Goal: Information Seeking & Learning: Compare options

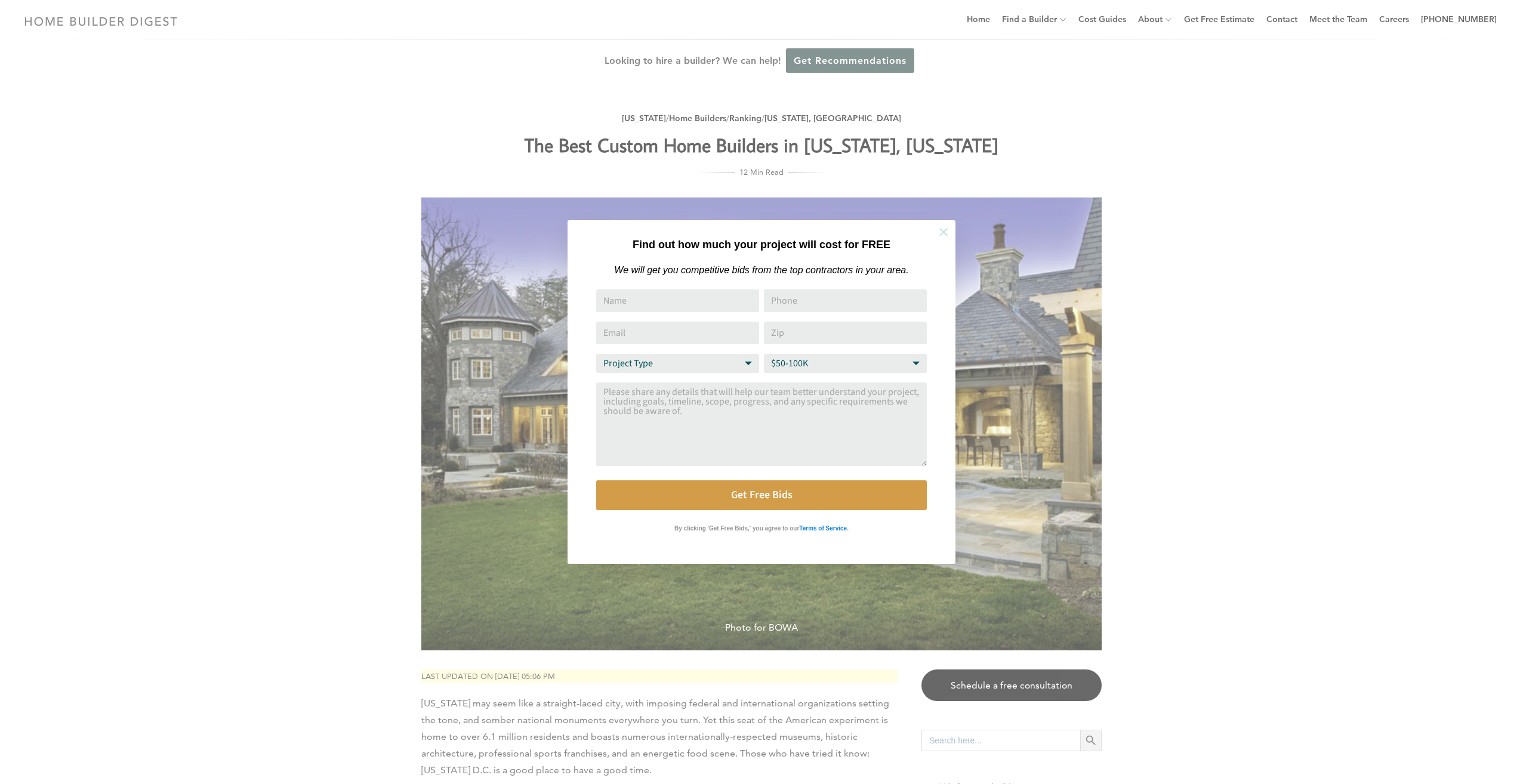
click at [943, 228] on icon at bounding box center [943, 232] width 13 height 13
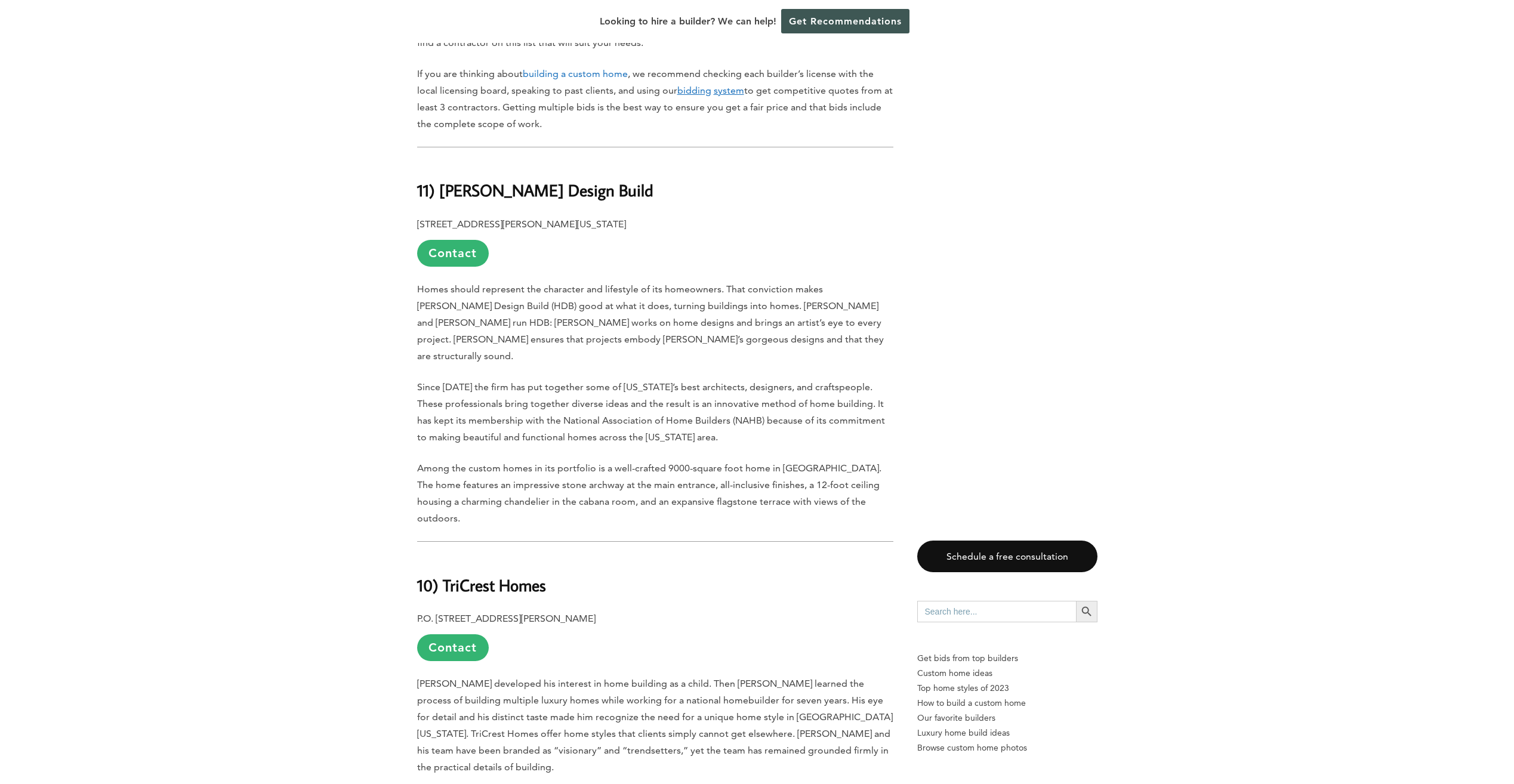
scroll to position [954, 0]
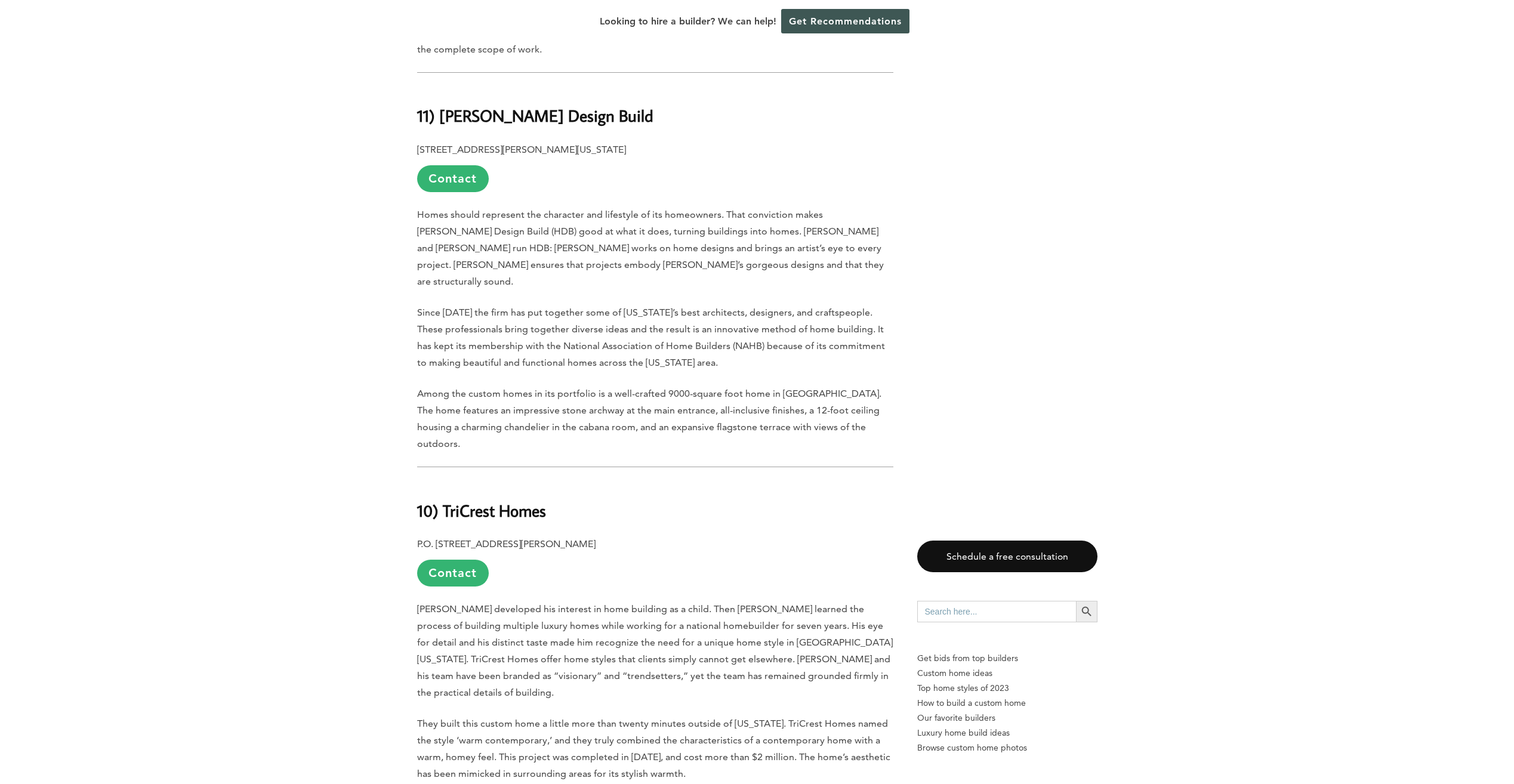
click at [508, 509] on b "10) TriCrest Homes" at bounding box center [482, 511] width 129 height 21
drag, startPoint x: 548, startPoint y: 502, endPoint x: 443, endPoint y: 503, distance: 105.0
click at [443, 503] on h2 "10) TriCrest Homes" at bounding box center [655, 502] width 476 height 41
copy b "TriCrest Homes"
drag, startPoint x: 497, startPoint y: 519, endPoint x: 453, endPoint y: 508, distance: 45.4
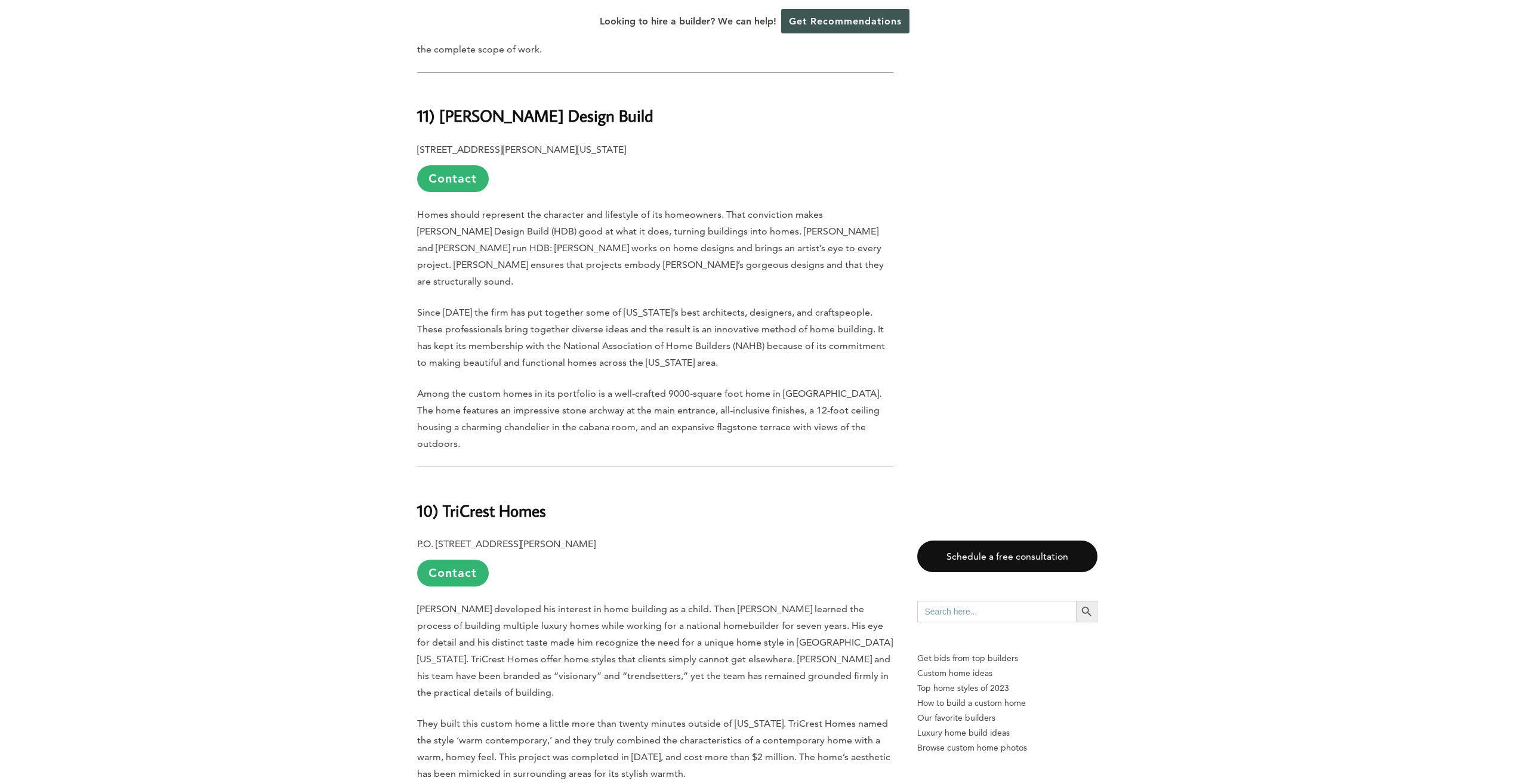
click at [453, 508] on b "10) TriCrest Homes" at bounding box center [482, 511] width 129 height 21
drag, startPoint x: 443, startPoint y: 503, endPoint x: 556, endPoint y: 508, distance: 113.1
click at [556, 508] on h2 "10) TriCrest Homes" at bounding box center [655, 502] width 476 height 41
drag, startPoint x: 556, startPoint y: 508, endPoint x: 528, endPoint y: 507, distance: 28.0
copy b "TriCrest Homes"
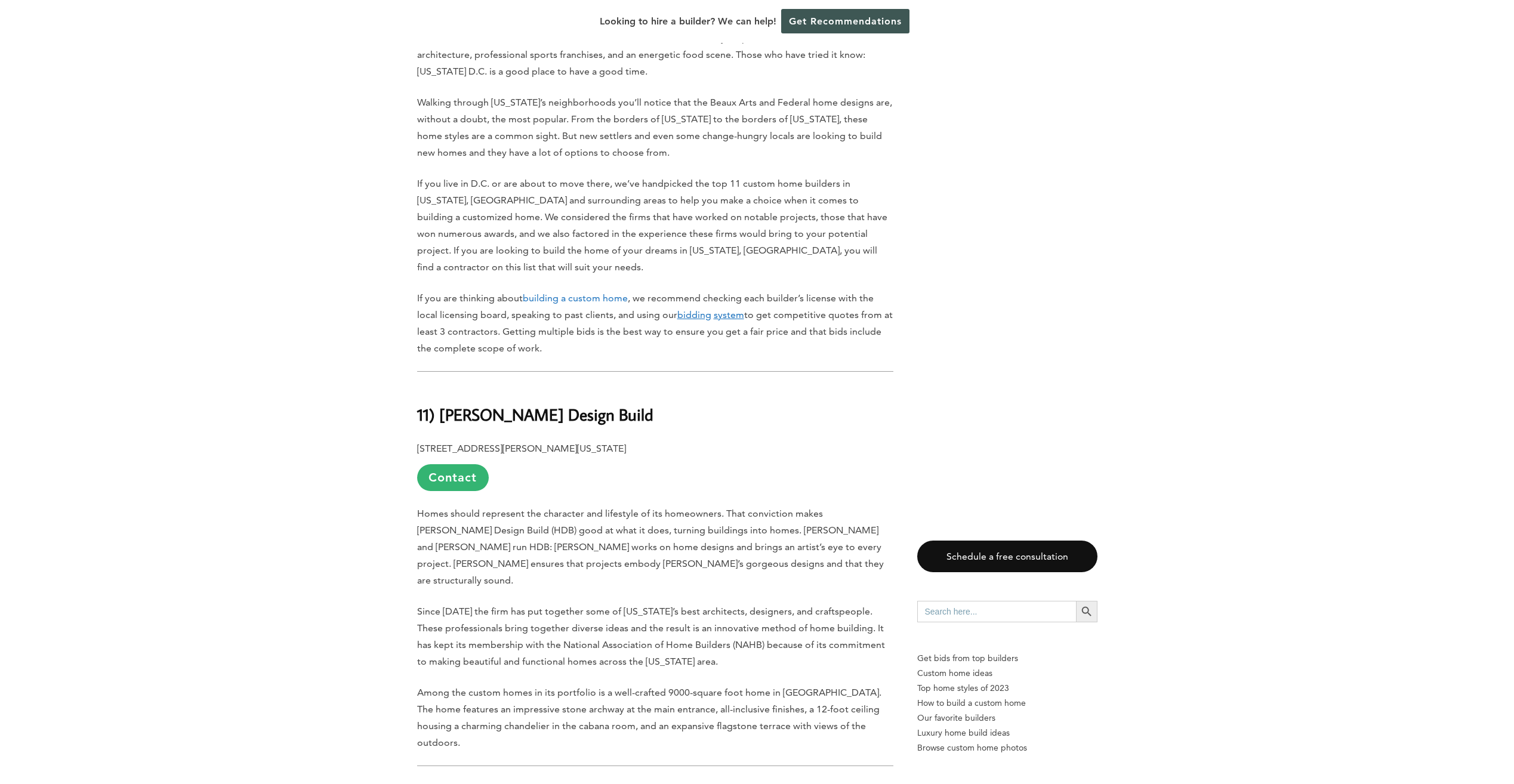
scroll to position [656, 0]
drag, startPoint x: 584, startPoint y: 447, endPoint x: 440, endPoint y: 450, distance: 144.0
click at [440, 426] on h2 "11) Hanlon Design Build" at bounding box center [655, 406] width 476 height 41
copy b "Hanlon Design Build"
drag, startPoint x: 614, startPoint y: 476, endPoint x: 418, endPoint y: 470, distance: 196.1
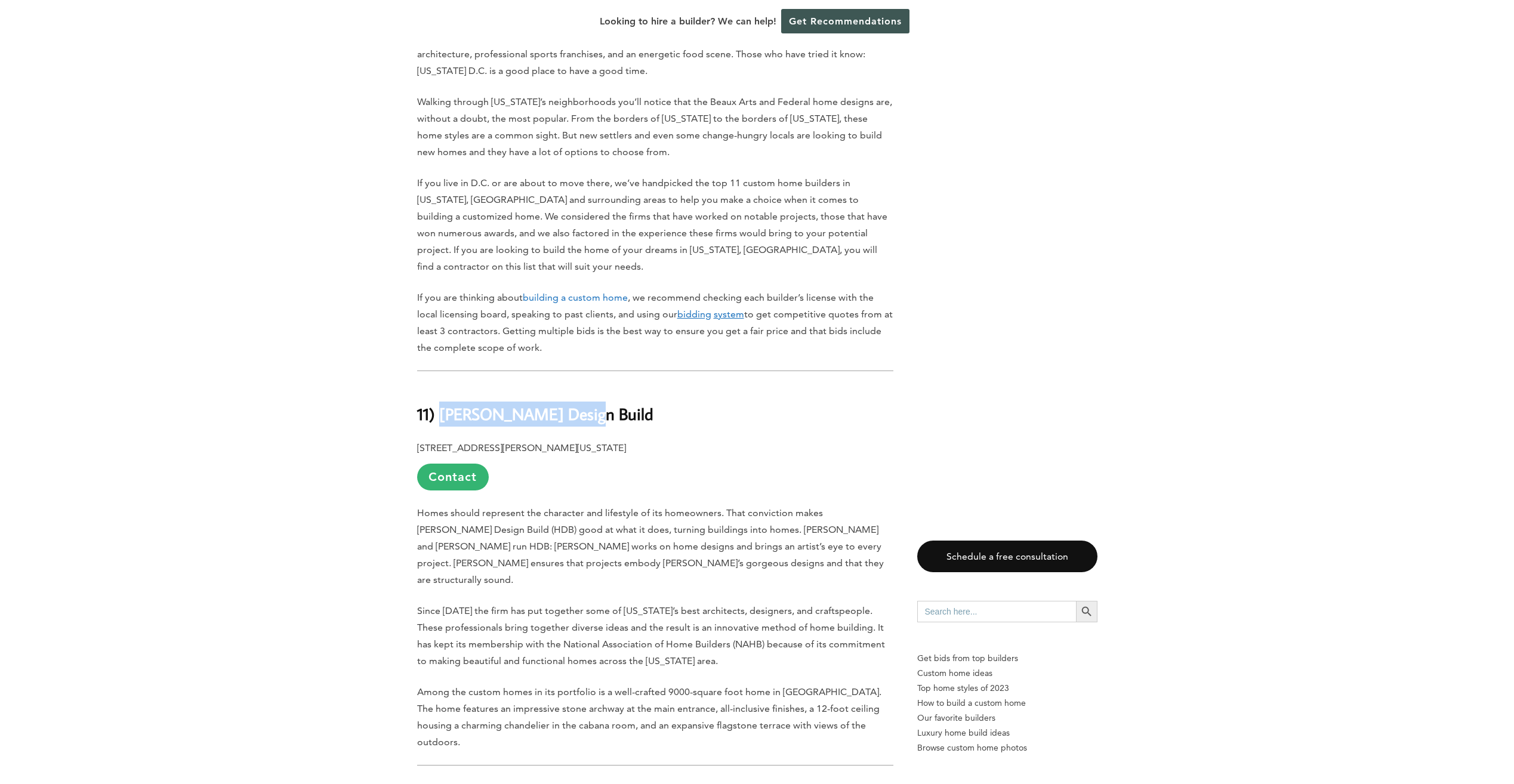
click at [418, 470] on p "4927 Eskridge Terrace, Washington, DC 20016 Contact" at bounding box center [655, 465] width 476 height 51
drag, startPoint x: 418, startPoint y: 470, endPoint x: 464, endPoint y: 475, distance: 46.3
copy p "4927 Eskridge Terrace, Washington, DC 20016"
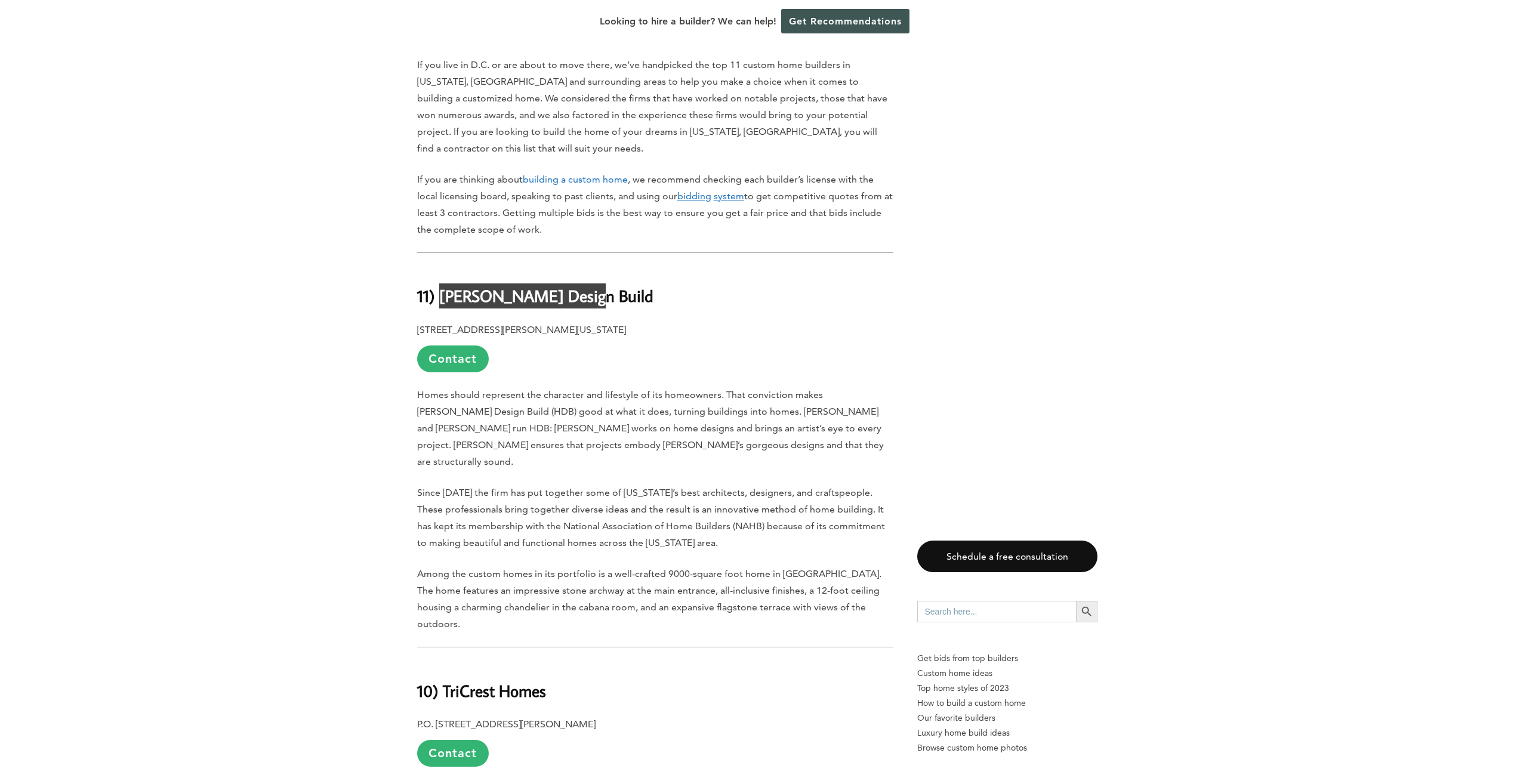
scroll to position [775, 0]
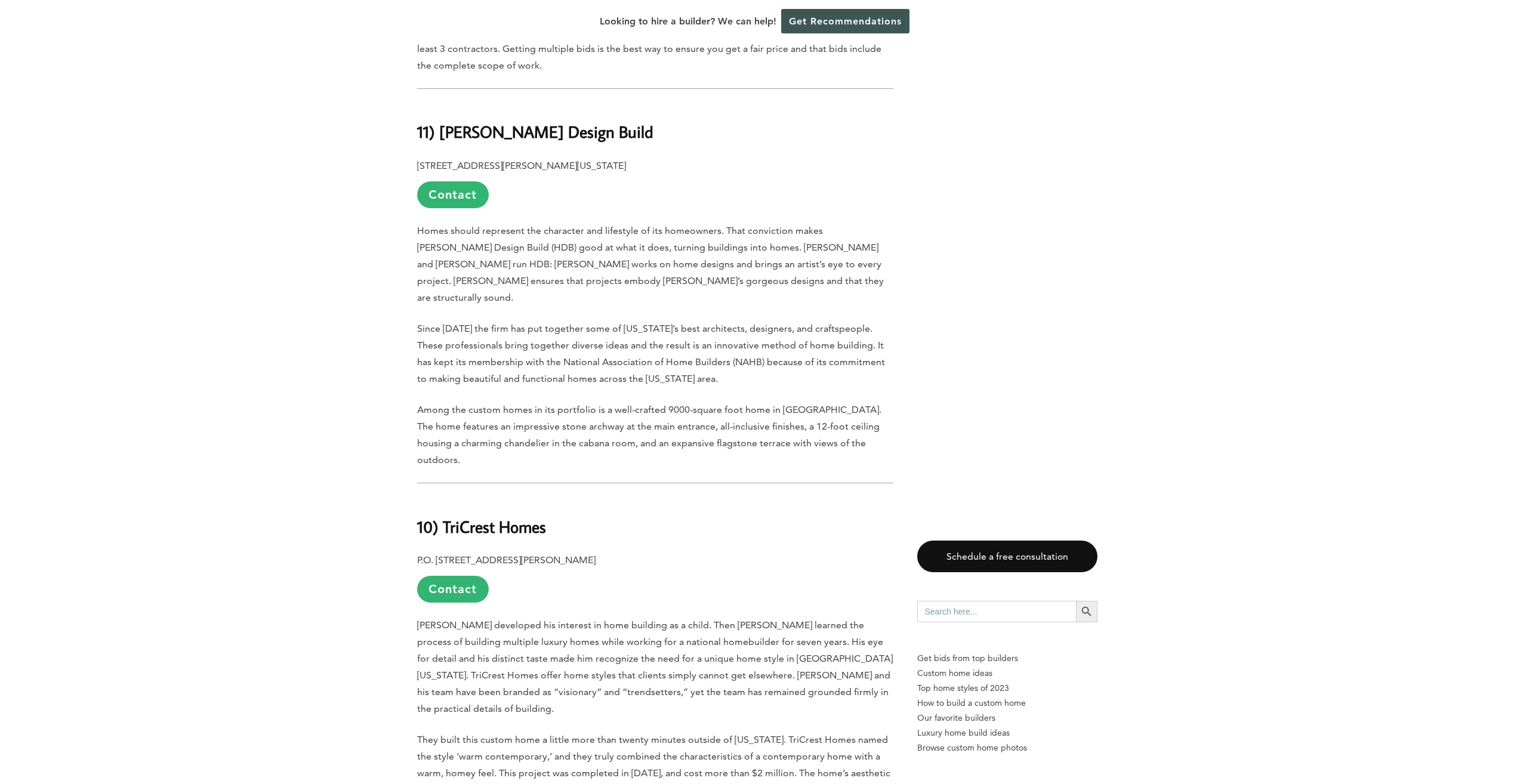
scroll to position [954, 0]
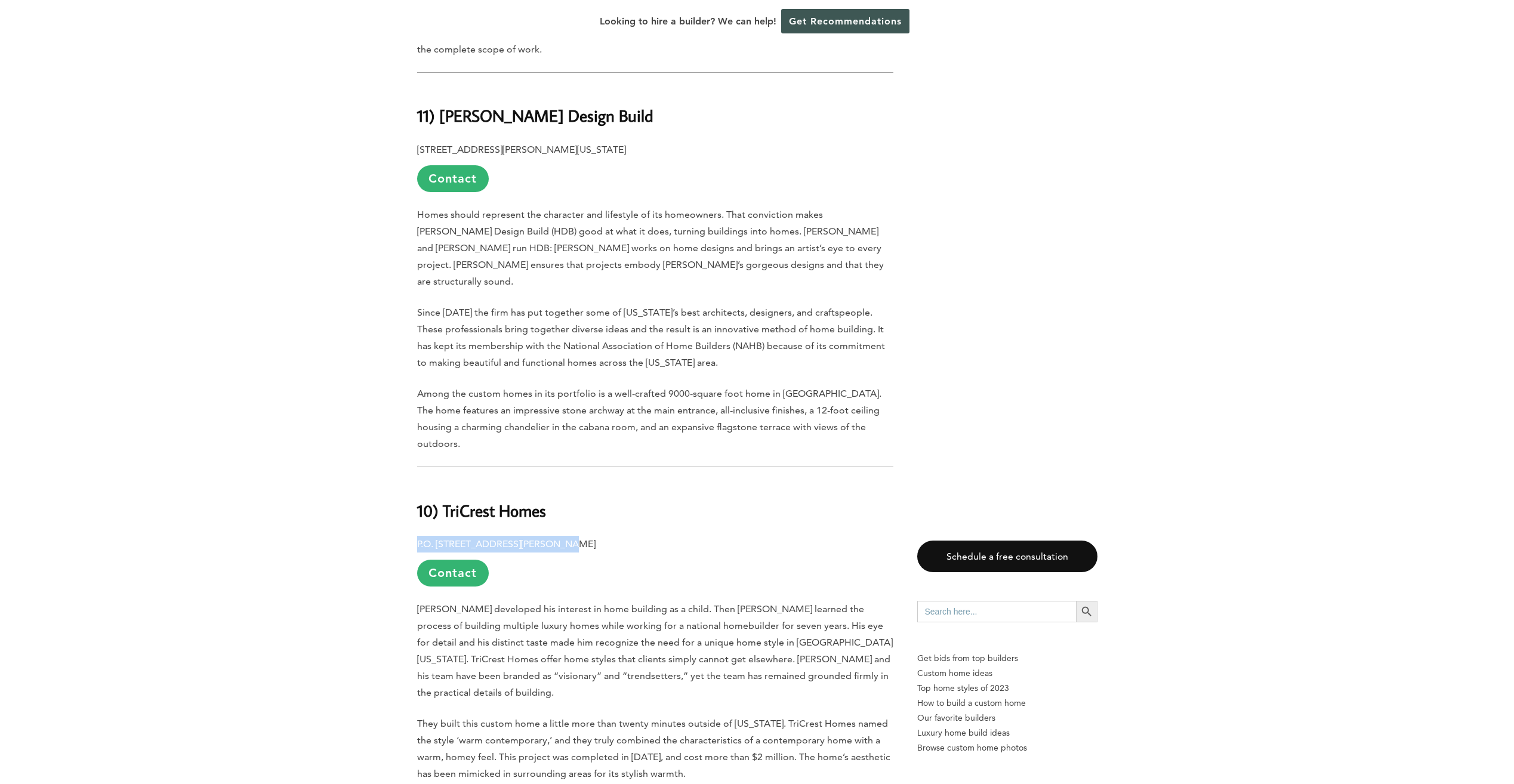
drag, startPoint x: 418, startPoint y: 538, endPoint x: 564, endPoint y: 542, distance: 146.1
click at [564, 542] on p "P.O. Box 6052, McLean, VA 22106 Contact" at bounding box center [655, 561] width 476 height 51
drag, startPoint x: 564, startPoint y: 542, endPoint x: 552, endPoint y: 539, distance: 12.4
copy p "P.O. Box 6052, McLean, VA 22106"
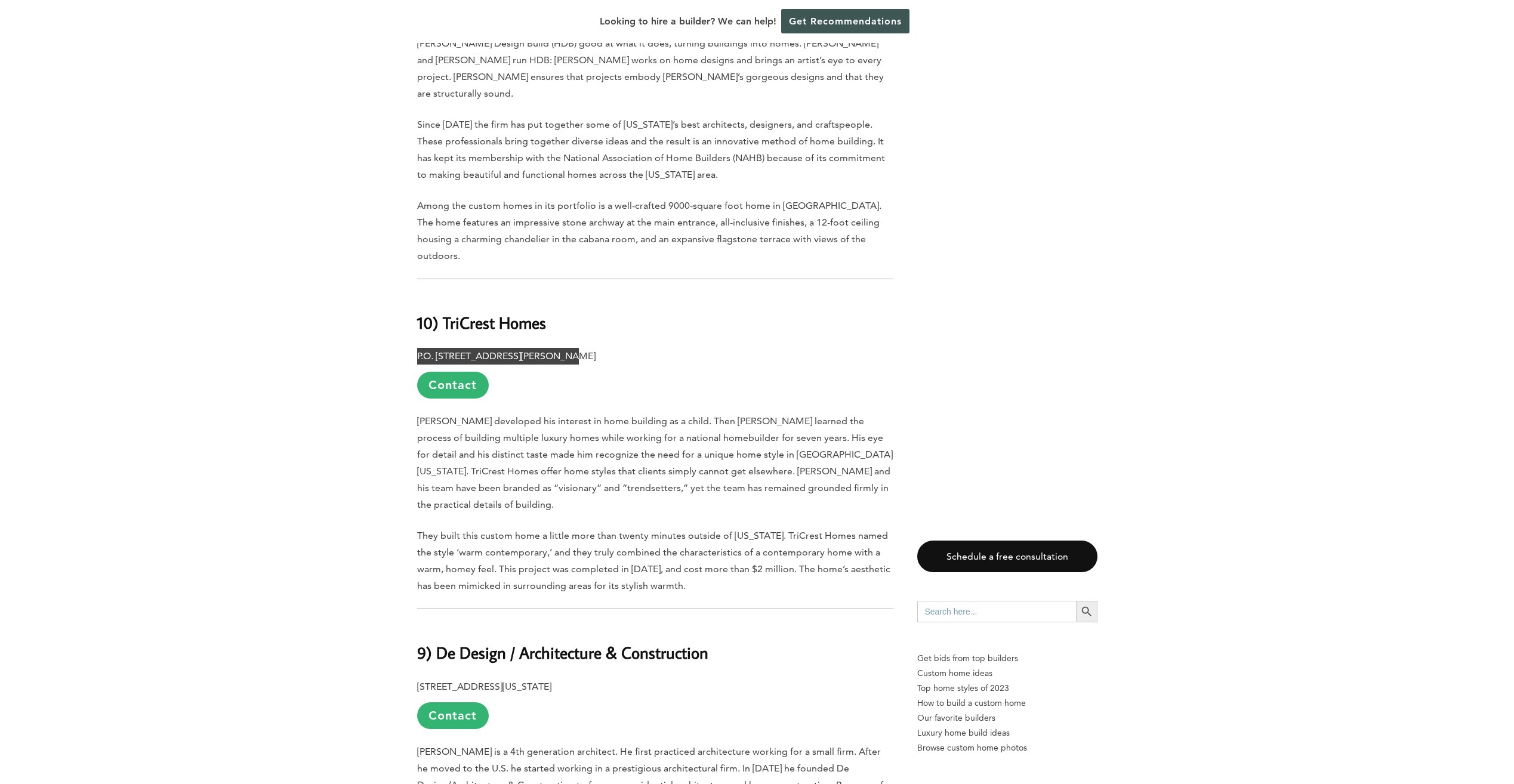
scroll to position [1432, 0]
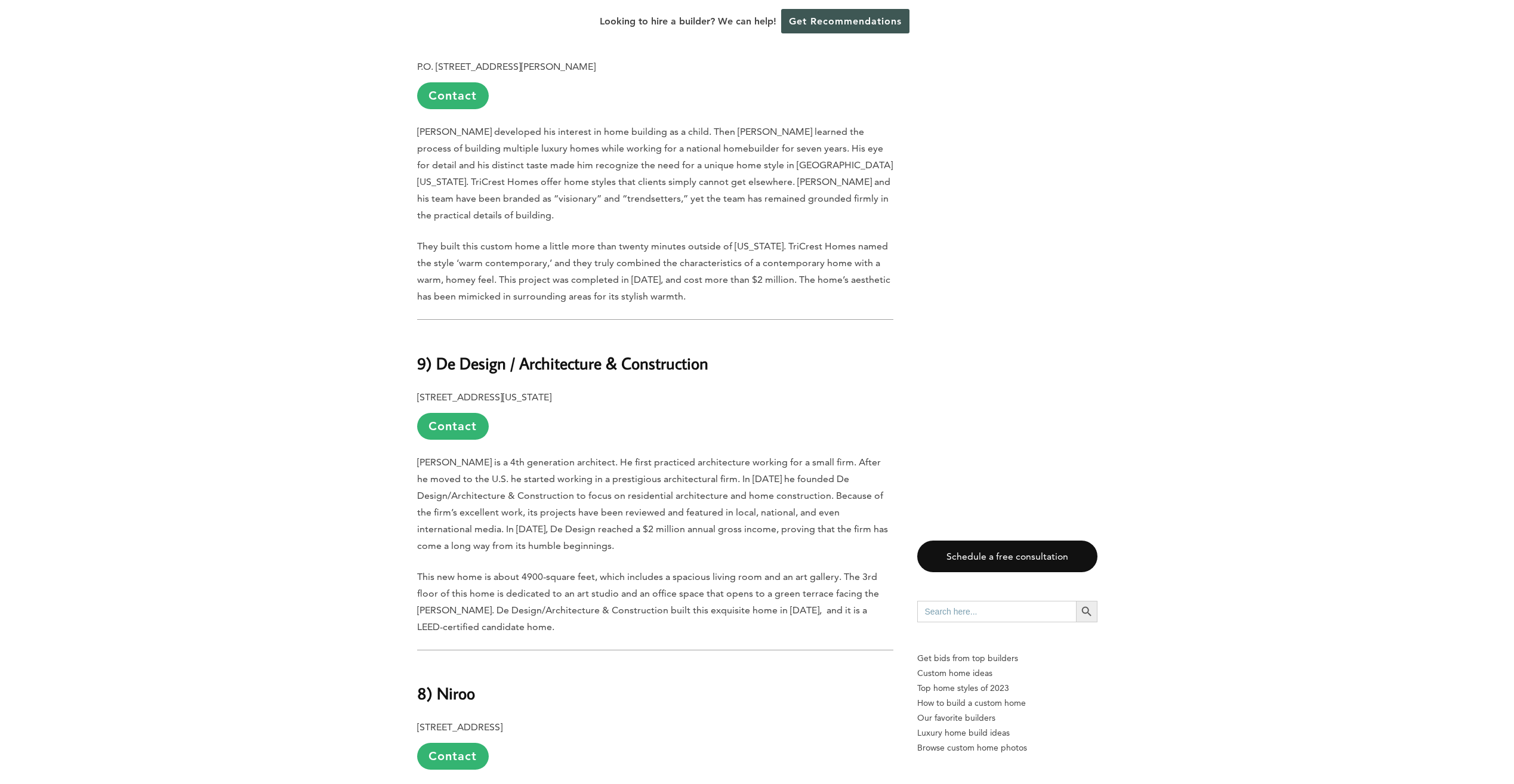
click at [445, 353] on b "9) De Design / Architecture & Construction" at bounding box center [563, 363] width 291 height 21
drag, startPoint x: 435, startPoint y: 344, endPoint x: 714, endPoint y: 341, distance: 279.0
click at [714, 341] on h2 "9) De Design / Architecture & Construction" at bounding box center [655, 355] width 476 height 41
drag, startPoint x: 714, startPoint y: 341, endPoint x: 683, endPoint y: 346, distance: 31.4
copy b "De Design / Architecture & Construction"
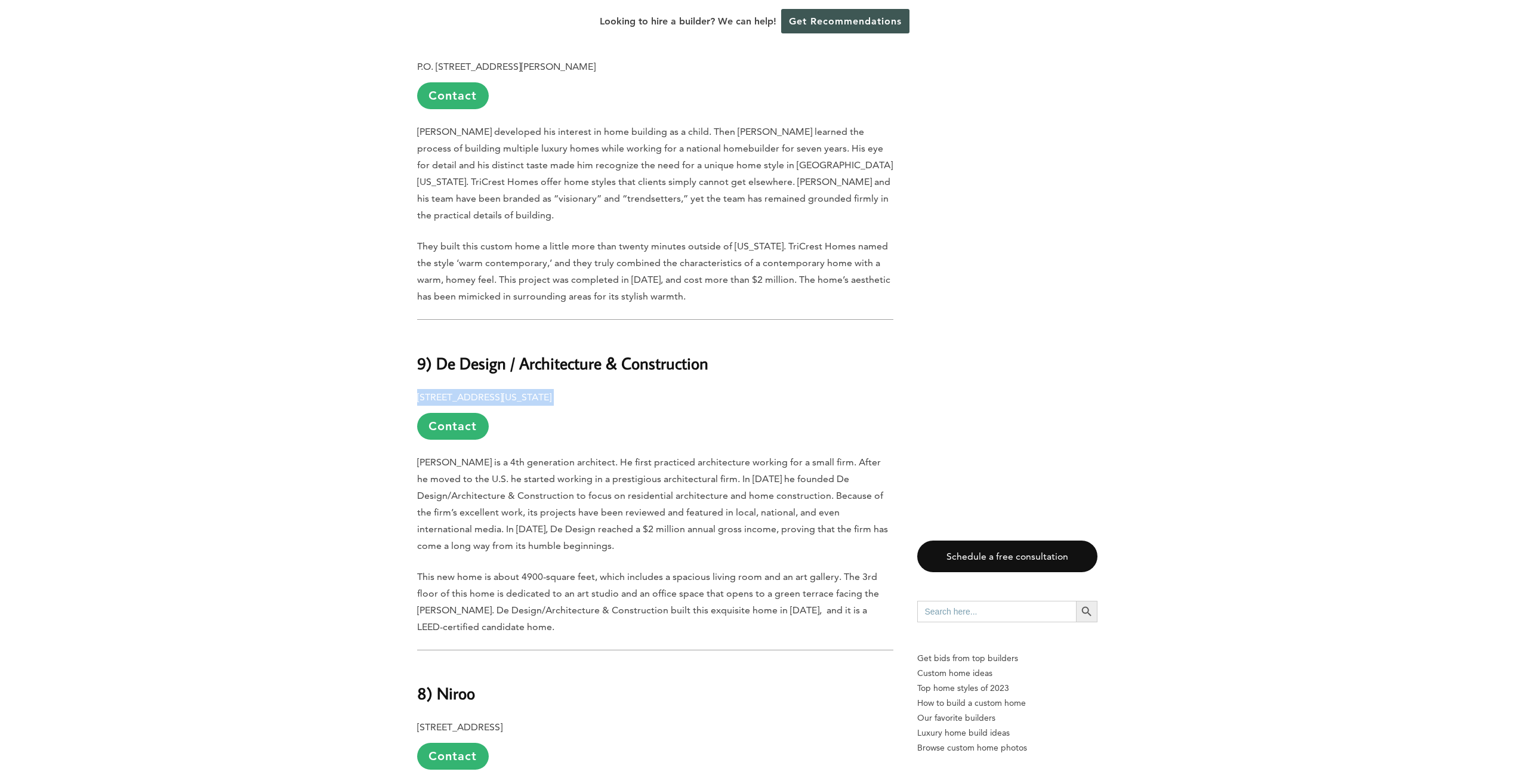
drag, startPoint x: 430, startPoint y: 376, endPoint x: 630, endPoint y: 381, distance: 200.1
drag, startPoint x: 630, startPoint y: 381, endPoint x: 594, endPoint y: 379, distance: 36.1
copy p "4358 Argyle Terrace NW, Washington, DC 20011"
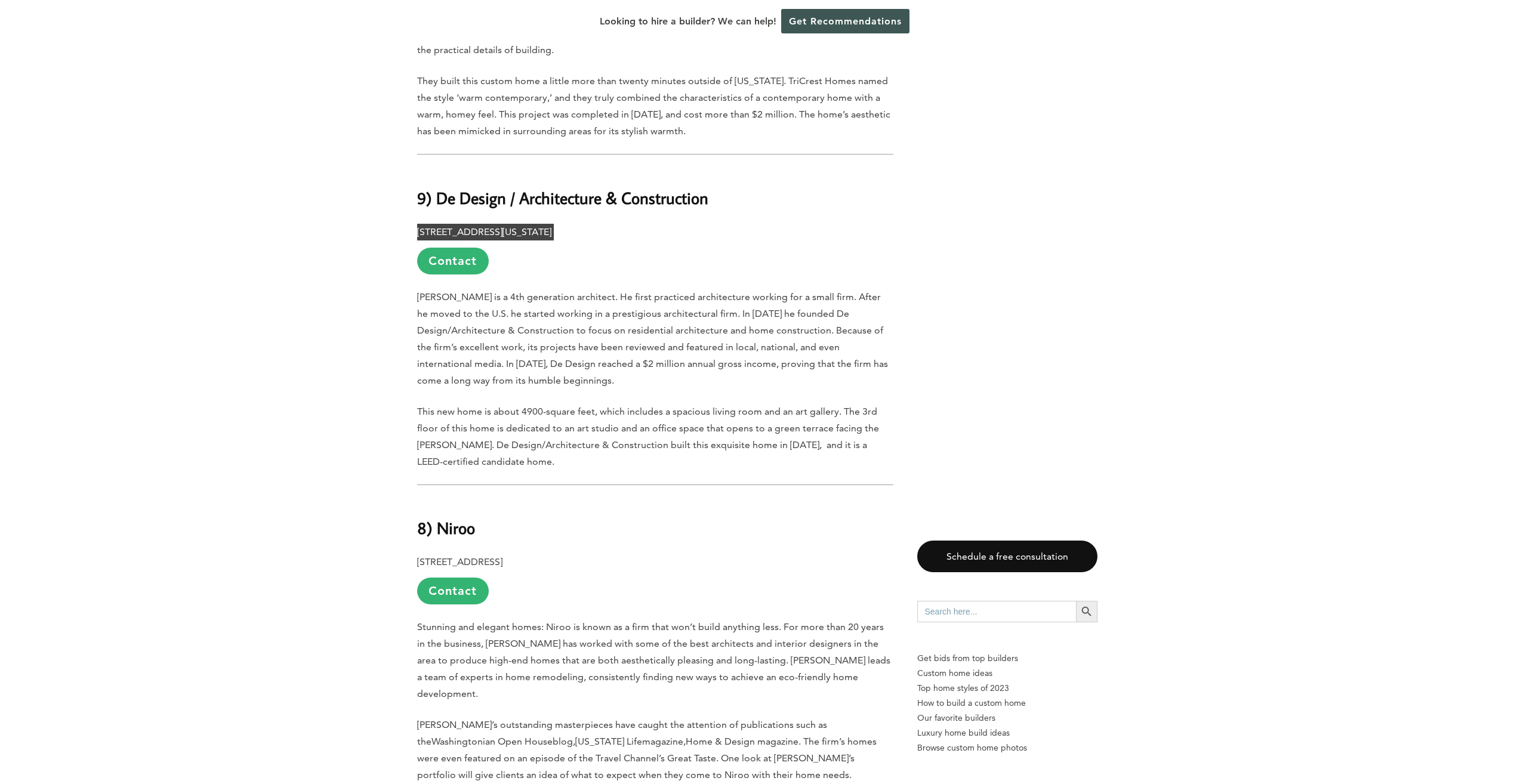
scroll to position [1730, 0]
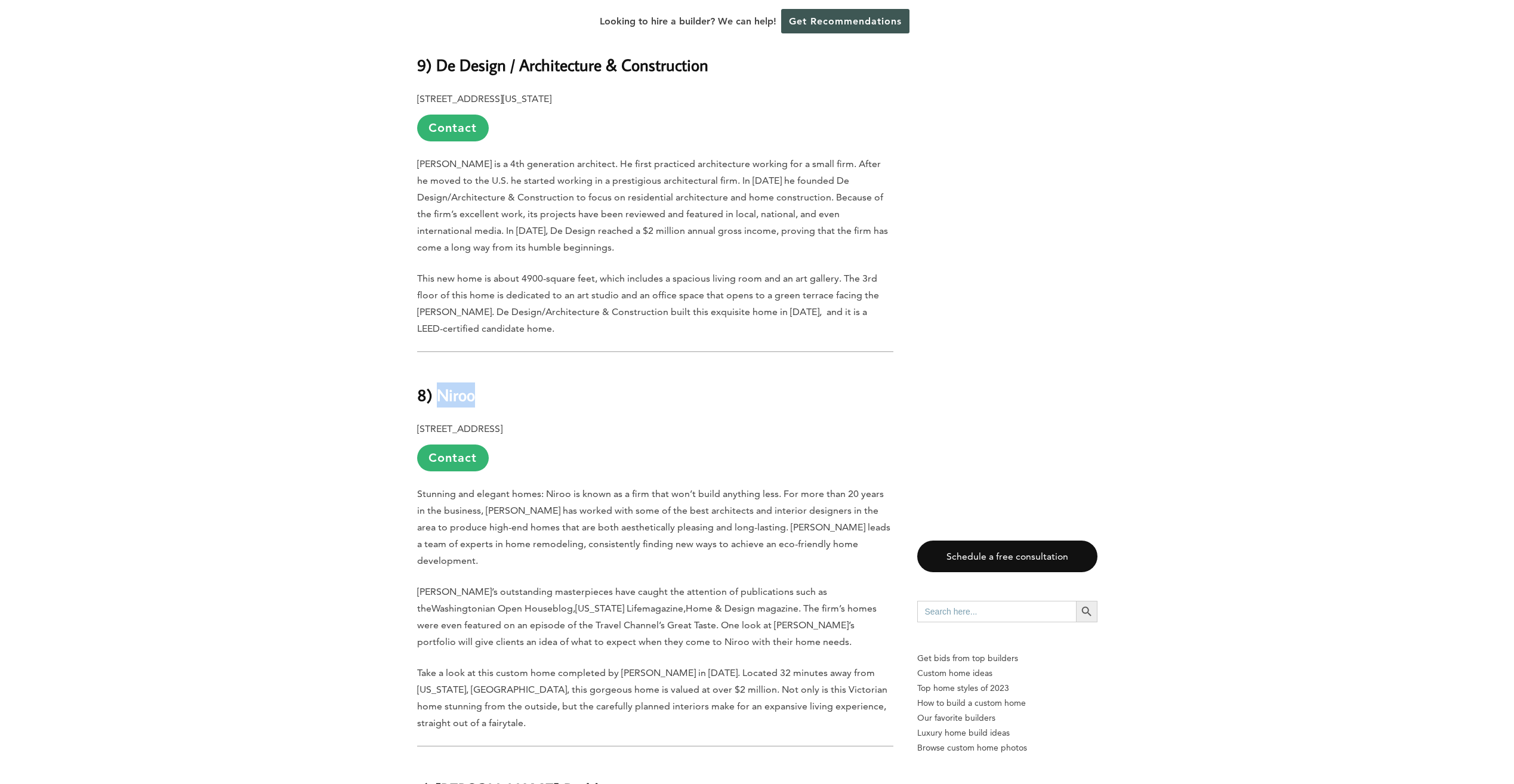
drag, startPoint x: 474, startPoint y: 378, endPoint x: 436, endPoint y: 377, distance: 38.0
click at [436, 384] on b "8) Niroo" at bounding box center [446, 395] width 58 height 21
drag, startPoint x: 436, startPoint y: 377, endPoint x: 449, endPoint y: 376, distance: 13.0
copy b "Niroo"
click at [570, 421] on p "9300 River Rd., Potomac, MD 20854 Contact" at bounding box center [655, 446] width 476 height 51
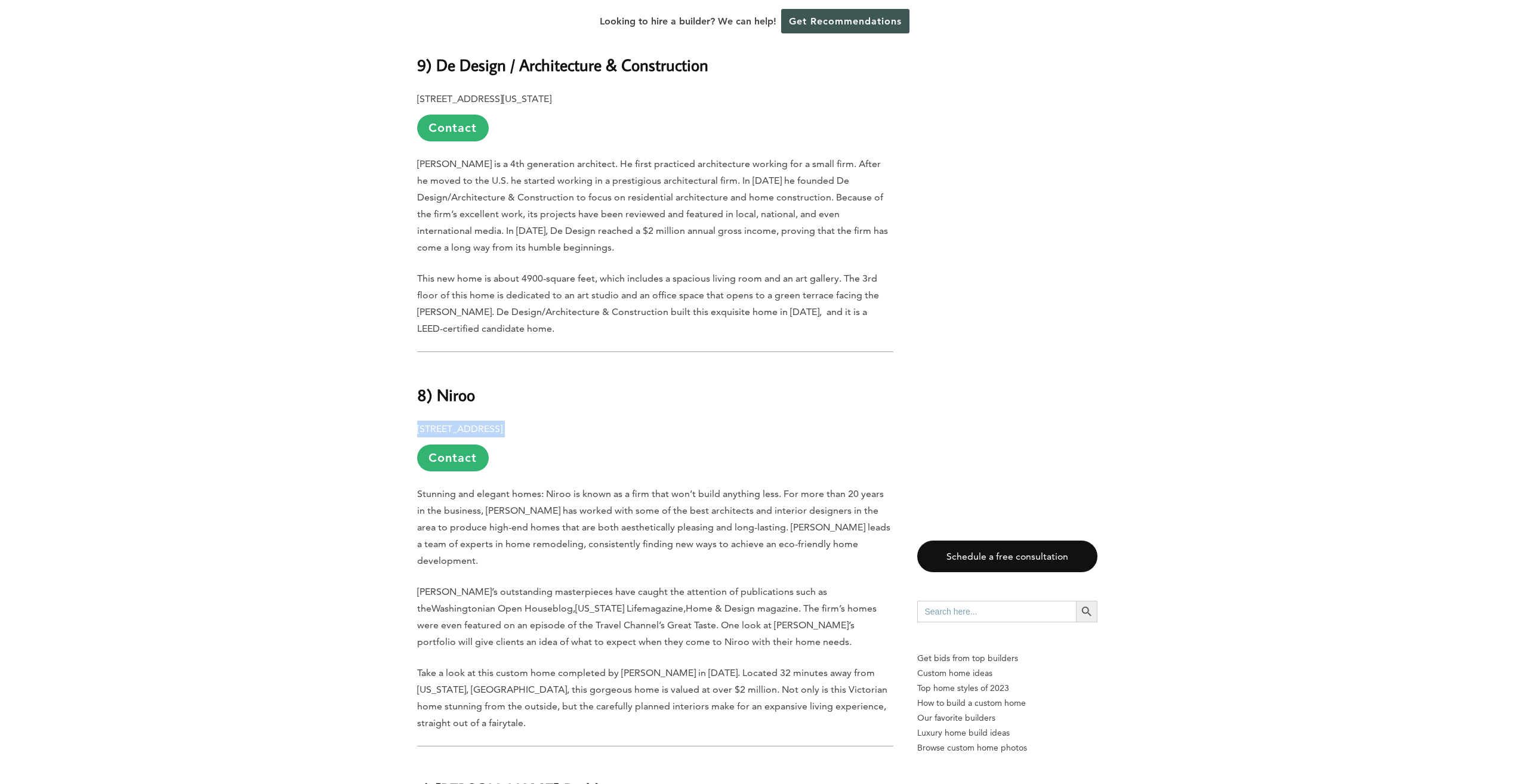
drag, startPoint x: 579, startPoint y: 409, endPoint x: 418, endPoint y: 412, distance: 161.0
click at [418, 421] on p "9300 River Rd., Potomac, MD 20854 Contact" at bounding box center [655, 446] width 476 height 51
drag, startPoint x: 418, startPoint y: 412, endPoint x: 481, endPoint y: 409, distance: 63.1
copy p "9300 River Rd., Potomac, MD 20854"
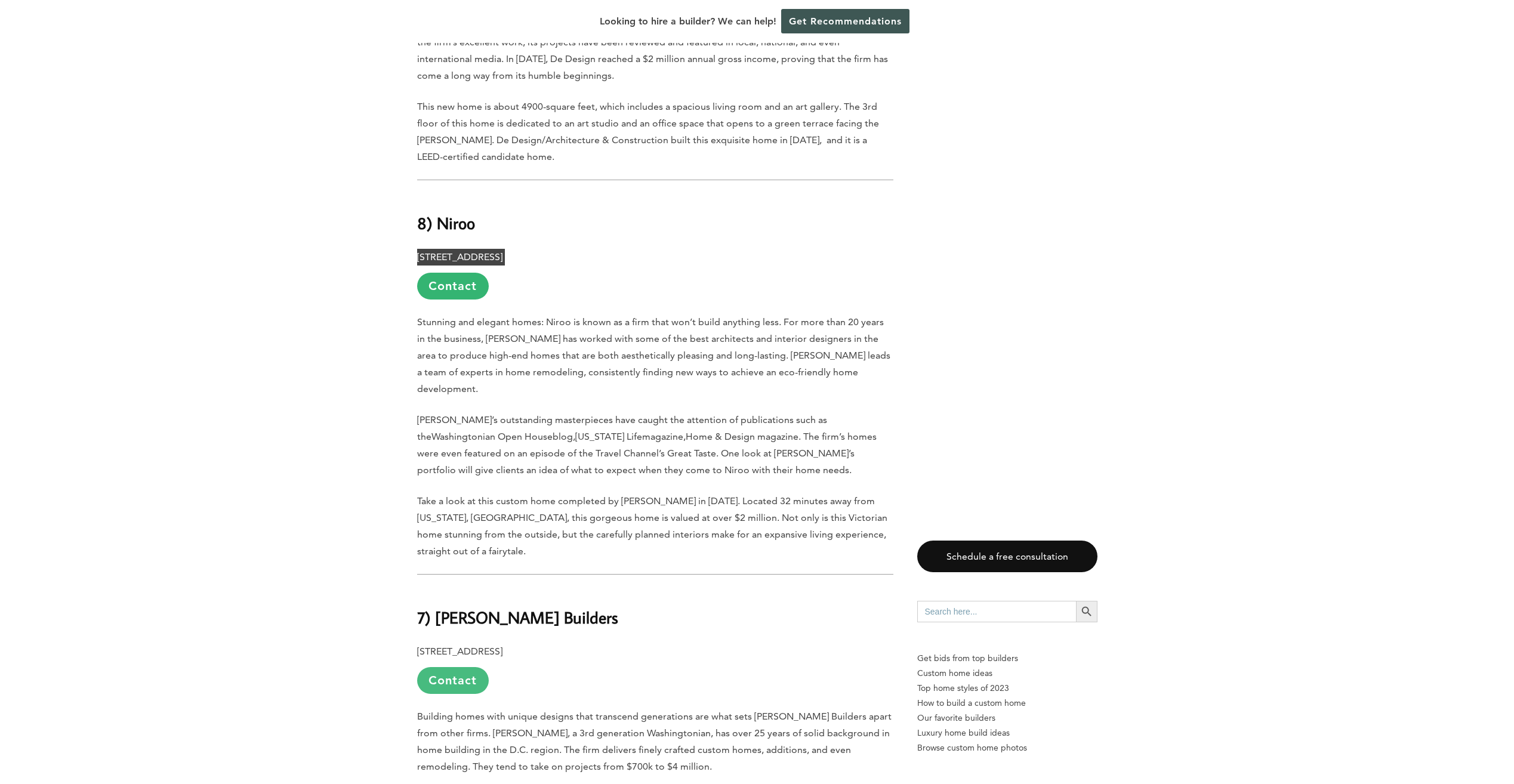
scroll to position [2028, 0]
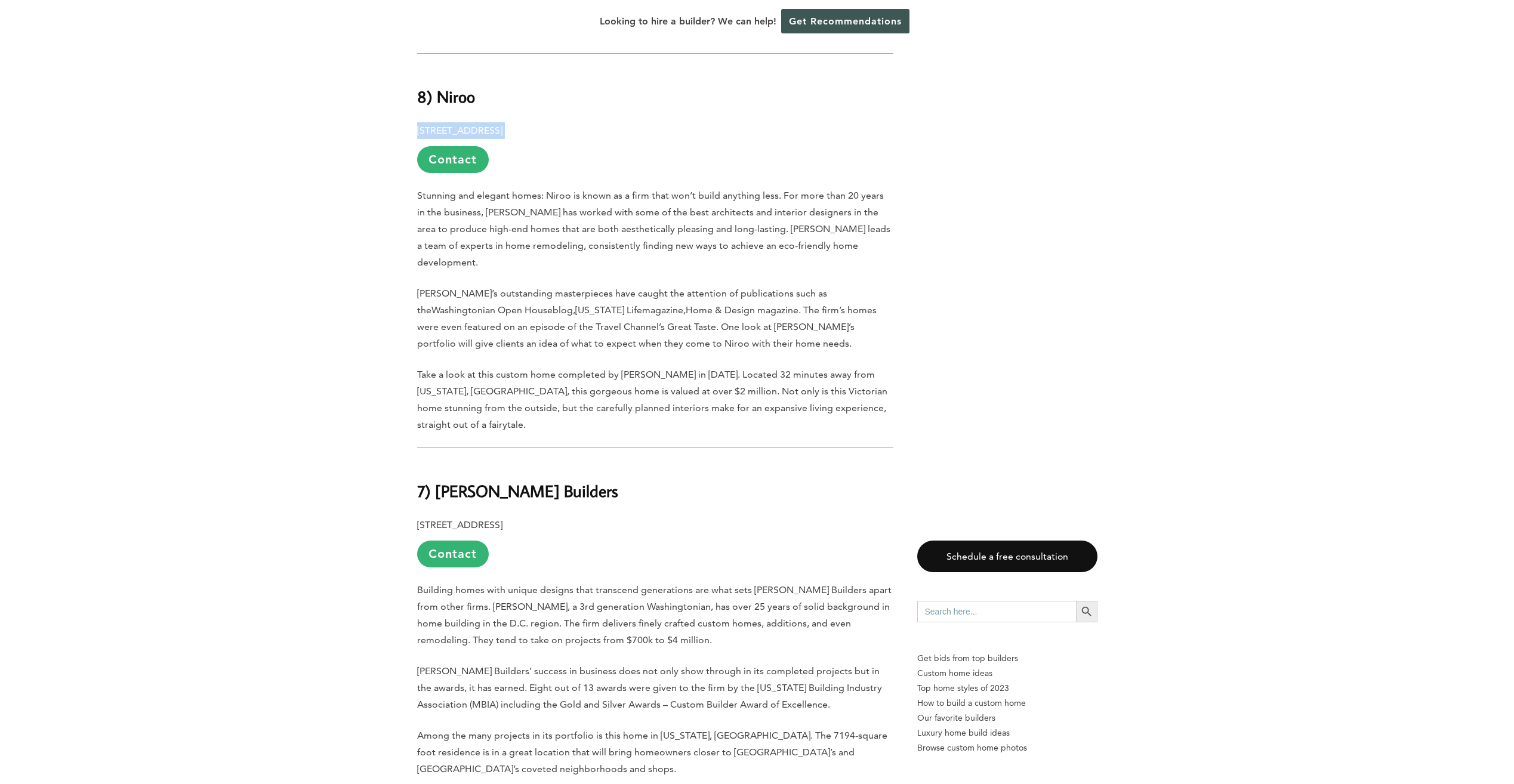
drag, startPoint x: 619, startPoint y: 436, endPoint x: 436, endPoint y: 428, distance: 183.2
click at [436, 462] on h2 "7) Laurence Cafritz Builders" at bounding box center [655, 483] width 476 height 41
drag, startPoint x: 436, startPoint y: 428, endPoint x: 492, endPoint y: 430, distance: 56.0
copy b "Laurence Cafritz Builders"
click at [535, 516] on p "7520 Hampden Lane, Bethesda, MD 20814 Contact" at bounding box center [655, 542] width 476 height 51
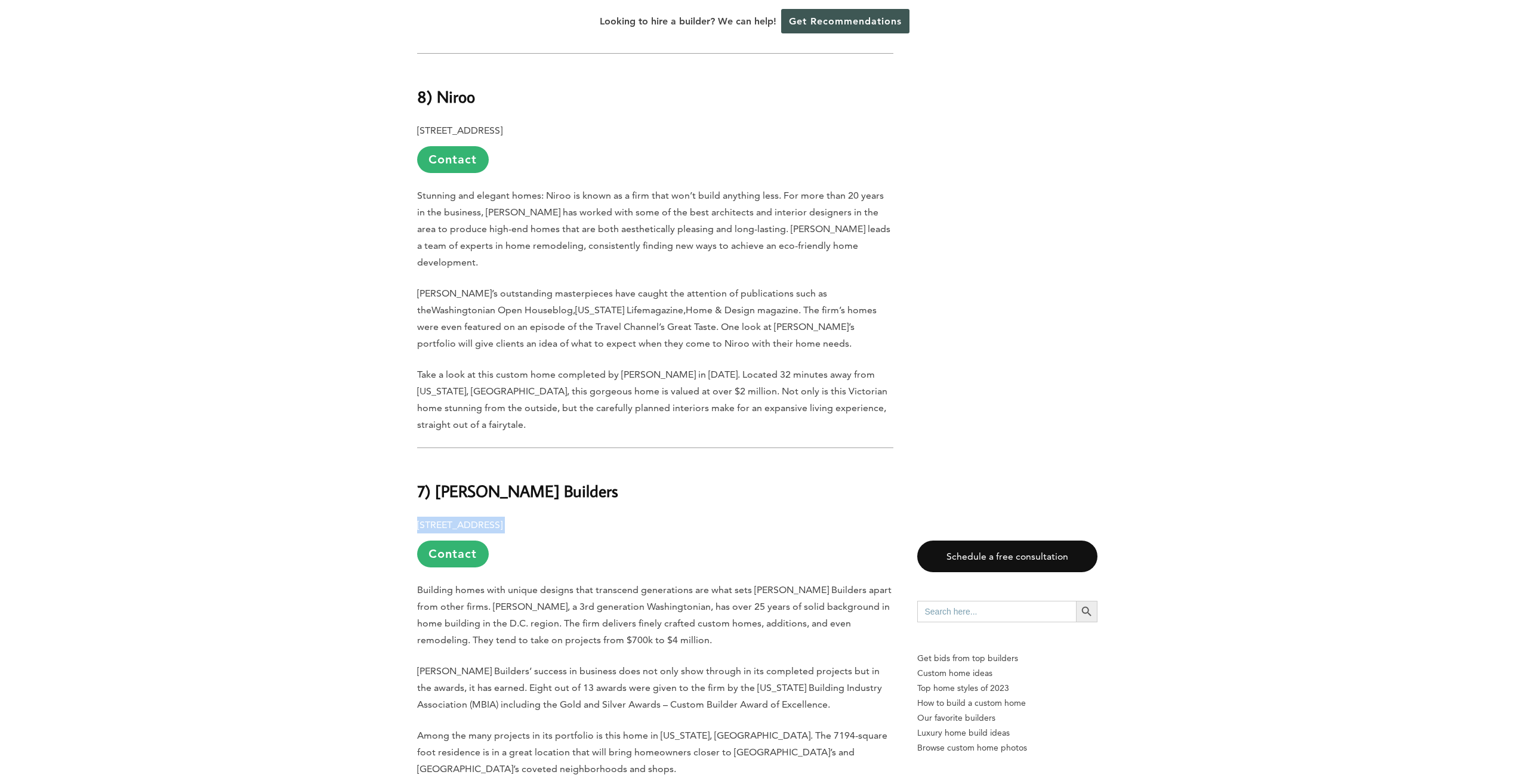
drag, startPoint x: 599, startPoint y: 467, endPoint x: 395, endPoint y: 470, distance: 204.0
drag, startPoint x: 395, startPoint y: 470, endPoint x: 476, endPoint y: 474, distance: 81.1
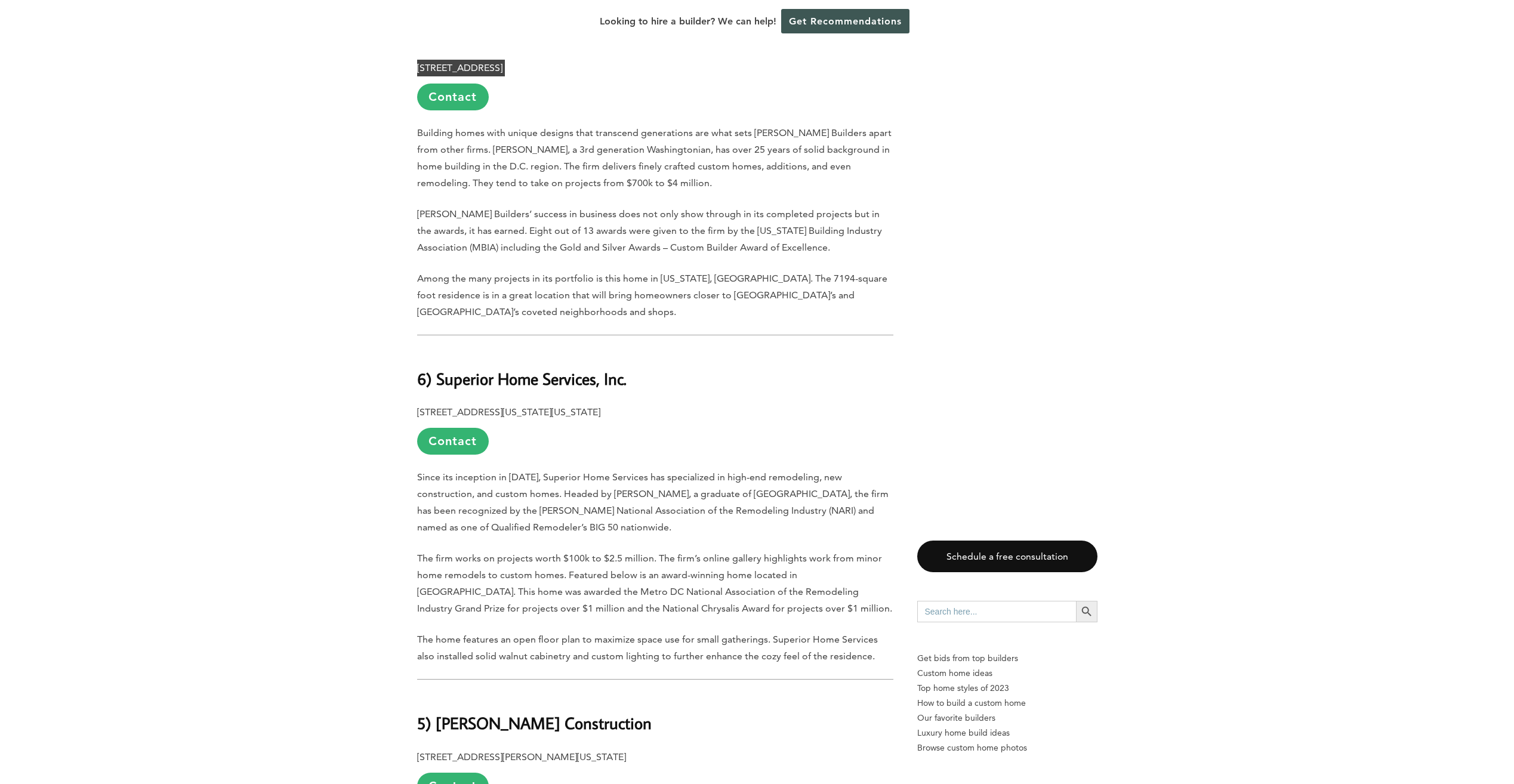
scroll to position [2446, 0]
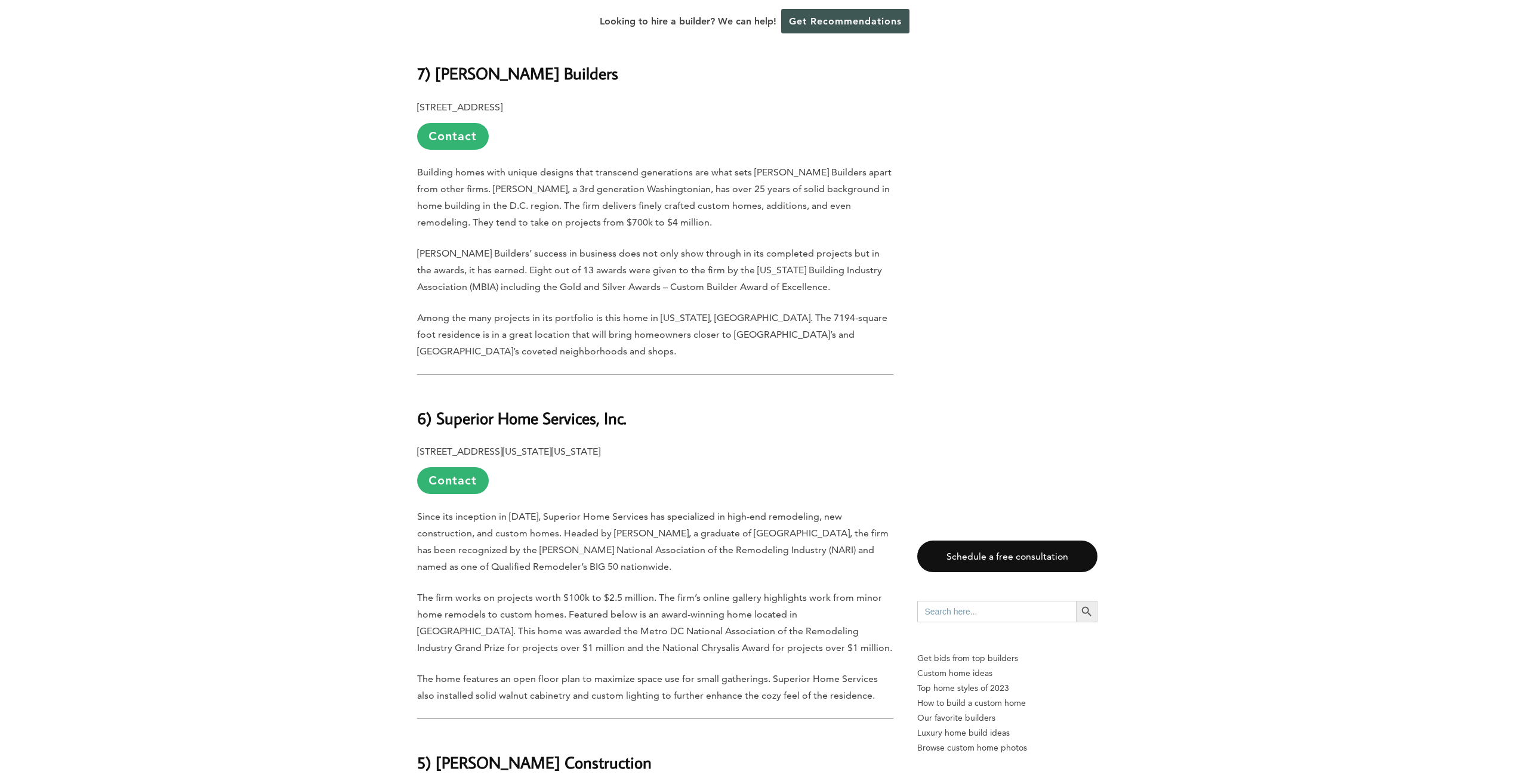
click at [456, 389] on h2 "6) Superior Home Services, Inc." at bounding box center [655, 410] width 476 height 41
drag, startPoint x: 434, startPoint y: 360, endPoint x: 449, endPoint y: 364, distance: 15.5
click at [449, 407] on b "6) Superior Home Services, Inc." at bounding box center [522, 418] width 210 height 21
click at [446, 407] on b "6) Superior Home Services, Inc." at bounding box center [522, 418] width 210 height 21
drag, startPoint x: 438, startPoint y: 364, endPoint x: 633, endPoint y: 362, distance: 195.0
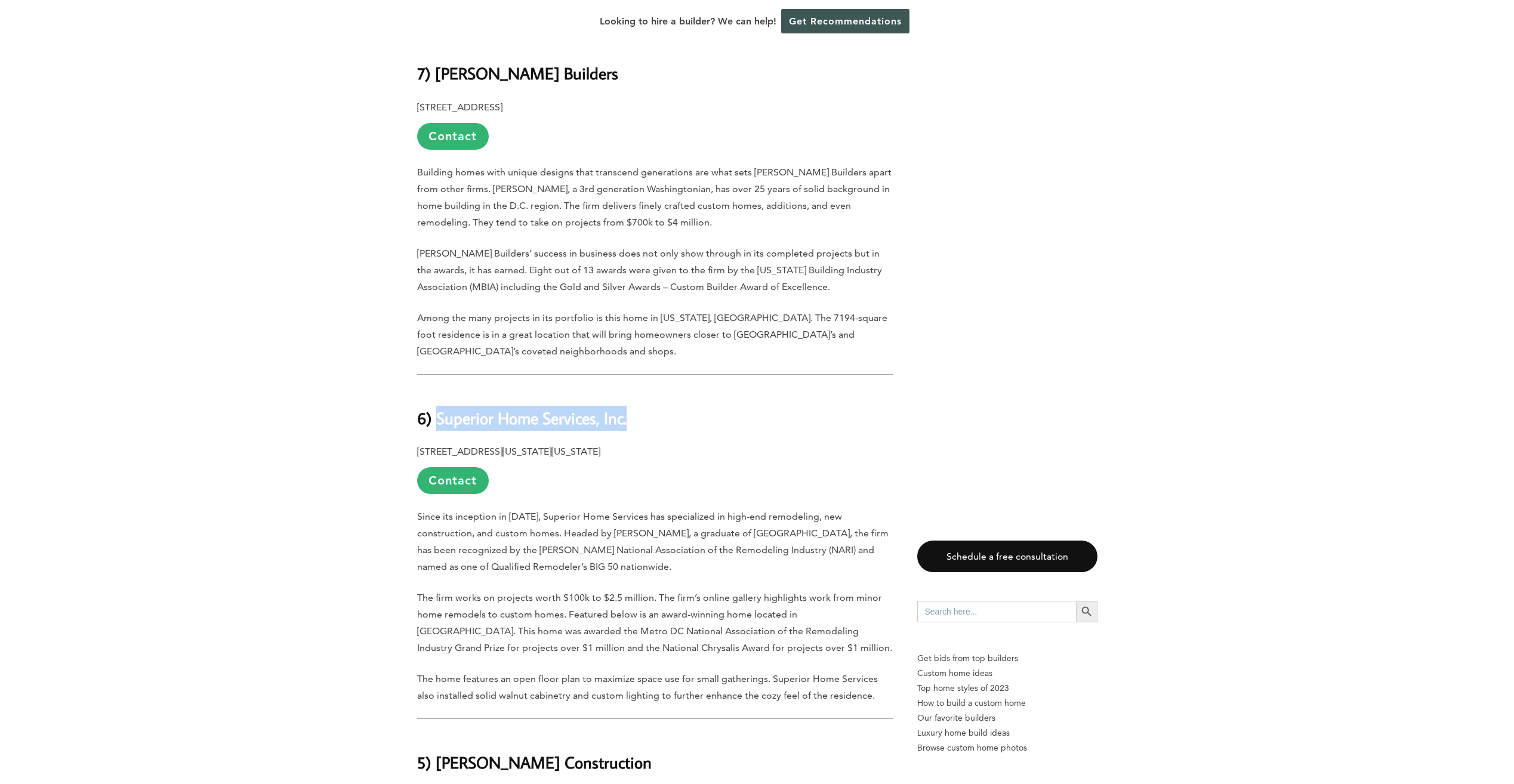
click at [633, 389] on h2 "6) Superior Home Services, Inc." at bounding box center [655, 410] width 476 height 41
drag, startPoint x: 633, startPoint y: 362, endPoint x: 556, endPoint y: 371, distance: 77.5
click at [641, 443] on p "2164 Wisconsin Ave., NM, Washington, DC 20007 Contact" at bounding box center [655, 469] width 476 height 51
drag, startPoint x: 638, startPoint y: 393, endPoint x: 415, endPoint y: 397, distance: 223.0
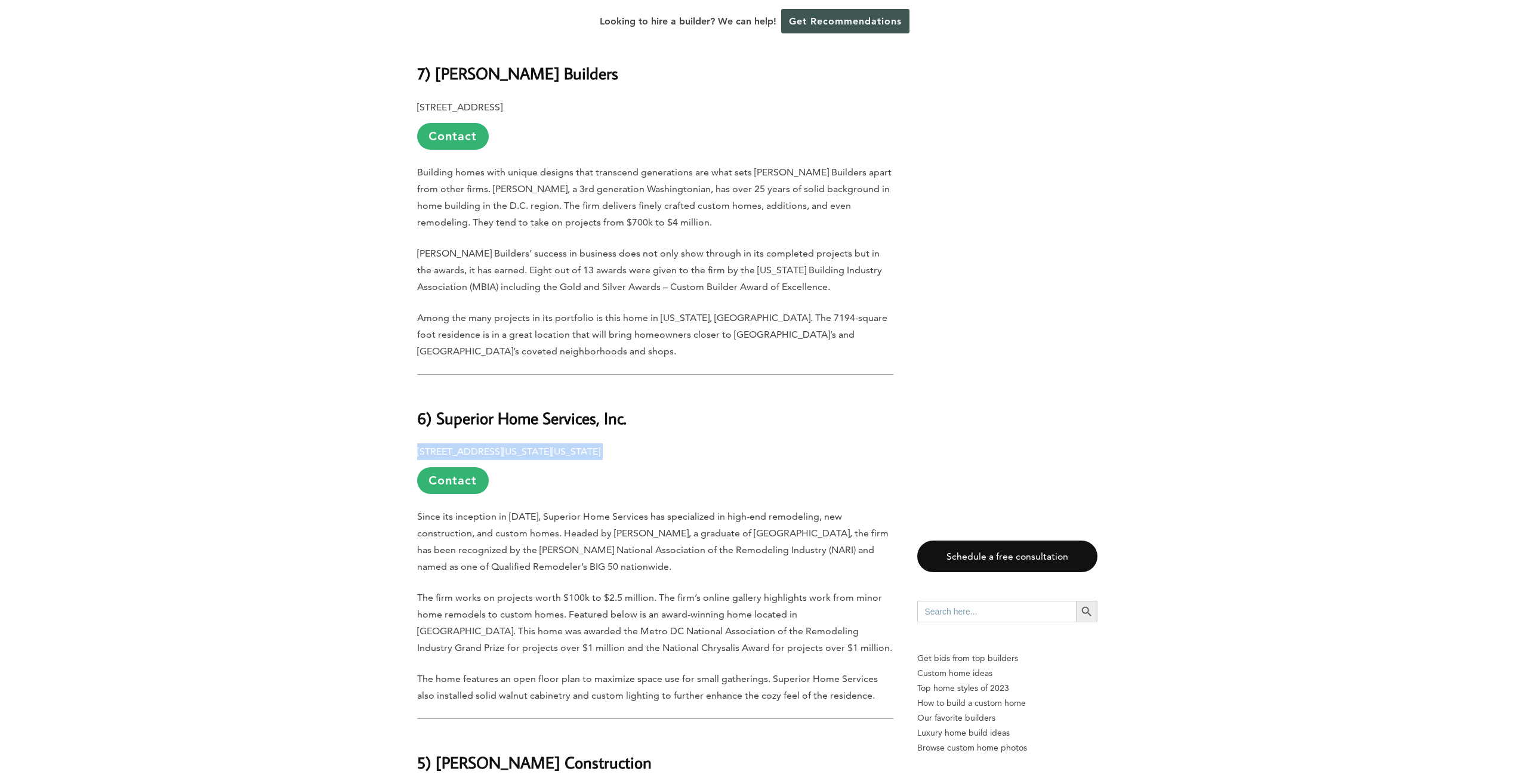
drag, startPoint x: 415, startPoint y: 397, endPoint x: 460, endPoint y: 392, distance: 45.3
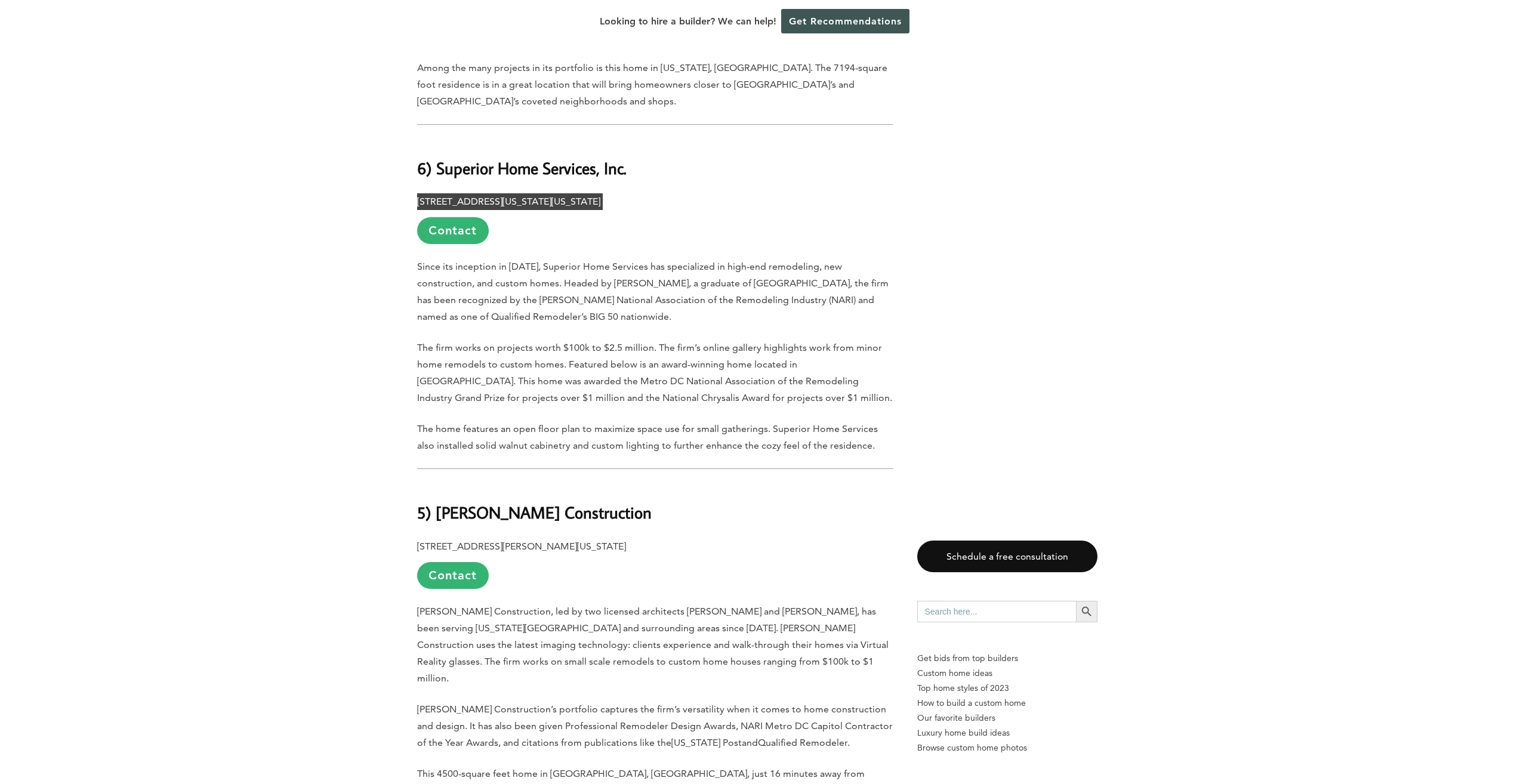
scroll to position [2744, 0]
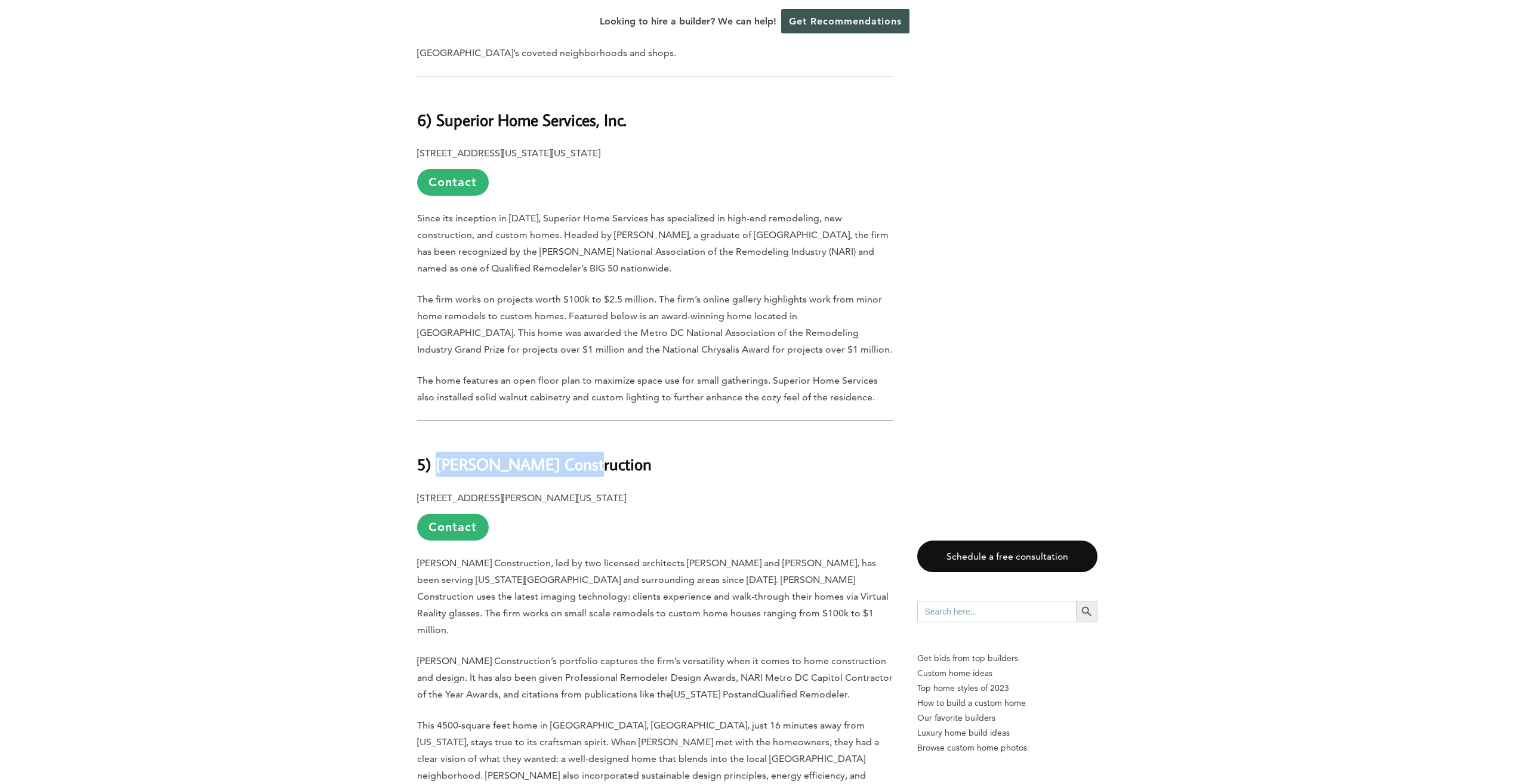
drag, startPoint x: 436, startPoint y: 413, endPoint x: 569, endPoint y: 414, distance: 133.0
click at [569, 453] on b "5) Landis Construction" at bounding box center [534, 464] width 234 height 21
drag, startPoint x: 569, startPoint y: 414, endPoint x: 560, endPoint y: 410, distance: 9.8
drag, startPoint x: 416, startPoint y: 441, endPoint x: 665, endPoint y: 444, distance: 249.0
click at [665, 444] on div "Last updated on February 4th, 2025 at 05:06 pm Washington may seem like a strai…" at bounding box center [757, 700] width 719 height 5673
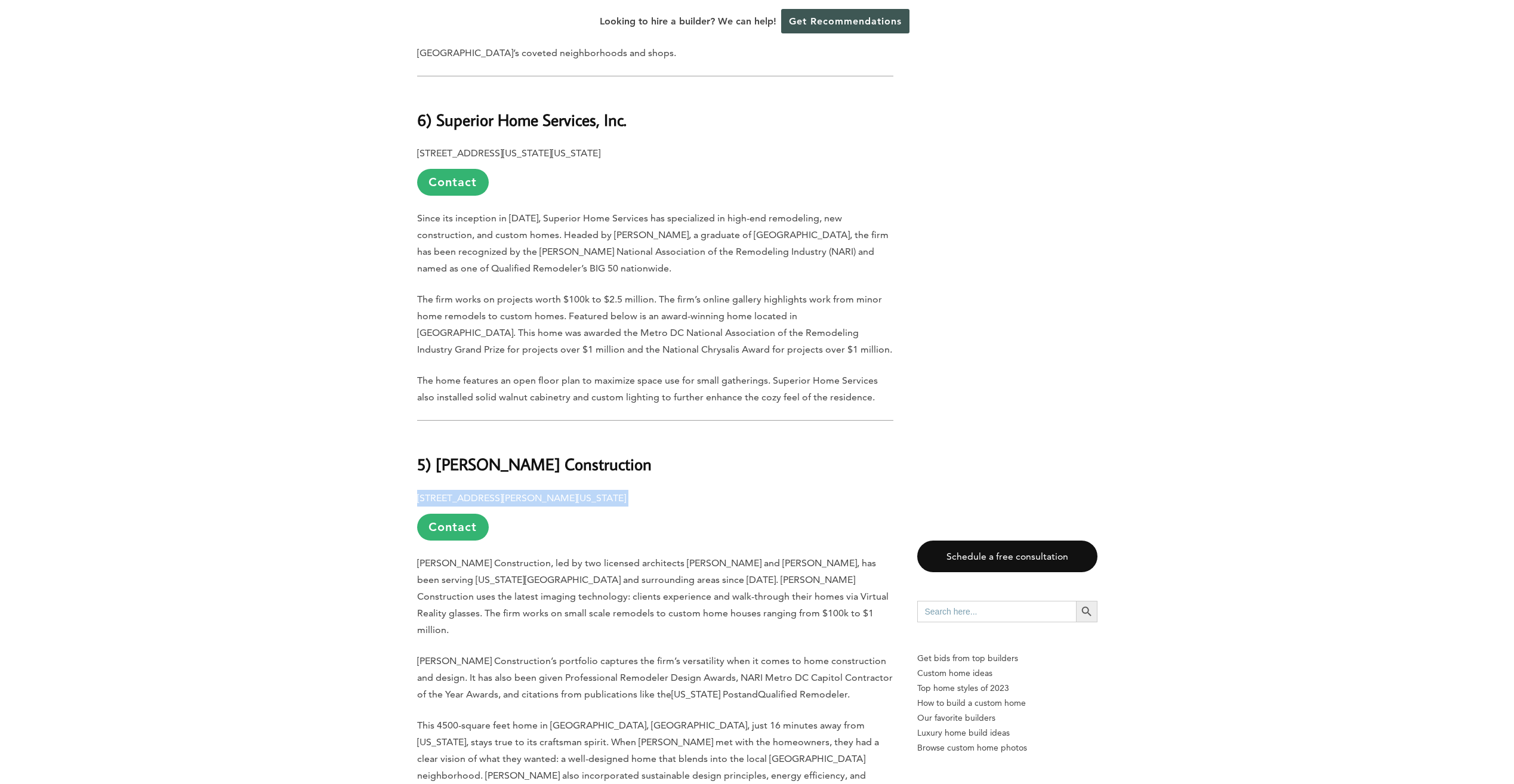
drag, startPoint x: 665, startPoint y: 444, endPoint x: 640, endPoint y: 444, distance: 25.0
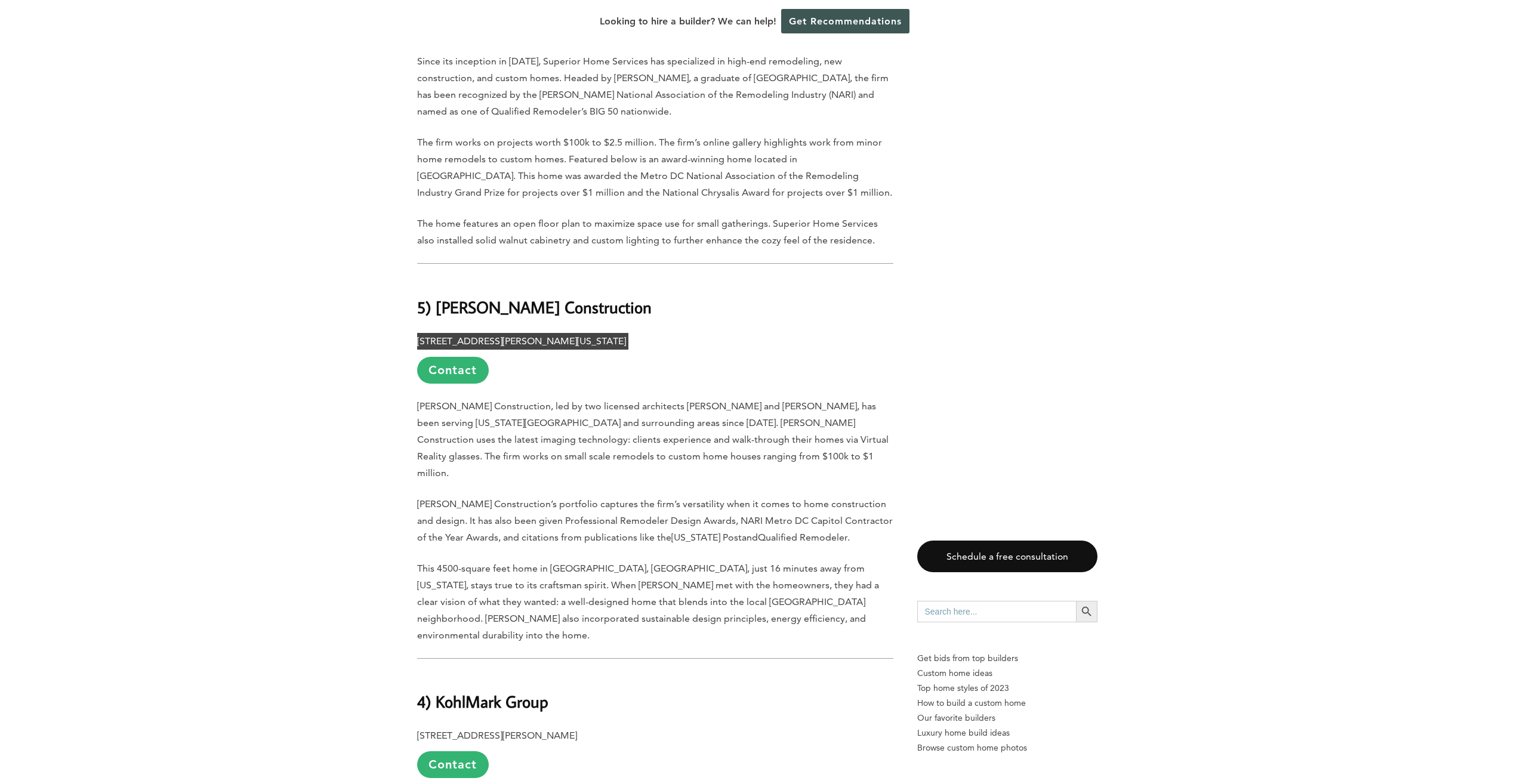
scroll to position [3161, 0]
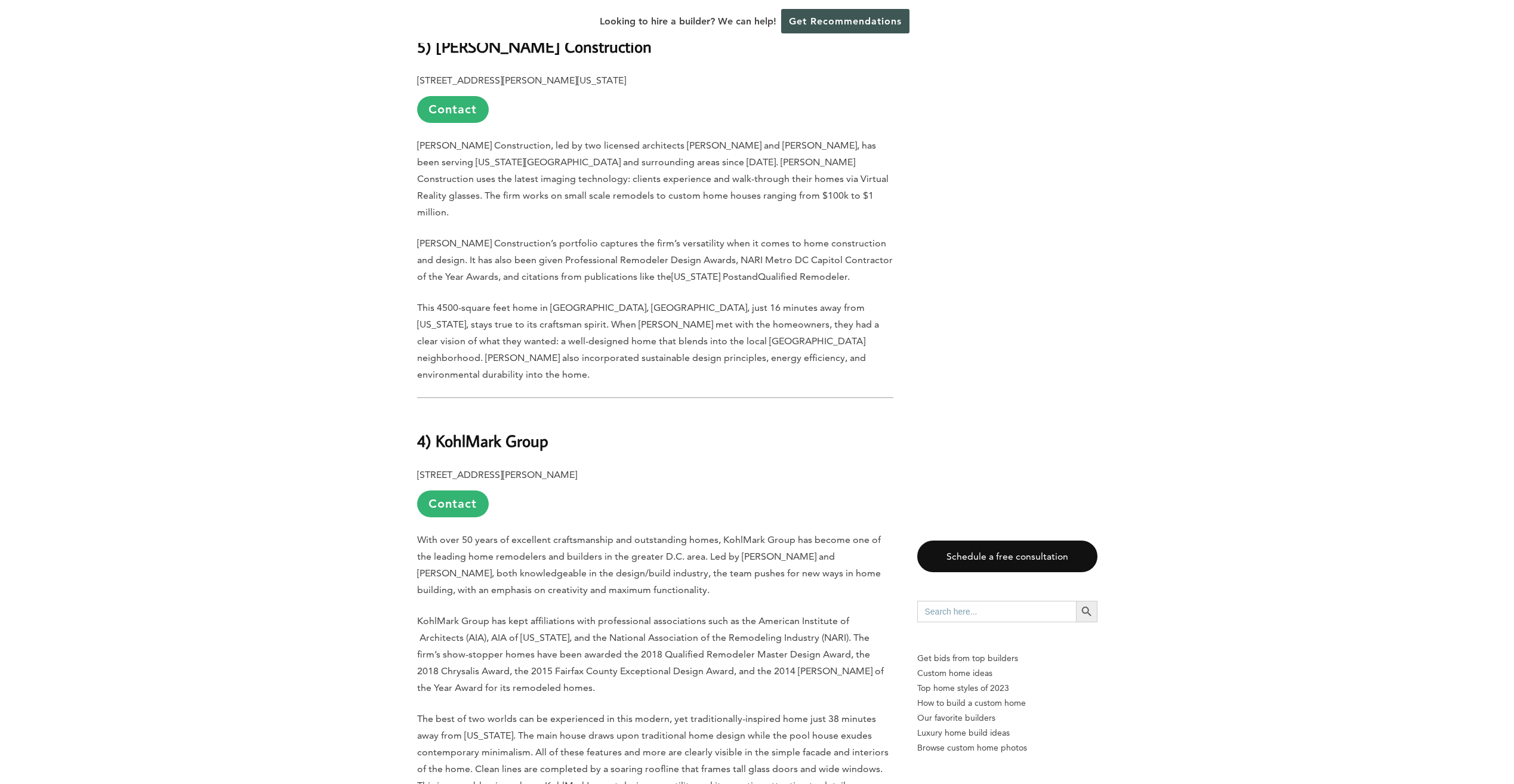
click at [440, 430] on b "4) KohlMark Group" at bounding box center [483, 441] width 131 height 21
drag, startPoint x: 436, startPoint y: 355, endPoint x: 545, endPoint y: 350, distance: 109.1
click at [545, 430] on b "4) KohlMark Group" at bounding box center [483, 441] width 131 height 21
drag, startPoint x: 545, startPoint y: 350, endPoint x: 536, endPoint y: 352, distance: 9.2
click at [590, 374] on div "Last updated on February 4th, 2025 at 05:06 pm Washington may seem like a strai…" at bounding box center [655, 231] width 476 height 5533
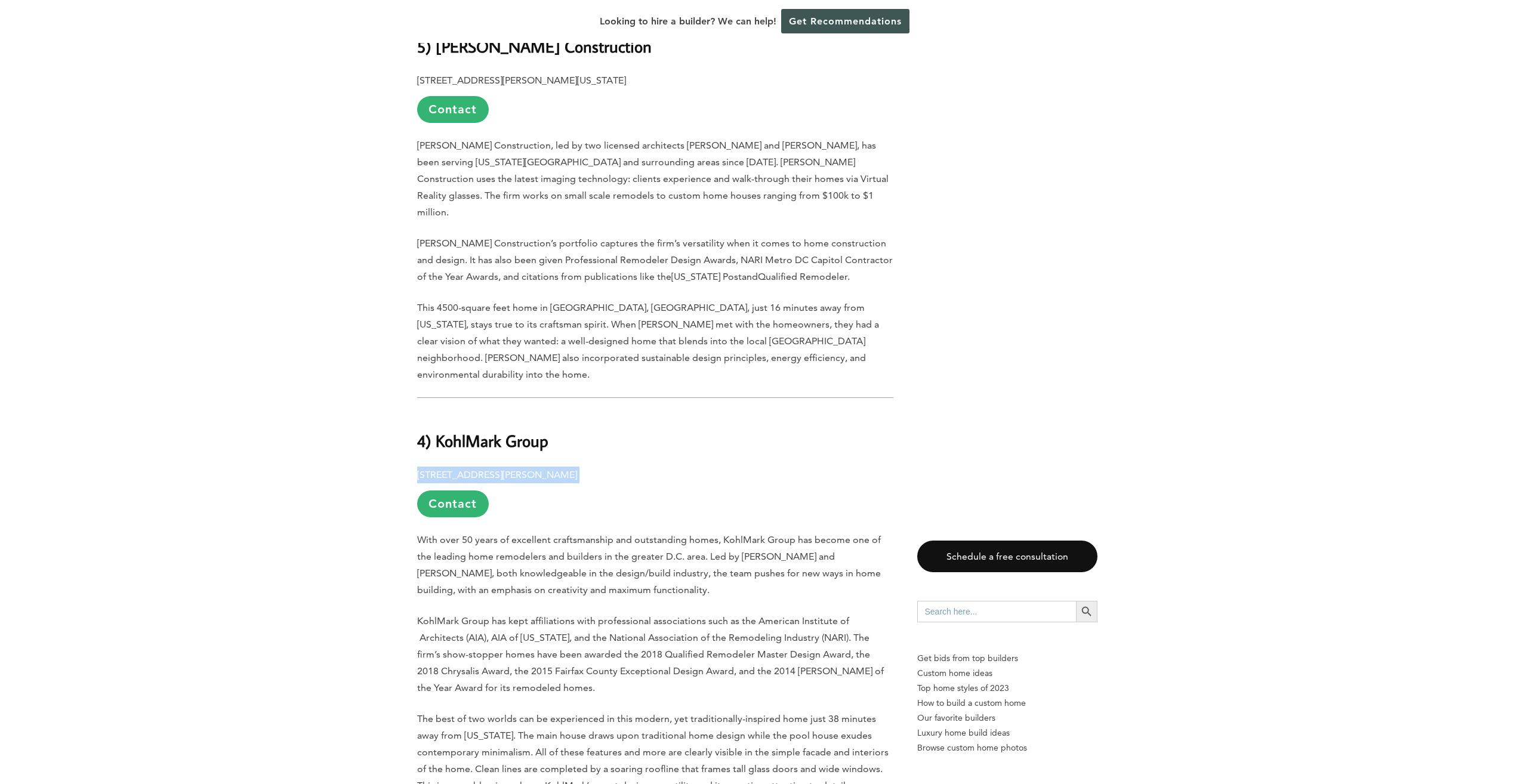
drag, startPoint x: 571, startPoint y: 385, endPoint x: 417, endPoint y: 379, distance: 154.1
click at [417, 467] on p "5206-B Rolling Rd., Burke, VA 22015 Contact" at bounding box center [655, 492] width 476 height 51
drag, startPoint x: 417, startPoint y: 379, endPoint x: 435, endPoint y: 385, distance: 19.0
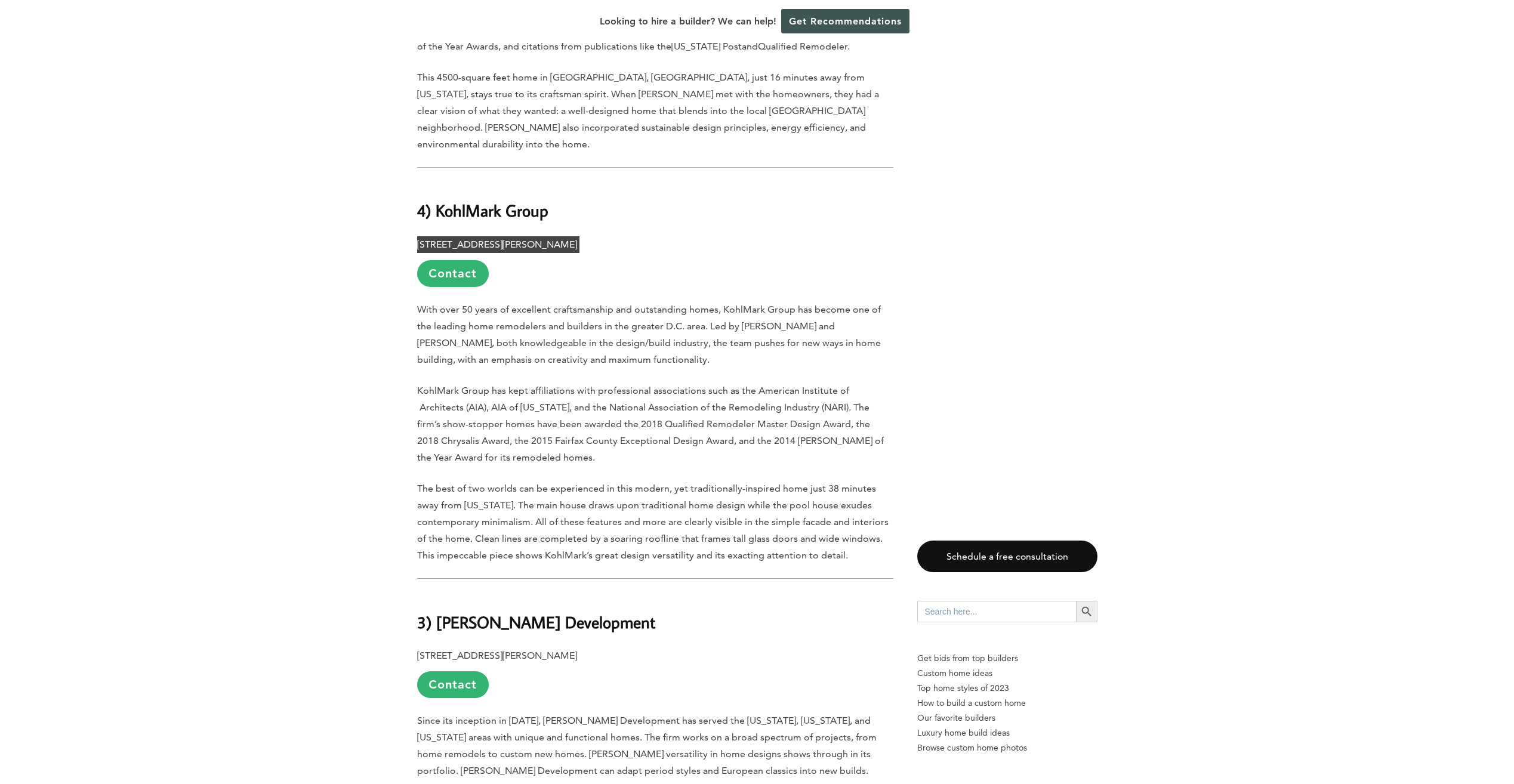
scroll to position [3460, 0]
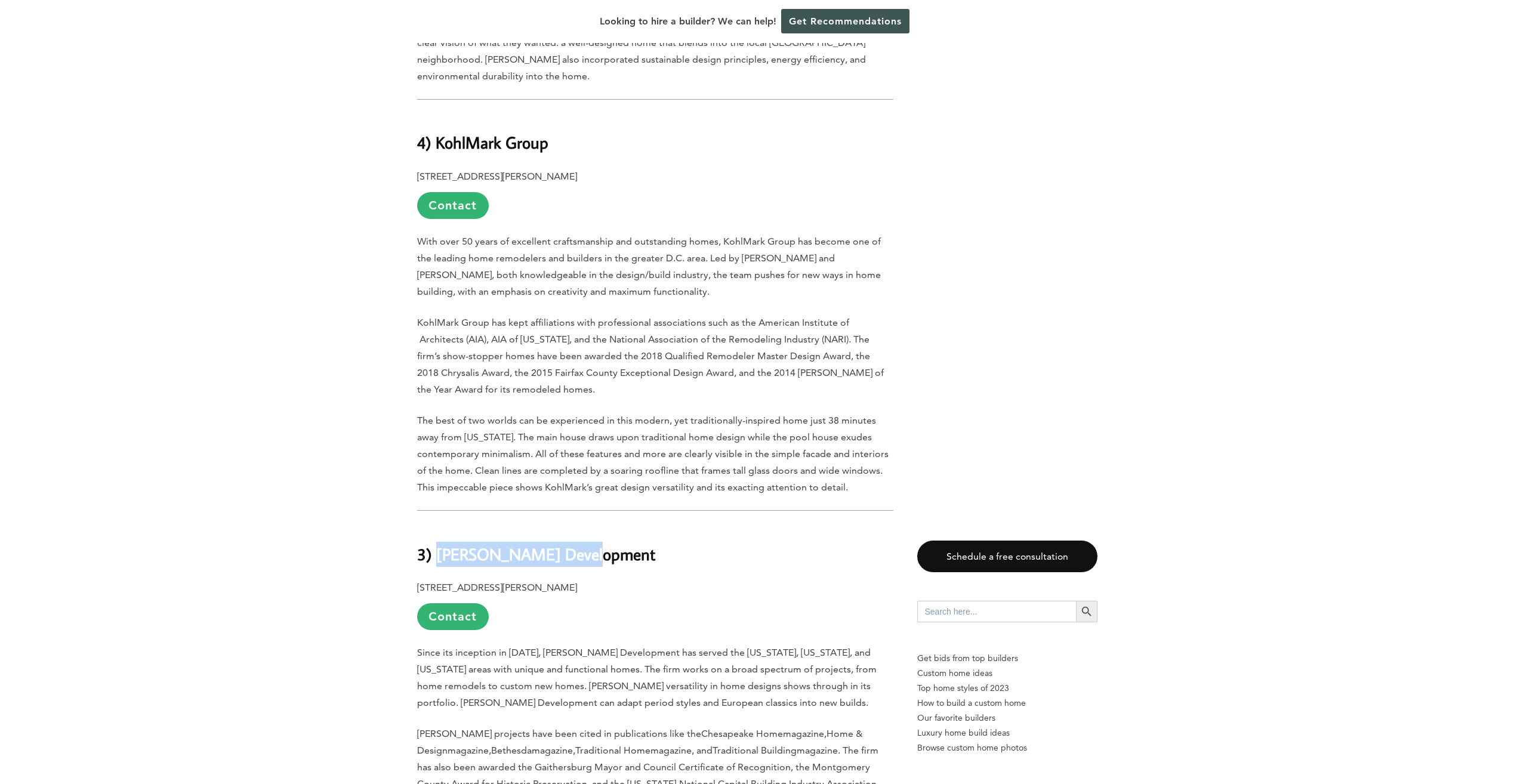
drag, startPoint x: 582, startPoint y: 469, endPoint x: 440, endPoint y: 469, distance: 142.0
click at [440, 525] on h2 "3) O’Neill Development" at bounding box center [655, 545] width 476 height 41
click at [436, 579] on p "11 Russell Ave., Gaithersburg, MD 20877 Contact" at bounding box center [655, 605] width 476 height 51
drag, startPoint x: 417, startPoint y: 500, endPoint x: 591, endPoint y: 494, distance: 174.1
click at [591, 579] on p "11 Russell Ave., Gaithersburg, MD 20877 Contact" at bounding box center [655, 605] width 476 height 51
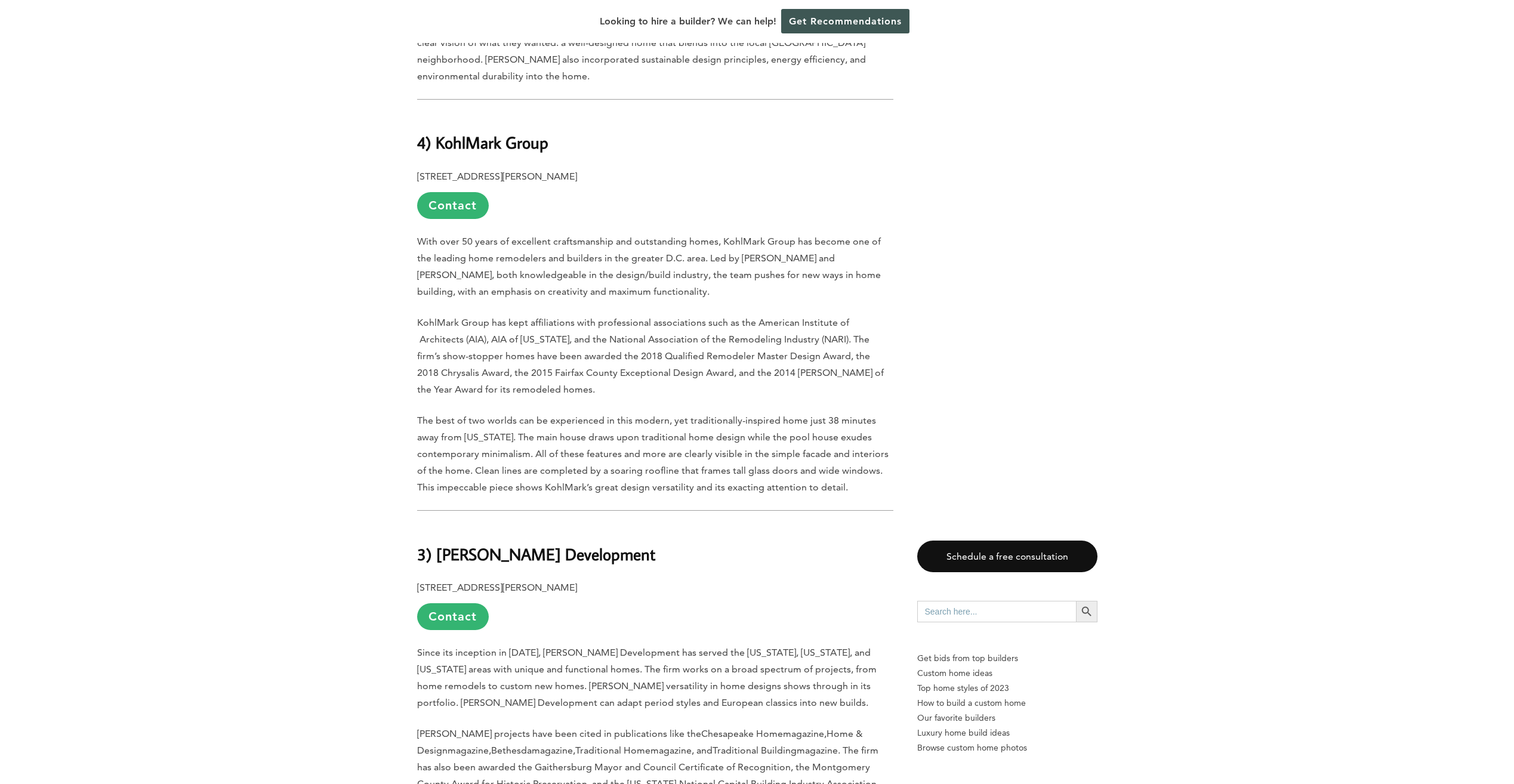
drag, startPoint x: 591, startPoint y: 494, endPoint x: 580, endPoint y: 500, distance: 12.5
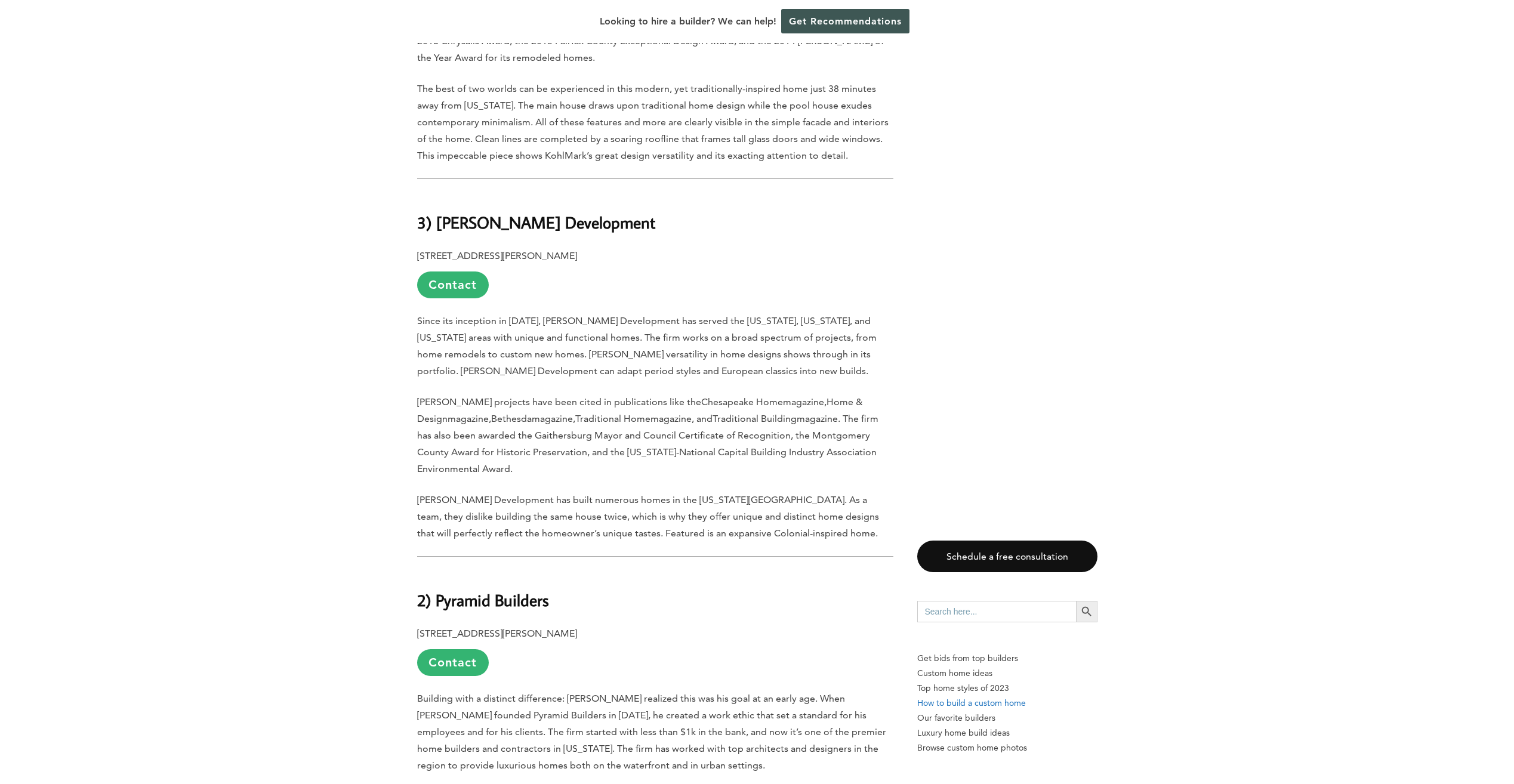
scroll to position [3818, 0]
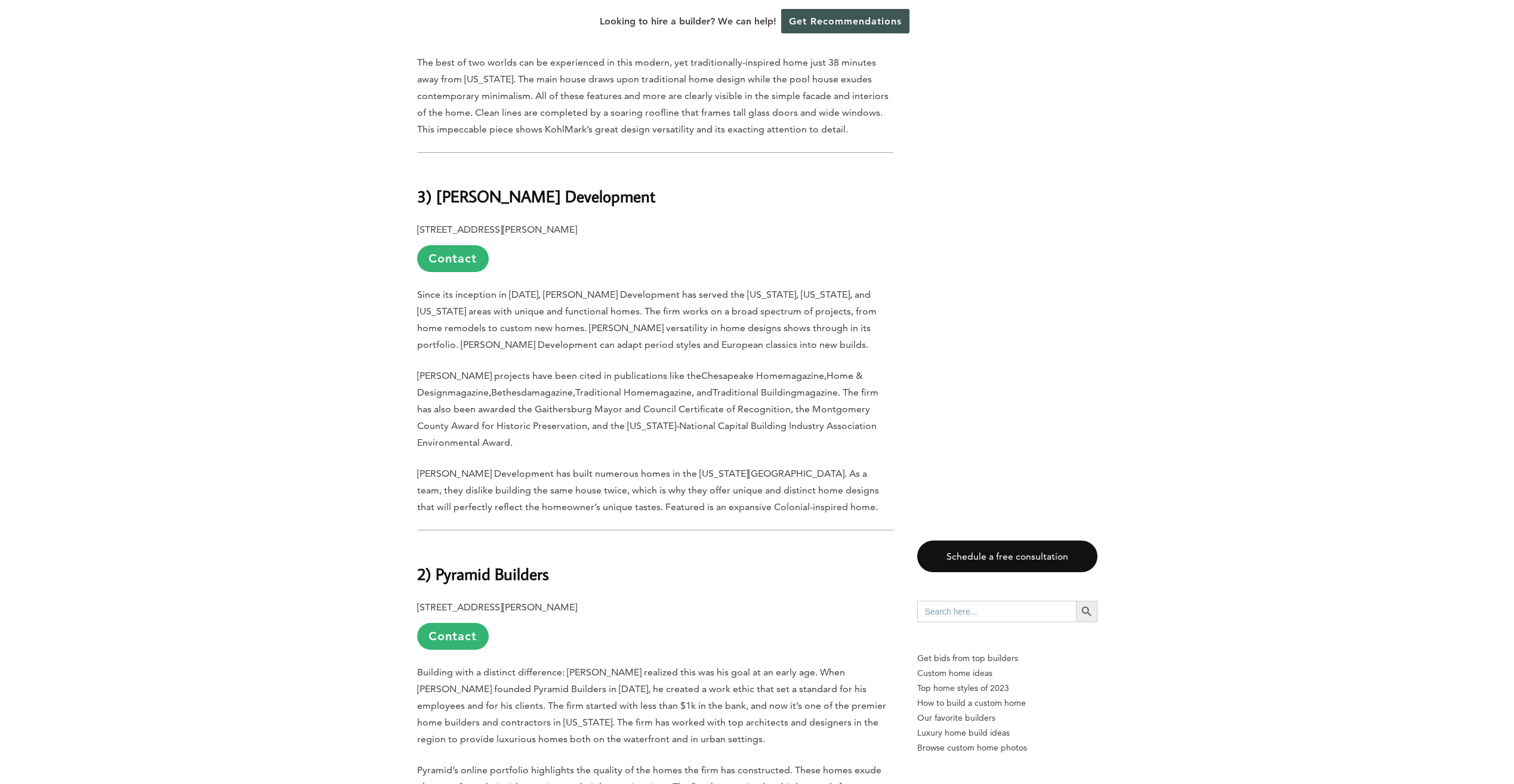
click at [546, 563] on b "2) Pyramid Builders" at bounding box center [483, 574] width 132 height 21
click at [552, 545] on h2 "2) Pyramid Builders" at bounding box center [655, 565] width 476 height 41
click at [559, 545] on h2 "2) Pyramid Builders" at bounding box center [655, 565] width 476 height 41
drag, startPoint x: 551, startPoint y: 487, endPoint x: 438, endPoint y: 485, distance: 113.0
click at [438, 545] on h2 "2) Pyramid Builders" at bounding box center [655, 565] width 476 height 41
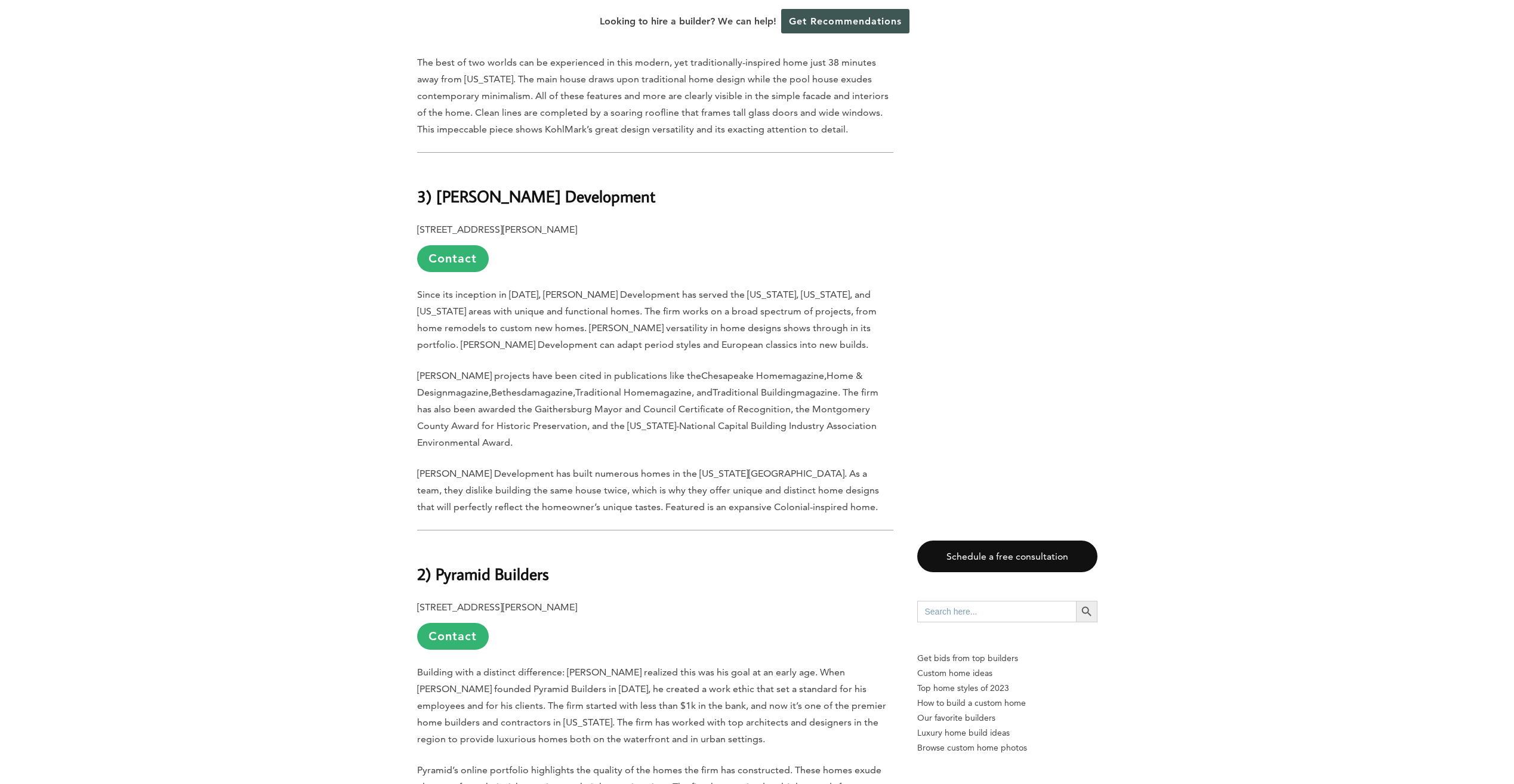
click at [574, 599] on p "2 Womack Dr., Annapolis, MD 21401 Contact" at bounding box center [655, 624] width 476 height 51
drag, startPoint x: 578, startPoint y: 518, endPoint x: 412, endPoint y: 520, distance: 166.0
drag, startPoint x: 412, startPoint y: 520, endPoint x: 443, endPoint y: 520, distance: 31.0
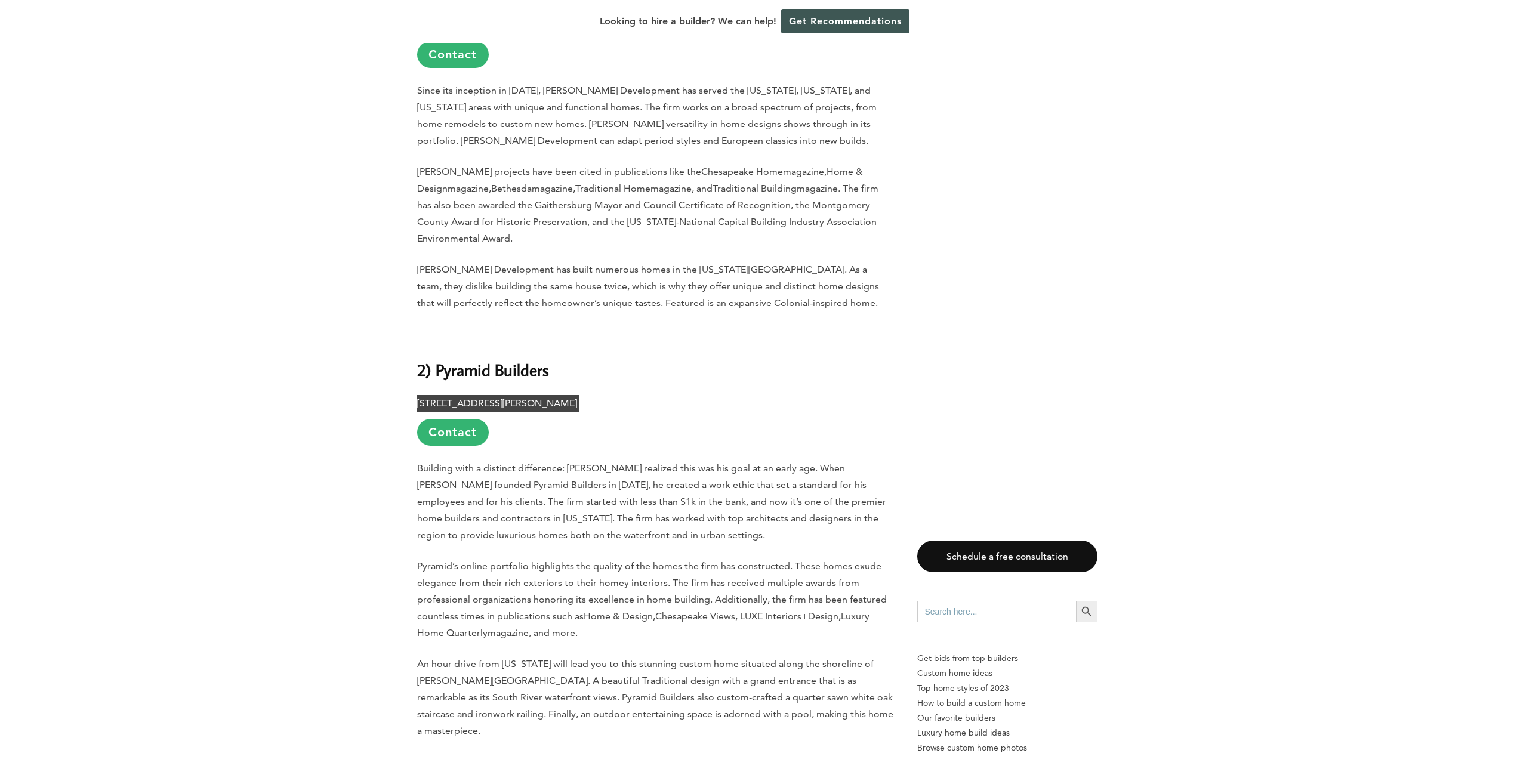
scroll to position [4175, 0]
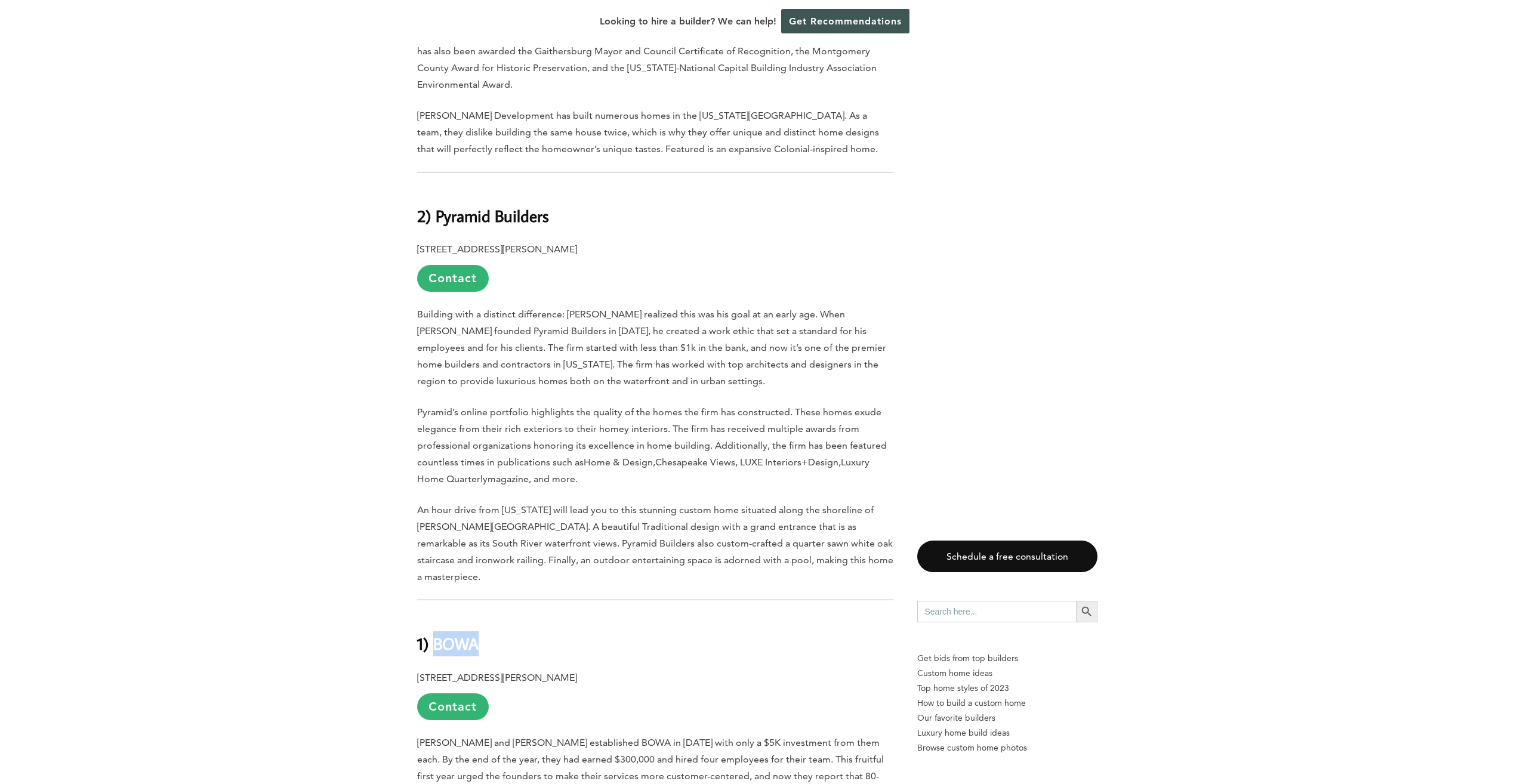
drag, startPoint x: 485, startPoint y: 528, endPoint x: 433, endPoint y: 535, distance: 52.5
click at [433, 614] on h2 "1) BOWA" at bounding box center [655, 635] width 476 height 41
drag, startPoint x: 433, startPoint y: 535, endPoint x: 443, endPoint y: 533, distance: 10.2
drag, startPoint x: 419, startPoint y: 572, endPoint x: 631, endPoint y: 568, distance: 212.0
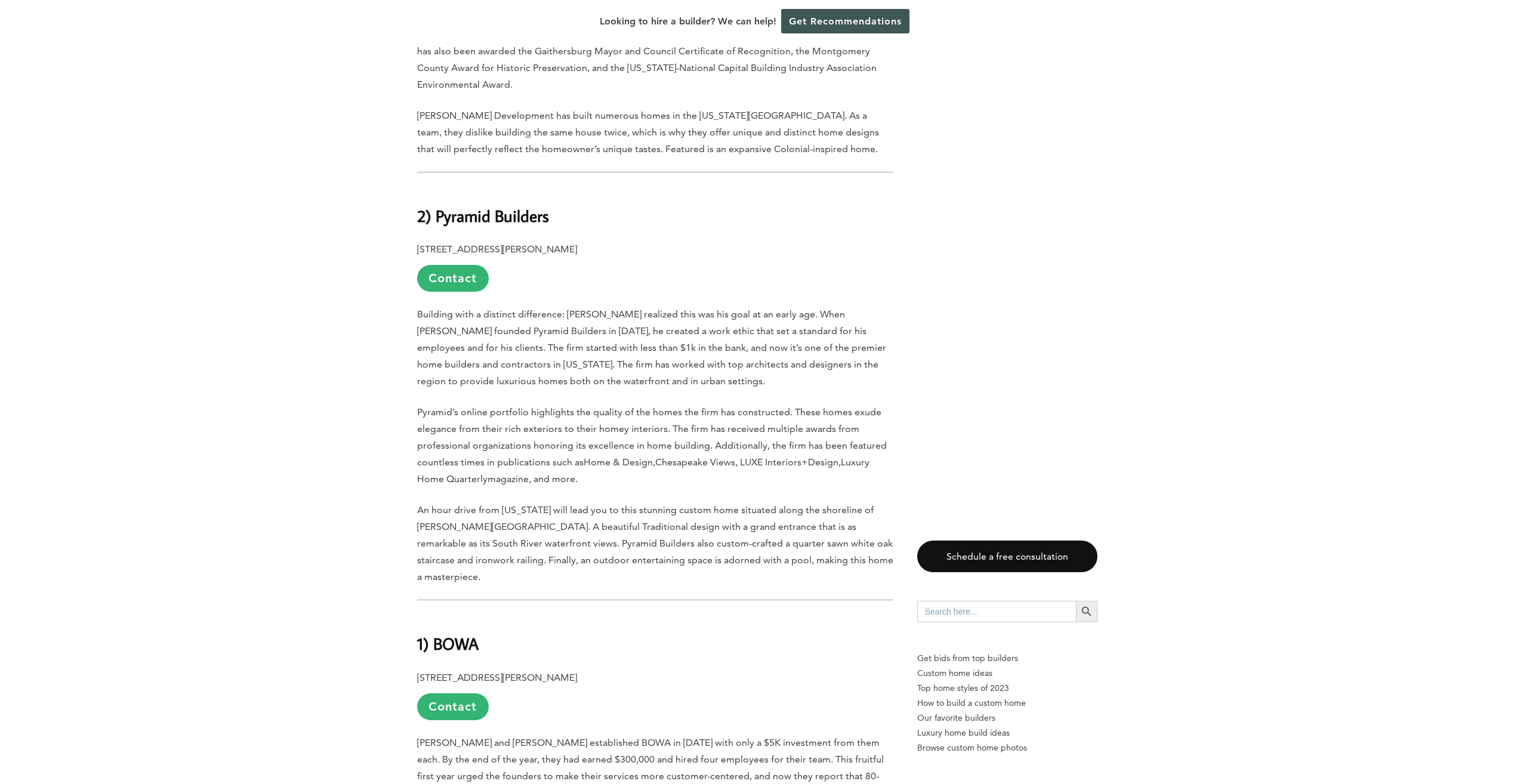
click at [631, 669] on p "7900 Westpark Dr. Suite A180, McLean, VA 22102 Contact" at bounding box center [655, 695] width 476 height 51
drag, startPoint x: 631, startPoint y: 568, endPoint x: 621, endPoint y: 569, distance: 10.0
click at [870, 306] on p "Building with a distinct difference: Bret Anderson realized this was his goal a…" at bounding box center [655, 348] width 476 height 84
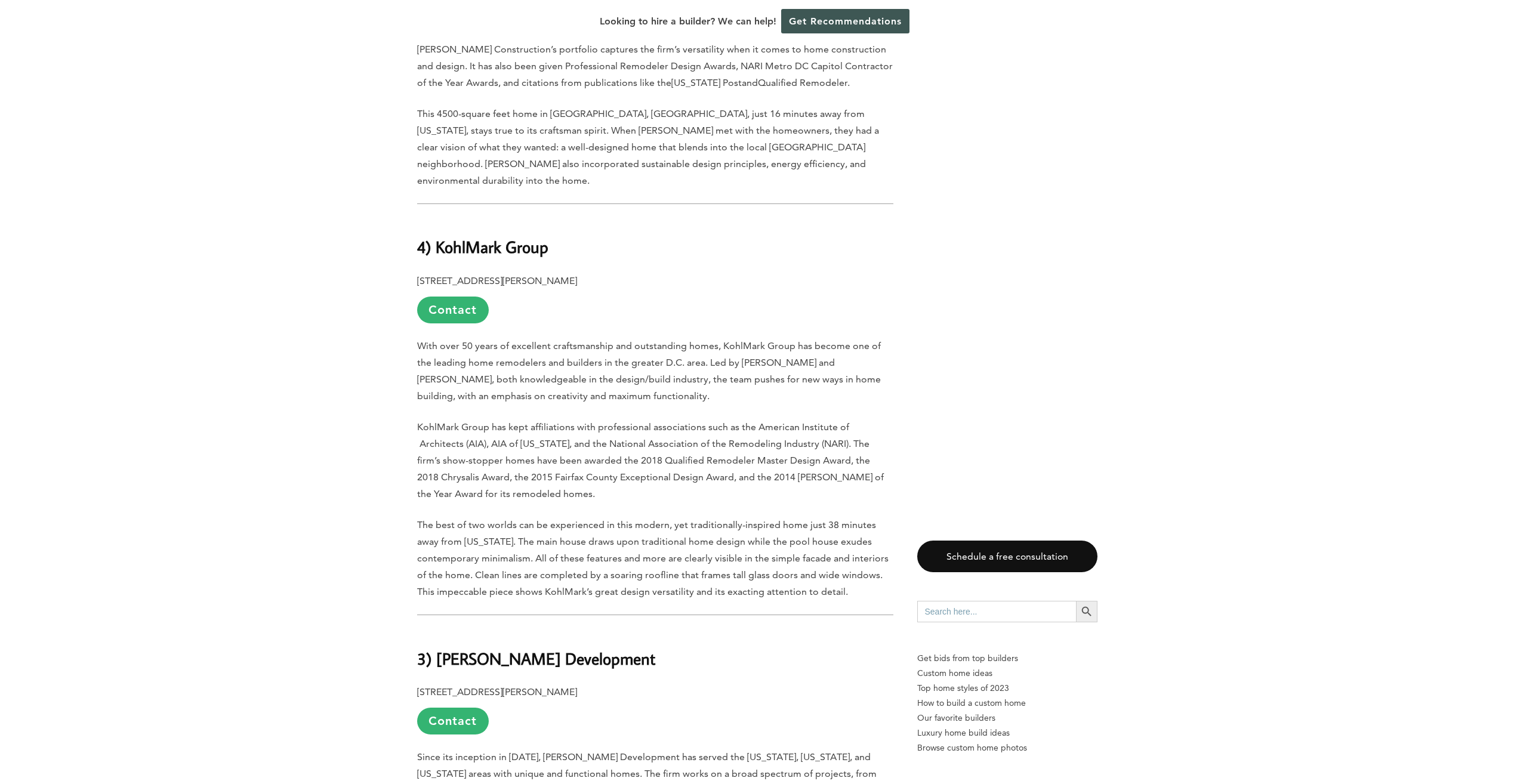
scroll to position [3184, 0]
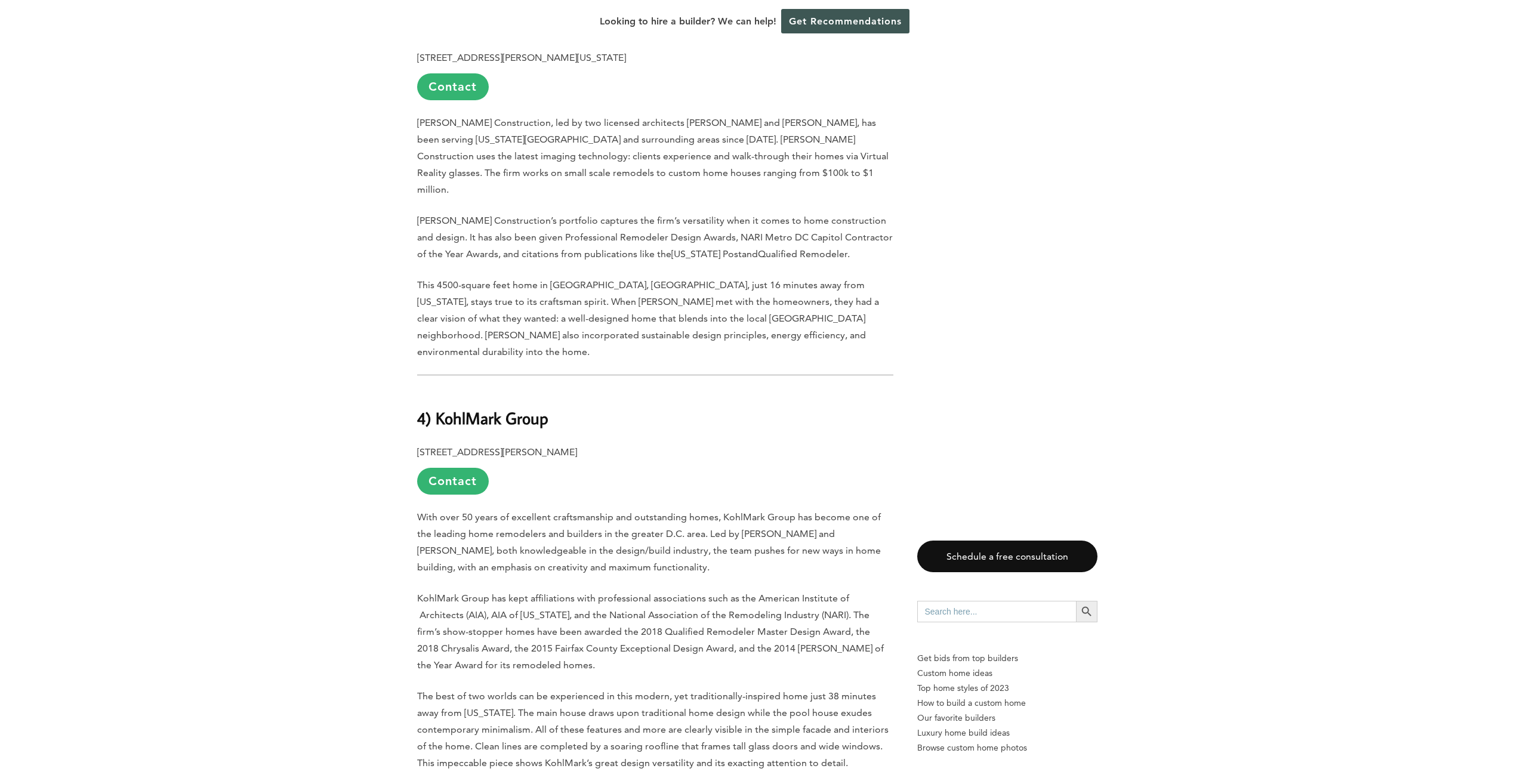
drag, startPoint x: 1083, startPoint y: 246, endPoint x: 1073, endPoint y: 203, distance: 44.1
click at [1074, 175] on aside "Schedule a free consultation Search for: Search Button Get bids from top builde…" at bounding box center [1007, 260] width 180 height 5635
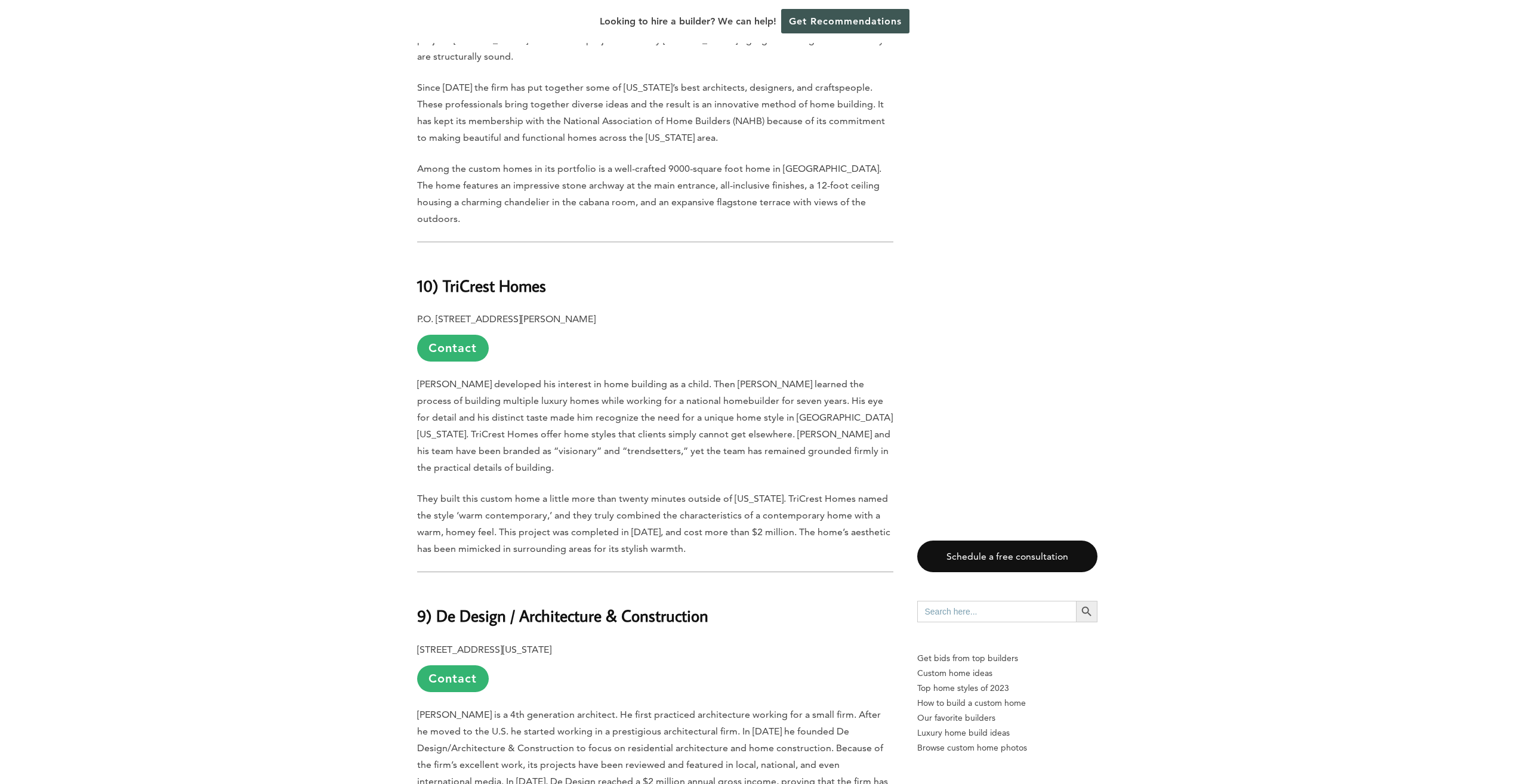
scroll to position [0, 0]
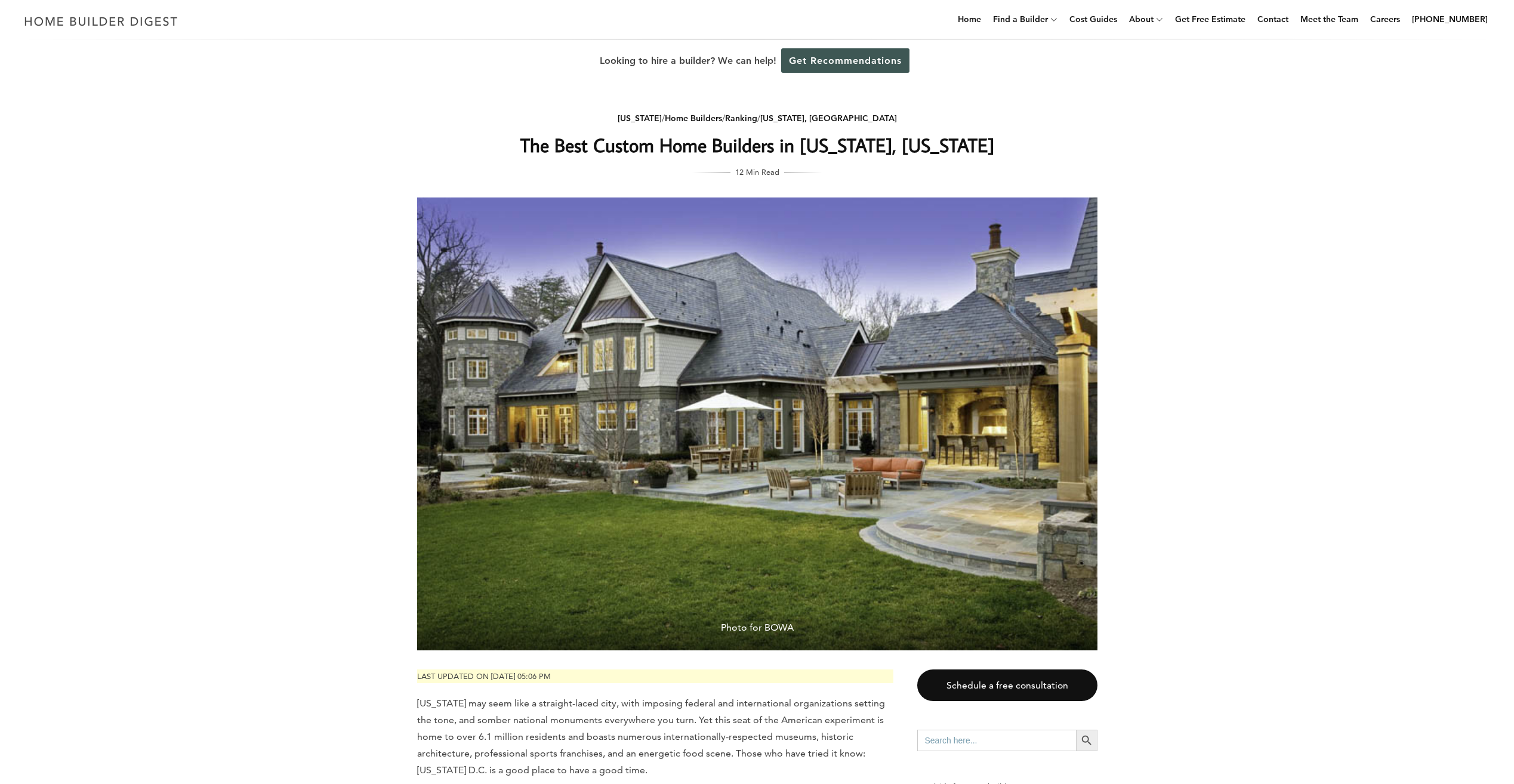
drag, startPoint x: 1073, startPoint y: 214, endPoint x: 1040, endPoint y: 49, distance: 168.3
click at [134, 24] on img at bounding box center [101, 21] width 164 height 24
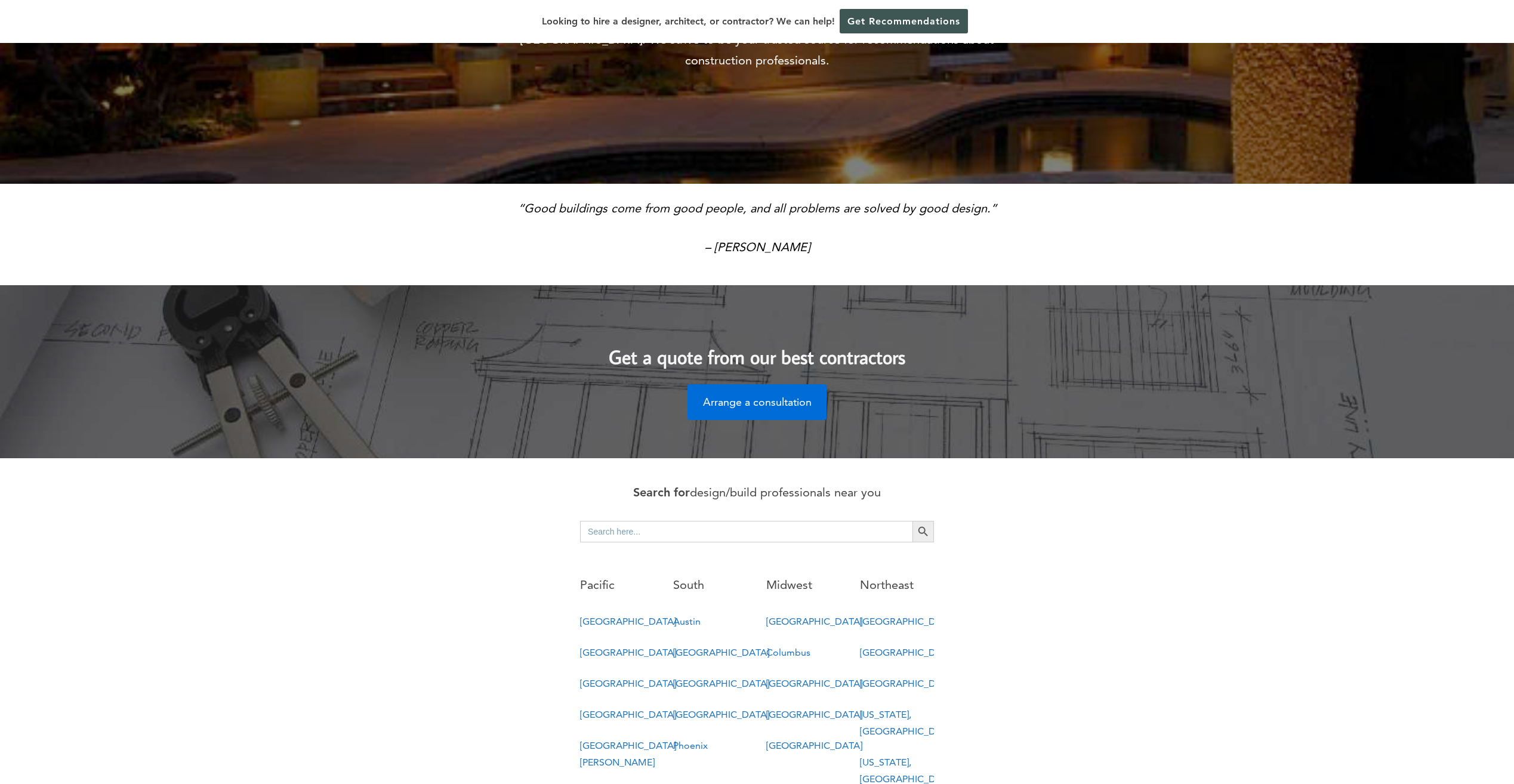
scroll to position [298, 0]
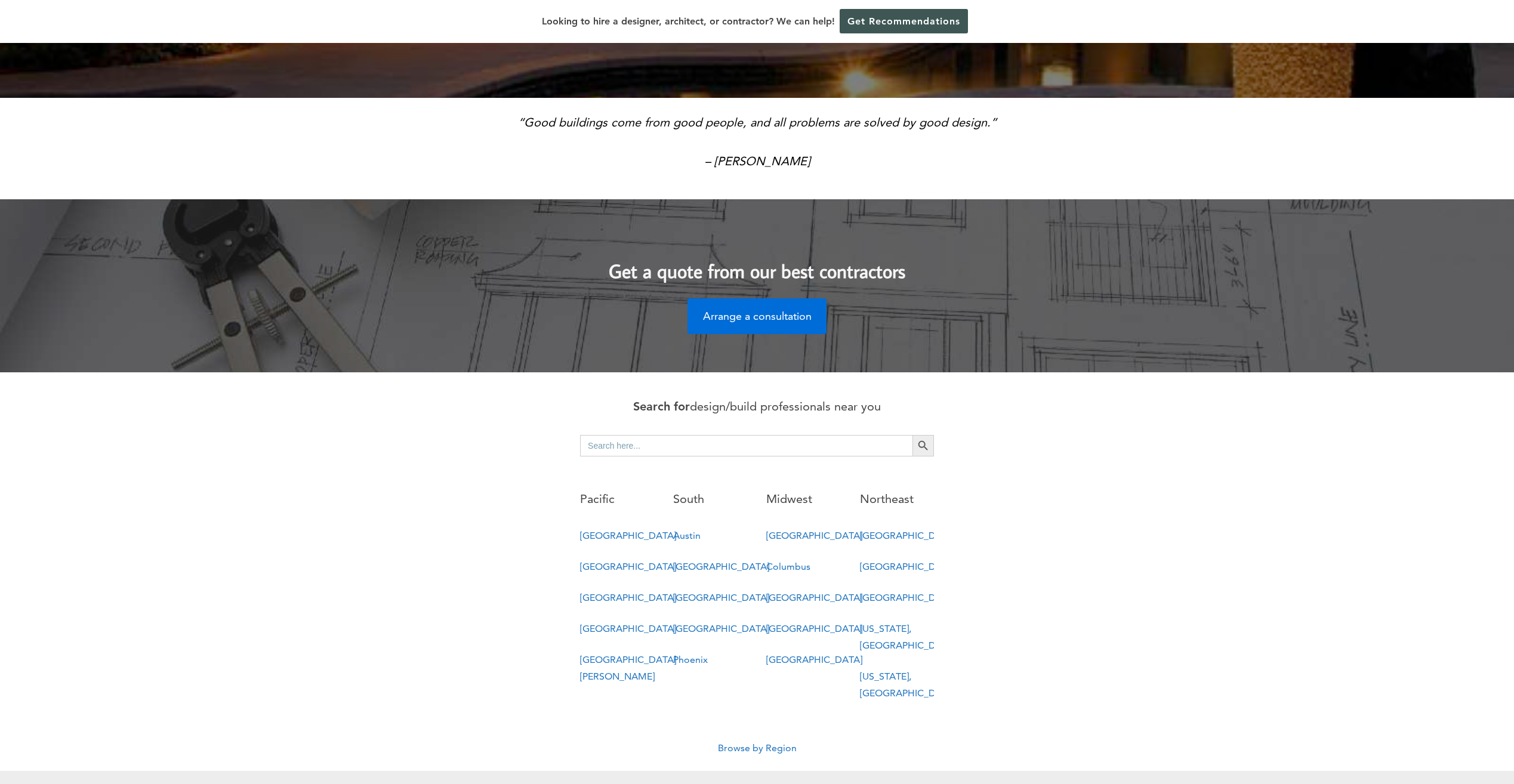
click at [892, 671] on link "New York, NY" at bounding box center [908, 684] width 96 height 28
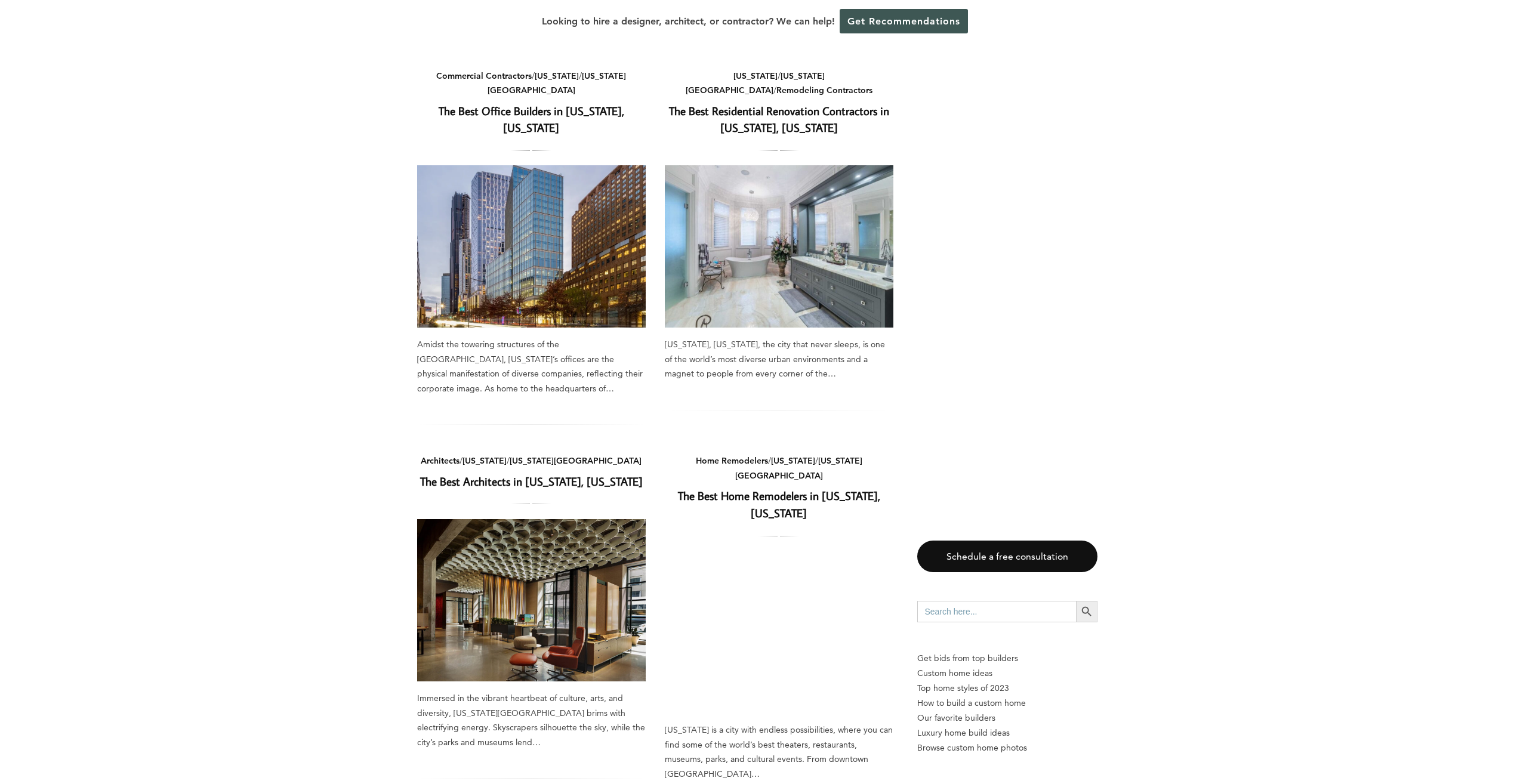
scroll to position [298, 0]
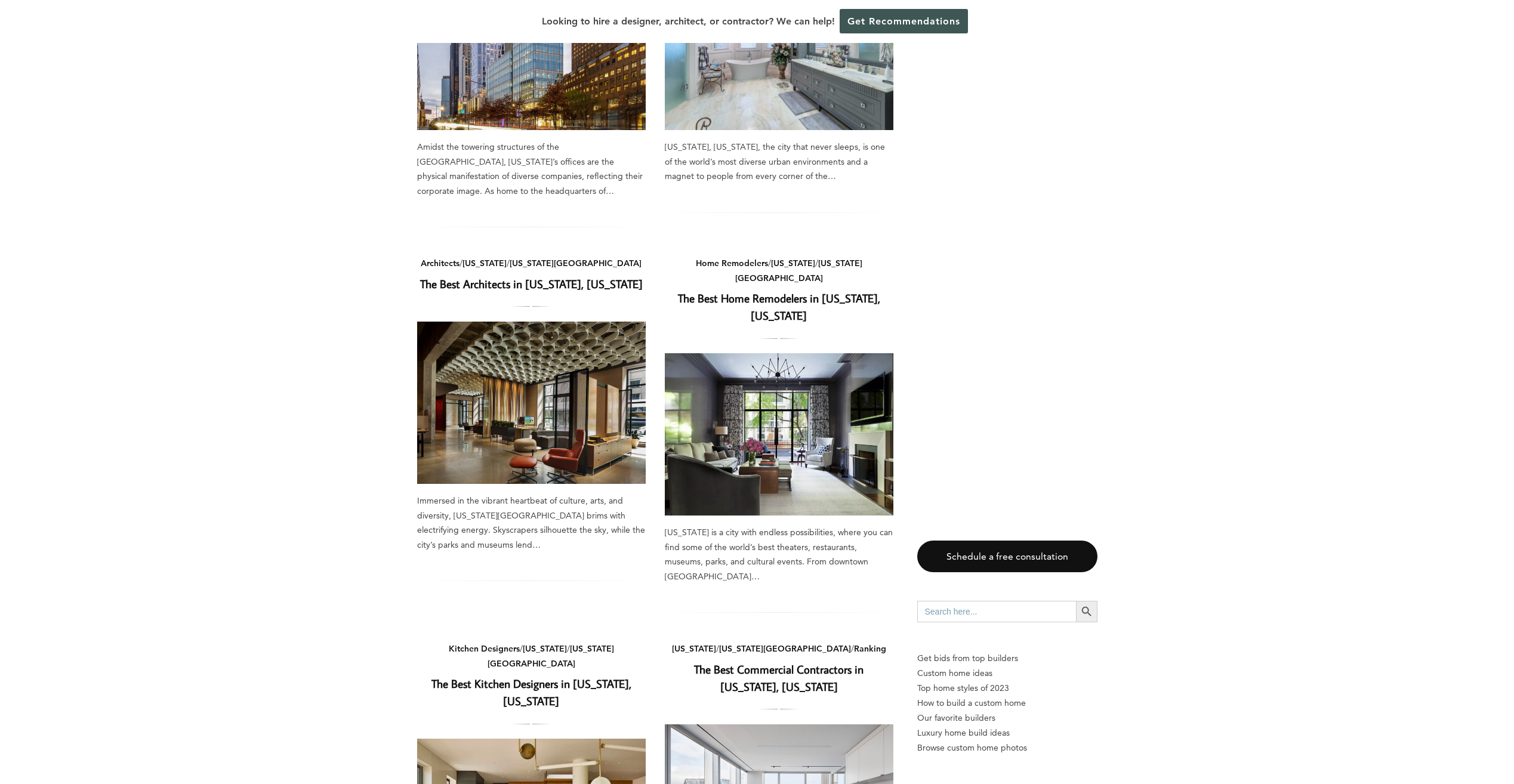
click at [606, 276] on link "The Best Architects in [US_STATE], [US_STATE]" at bounding box center [531, 284] width 223 height 15
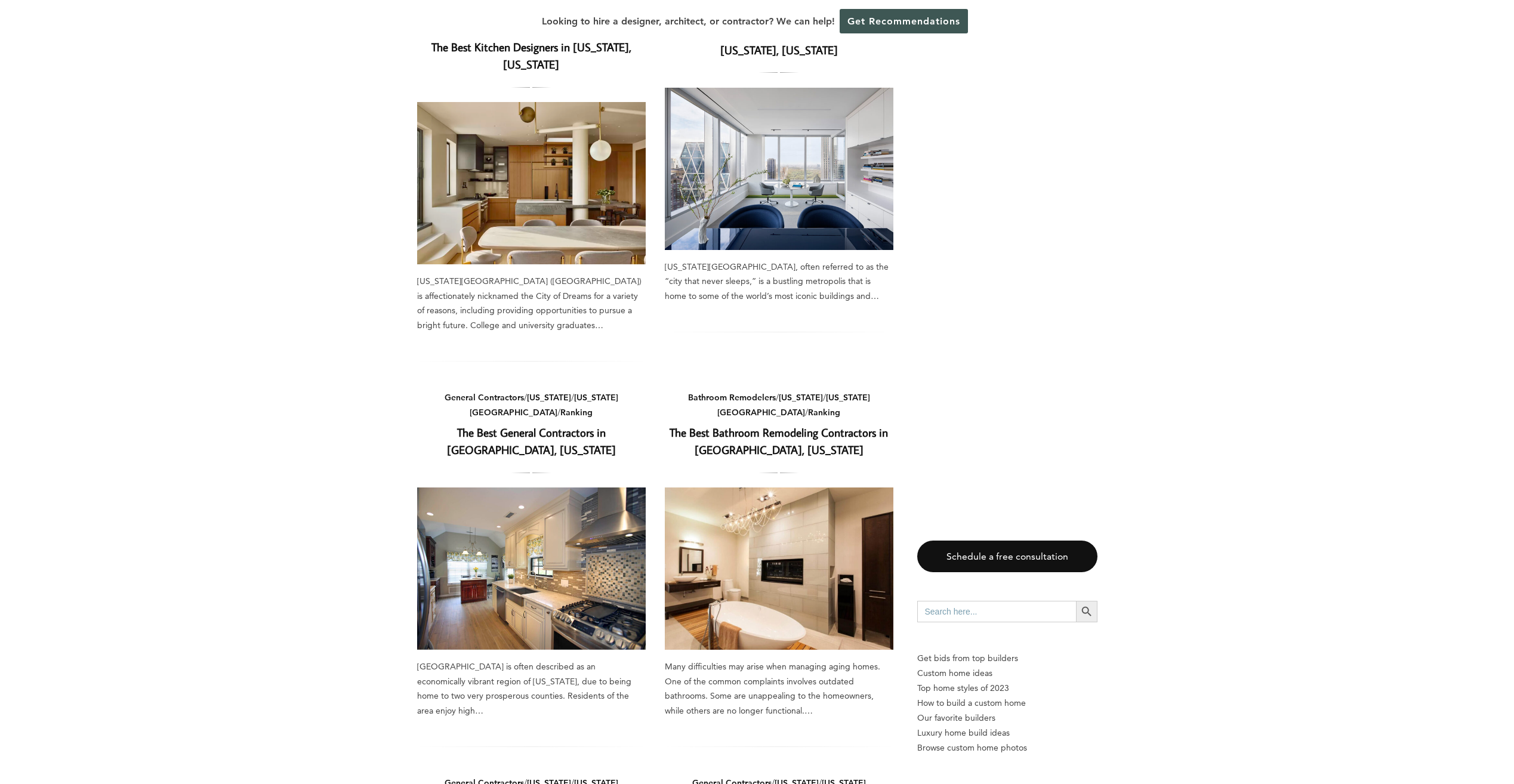
scroll to position [954, 0]
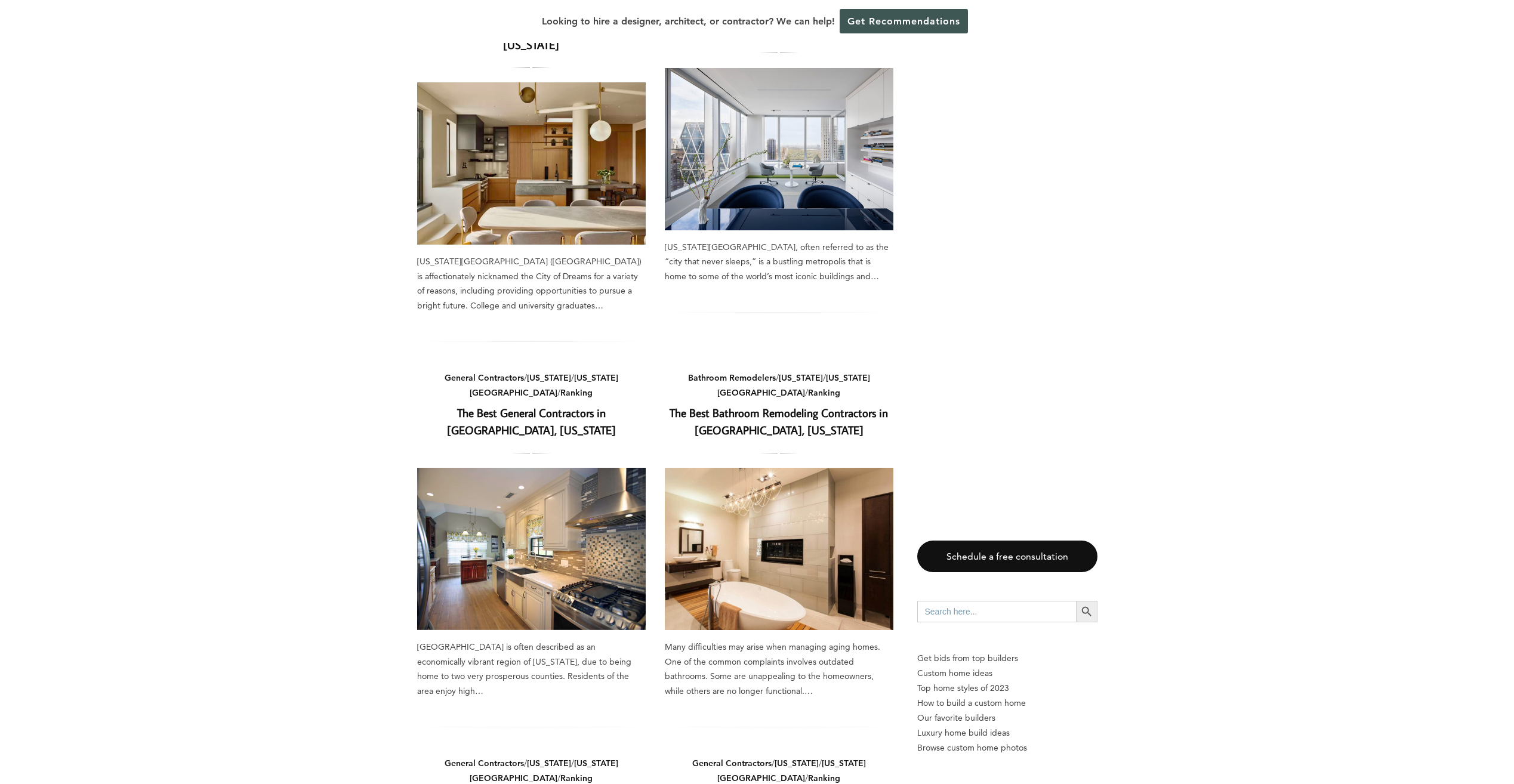
click at [601, 405] on link "The Best General Contractors in Long Island, New York" at bounding box center [531, 421] width 169 height 32
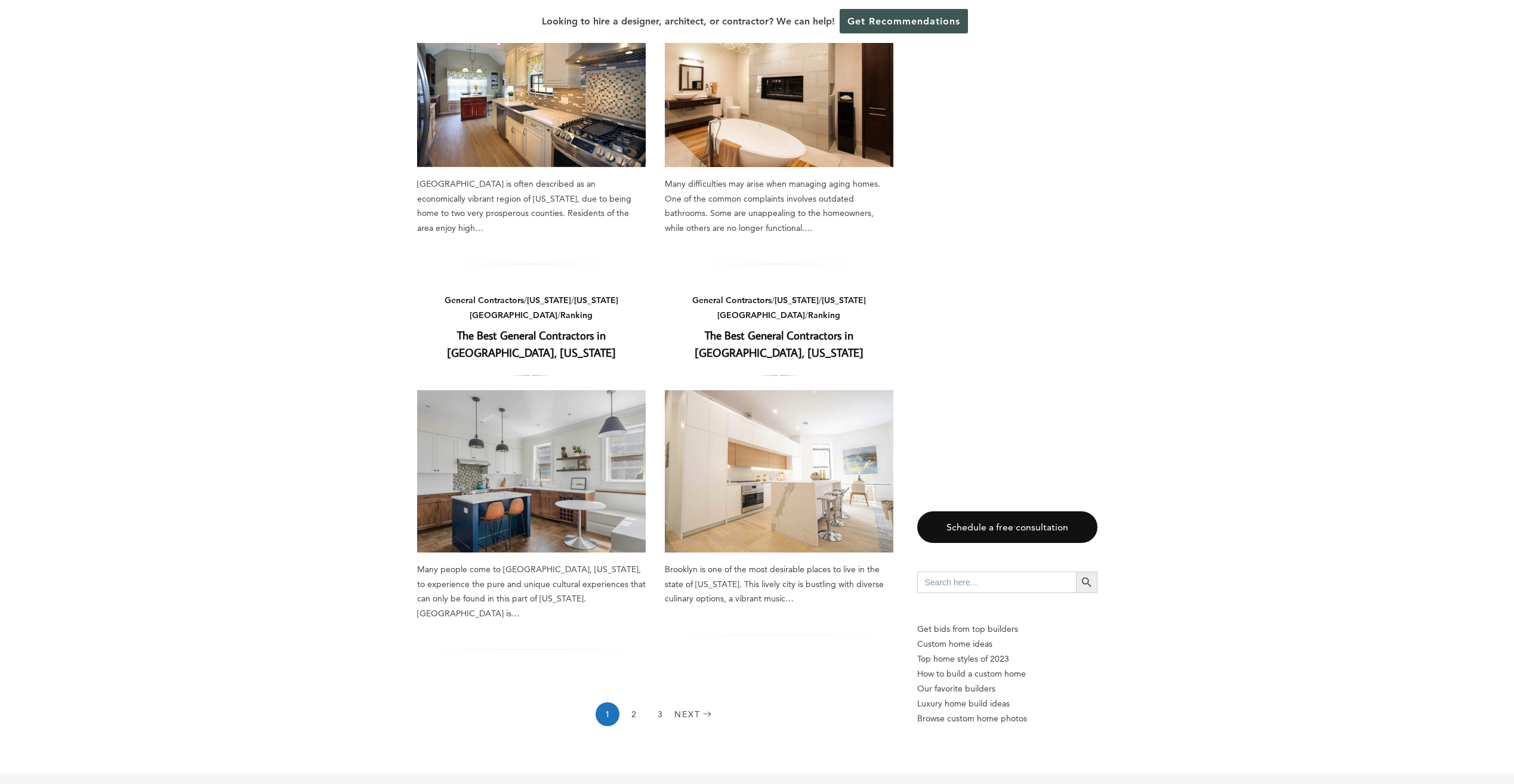
scroll to position [1432, 0]
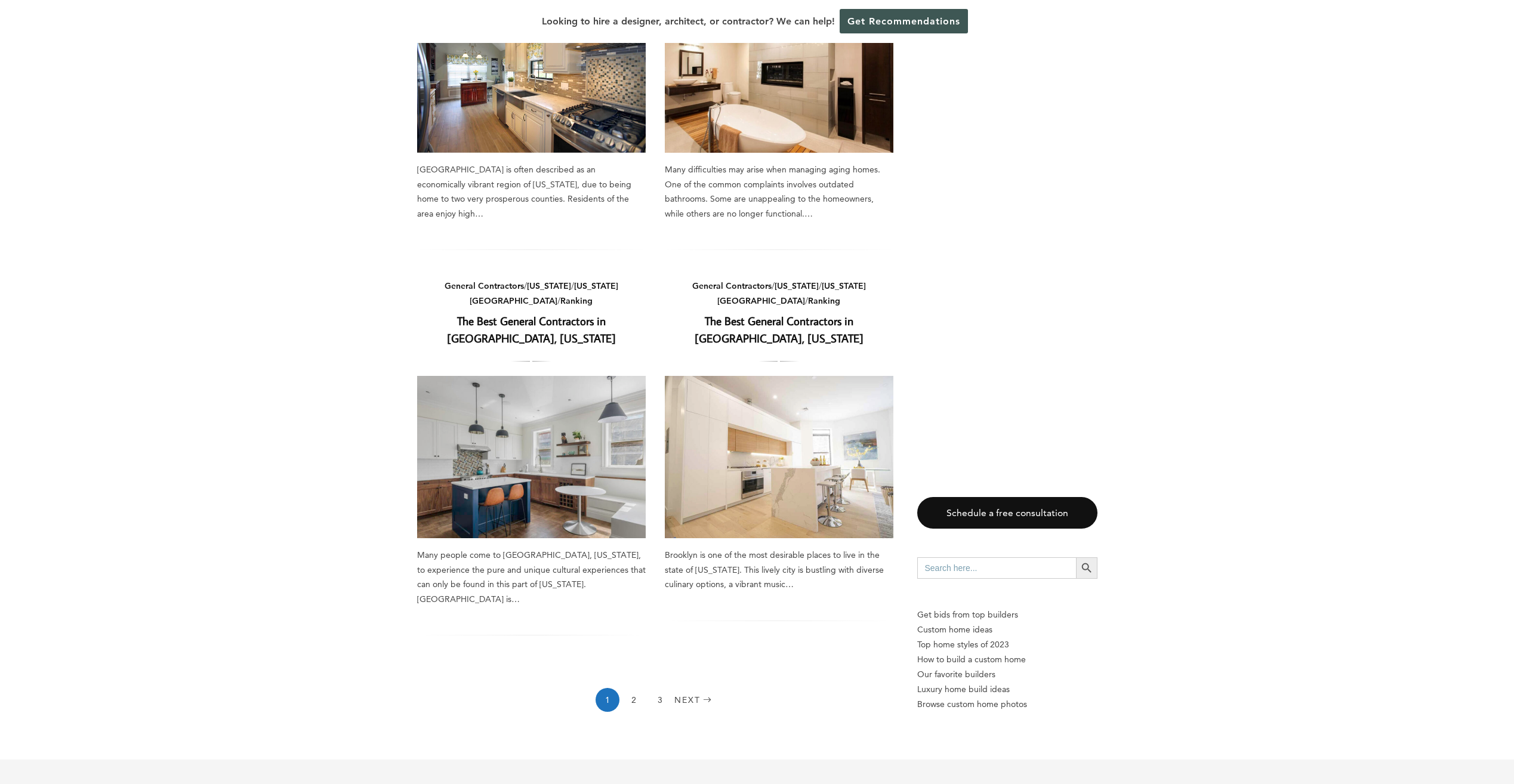
click at [560, 313] on link "The Best General Contractors in Queens, New York" at bounding box center [531, 329] width 169 height 32
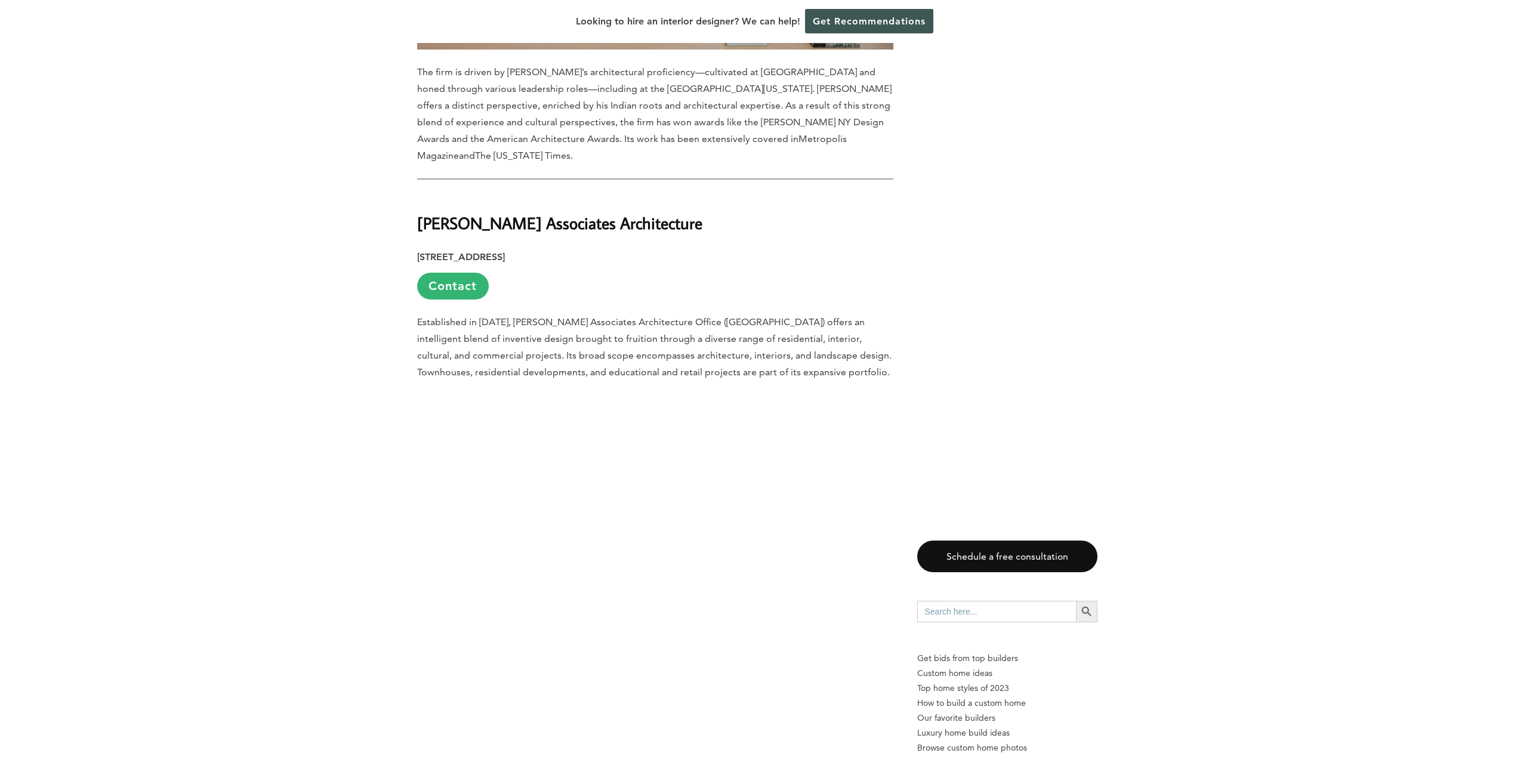
scroll to position [4593, 0]
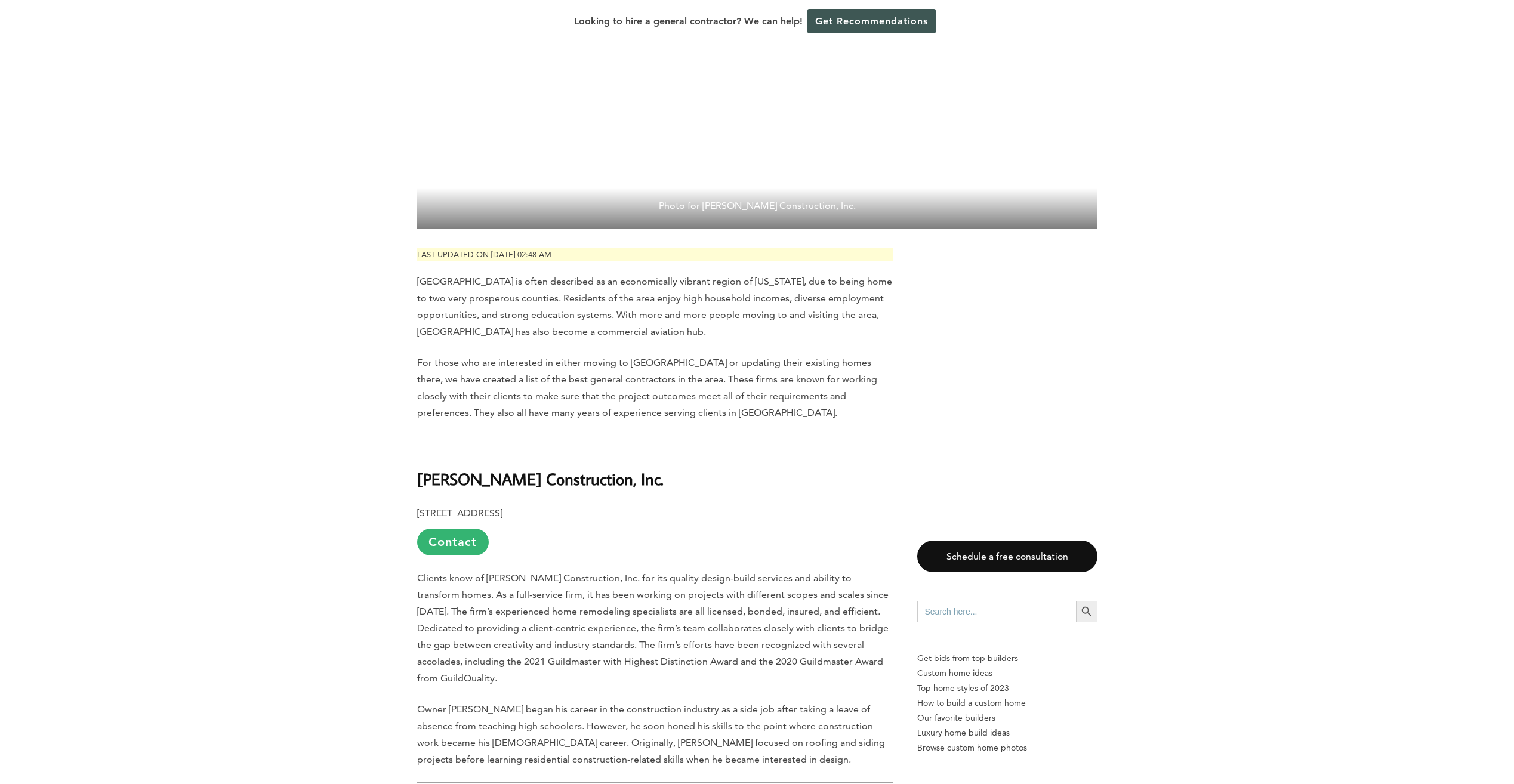
scroll to position [537, 0]
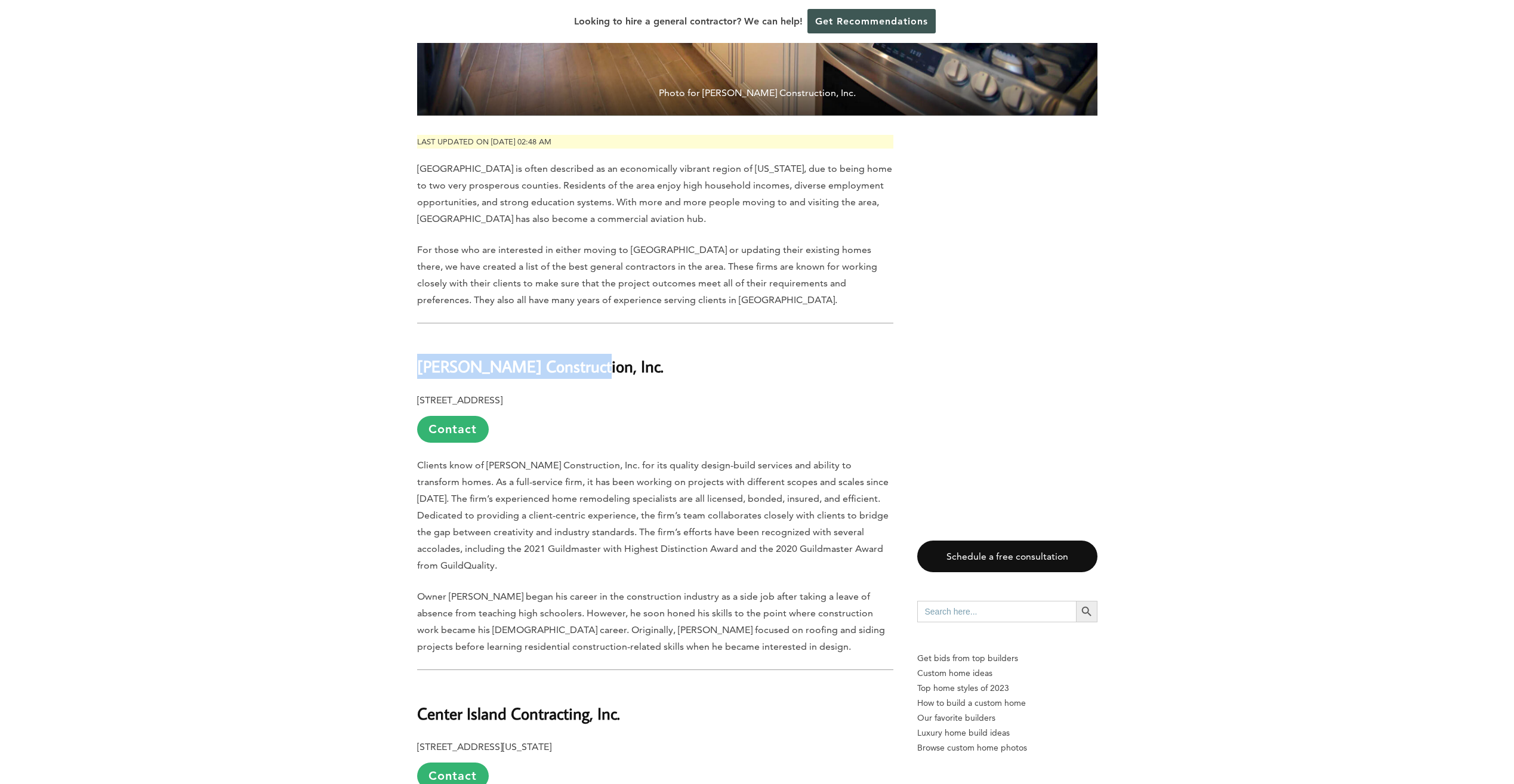
drag, startPoint x: 577, startPoint y: 338, endPoint x: 418, endPoint y: 343, distance: 159.1
click at [418, 343] on h2 "Kuhn Construction, Inc." at bounding box center [655, 358] width 476 height 41
drag, startPoint x: 418, startPoint y: 343, endPoint x: 442, endPoint y: 340, distance: 24.2
copy b "Kuhn Construction, Inc."
click at [502, 394] on b "417 Main St. Suite A, Islip, NY 11751" at bounding box center [460, 400] width 86 height 11
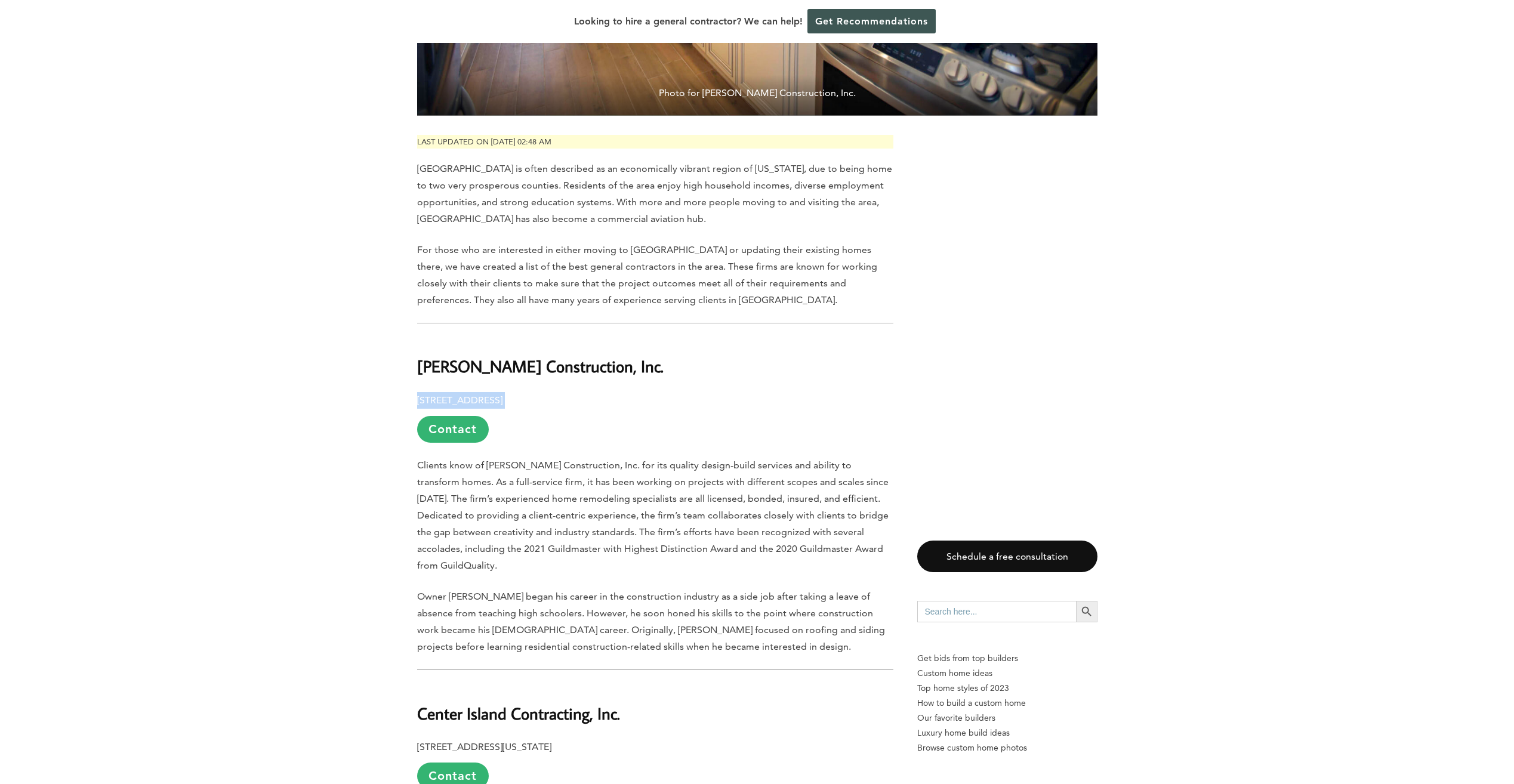
drag, startPoint x: 576, startPoint y: 370, endPoint x: 418, endPoint y: 371, distance: 158.0
click at [418, 392] on p "417 Main St. Suite A, Islip, NY 11751 Contact" at bounding box center [655, 417] width 476 height 51
drag, startPoint x: 418, startPoint y: 371, endPoint x: 427, endPoint y: 372, distance: 9.1
copy p "417 Main St. Suite A, Islip, NY 11751"
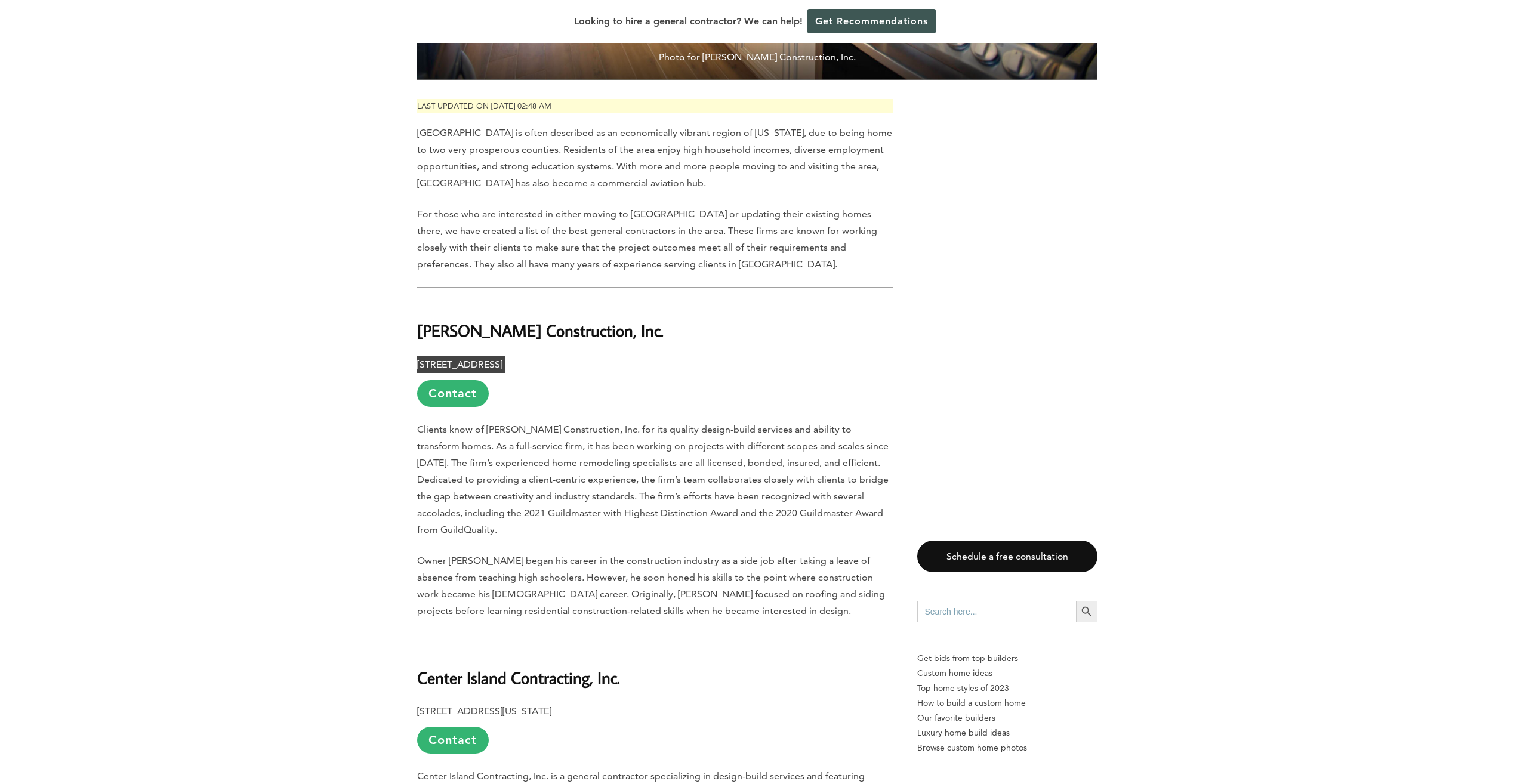
scroll to position [716, 0]
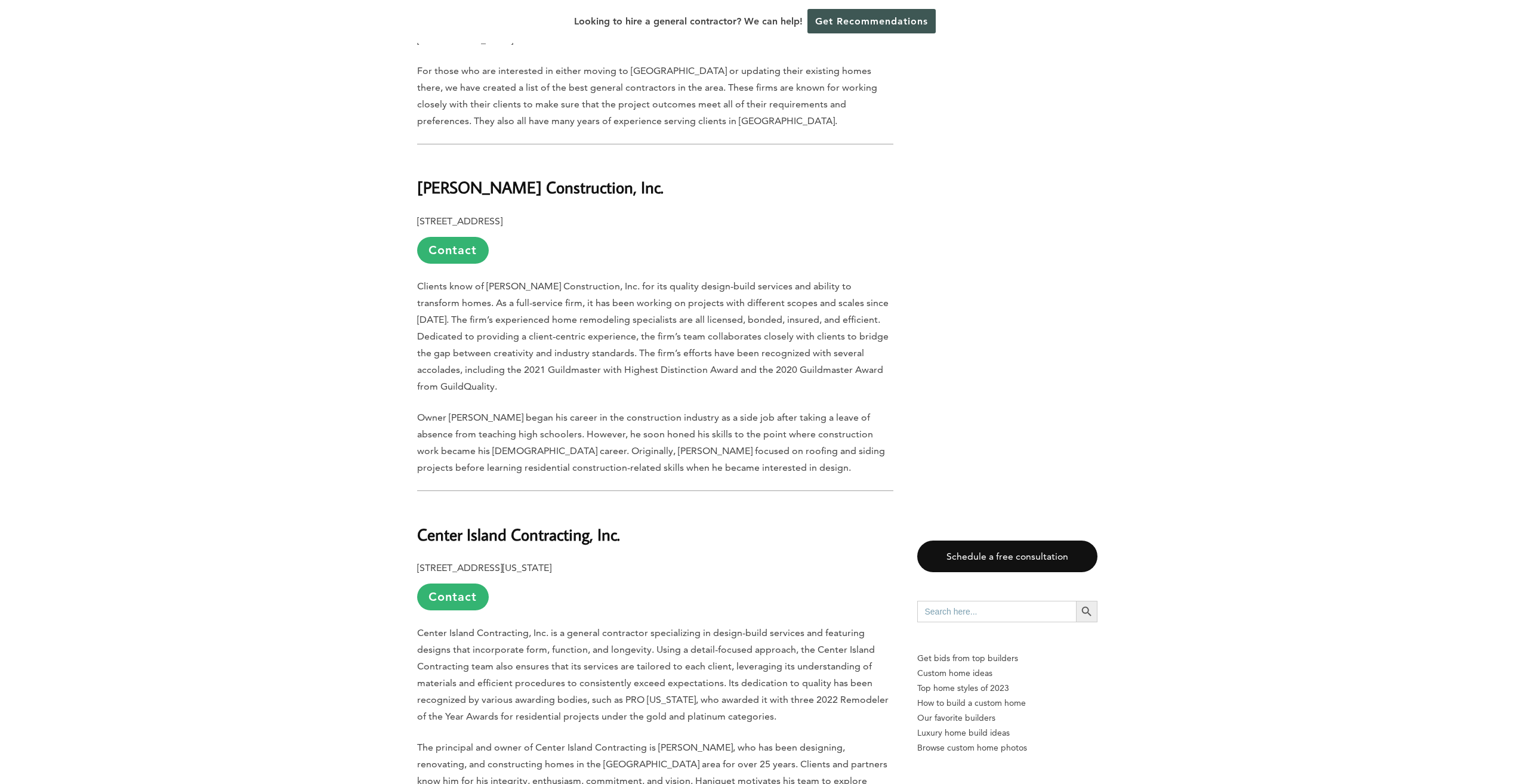
drag, startPoint x: 612, startPoint y: 508, endPoint x: 619, endPoint y: 510, distance: 7.3
click at [613, 524] on b "Center Island Contracting, Inc." at bounding box center [518, 534] width 203 height 21
drag, startPoint x: 629, startPoint y: 511, endPoint x: 418, endPoint y: 513, distance: 211.0
click at [418, 513] on h2 "Center Island Contracting, Inc." at bounding box center [655, 526] width 476 height 41
drag, startPoint x: 418, startPoint y: 513, endPoint x: 475, endPoint y: 499, distance: 58.7
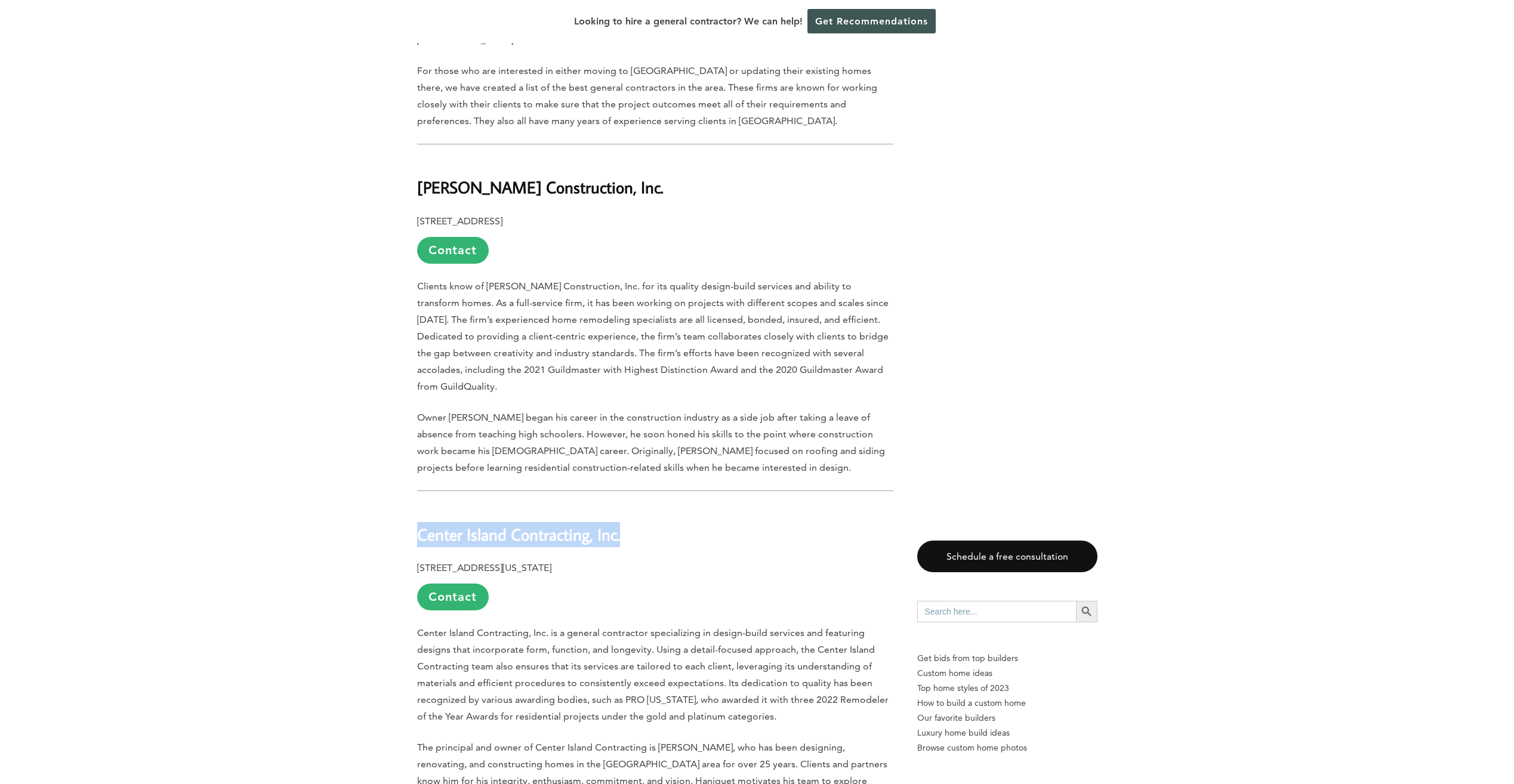
copy b "Center Island Contracting, Inc."
click at [446, 560] on p "95 Florida St. Farmingdale, NY 11735 Contact" at bounding box center [655, 585] width 476 height 51
drag, startPoint x: 417, startPoint y: 539, endPoint x: 581, endPoint y: 545, distance: 164.1
click at [581, 560] on p "95 Florida St. Farmingdale, NY 11735 Contact" at bounding box center [655, 585] width 476 height 51
drag, startPoint x: 581, startPoint y: 545, endPoint x: 560, endPoint y: 538, distance: 22.1
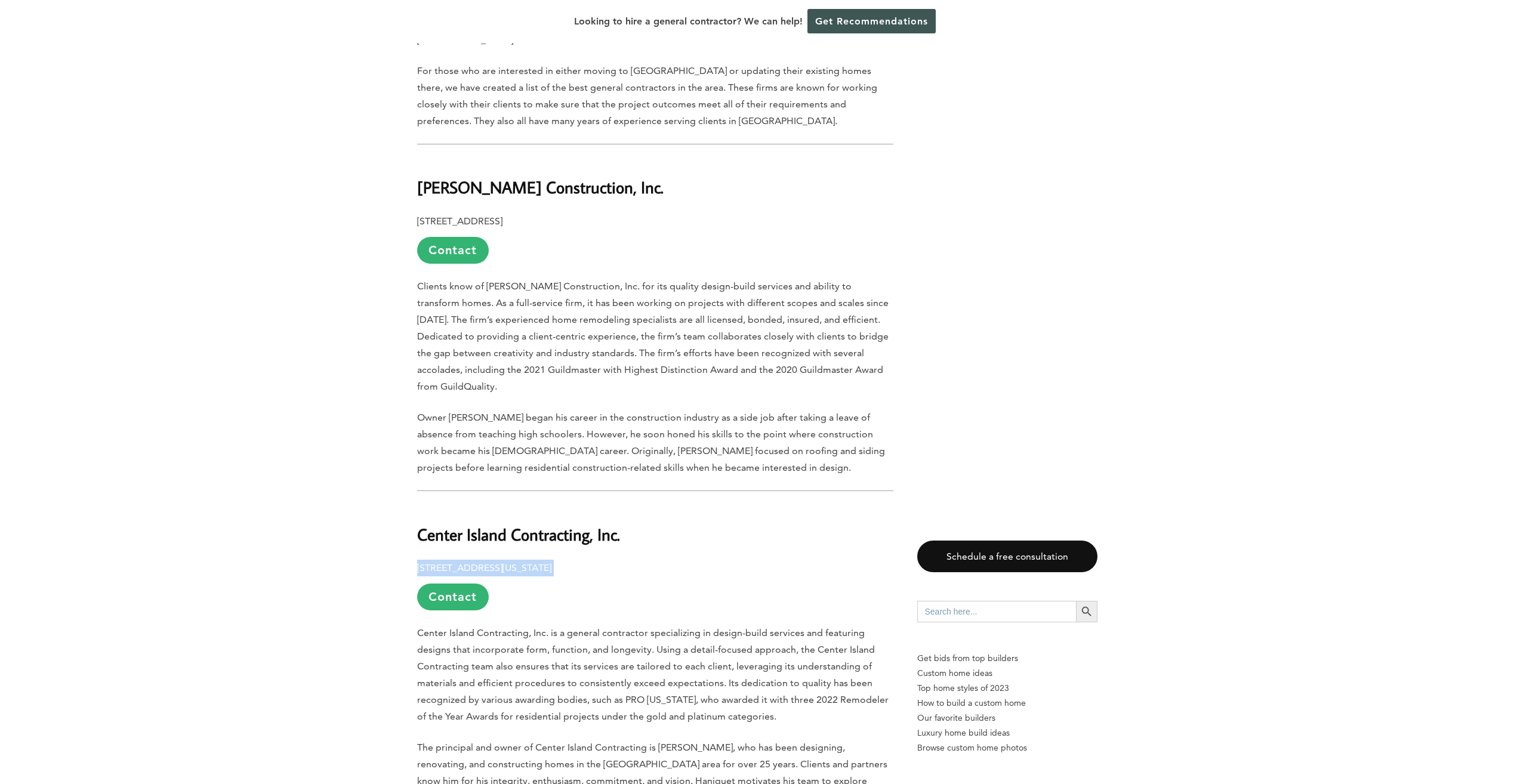
copy p "95 Florida St. Farmingdale, NY 11735"
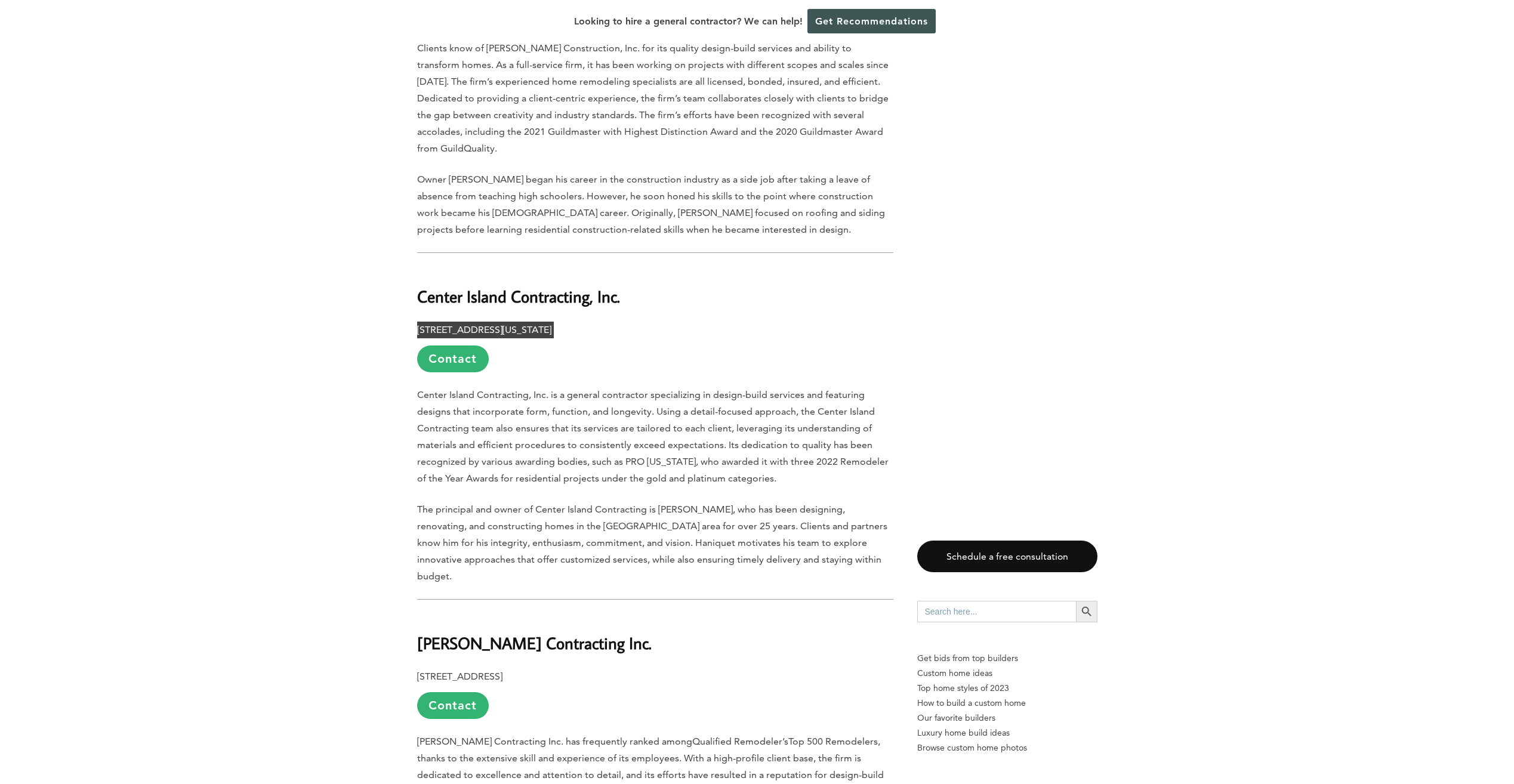
scroll to position [954, 0]
drag, startPoint x: 573, startPoint y: 597, endPoint x: 412, endPoint y: 593, distance: 161.0
drag, startPoint x: 412, startPoint y: 593, endPoint x: 436, endPoint y: 595, distance: 24.1
copy b "Irwin Contracting Inc."
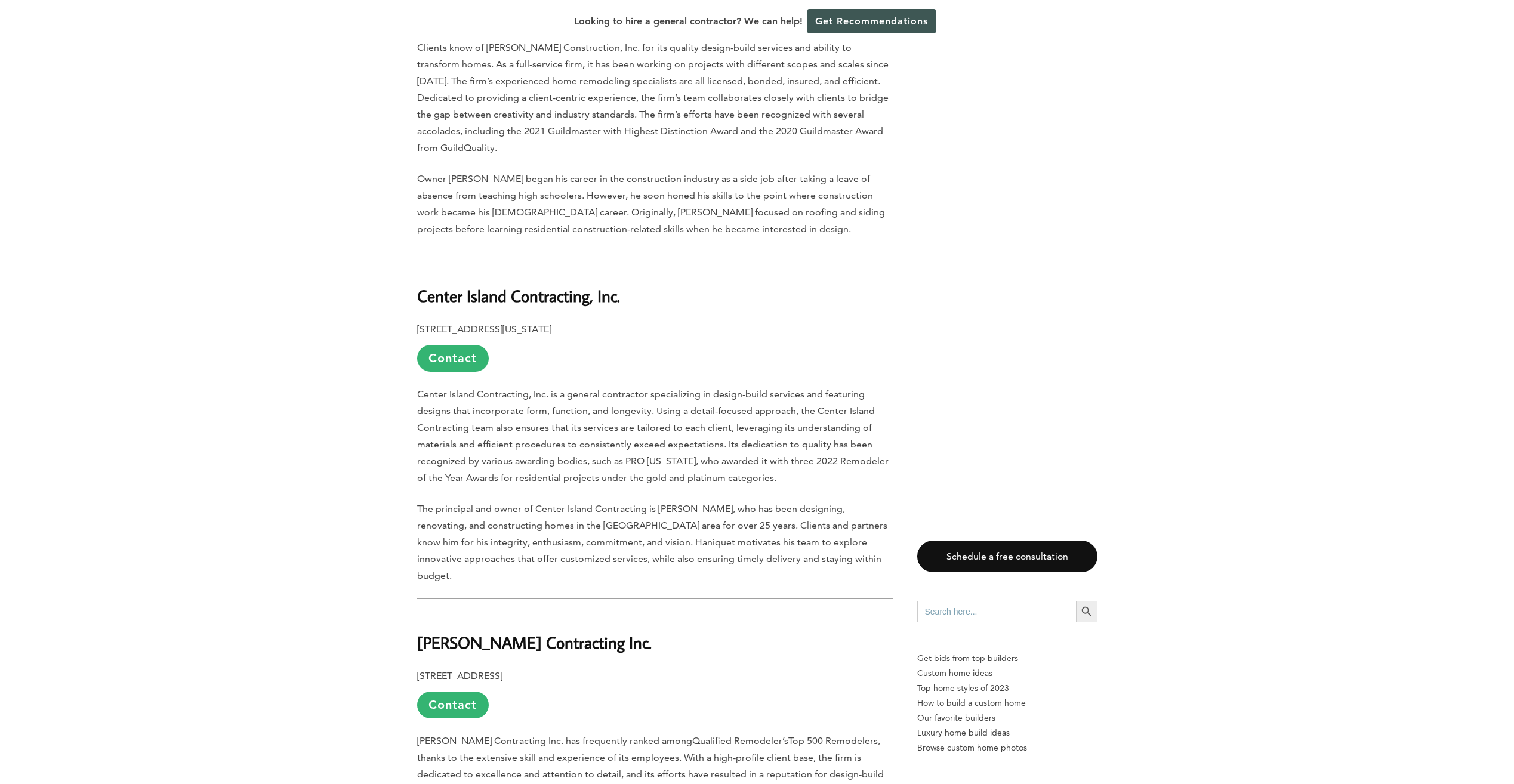
drag, startPoint x: 495, startPoint y: 610, endPoint x: 503, endPoint y: 620, distance: 12.8
click at [502, 670] on b "671 Old Willets Path, Hauppauge, NY 11788" at bounding box center [460, 676] width 86 height 11
drag, startPoint x: 613, startPoint y: 628, endPoint x: 415, endPoint y: 621, distance: 198.1
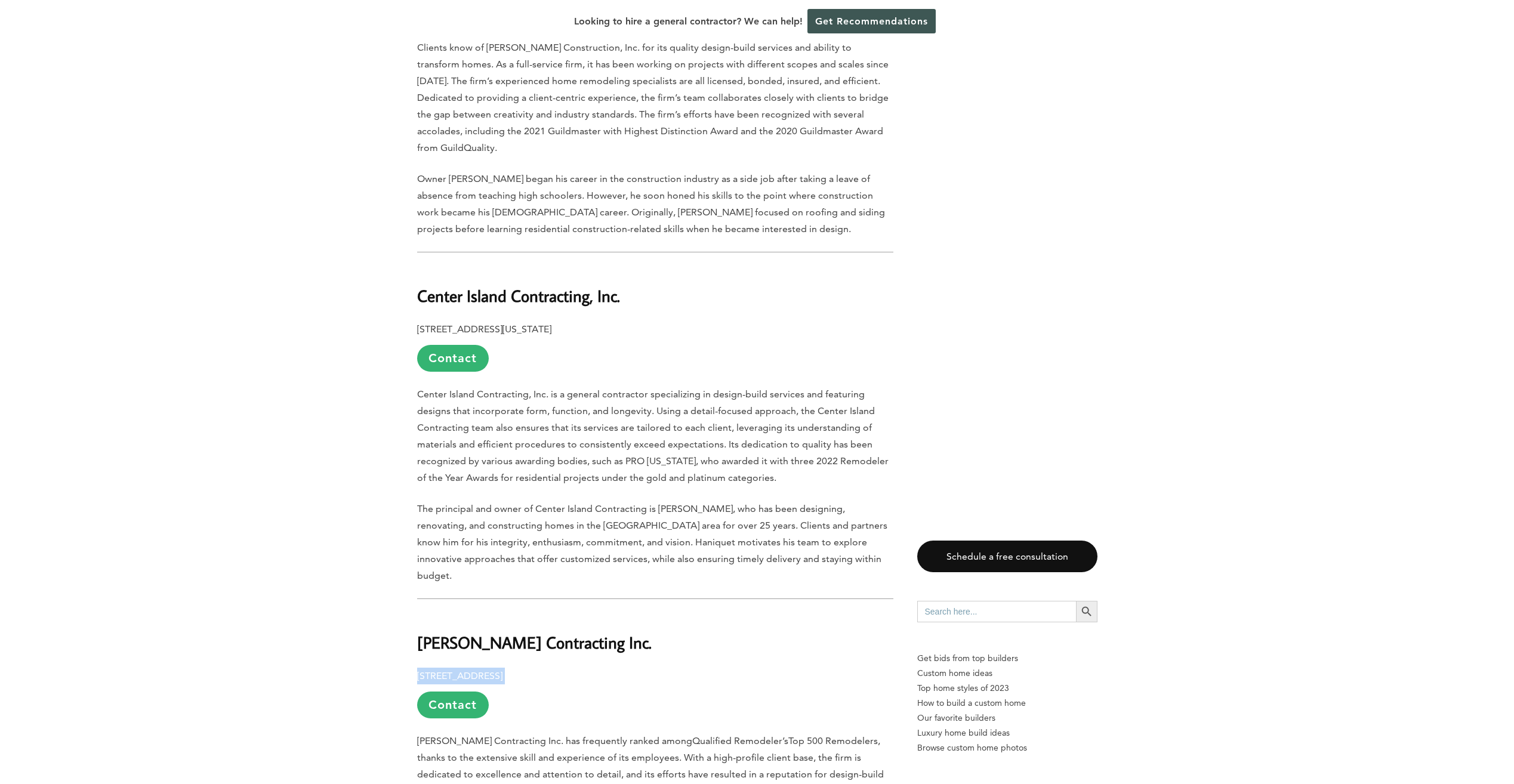
drag, startPoint x: 415, startPoint y: 621, endPoint x: 429, endPoint y: 625, distance: 14.6
copy p "671 Old Willets Path, Hauppauge, NY 11788"
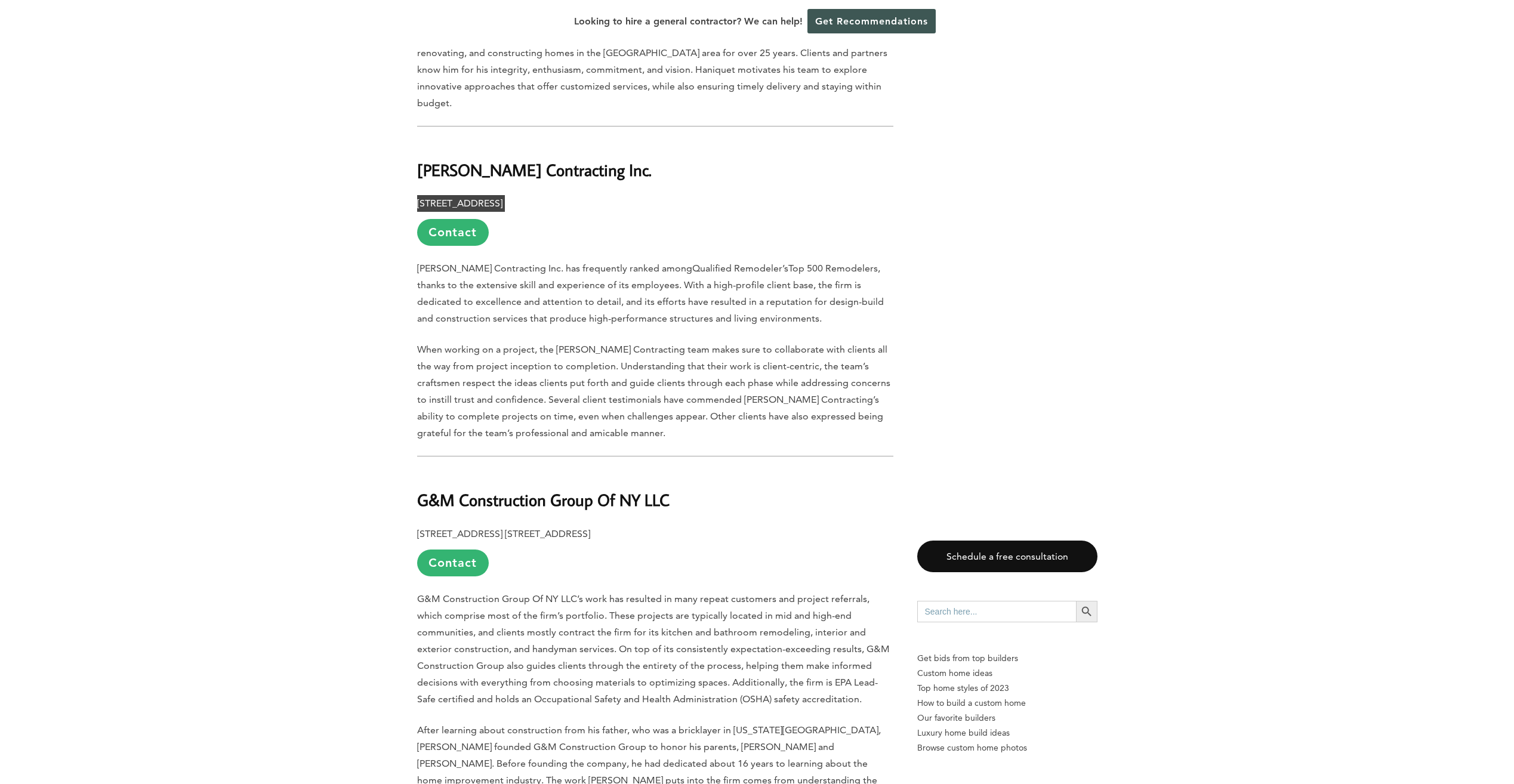
scroll to position [1432, 0]
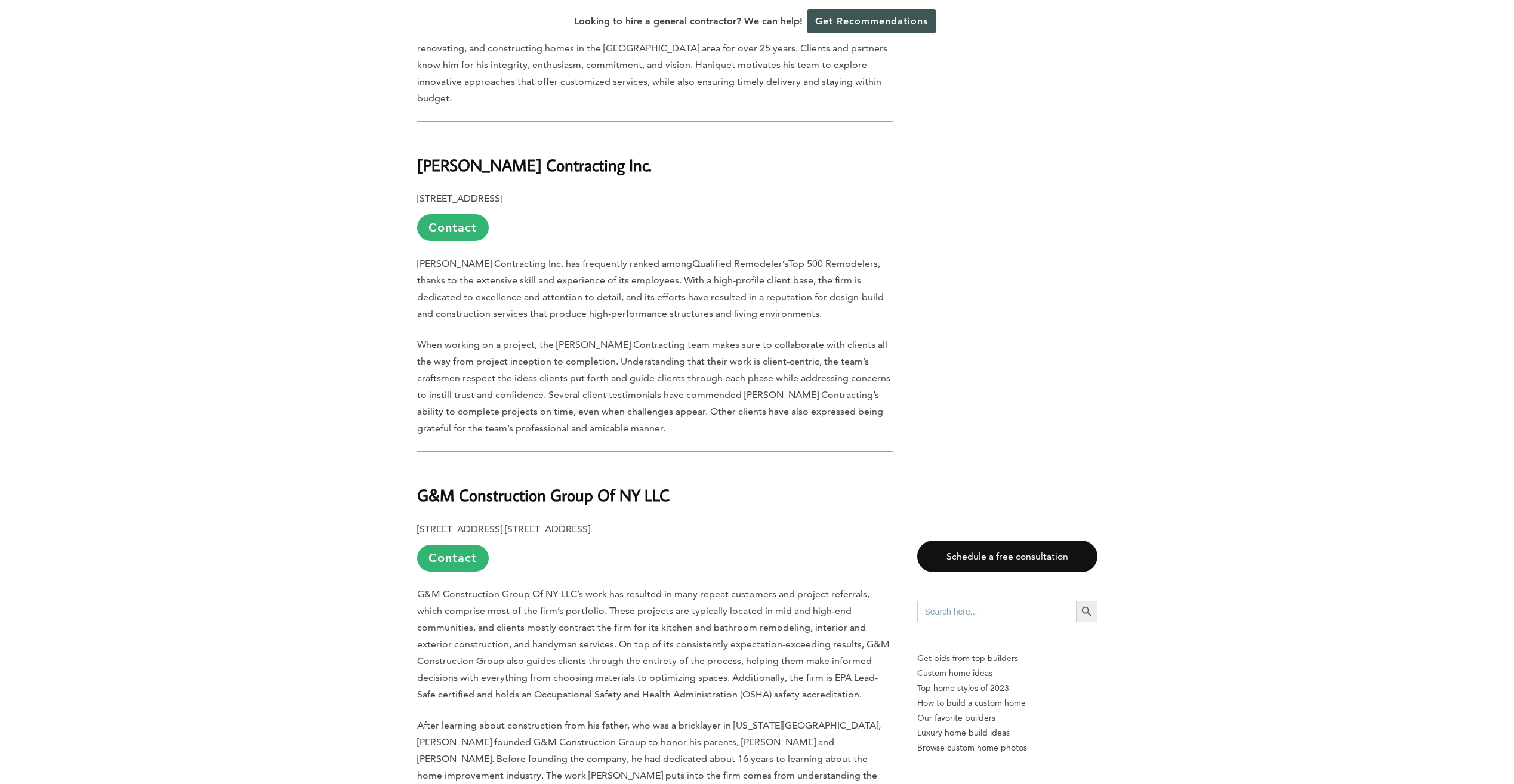
click at [608, 521] on p "265 Sunrise Hwy. Suite #1-201, Rockville Centre, NY 11570 Contact" at bounding box center [655, 546] width 476 height 51
drag, startPoint x: 675, startPoint y: 456, endPoint x: 418, endPoint y: 456, distance: 257.0
click at [418, 466] on h2 "G&M Construction Group Of NY LLC" at bounding box center [655, 487] width 476 height 41
copy b "G&M Construction Group Of NY LLC"
drag, startPoint x: 676, startPoint y: 507, endPoint x: 676, endPoint y: 500, distance: 7.0
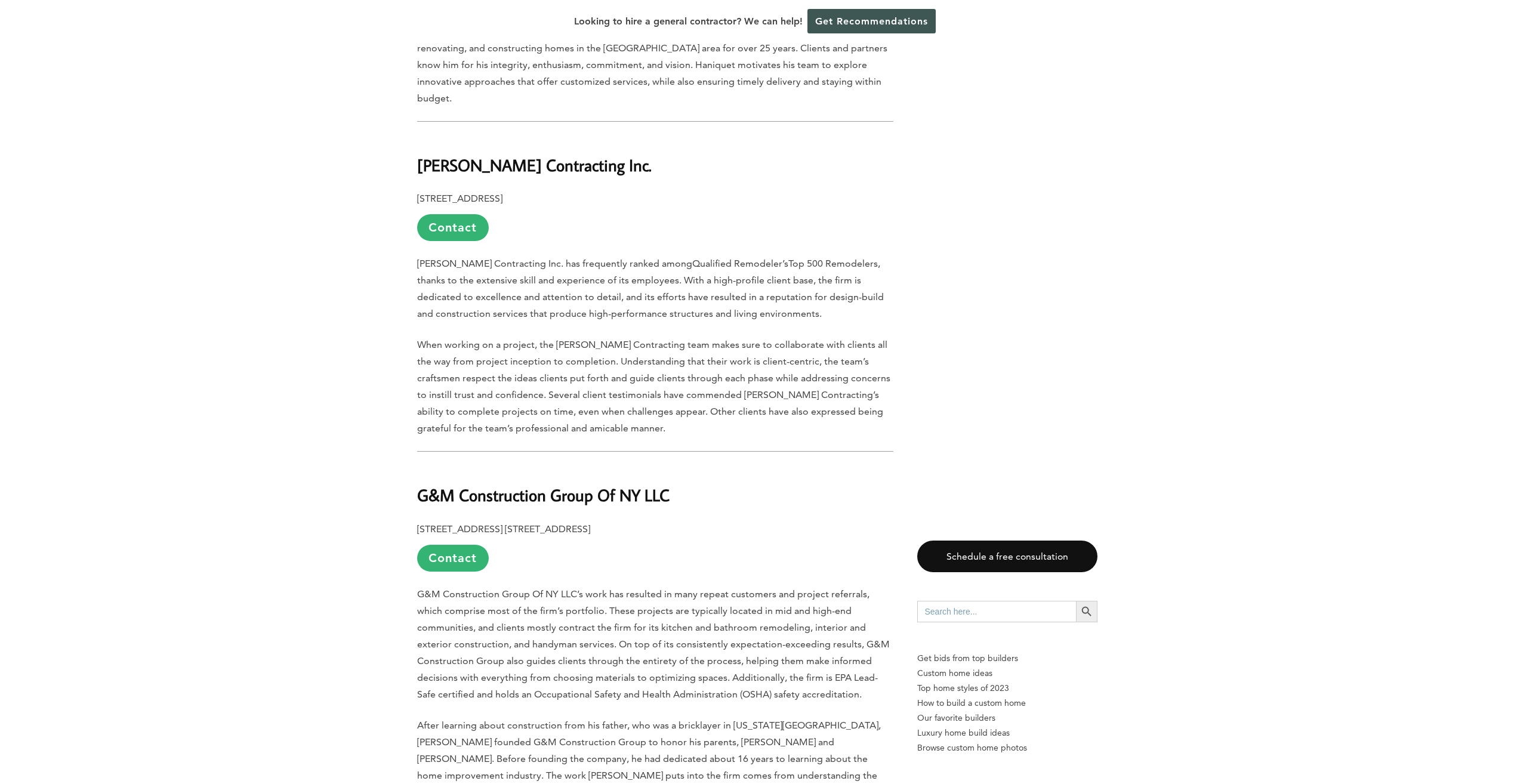
click at [676, 521] on p "265 Sunrise Hwy. Suite #1-201, Rockville Centre, NY 11570 Contact" at bounding box center [655, 546] width 476 height 51
drag, startPoint x: 675, startPoint y: 490, endPoint x: 392, endPoint y: 487, distance: 283.0
click at [392, 487] on div "Last updated on March 11th, 2025 at 02:48 am Long Island is often described as …" at bounding box center [757, 651] width 1514 height 2860
drag, startPoint x: 392, startPoint y: 487, endPoint x: 434, endPoint y: 483, distance: 42.2
copy p "265 Sunrise Hwy. Suite #1-201, Rockville Centre, NY 11570"
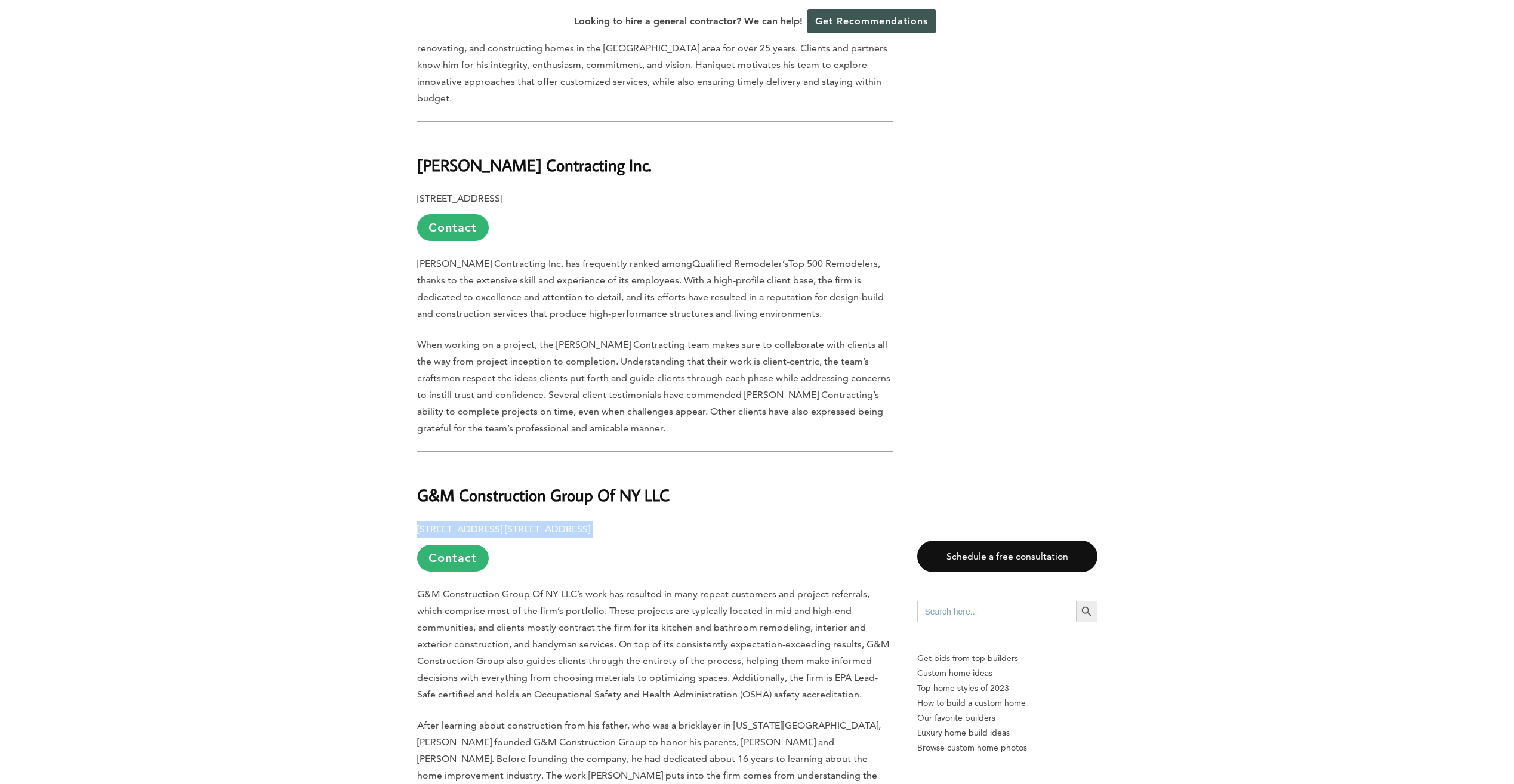
copy p "265 Sunrise Hwy. Suite #1-201, Rockville Centre, NY 11570"
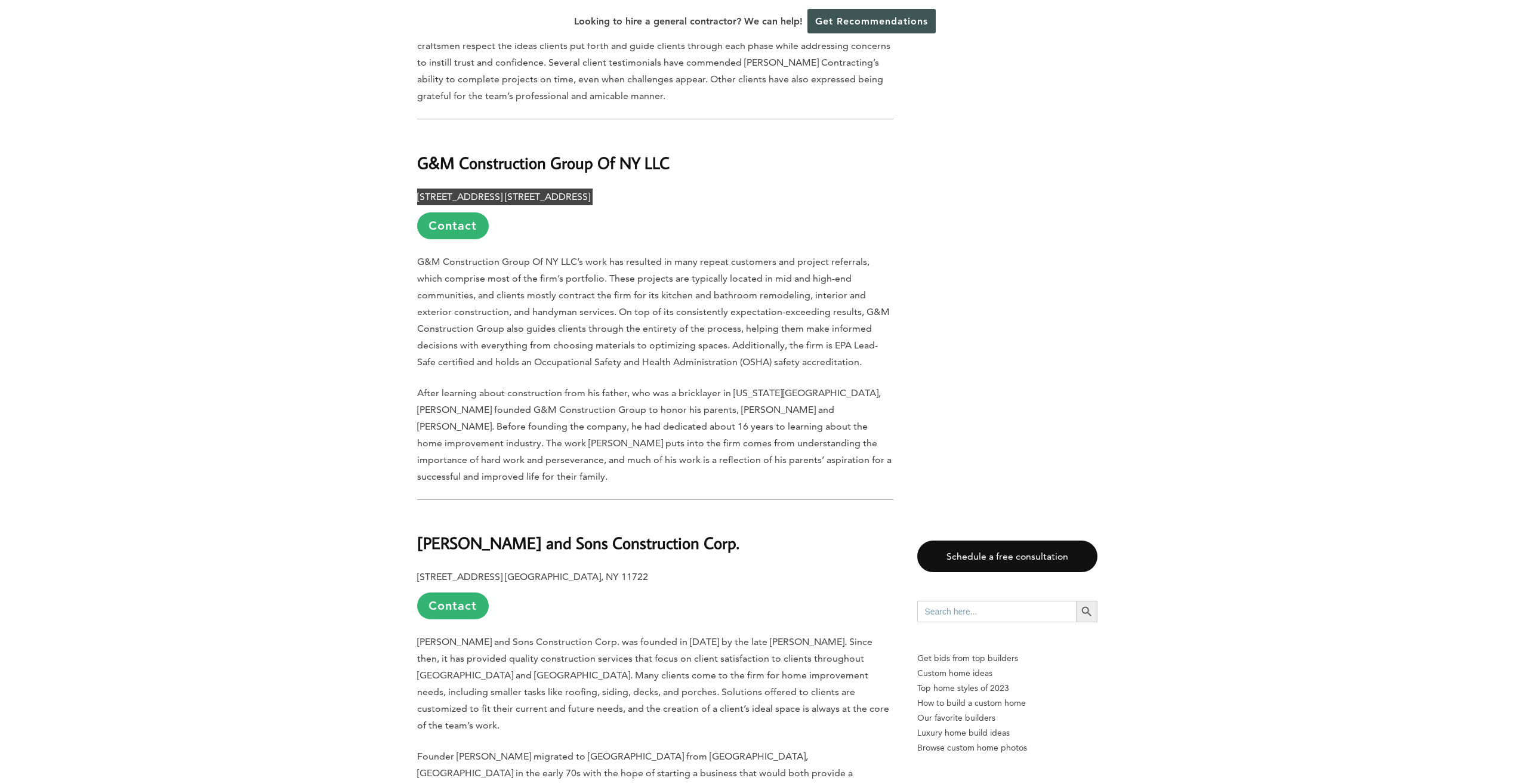
scroll to position [1909, 0]
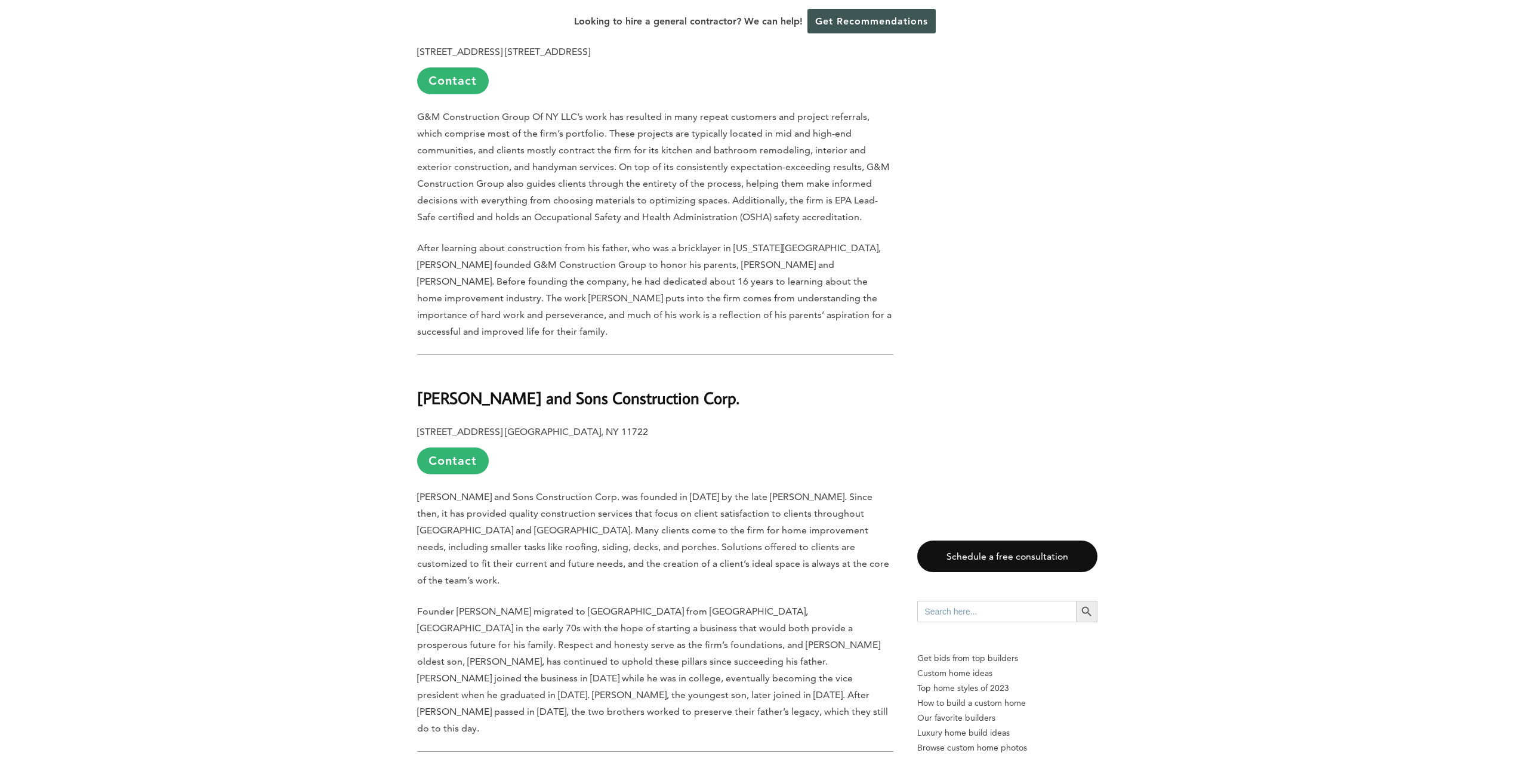
click at [456, 356] on div "Last updated on March 11th, 2025 at 02:48 am Long Island is often described as …" at bounding box center [655, 115] width 476 height 2703
drag, startPoint x: 425, startPoint y: 340, endPoint x: 670, endPoint y: 327, distance: 245.3
click at [670, 369] on h2 "Cascella and Sons Construction Corp." at bounding box center [655, 390] width 476 height 41
drag, startPoint x: 670, startPoint y: 327, endPoint x: 647, endPoint y: 338, distance: 25.5
copy b "Cascella and Sons Construction Corp."
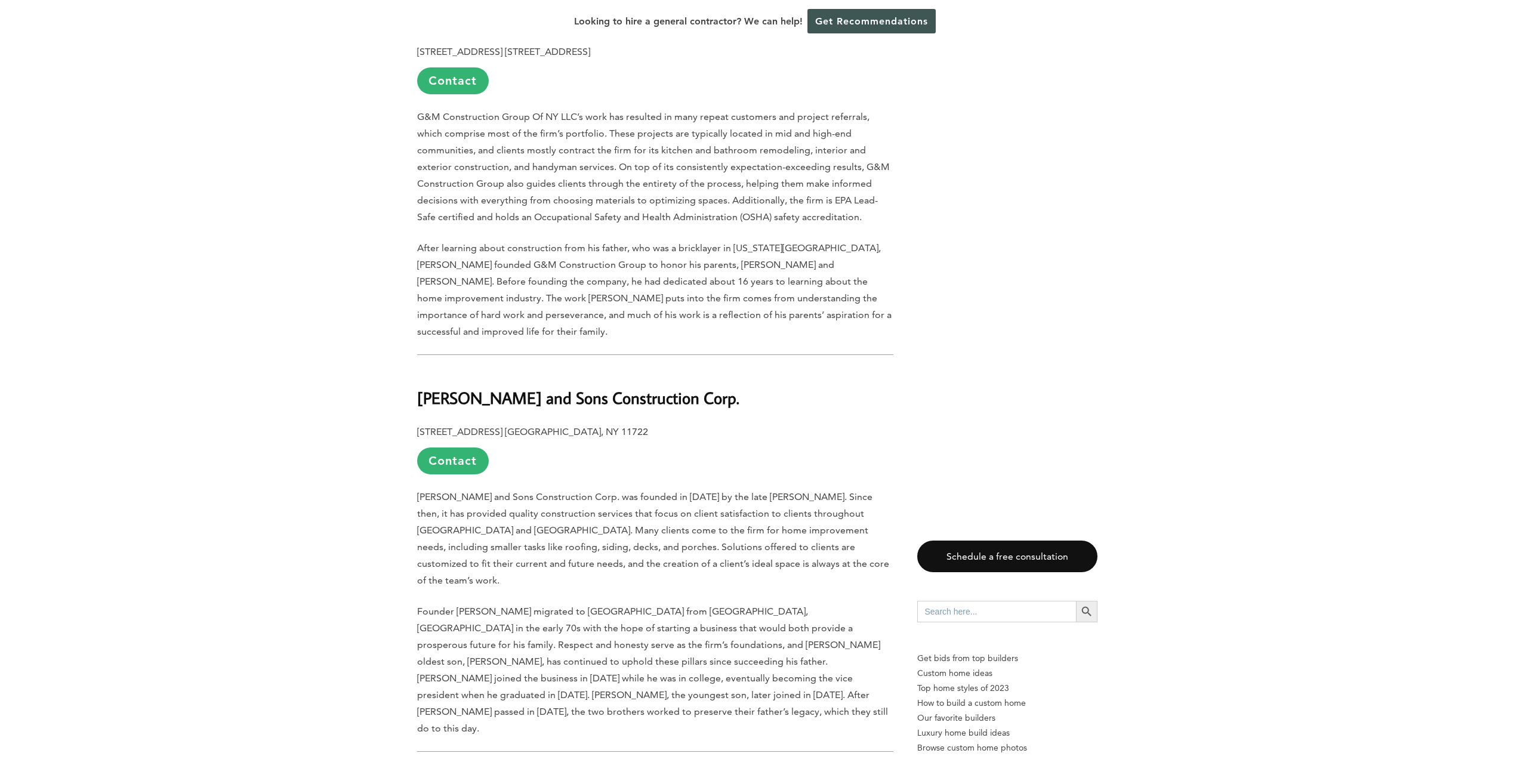
click at [407, 374] on div "Last updated on March 11th, 2025 at 02:48 am Long Island is often described as …" at bounding box center [757, 174] width 719 height 2860
drag, startPoint x: 414, startPoint y: 369, endPoint x: 606, endPoint y: 368, distance: 192.0
click at [606, 368] on div "Last updated on March 11th, 2025 at 02:48 am Long Island is often described as …" at bounding box center [757, 174] width 719 height 2860
drag, startPoint x: 606, startPoint y: 368, endPoint x: 570, endPoint y: 368, distance: 36.0
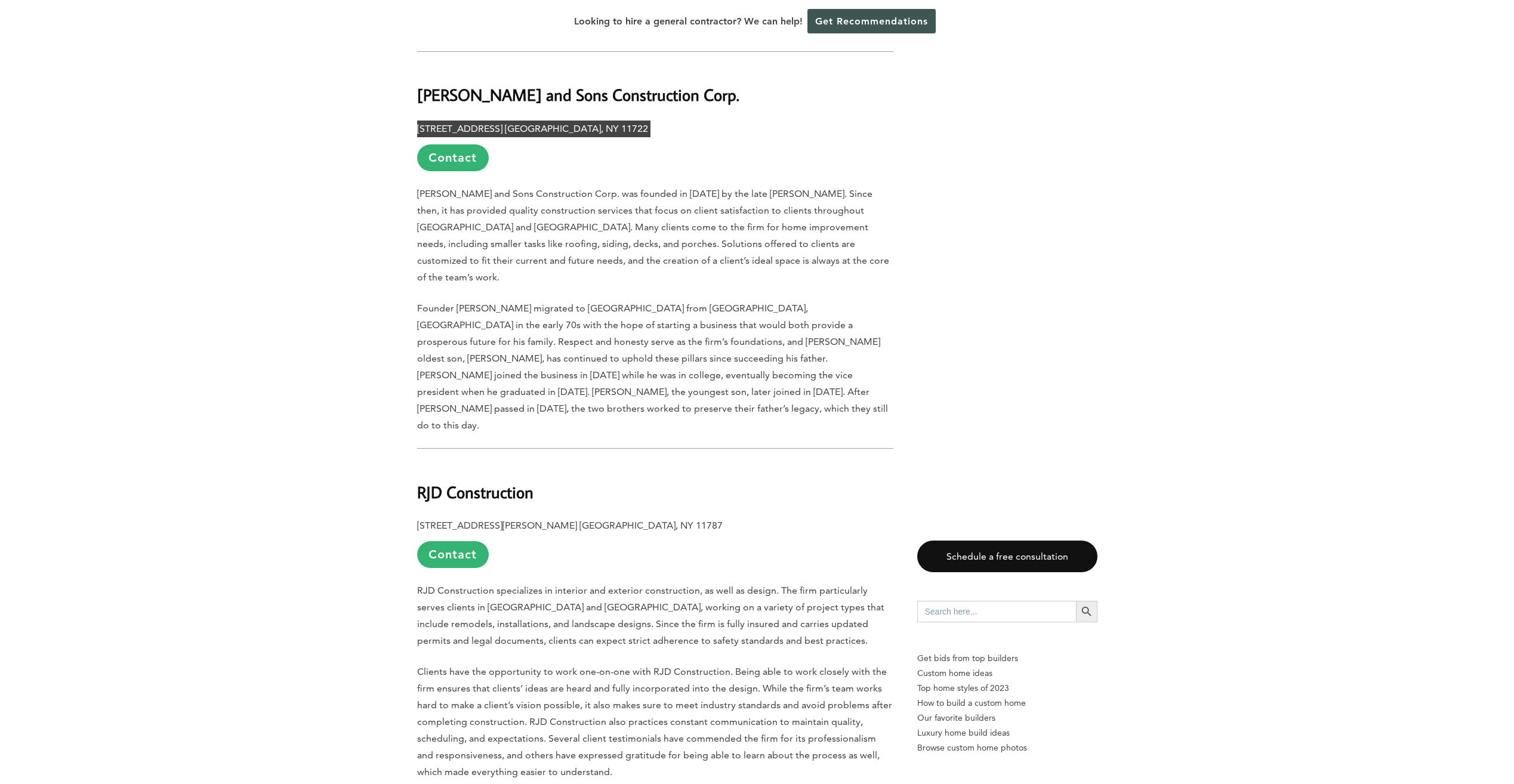
scroll to position [2207, 0]
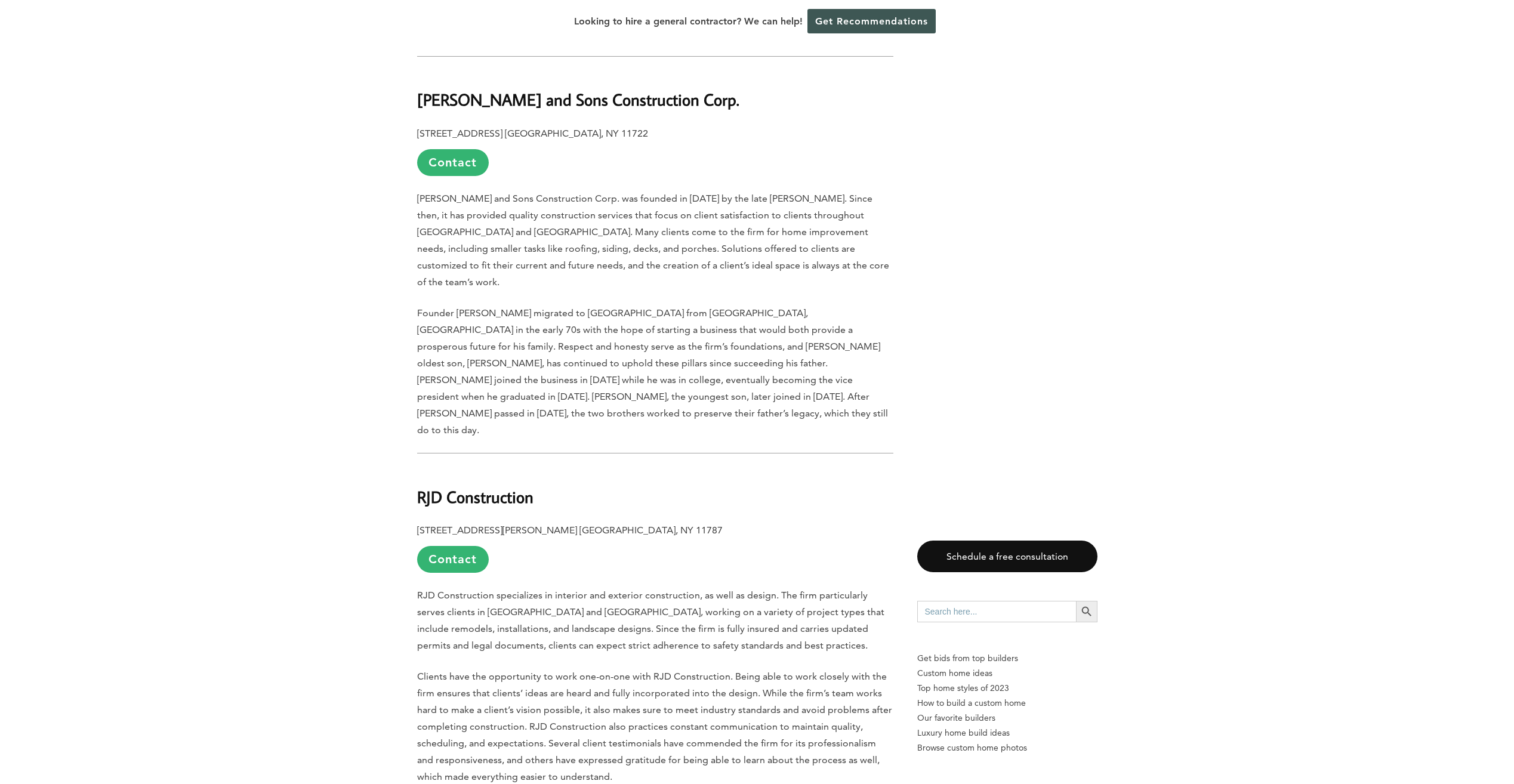
click at [557, 452] on hr at bounding box center [655, 452] width 476 height 1
drag, startPoint x: 414, startPoint y: 386, endPoint x: 531, endPoint y: 388, distance: 117.0
click at [425, 524] on b "190 Terry Rd. Smithtown, NY 11787" at bounding box center [570, 530] width 306 height 11
drag, startPoint x: 417, startPoint y: 415, endPoint x: 580, endPoint y: 417, distance: 163.0
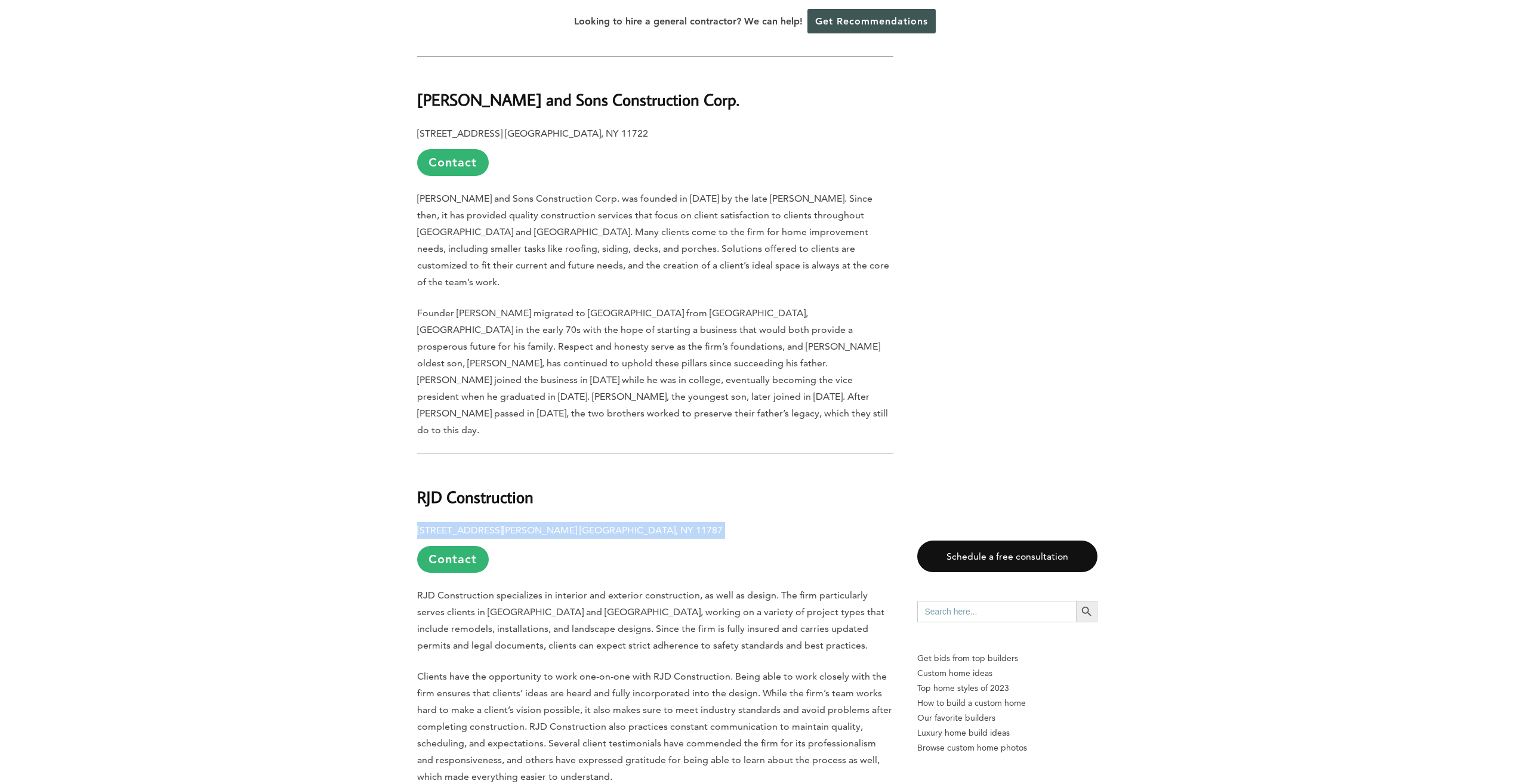
click at [580, 522] on p "190 Terry Rd. Smithtown, NY 11787 Contact" at bounding box center [655, 547] width 476 height 51
drag, startPoint x: 580, startPoint y: 417, endPoint x: 561, endPoint y: 418, distance: 19.0
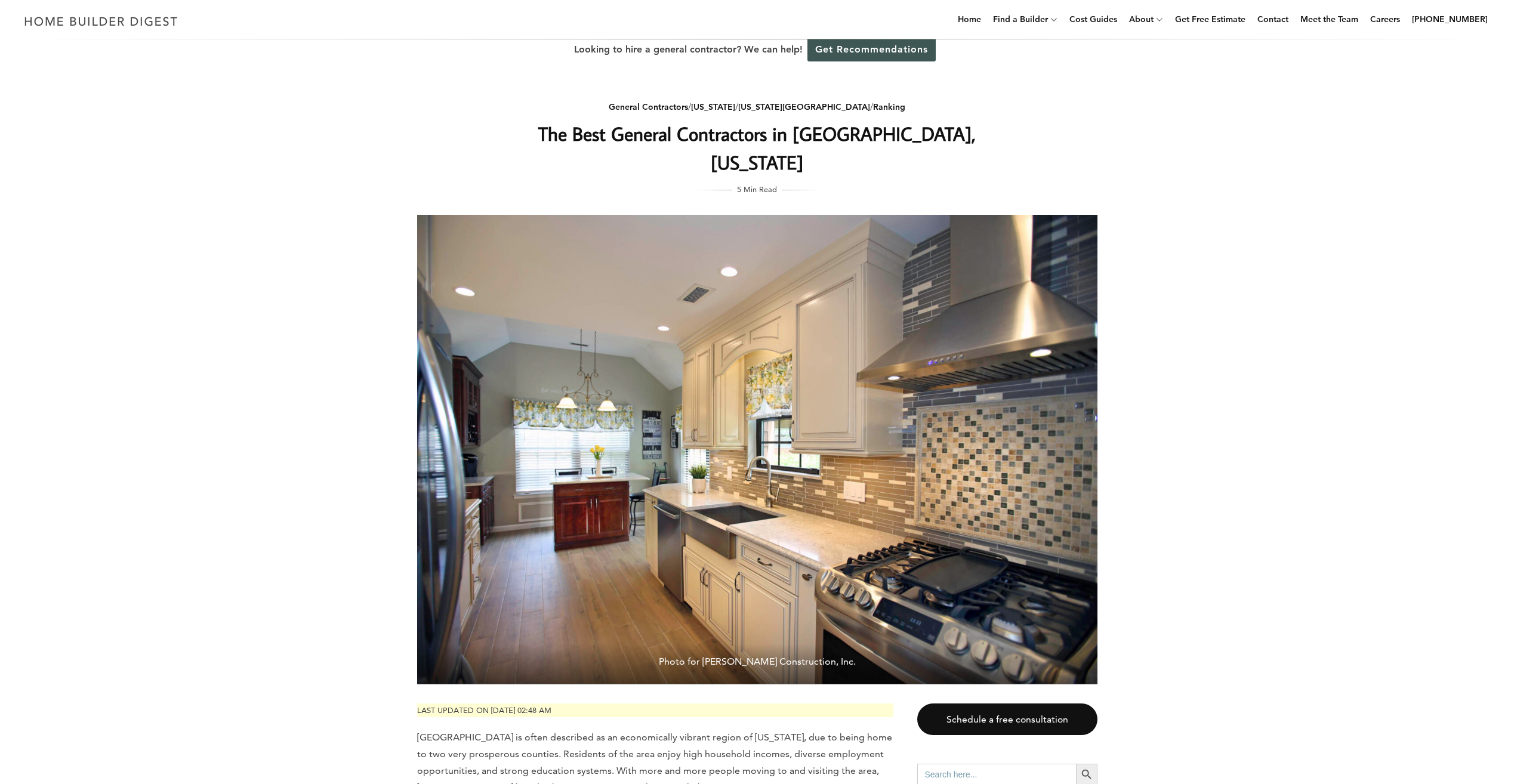
scroll to position [0, 0]
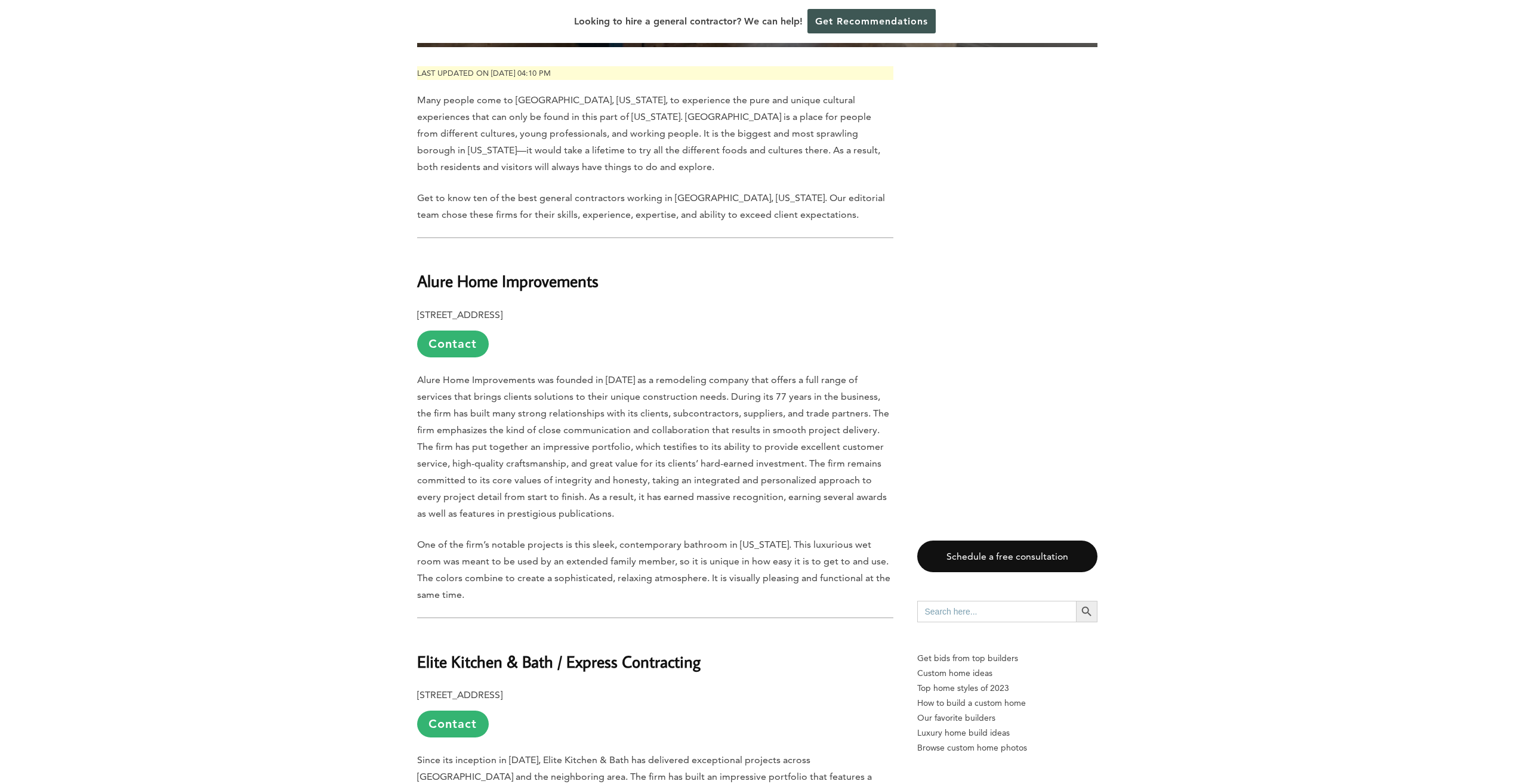
scroll to position [418, 0]
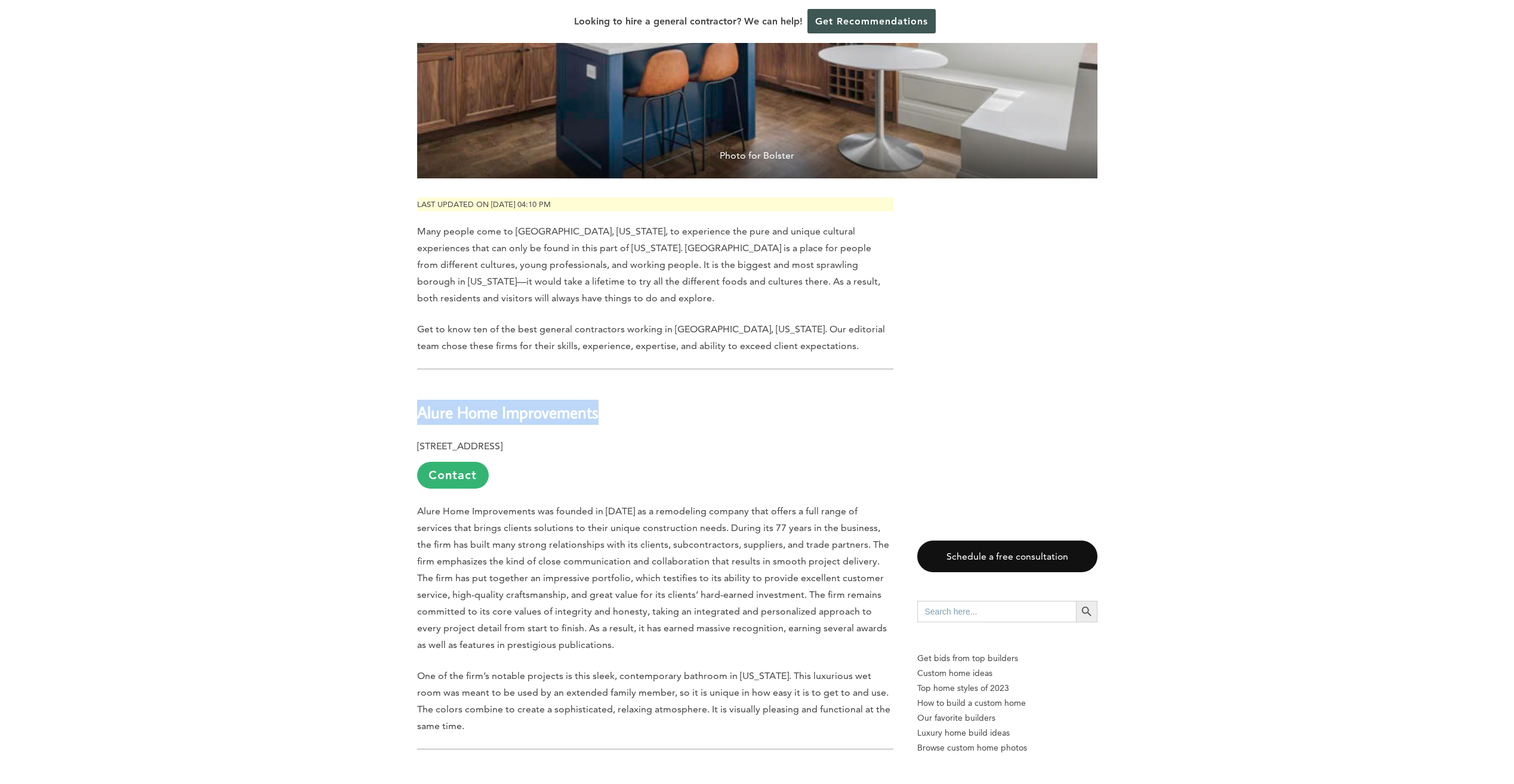
drag, startPoint x: 599, startPoint y: 387, endPoint x: 383, endPoint y: 385, distance: 216.0
drag, startPoint x: 383, startPoint y: 385, endPoint x: 474, endPoint y: 381, distance: 91.1
copy b "Alure Home Improvements"
drag, startPoint x: 477, startPoint y: 397, endPoint x: 396, endPoint y: 381, distance: 82.6
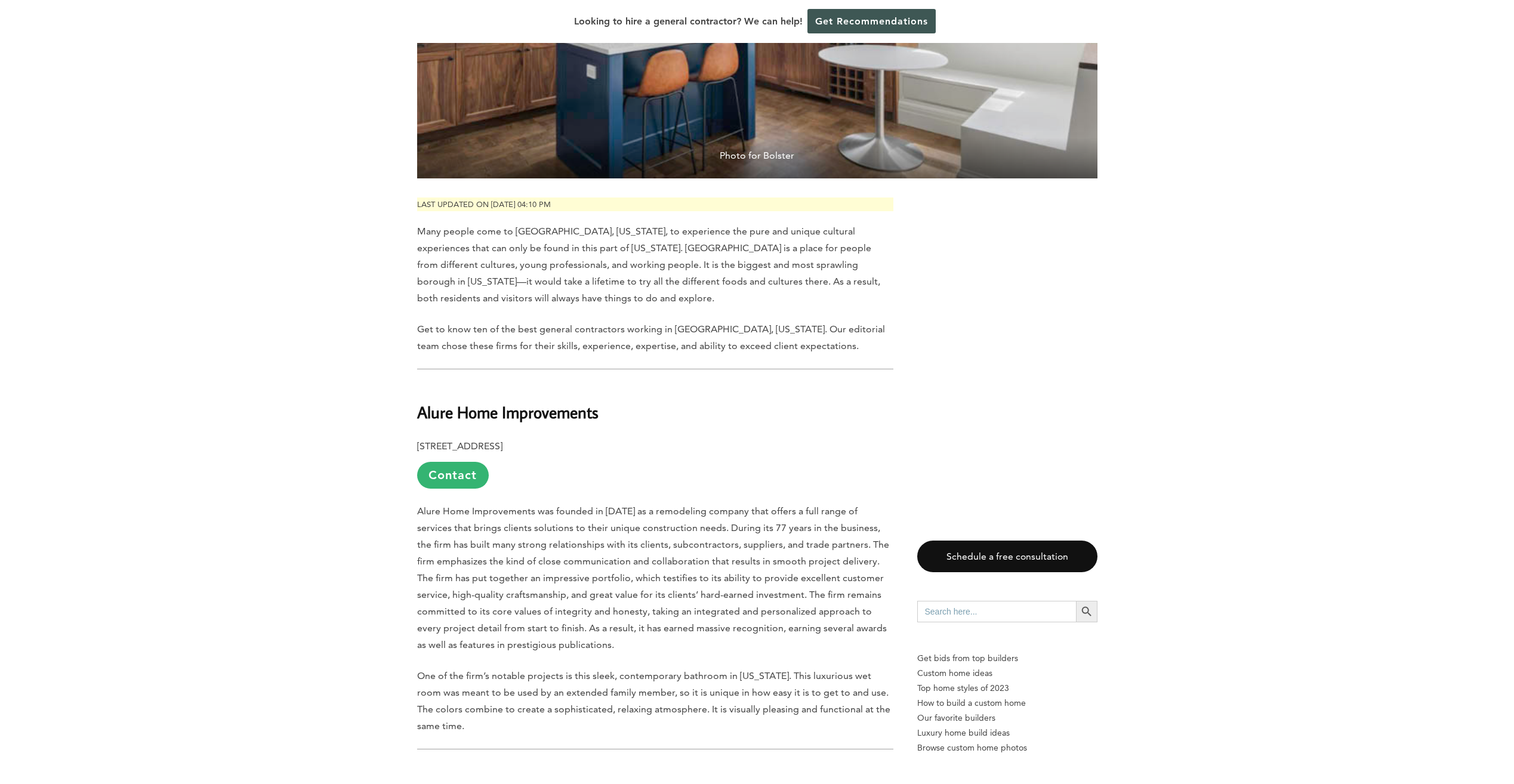
drag, startPoint x: 415, startPoint y: 387, endPoint x: 609, endPoint y: 386, distance: 194.0
drag, startPoint x: 609, startPoint y: 386, endPoint x: 582, endPoint y: 384, distance: 27.1
copy b "Alure Home Improvements"
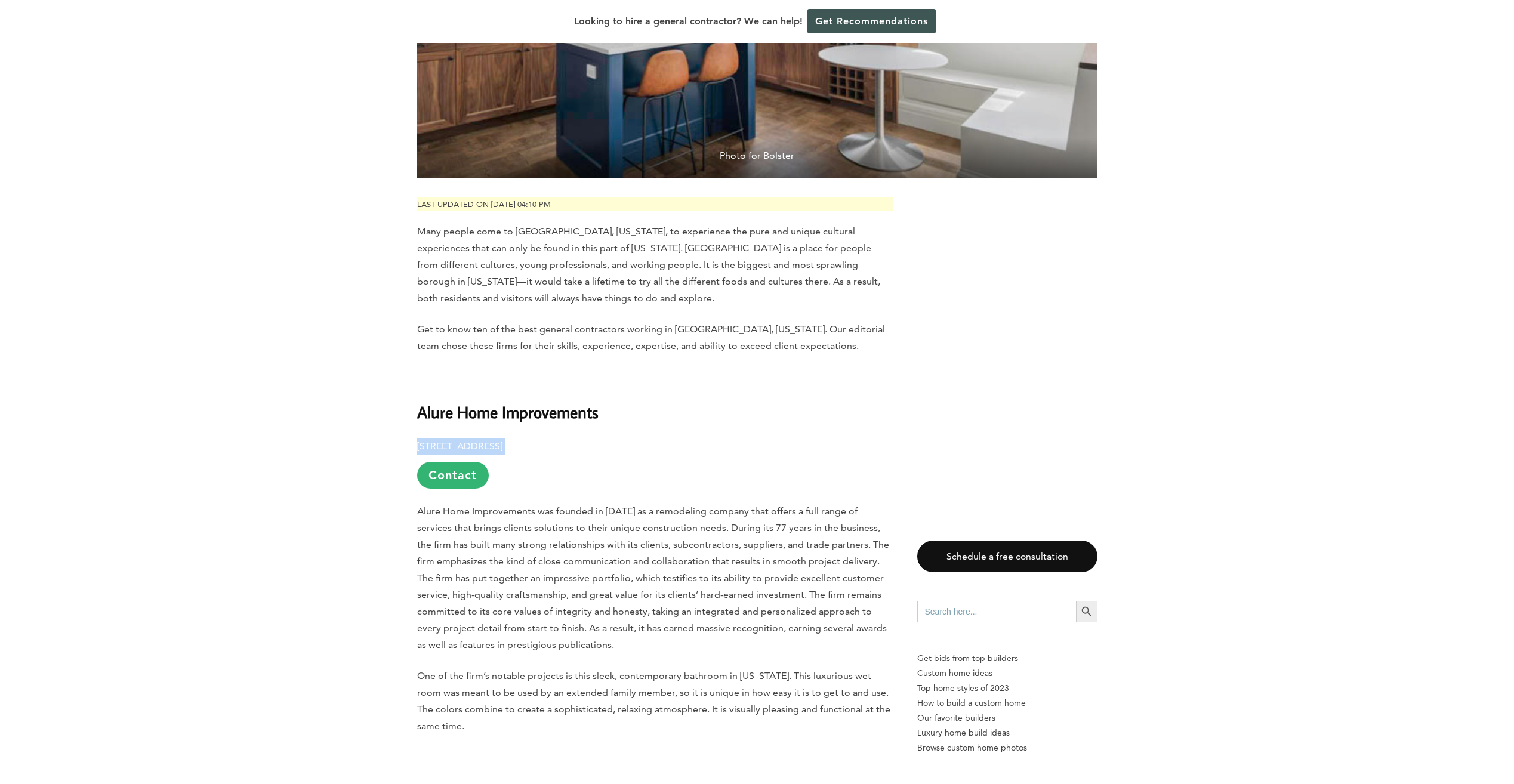
drag, startPoint x: 415, startPoint y: 416, endPoint x: 644, endPoint y: 417, distance: 229.0
drag, startPoint x: 644, startPoint y: 417, endPoint x: 634, endPoint y: 418, distance: 10.0
copy p "1999 Hempstead Turnpike, East Meadow, NY 11554"
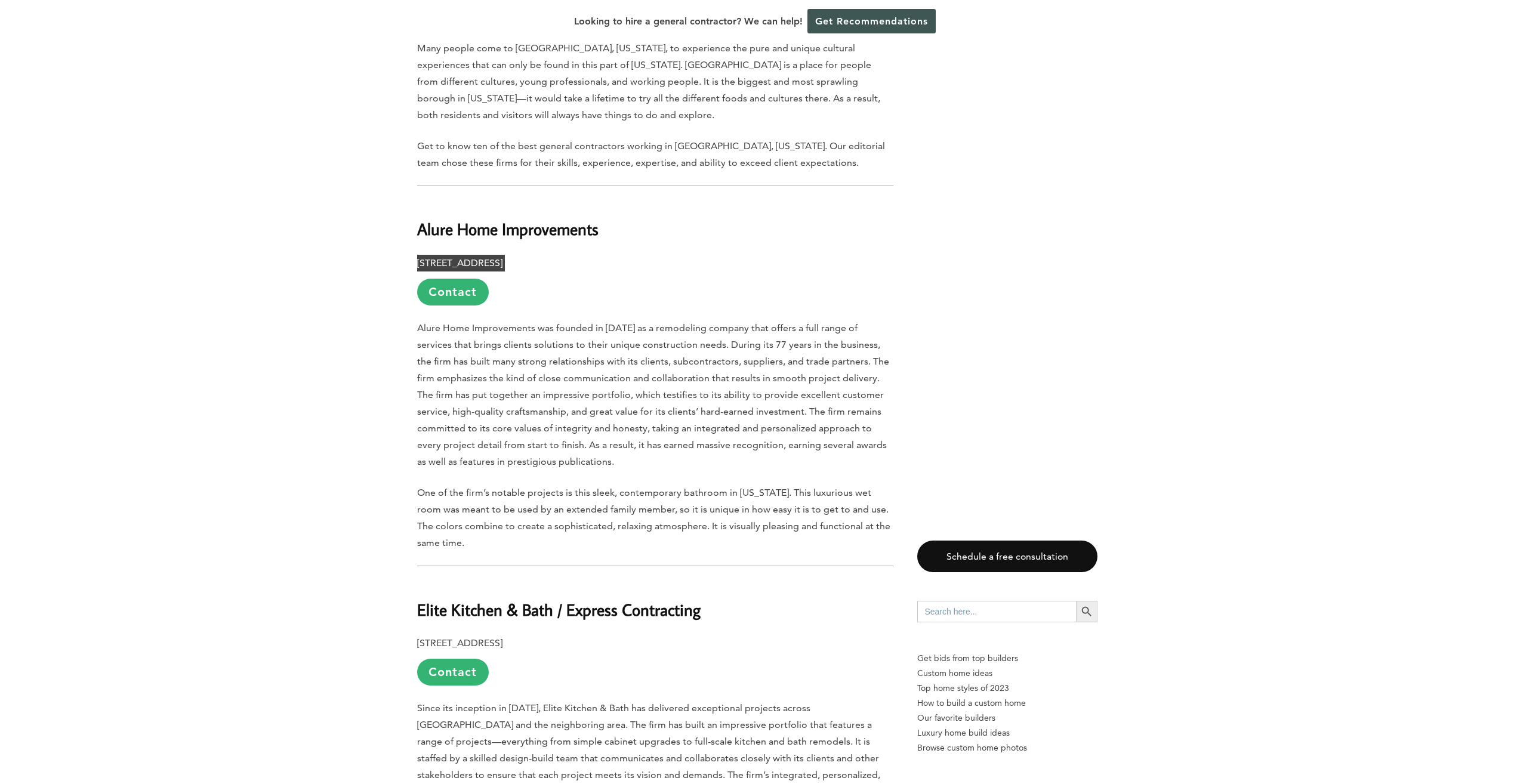
scroll to position [596, 0]
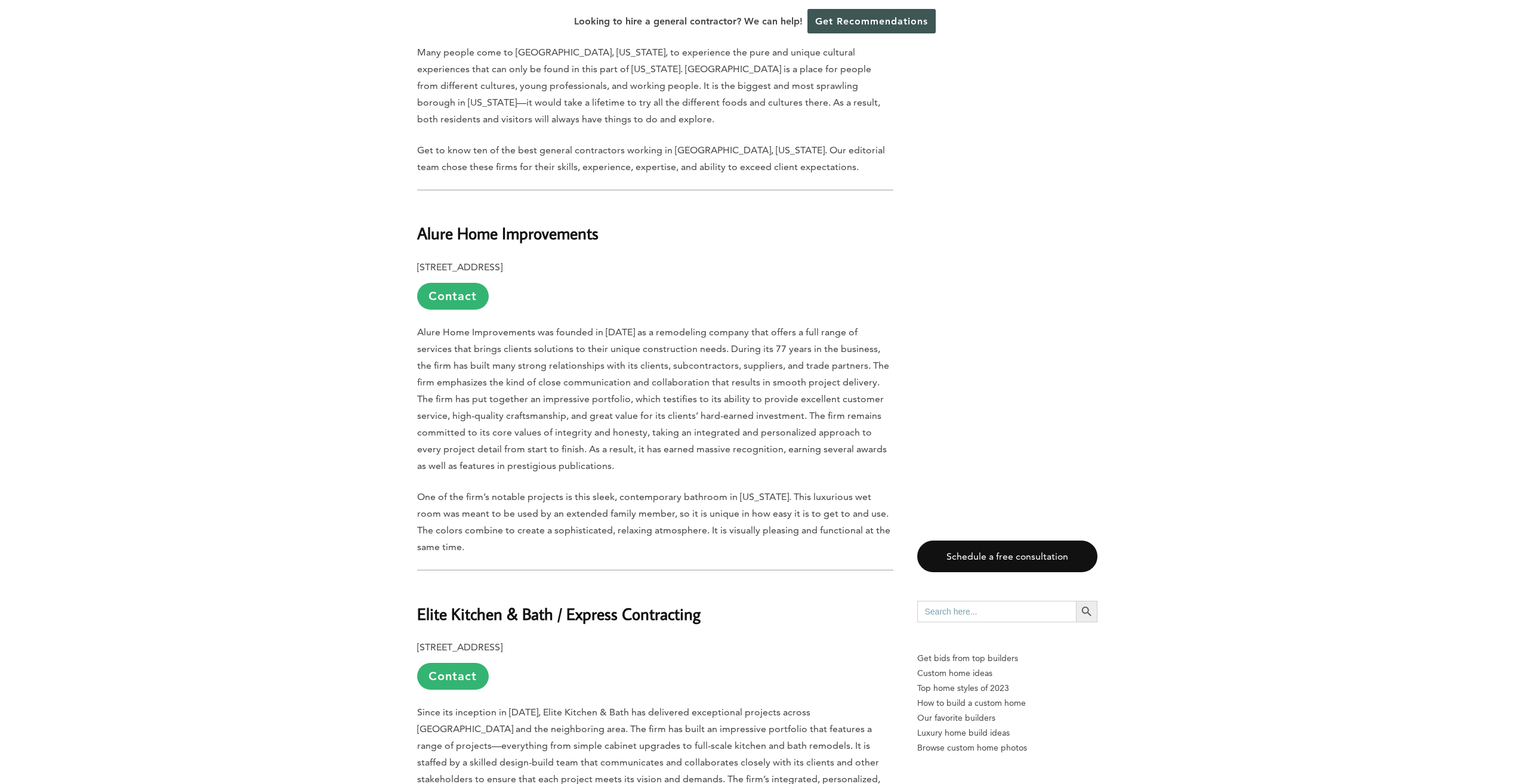
drag, startPoint x: 415, startPoint y: 589, endPoint x: 720, endPoint y: 591, distance: 305.0
drag, startPoint x: 720, startPoint y: 591, endPoint x: 668, endPoint y: 590, distance: 52.0
copy b "Elite Kitchen & Bath / Express Contracting"
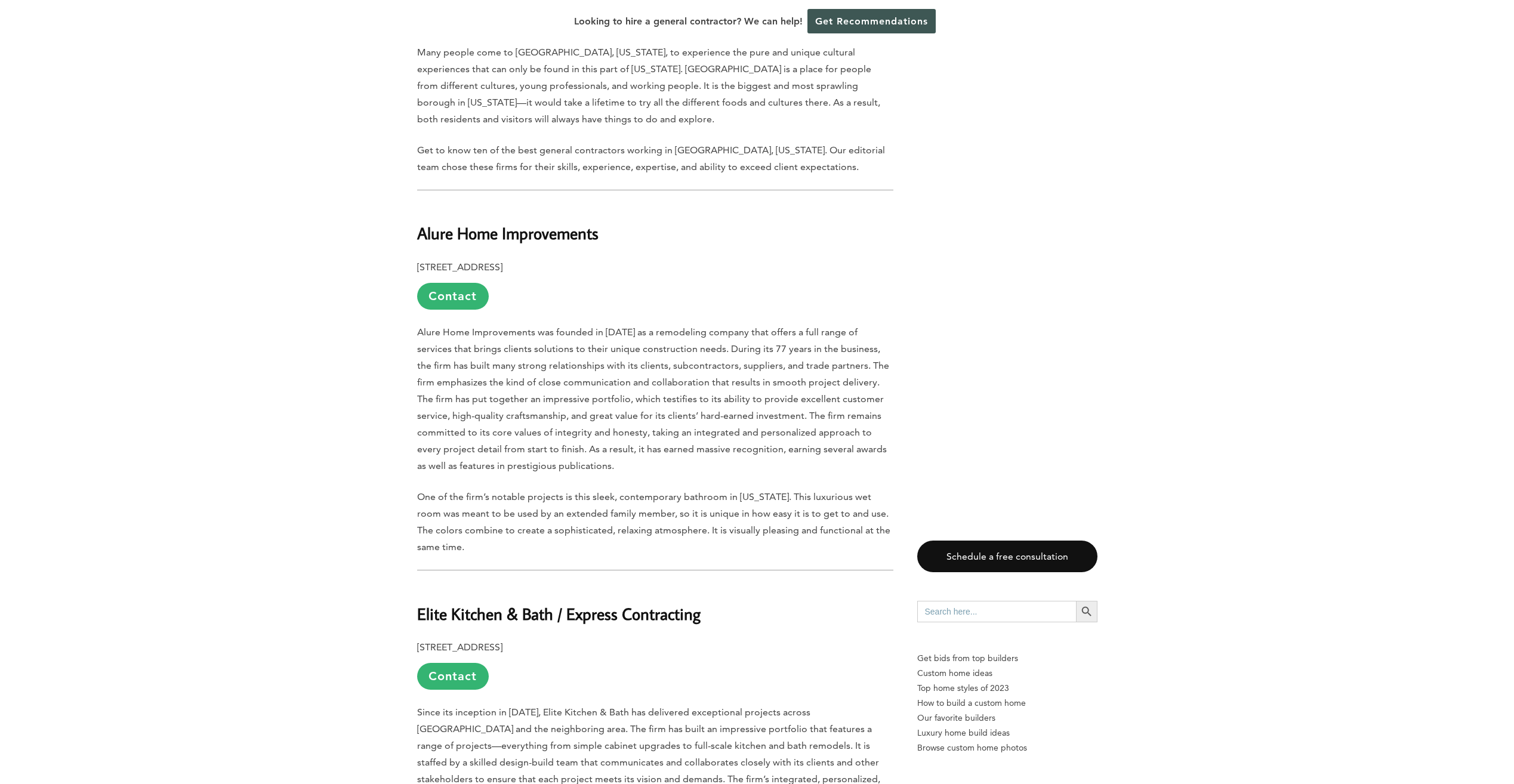
drag, startPoint x: 417, startPoint y: 618, endPoint x: 624, endPoint y: 603, distance: 207.5
drag, startPoint x: 624, startPoint y: 603, endPoint x: 606, endPoint y: 617, distance: 22.8
copy p "983 Northern Boulevard, Manhasset, NY 11030"
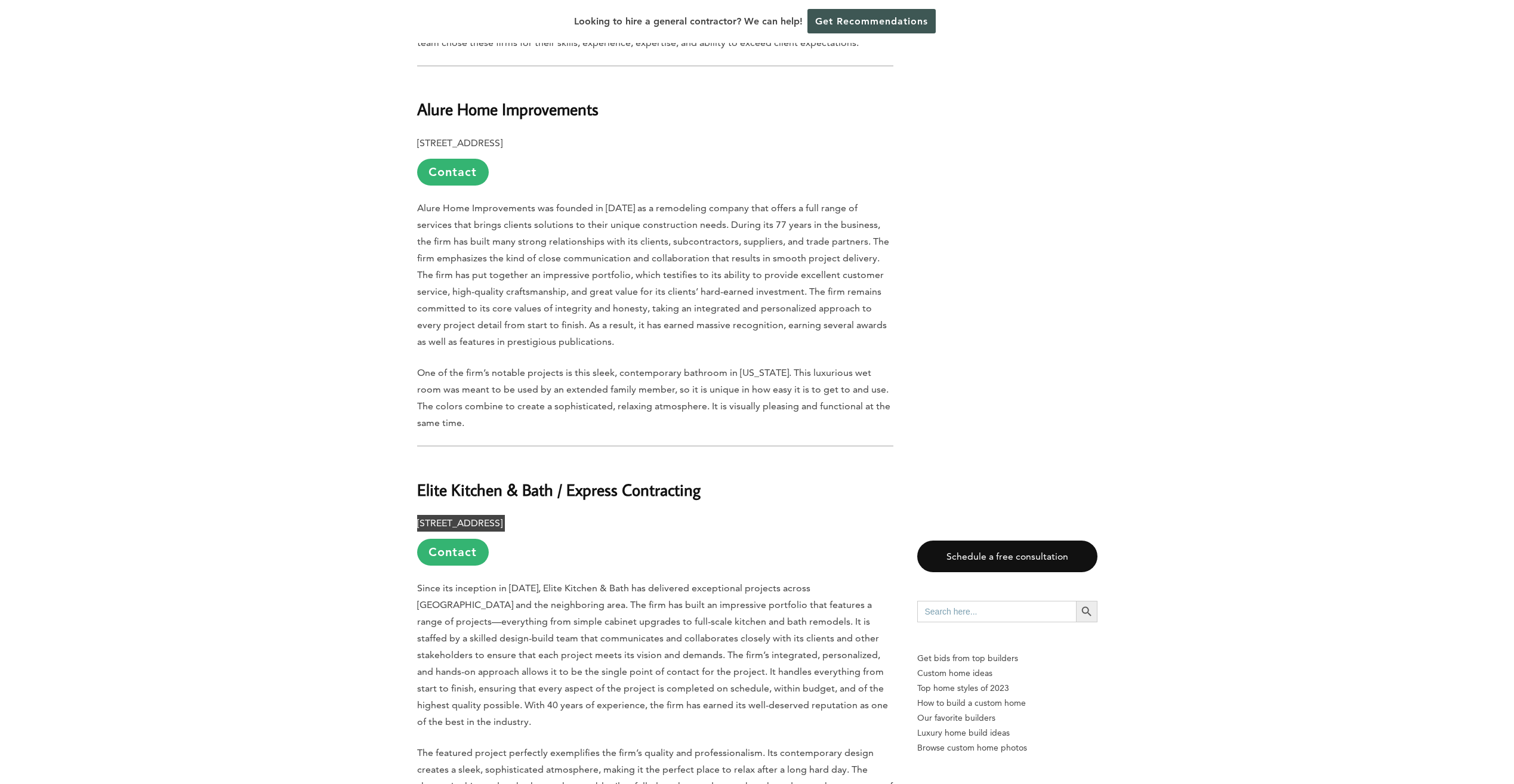
scroll to position [954, 0]
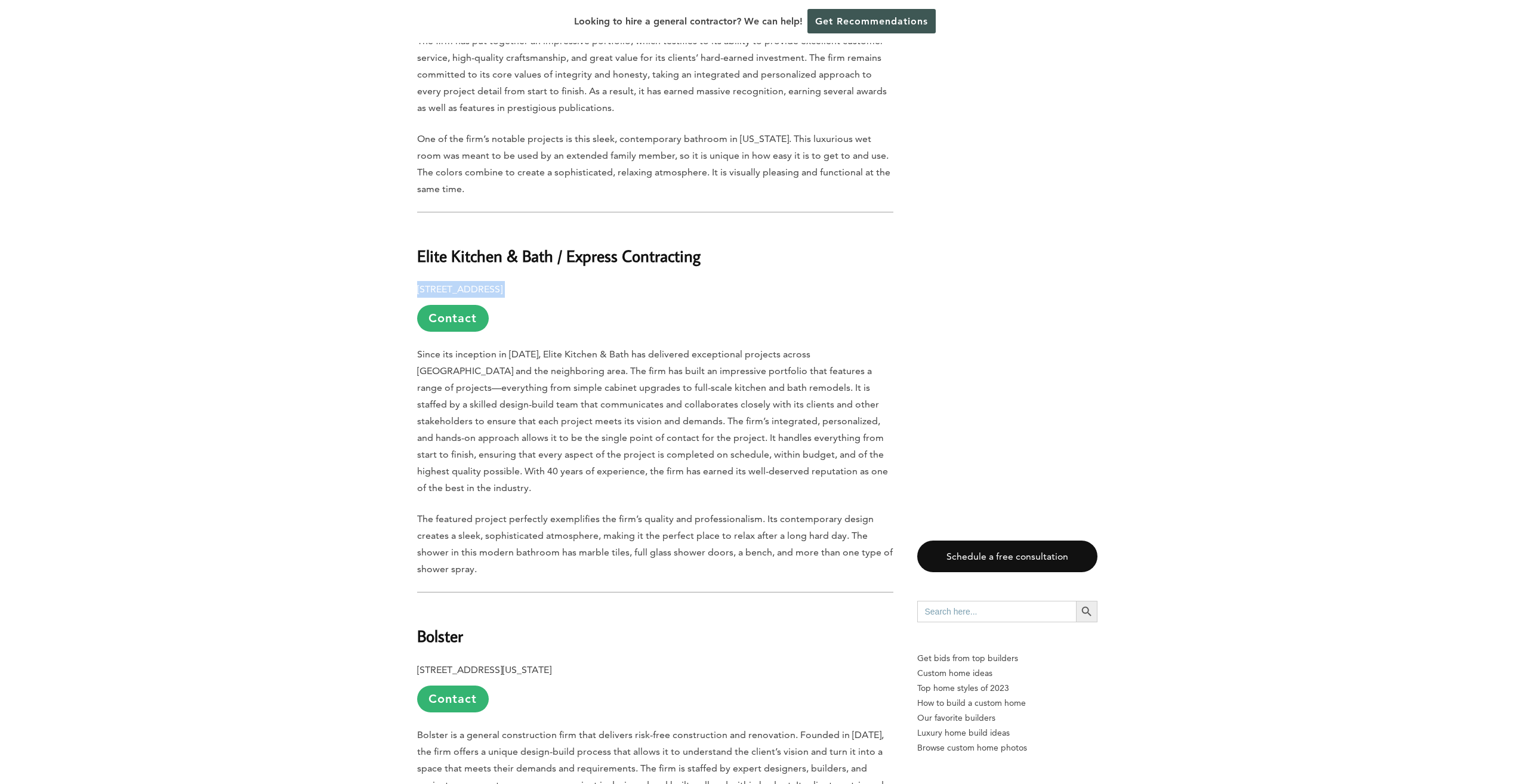
click at [523, 516] on p "The featured project perfectly exemplifies the firm’s quality and professionali…" at bounding box center [655, 544] width 476 height 67
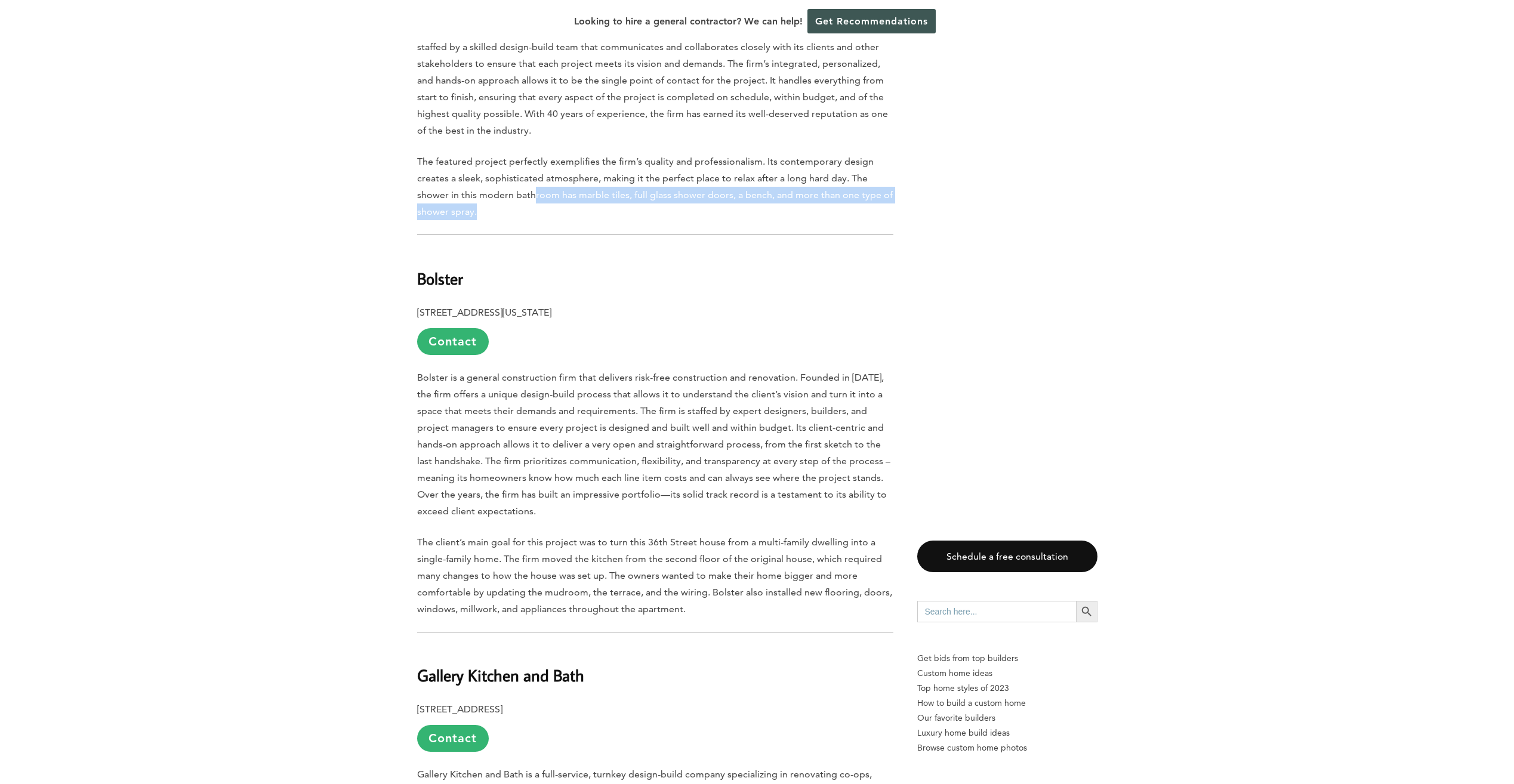
scroll to position [1312, 0]
click at [541, 249] on h2 "Bolster" at bounding box center [655, 269] width 476 height 41
drag, startPoint x: 483, startPoint y: 229, endPoint x: 378, endPoint y: 229, distance: 105.0
drag, startPoint x: 378, startPoint y: 229, endPoint x: 439, endPoint y: 239, distance: 61.8
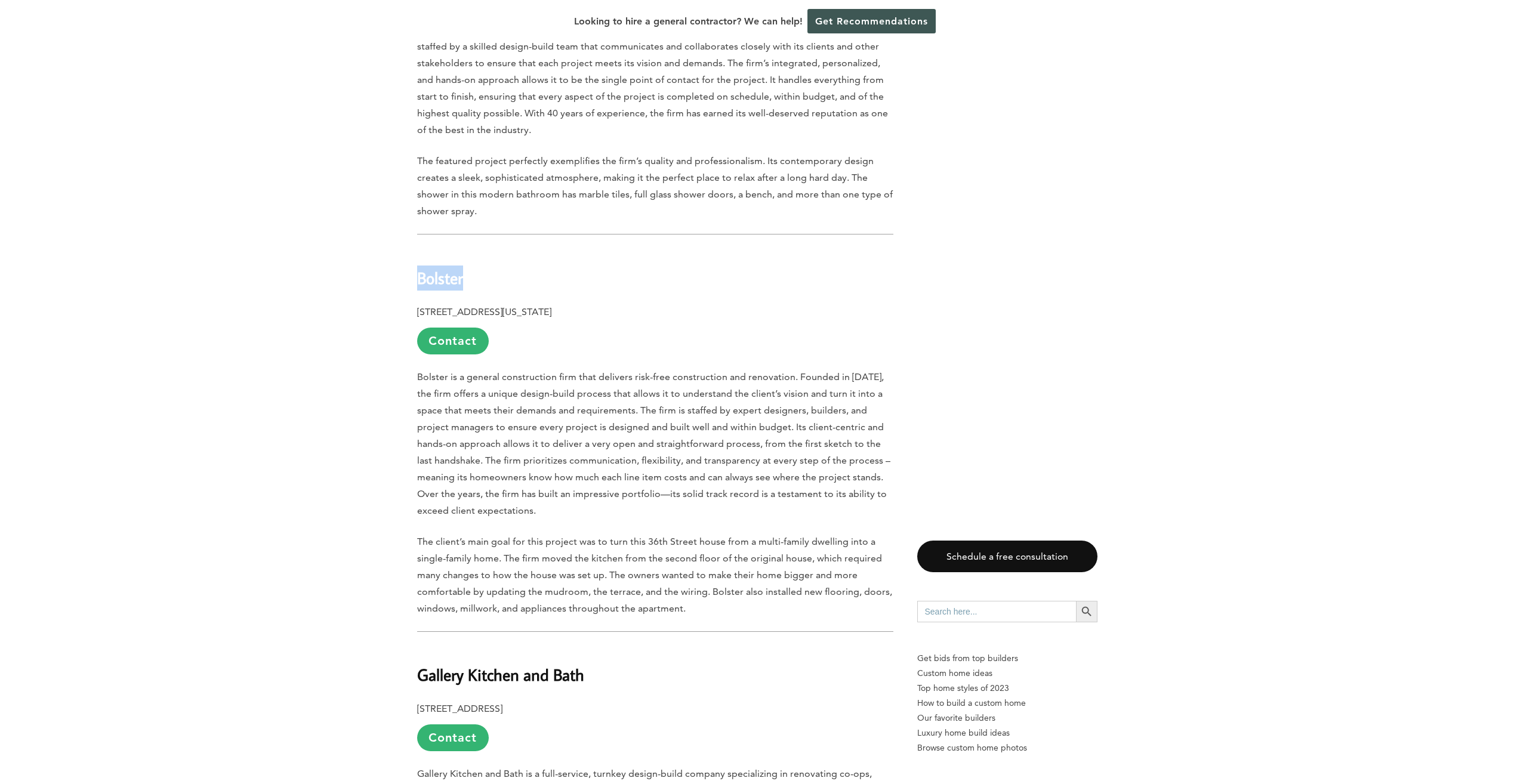
copy b "Bolster"
drag, startPoint x: 443, startPoint y: 252, endPoint x: 428, endPoint y: 256, distance: 15.5
click at [420, 306] on b "132 W 31st Street, 9th Floor, New York, NY 10011" at bounding box center [484, 312] width 135 height 11
drag, startPoint x: 418, startPoint y: 265, endPoint x: 634, endPoint y: 273, distance: 216.1
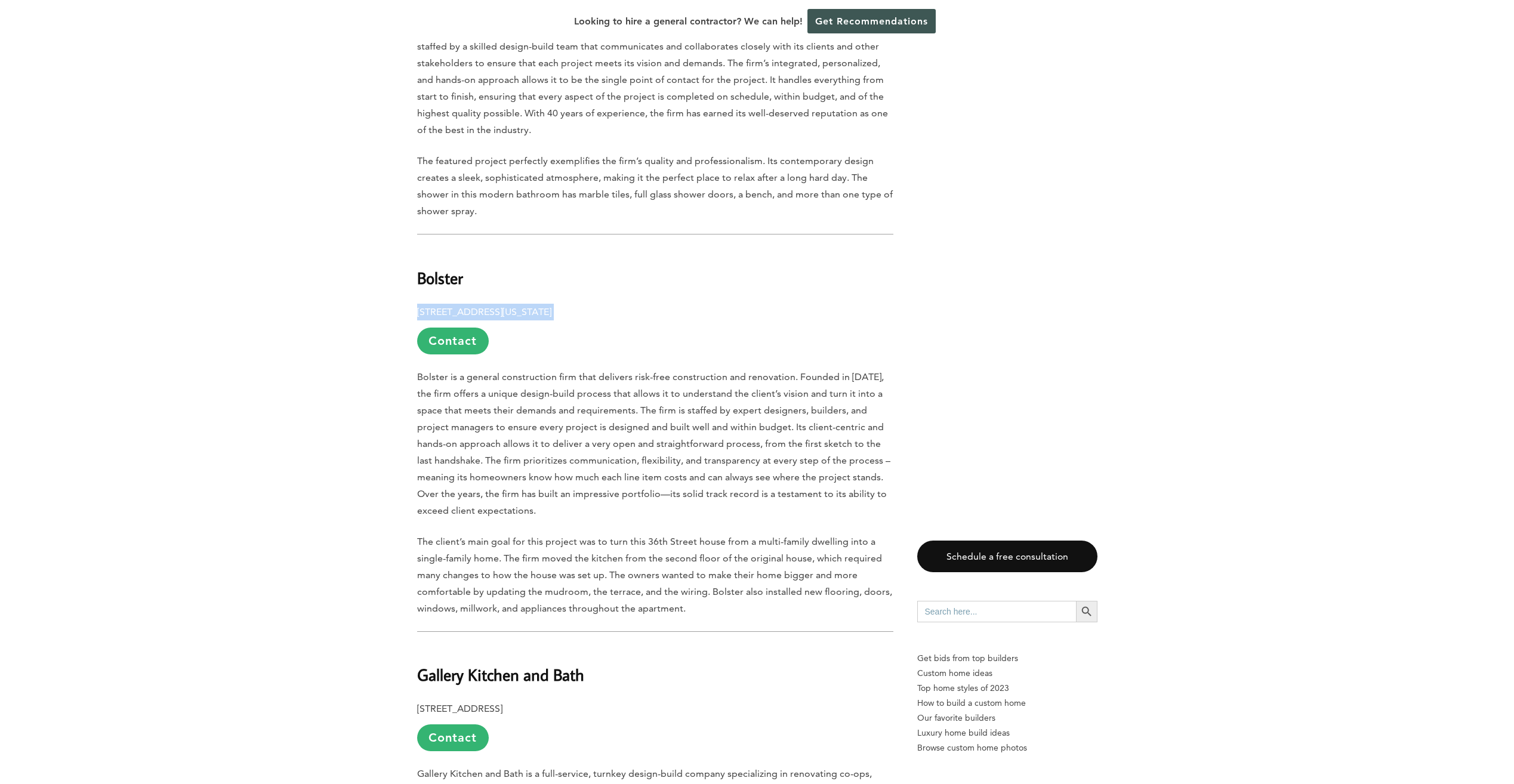
click at [634, 304] on p "132 W 31st Street, 9th Floor, New York, NY 10011 Contact" at bounding box center [655, 329] width 476 height 51
drag, startPoint x: 634, startPoint y: 273, endPoint x: 620, endPoint y: 270, distance: 14.3
copy p "132 W 31st Street, 9th Floor, New York, NY 10011"
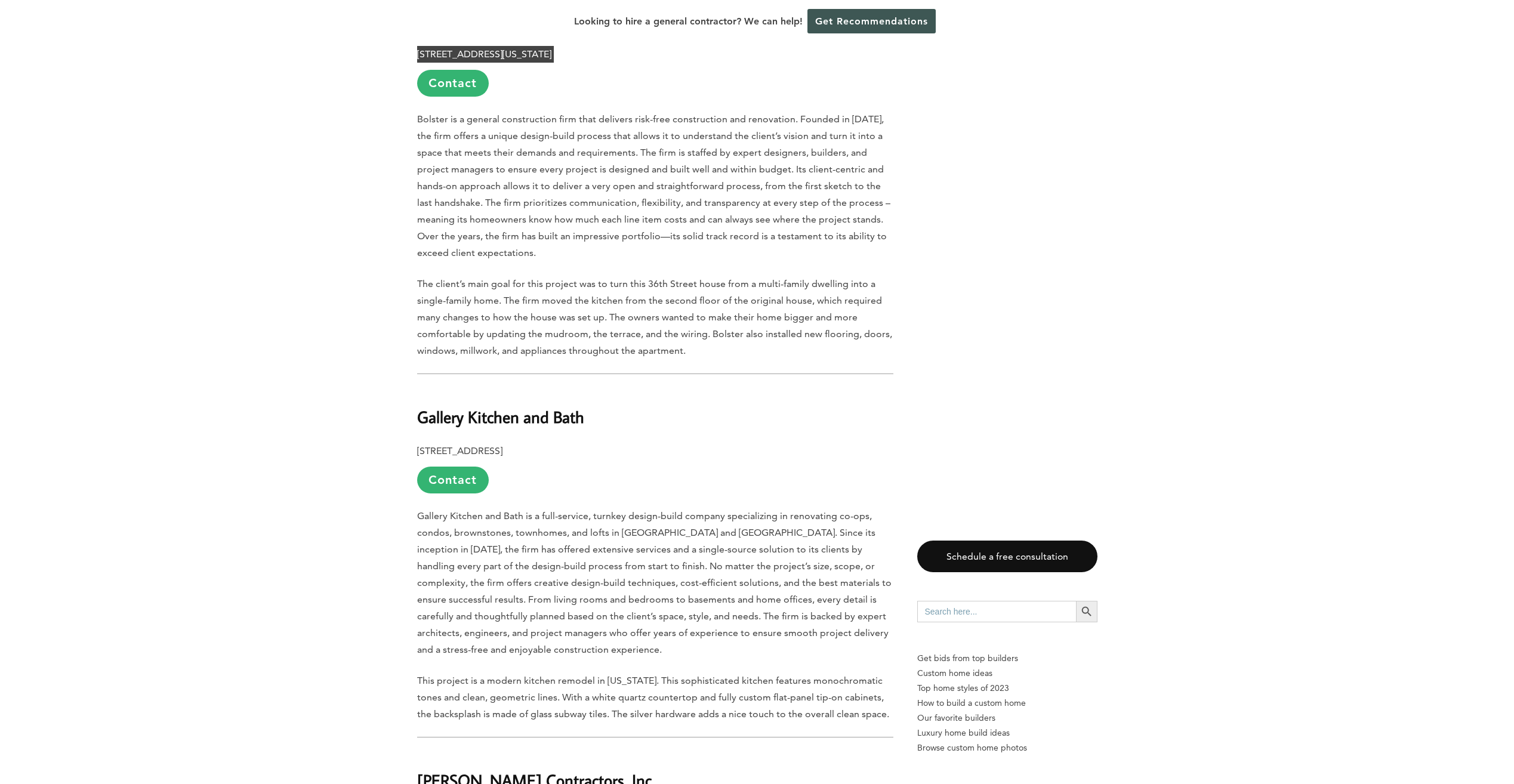
scroll to position [1611, 0]
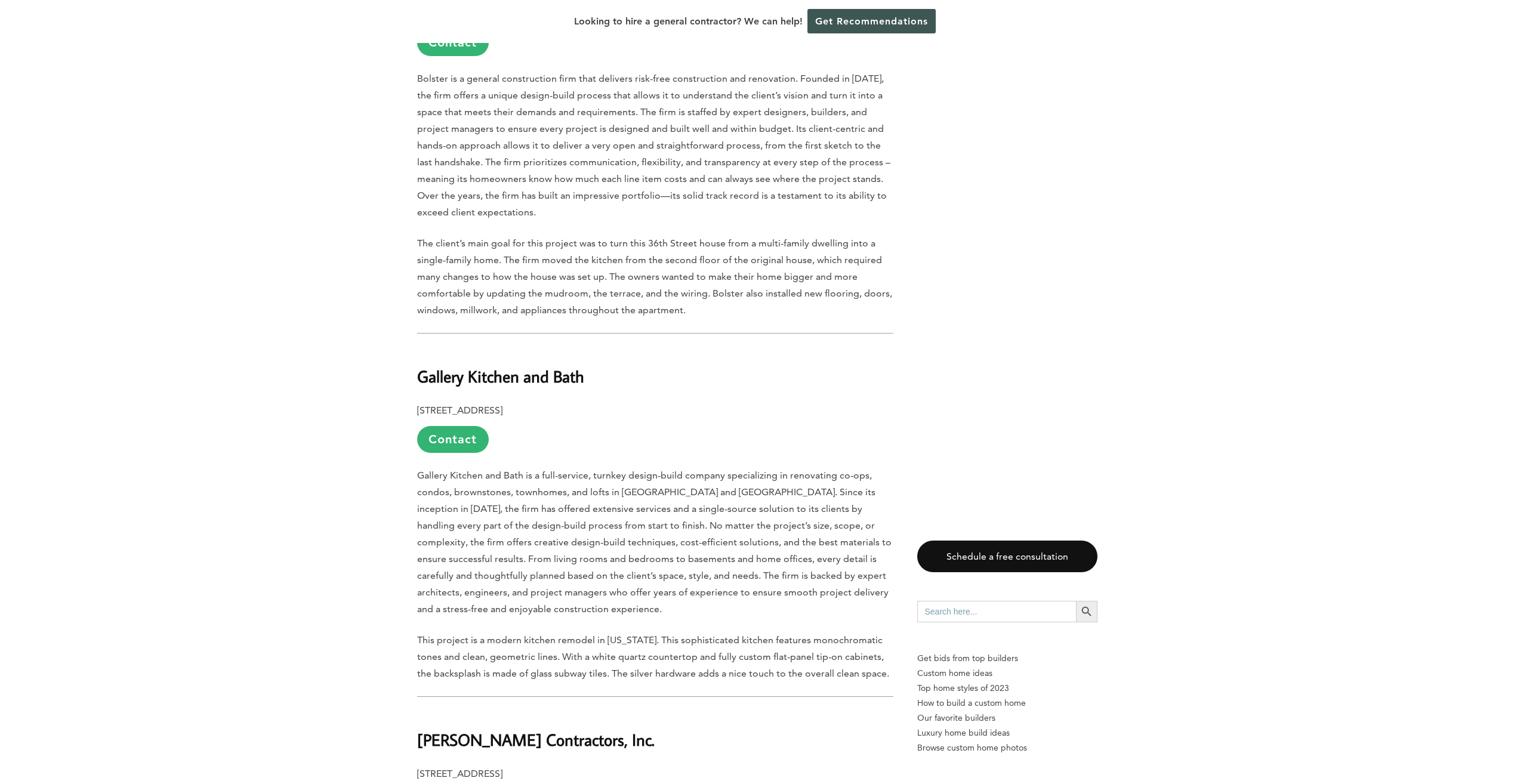
click at [535, 348] on h2 "Gallery Kitchen and Bath" at bounding box center [655, 368] width 476 height 41
drag, startPoint x: 418, startPoint y: 332, endPoint x: 612, endPoint y: 332, distance: 194.0
click at [612, 348] on h2 "Gallery Kitchen and Bath" at bounding box center [655, 368] width 476 height 41
drag, startPoint x: 612, startPoint y: 332, endPoint x: 542, endPoint y: 333, distance: 70.0
copy b "Gallery Kitchen and Bath"
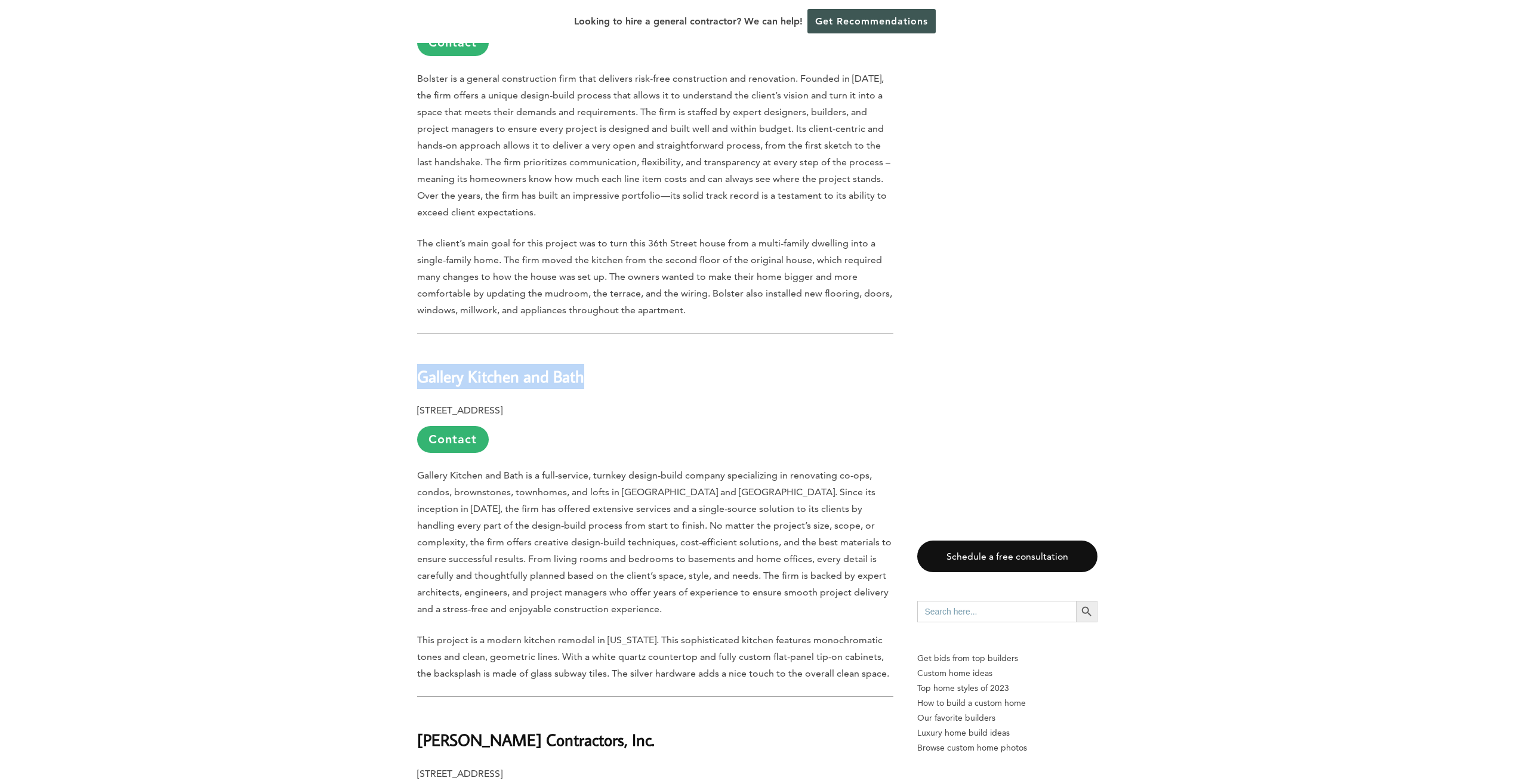
drag, startPoint x: 702, startPoint y: 368, endPoint x: 402, endPoint y: 369, distance: 300.0
drag, startPoint x: 402, startPoint y: 369, endPoint x: 487, endPoint y: 367, distance: 85.0
copy b "63 Flushing Avenue, Building 212, Suite #301, Brooklyn, NY 11205"
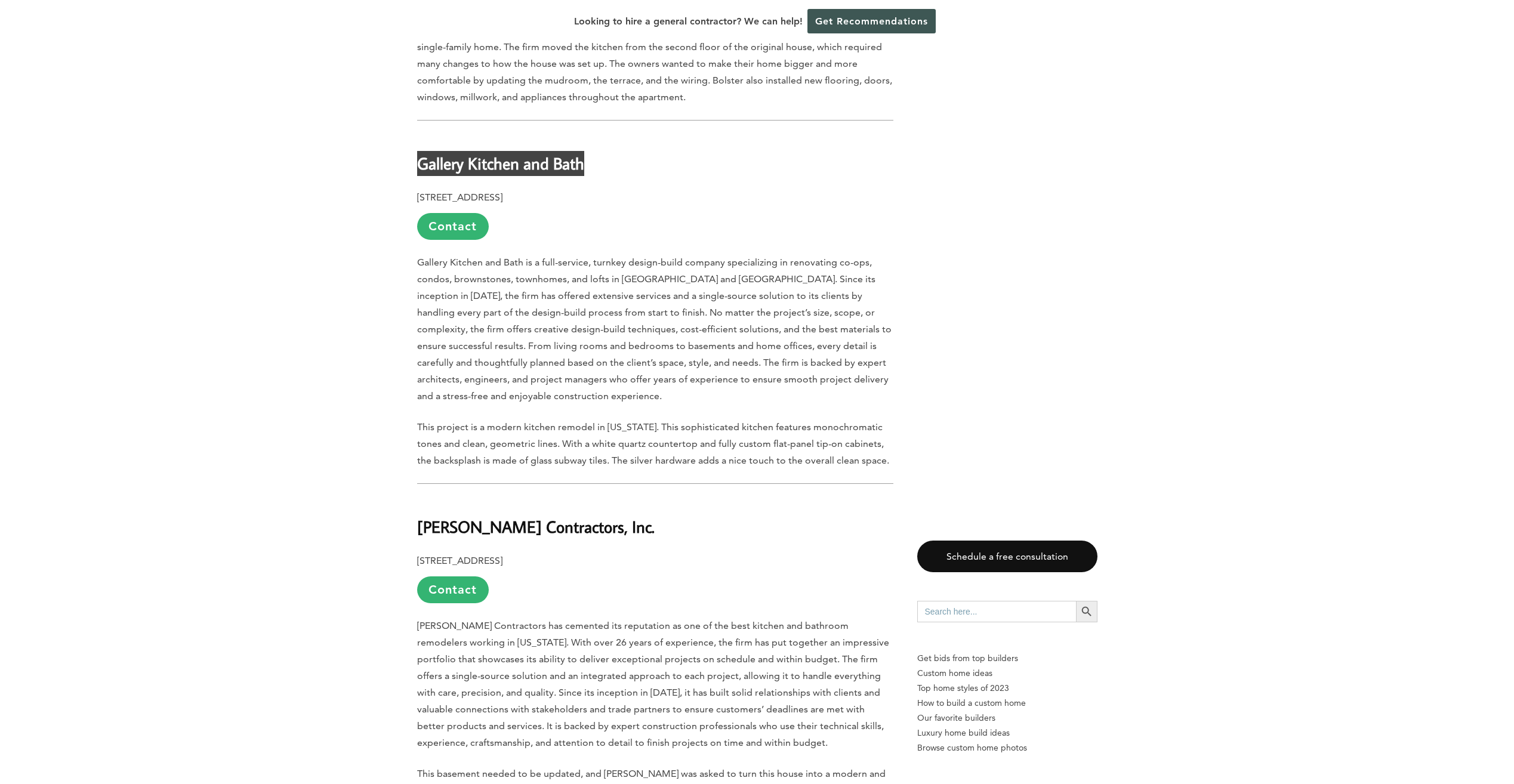
scroll to position [1909, 0]
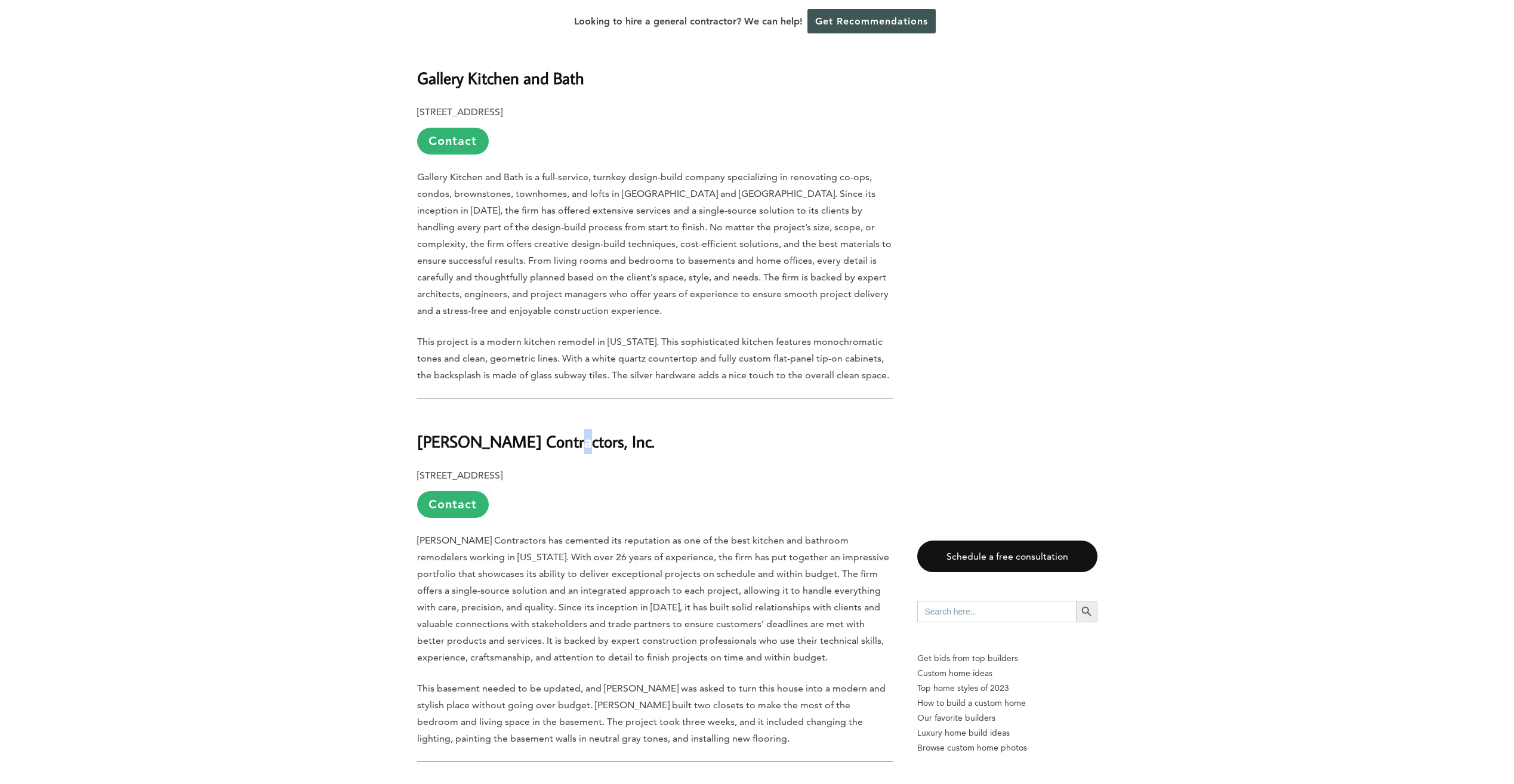
click at [554, 431] on b "Purewal Contractors, Inc." at bounding box center [536, 441] width 237 height 21
drag, startPoint x: 554, startPoint y: 395, endPoint x: 418, endPoint y: 398, distance: 136.0
click at [418, 413] on h2 "Purewal Contractors, Inc." at bounding box center [655, 433] width 476 height 41
copy b "Purewal Contractors, Inc."
drag, startPoint x: 686, startPoint y: 443, endPoint x: 671, endPoint y: 436, distance: 16.6
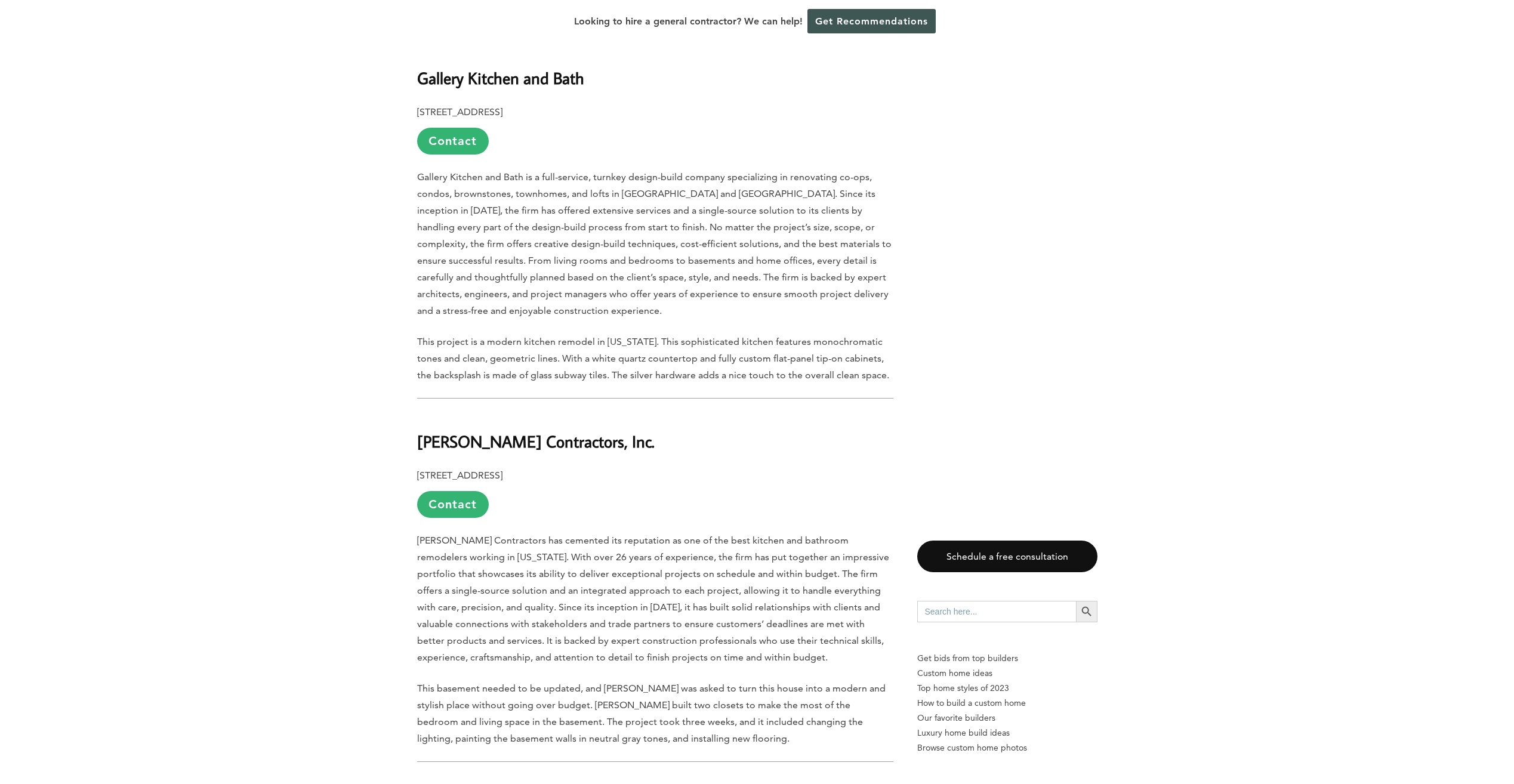
click at [686, 467] on p "116 – 14 95 Avenue, South Richmond Hill, NY 11419 Contact" at bounding box center [655, 493] width 476 height 51
drag, startPoint x: 647, startPoint y: 425, endPoint x: 415, endPoint y: 437, distance: 232.3
drag, startPoint x: 415, startPoint y: 437, endPoint x: 449, endPoint y: 432, distance: 34.4
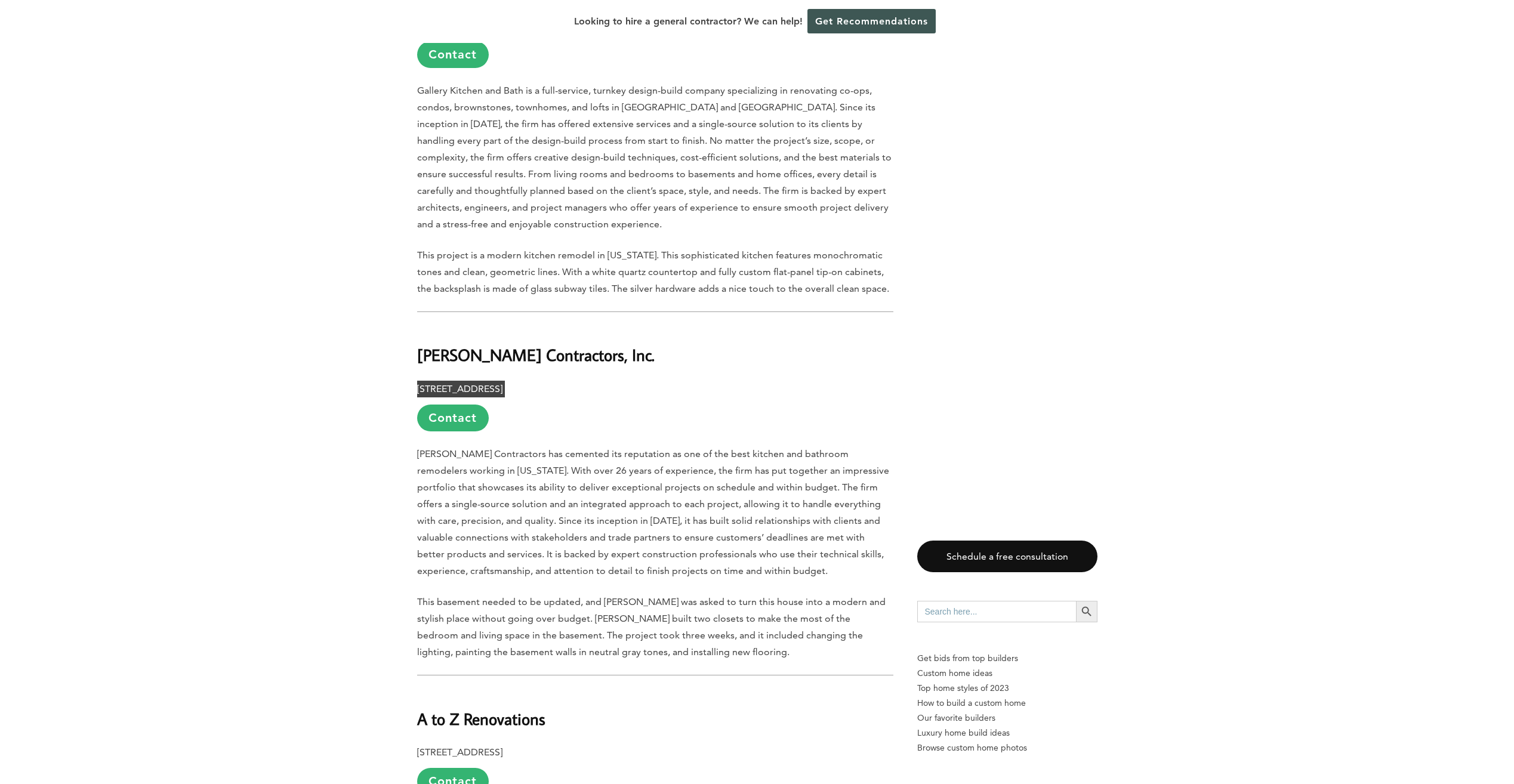
scroll to position [2207, 0]
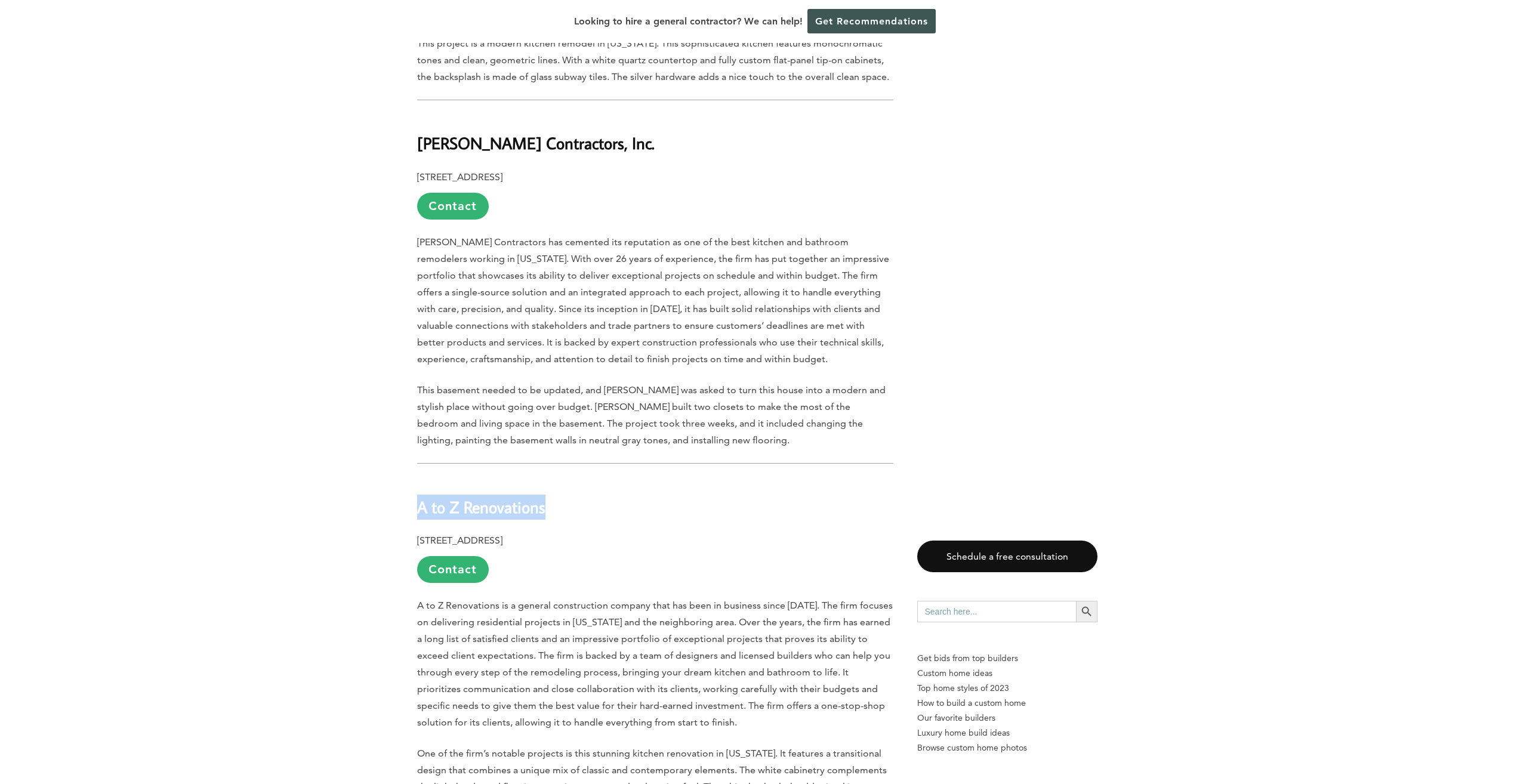
drag, startPoint x: 415, startPoint y: 463, endPoint x: 560, endPoint y: 467, distance: 145.1
click at [560, 467] on div "Last updated on March 10th, 2025 at 04:10 pm Many people come to Queens, New Yo…" at bounding box center [757, 545] width 719 height 4314
drag, startPoint x: 560, startPoint y: 467, endPoint x: 518, endPoint y: 461, distance: 42.4
click at [586, 532] on p "3404 Avenue N, Brooklyn, NY 11234 Contact" at bounding box center [655, 557] width 476 height 51
drag, startPoint x: 580, startPoint y: 491, endPoint x: 412, endPoint y: 495, distance: 168.0
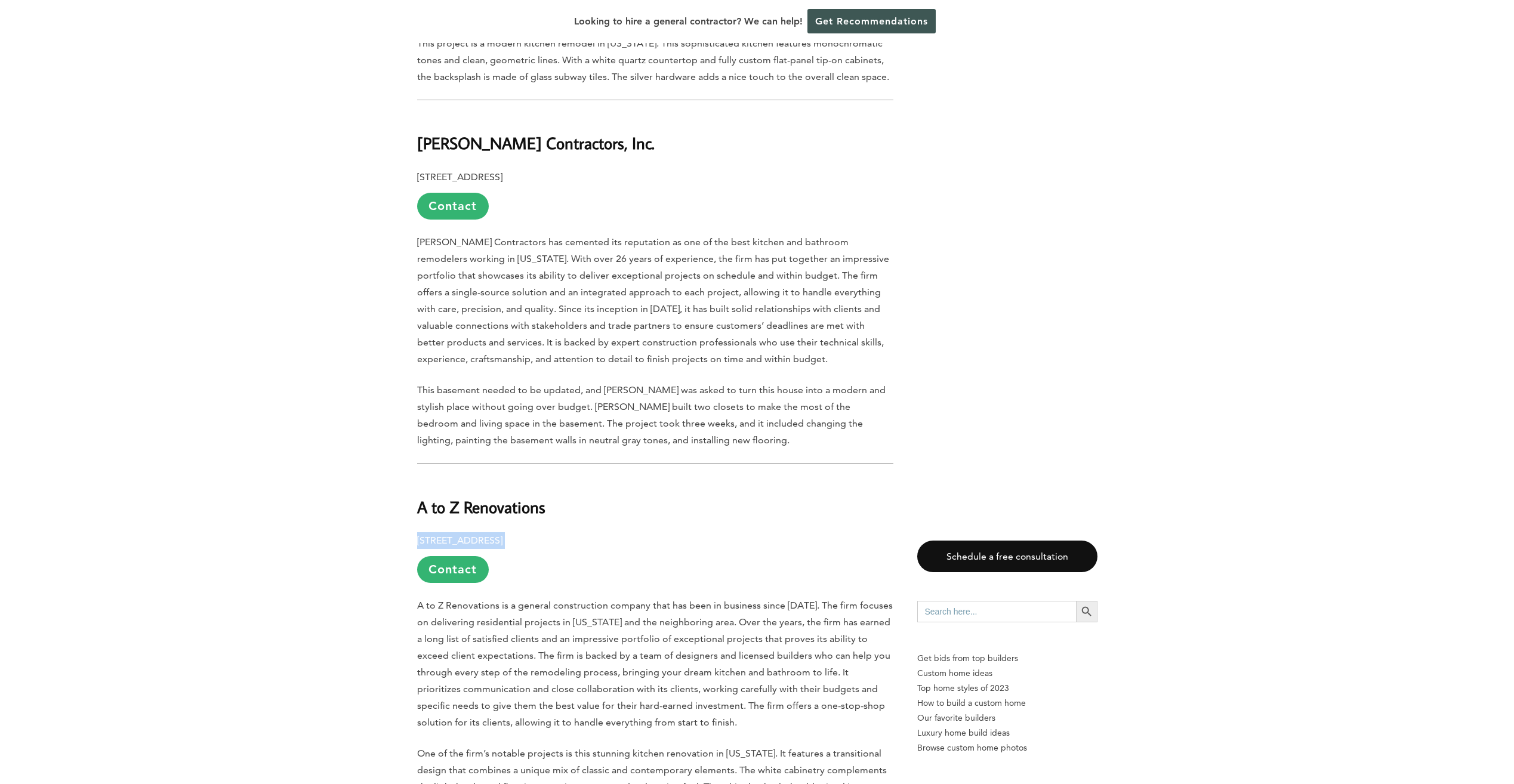
click at [412, 495] on div "Last updated on March 10th, 2025 at 04:10 pm Many people come to Queens, New Yo…" at bounding box center [757, 545] width 719 height 4314
drag, startPoint x: 412, startPoint y: 495, endPoint x: 439, endPoint y: 495, distance: 27.0
click at [796, 478] on h2 "A to Z Renovations" at bounding box center [655, 498] width 476 height 41
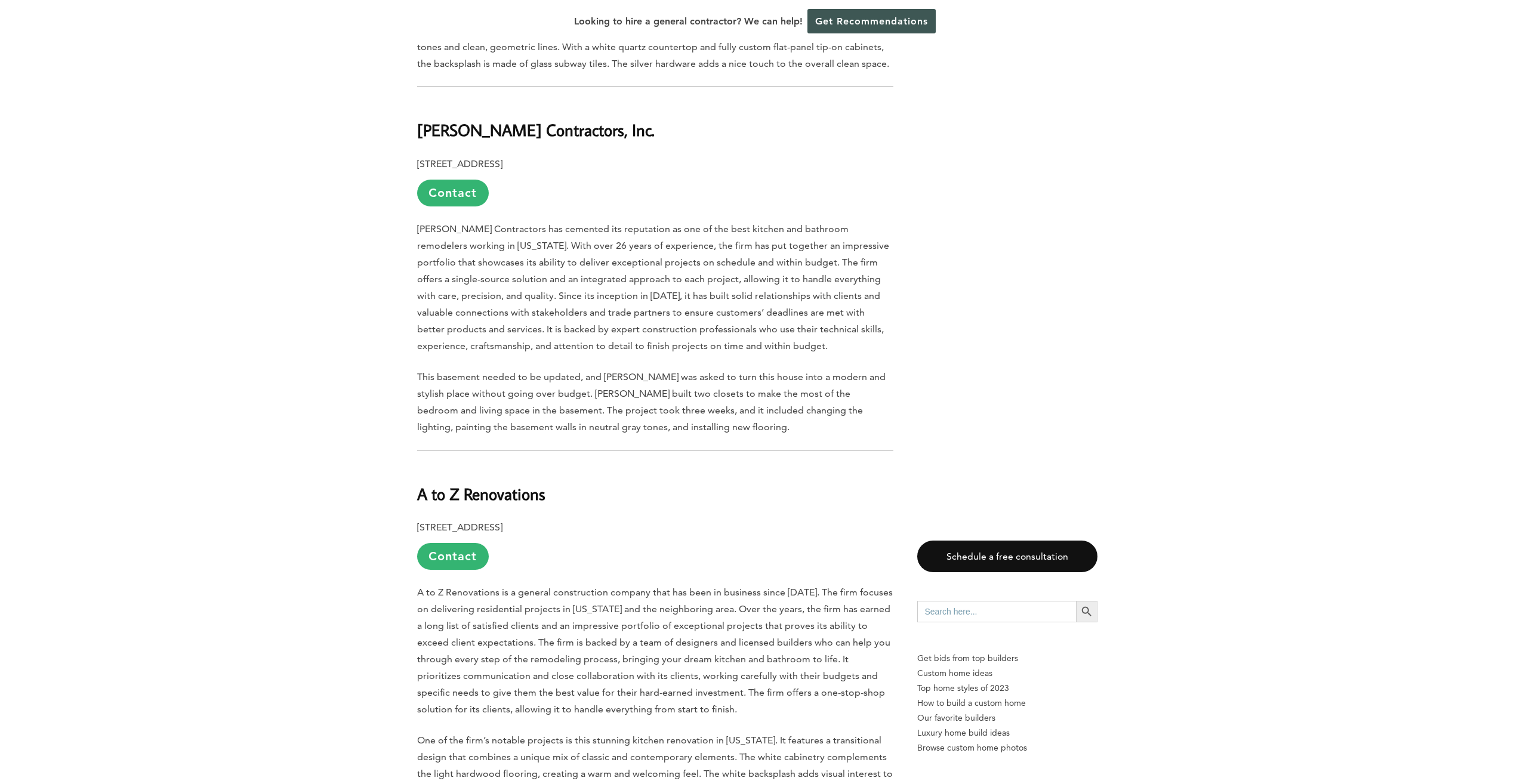
scroll to position [2565, 0]
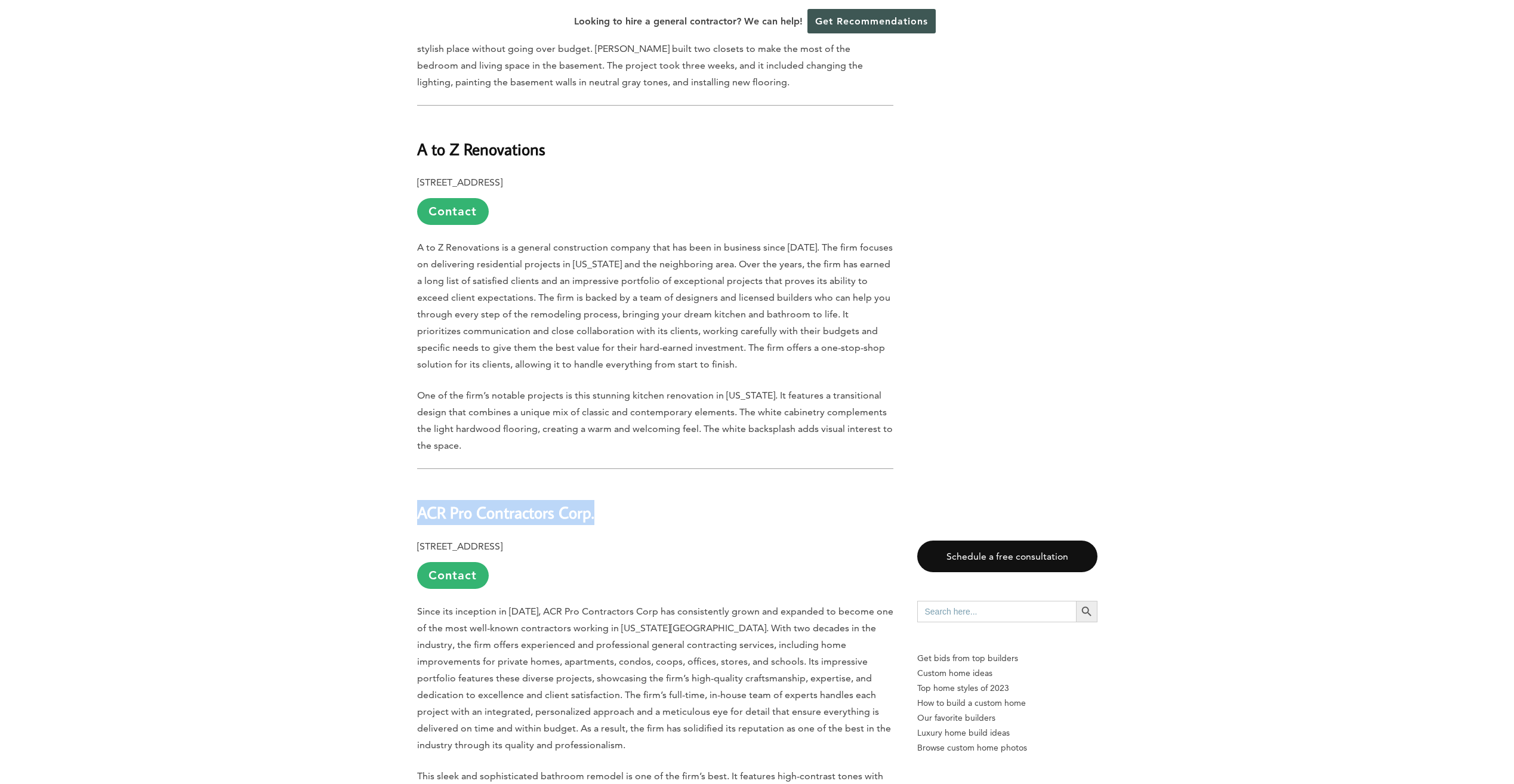
drag, startPoint x: 418, startPoint y: 469, endPoint x: 600, endPoint y: 467, distance: 182.0
click at [600, 483] on h2 "ACR Pro Contractors Corp." at bounding box center [655, 504] width 476 height 41
drag, startPoint x: 600, startPoint y: 467, endPoint x: 546, endPoint y: 472, distance: 54.2
drag, startPoint x: 614, startPoint y: 503, endPoint x: 404, endPoint y: 503, distance: 210.0
click at [404, 503] on div "Last updated on March 10th, 2025 at 04:10 pm Many people come to Queens, New Yo…" at bounding box center [757, 188] width 719 height 4314
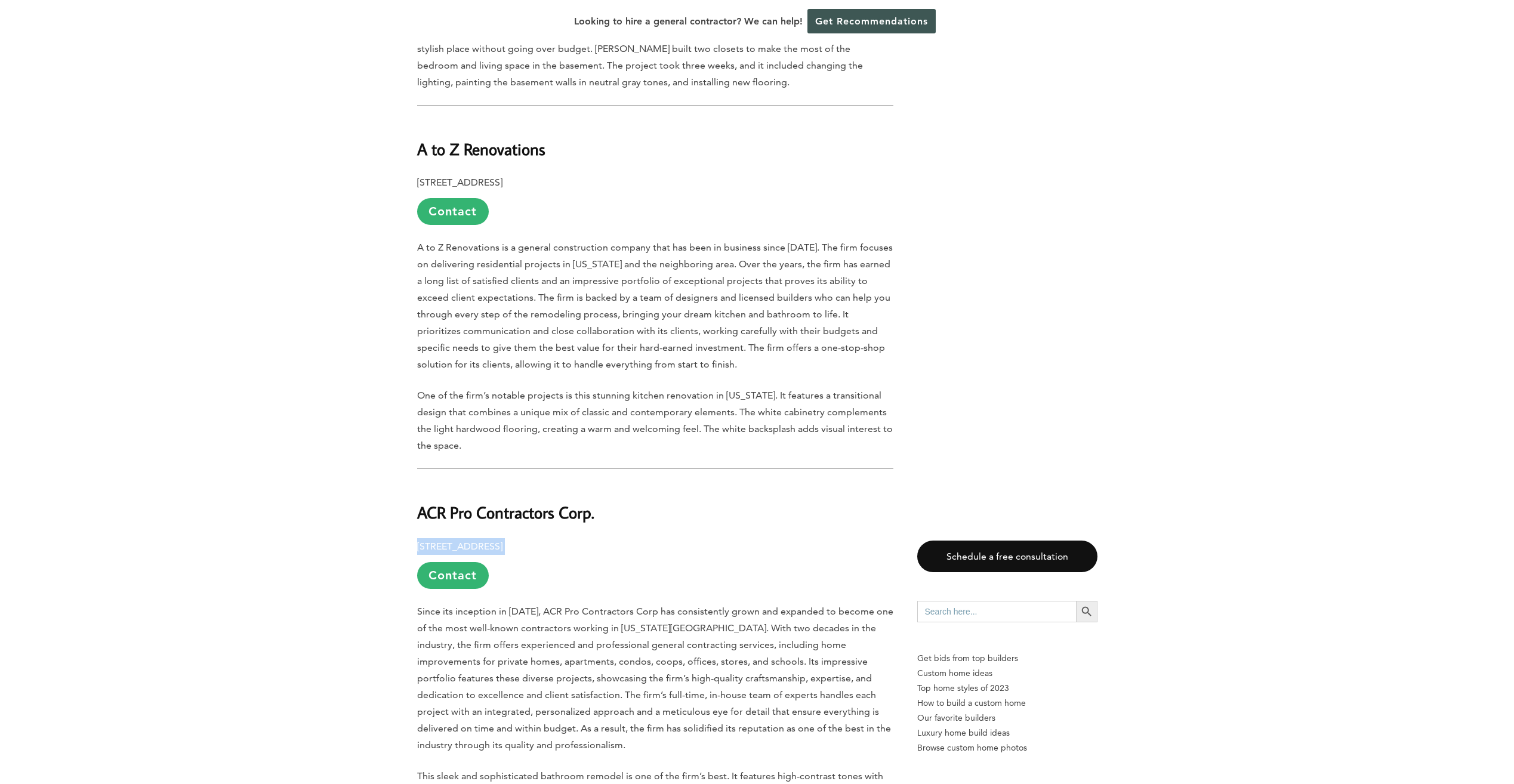
drag, startPoint x: 404, startPoint y: 503, endPoint x: 451, endPoint y: 501, distance: 47.0
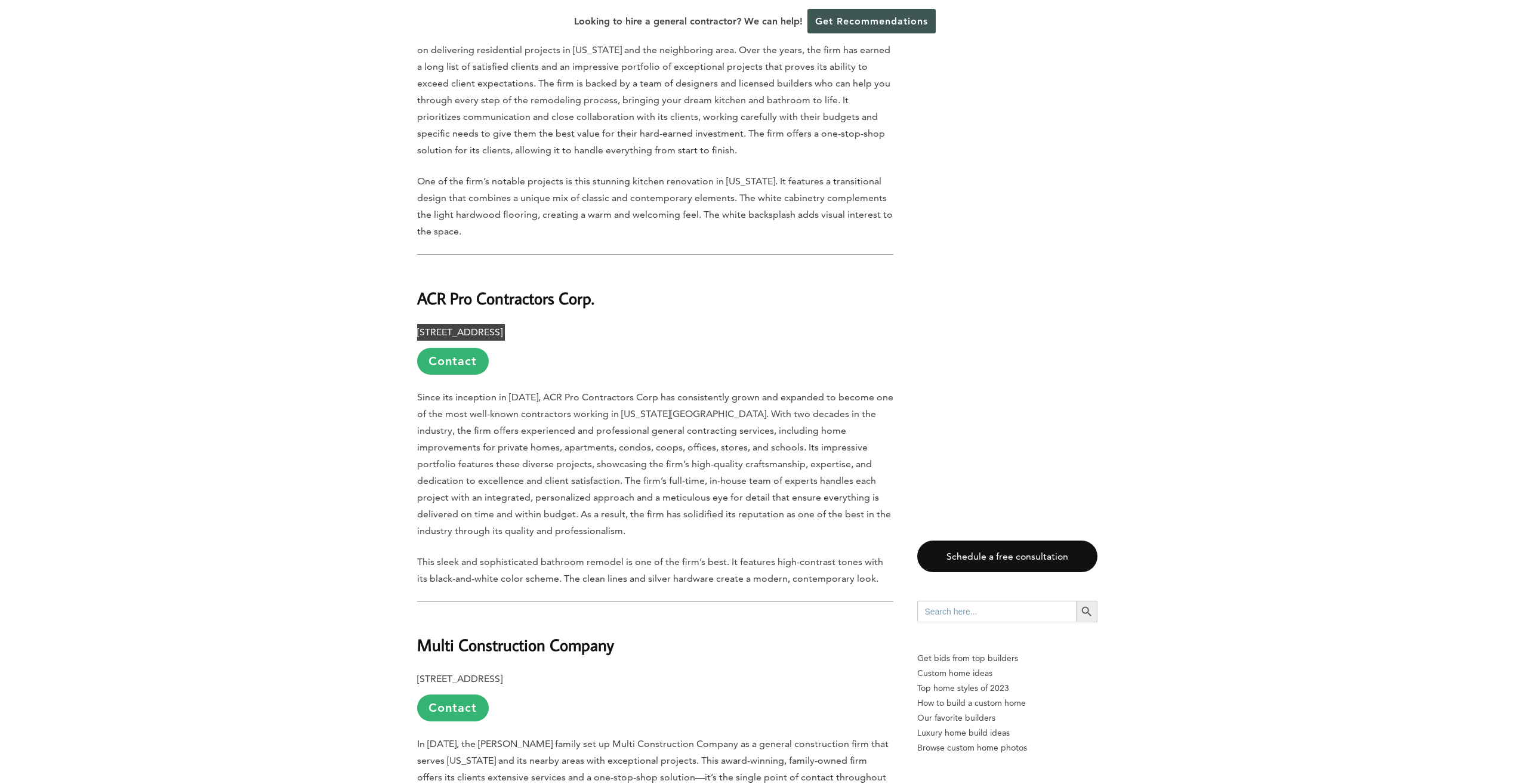
scroll to position [2923, 0]
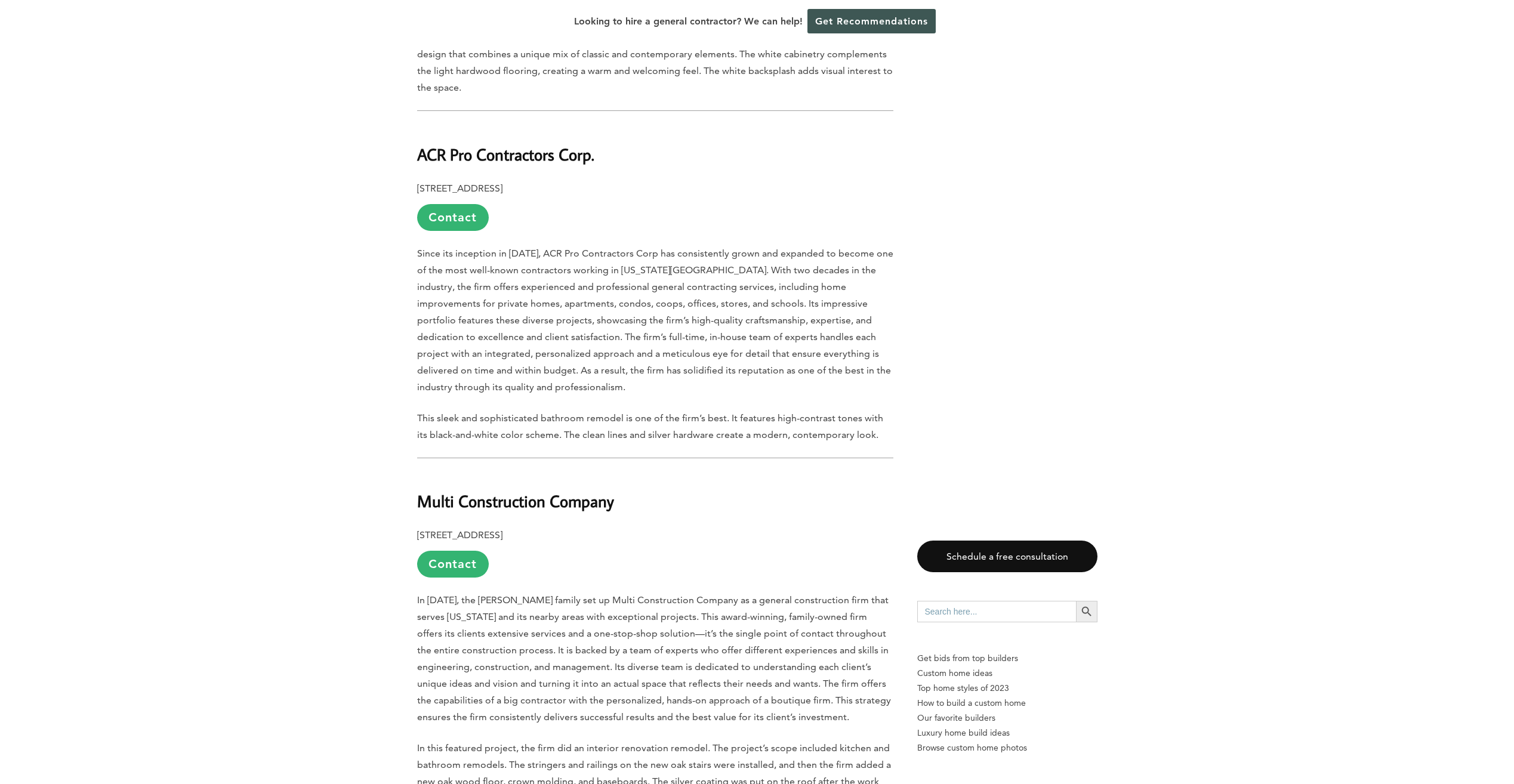
click at [598, 490] on b "Multi Construction Company" at bounding box center [516, 501] width 197 height 21
drag, startPoint x: 614, startPoint y: 460, endPoint x: 420, endPoint y: 459, distance: 194.0
click at [420, 472] on h2 "Multi Construction Company" at bounding box center [655, 493] width 476 height 41
drag, startPoint x: 417, startPoint y: 489, endPoint x: 585, endPoint y: 477, distance: 168.4
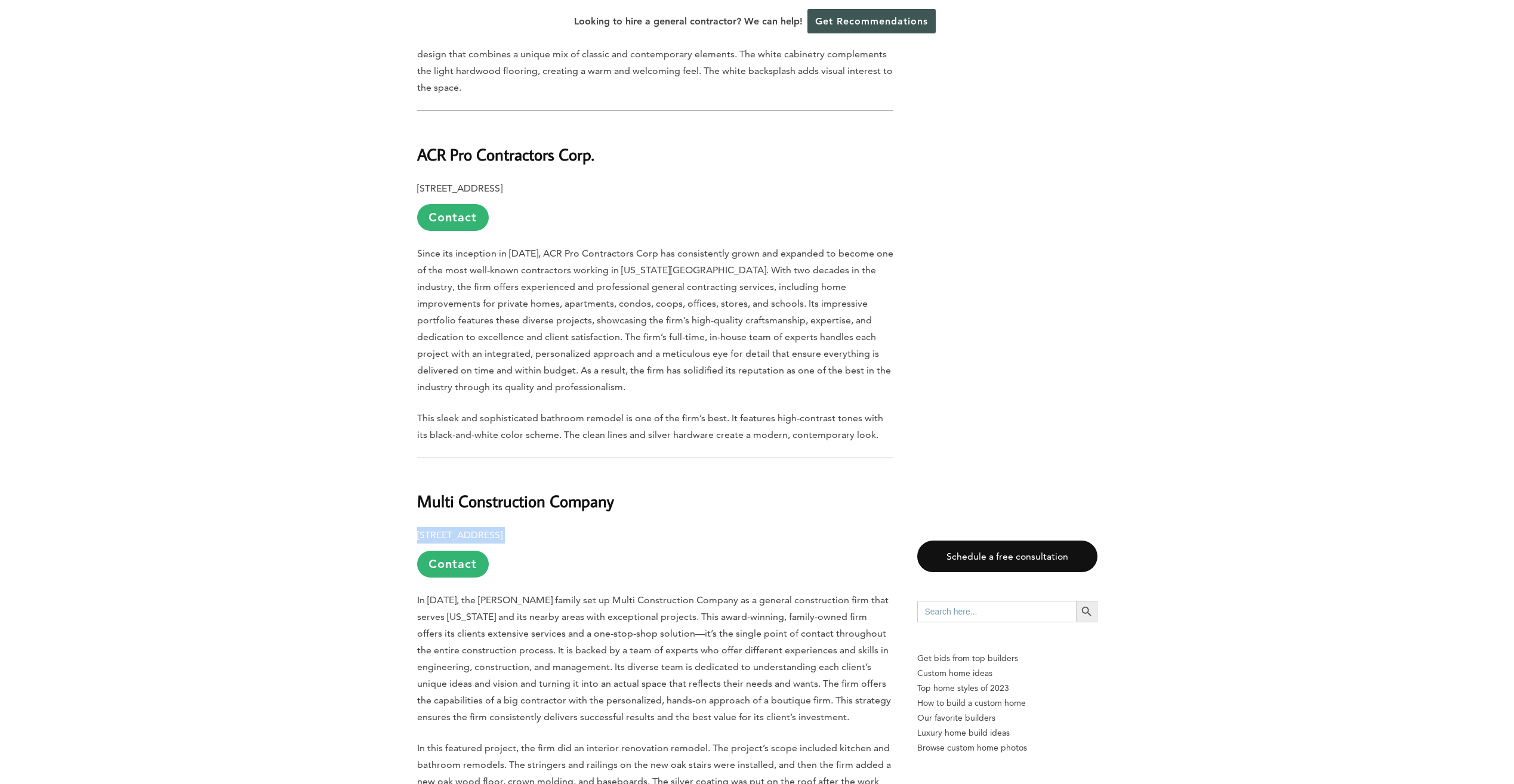
drag, startPoint x: 585, startPoint y: 477, endPoint x: 576, endPoint y: 485, distance: 12.0
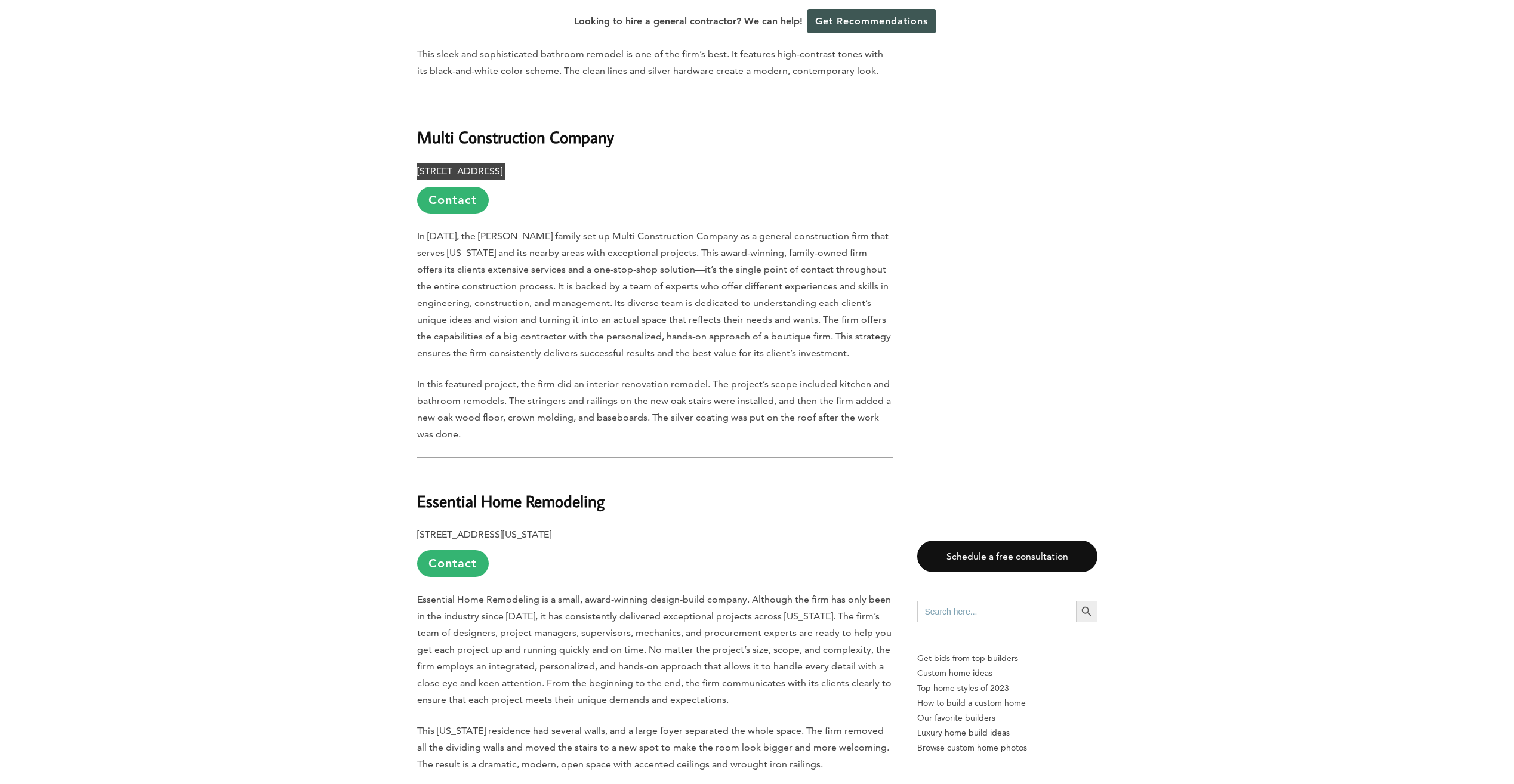
scroll to position [3221, 0]
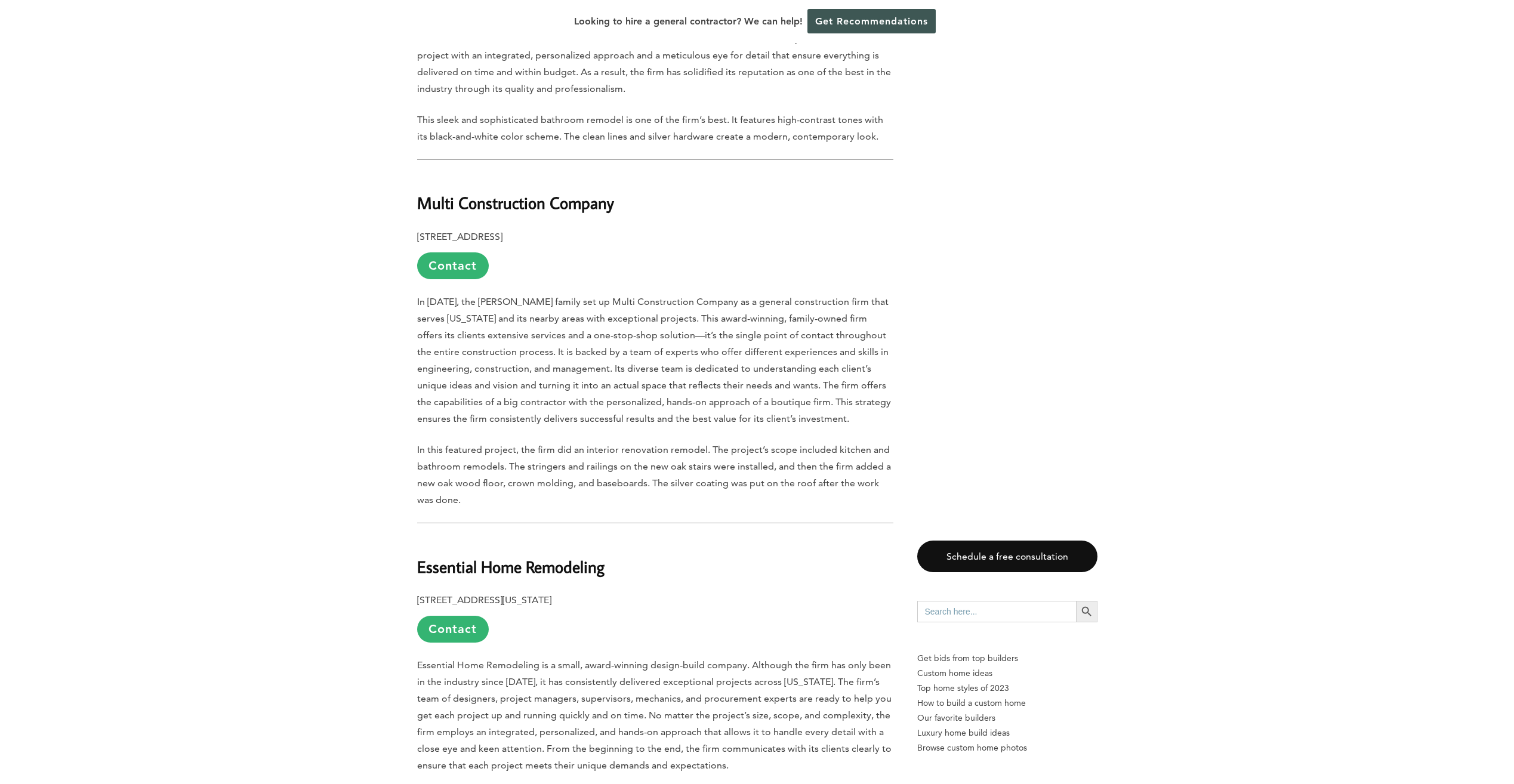
click at [447, 556] on b "Essential Home Remodeling" at bounding box center [511, 566] width 187 height 21
drag, startPoint x: 418, startPoint y: 524, endPoint x: 639, endPoint y: 525, distance: 221.0
click at [639, 537] on h2 "Essential Home Remodeling" at bounding box center [655, 558] width 476 height 41
drag, startPoint x: 639, startPoint y: 525, endPoint x: 585, endPoint y: 519, distance: 54.3
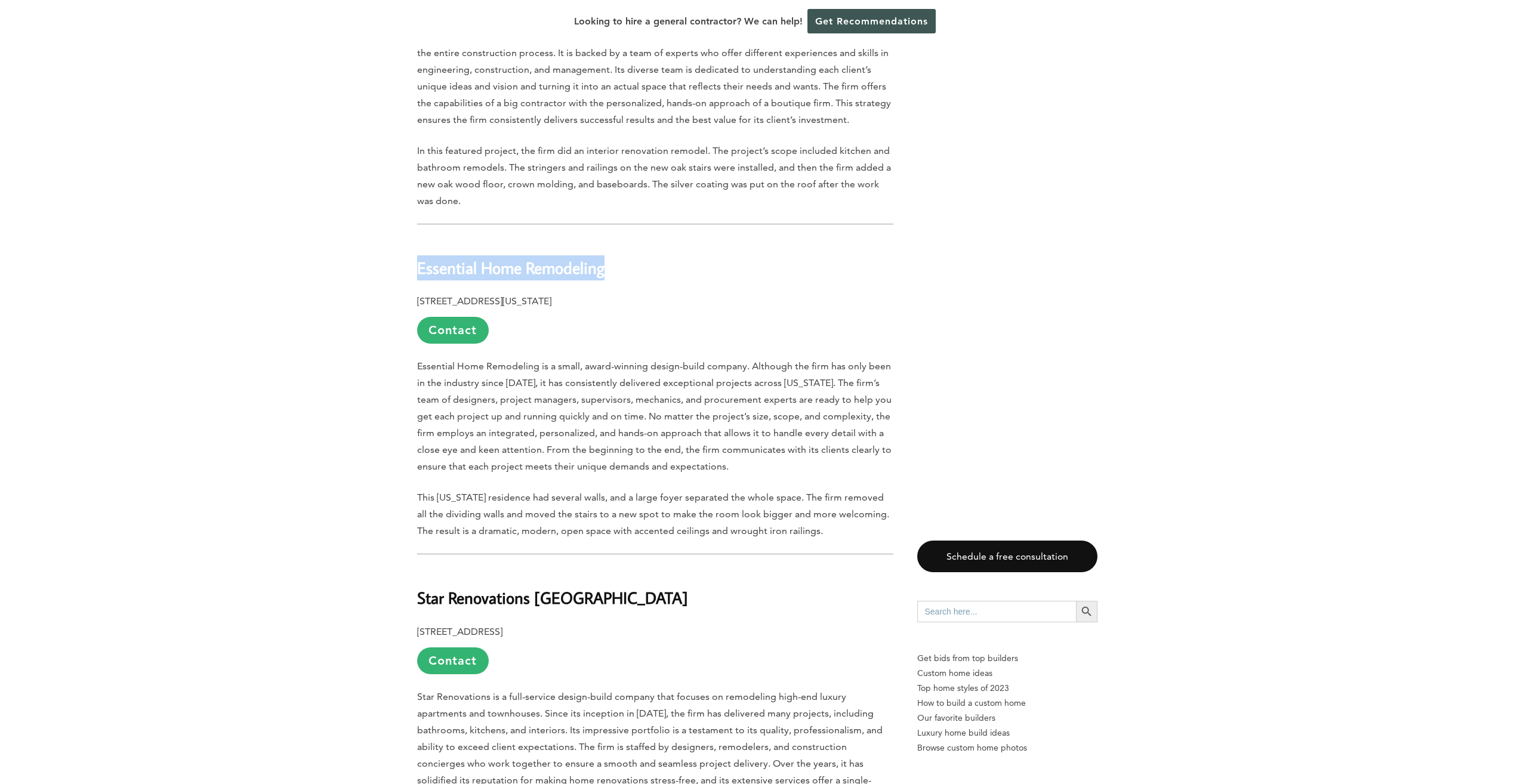
scroll to position [3519, 0]
drag, startPoint x: 413, startPoint y: 255, endPoint x: 661, endPoint y: 262, distance: 248.1
drag, startPoint x: 660, startPoint y: 262, endPoint x: 637, endPoint y: 257, distance: 23.5
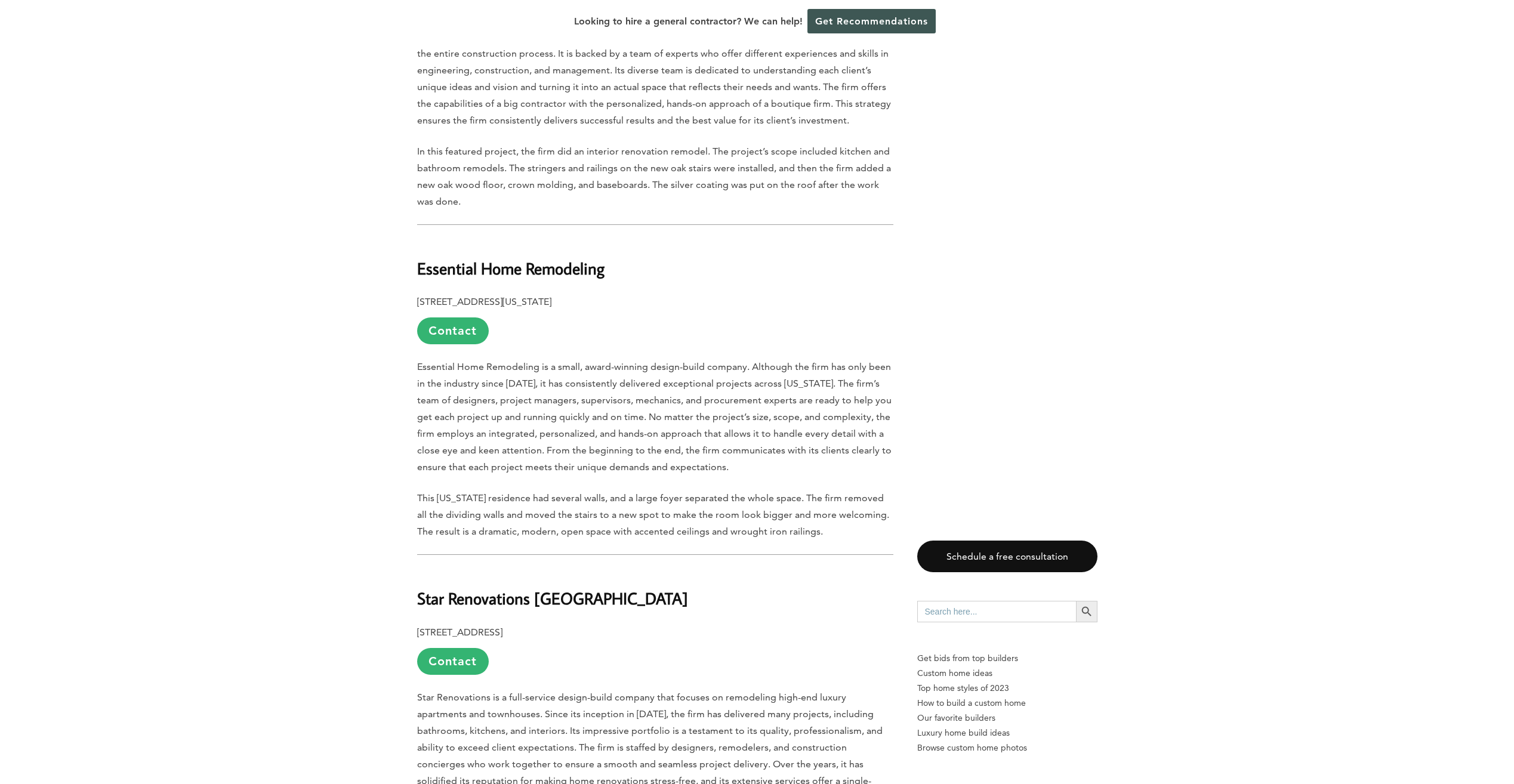
click at [453, 569] on h2 "Star Renovations NY" at bounding box center [655, 589] width 476 height 41
drag, startPoint x: 418, startPoint y: 552, endPoint x: 556, endPoint y: 557, distance: 138.1
click at [556, 588] on b "Star Renovations NY" at bounding box center [552, 598] width 271 height 21
drag, startPoint x: 556, startPoint y: 557, endPoint x: 541, endPoint y: 549, distance: 17.0
click at [419, 627] on b "132 32nd Street, Brooklyn, NY 11232" at bounding box center [460, 632] width 86 height 11
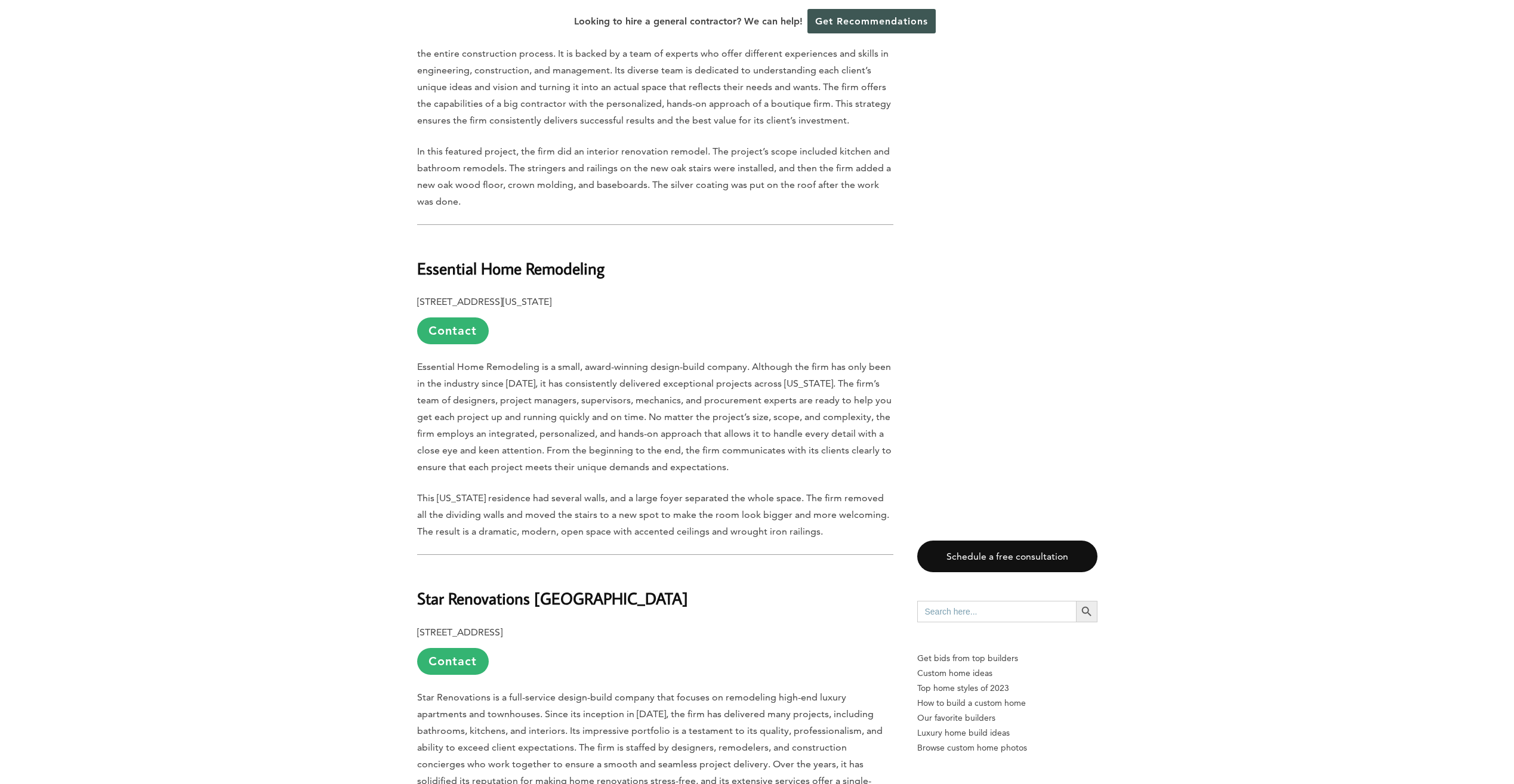
drag, startPoint x: 416, startPoint y: 586, endPoint x: 575, endPoint y: 588, distance: 159.0
drag, startPoint x: 575, startPoint y: 588, endPoint x: 550, endPoint y: 584, distance: 25.3
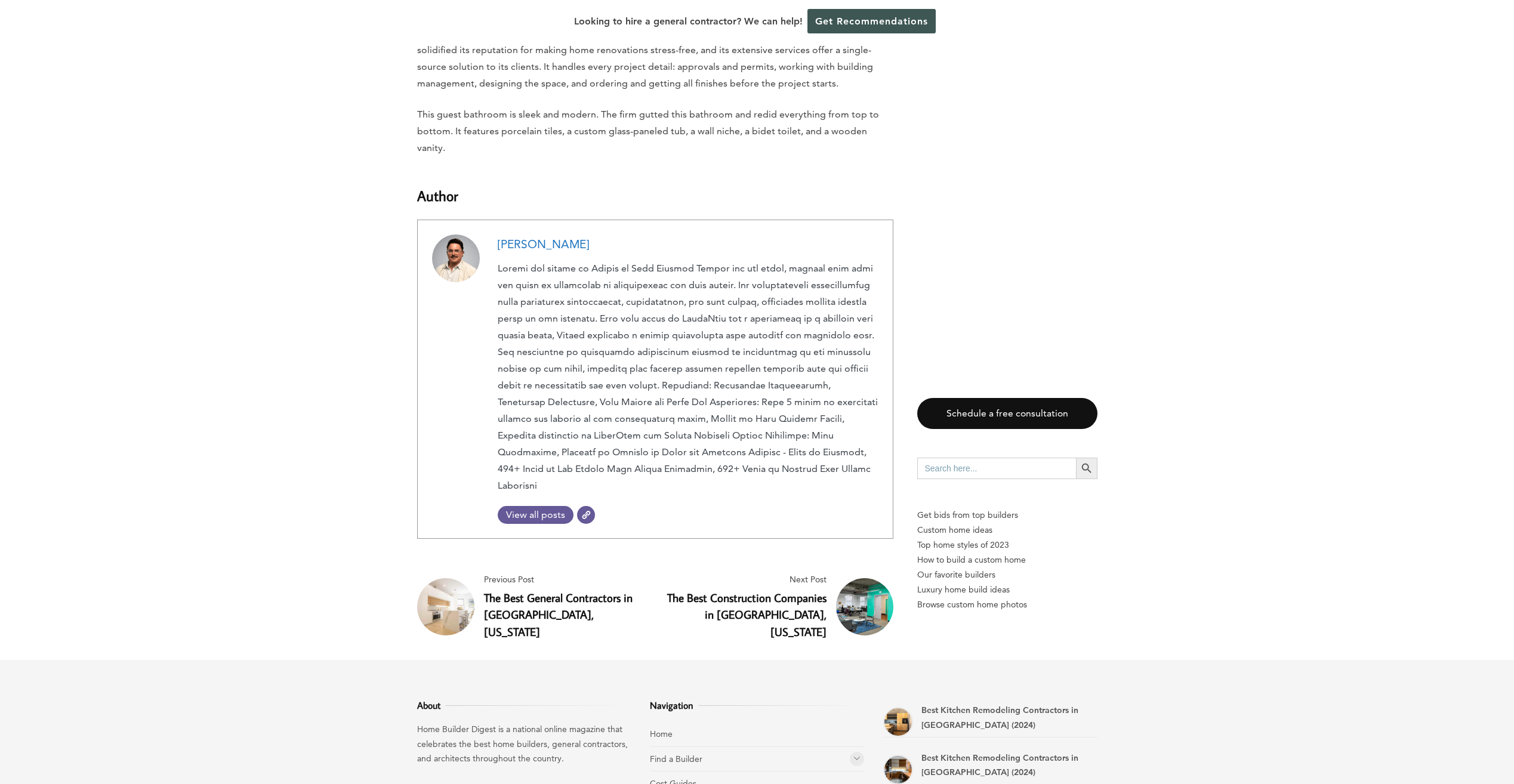
scroll to position [4378, 0]
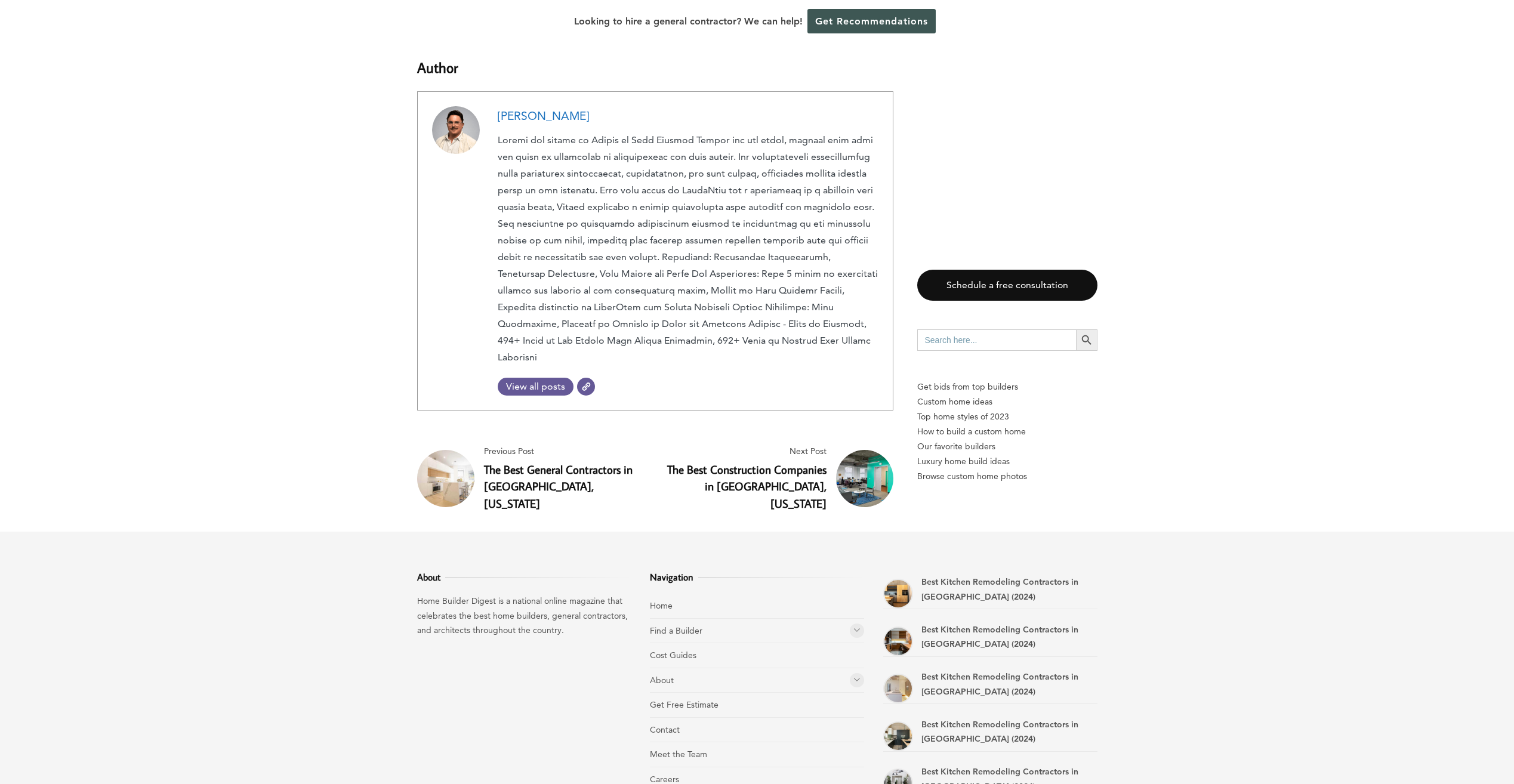
click at [598, 462] on link "The Best General Contractors in Brooklyn, New York" at bounding box center [559, 487] width 149 height 50
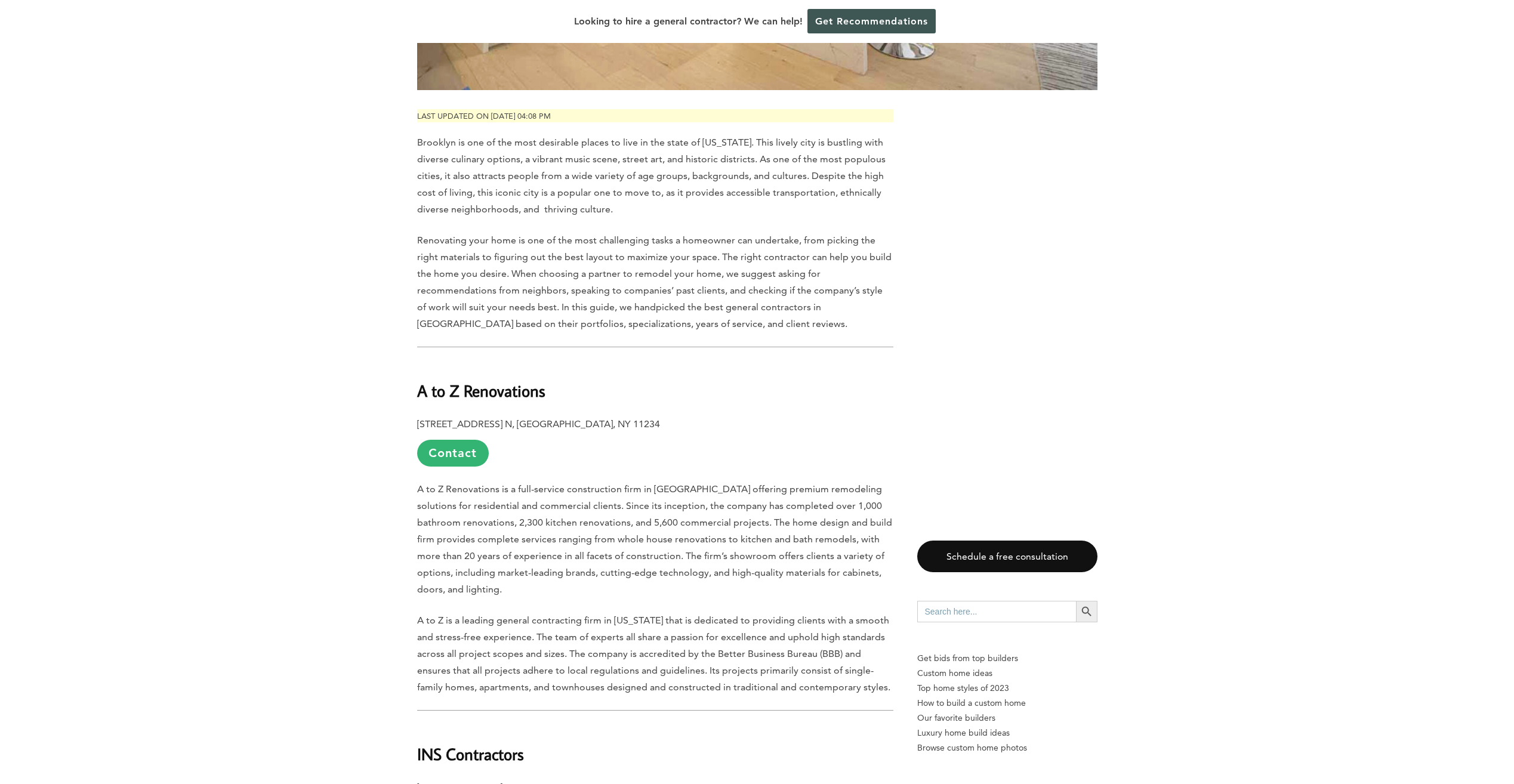
scroll to position [954, 0]
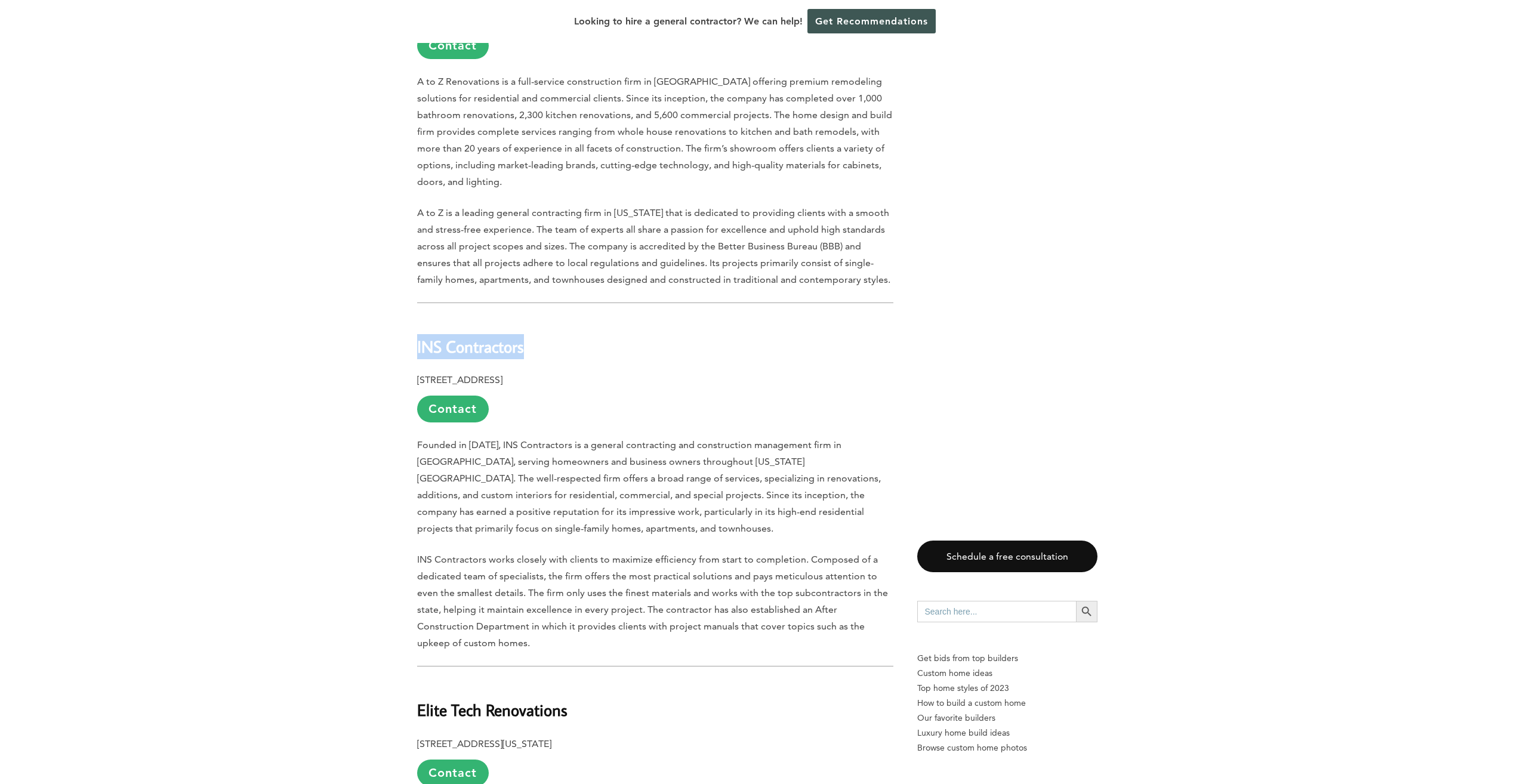
drag, startPoint x: 541, startPoint y: 327, endPoint x: 417, endPoint y: 325, distance: 124.0
click at [417, 325] on h2 "INS Contractors" at bounding box center [655, 338] width 476 height 41
drag, startPoint x: 417, startPoint y: 325, endPoint x: 459, endPoint y: 321, distance: 42.2
copy b "INS Contractors"
drag, startPoint x: 594, startPoint y: 345, endPoint x: 415, endPoint y: 350, distance: 179.1
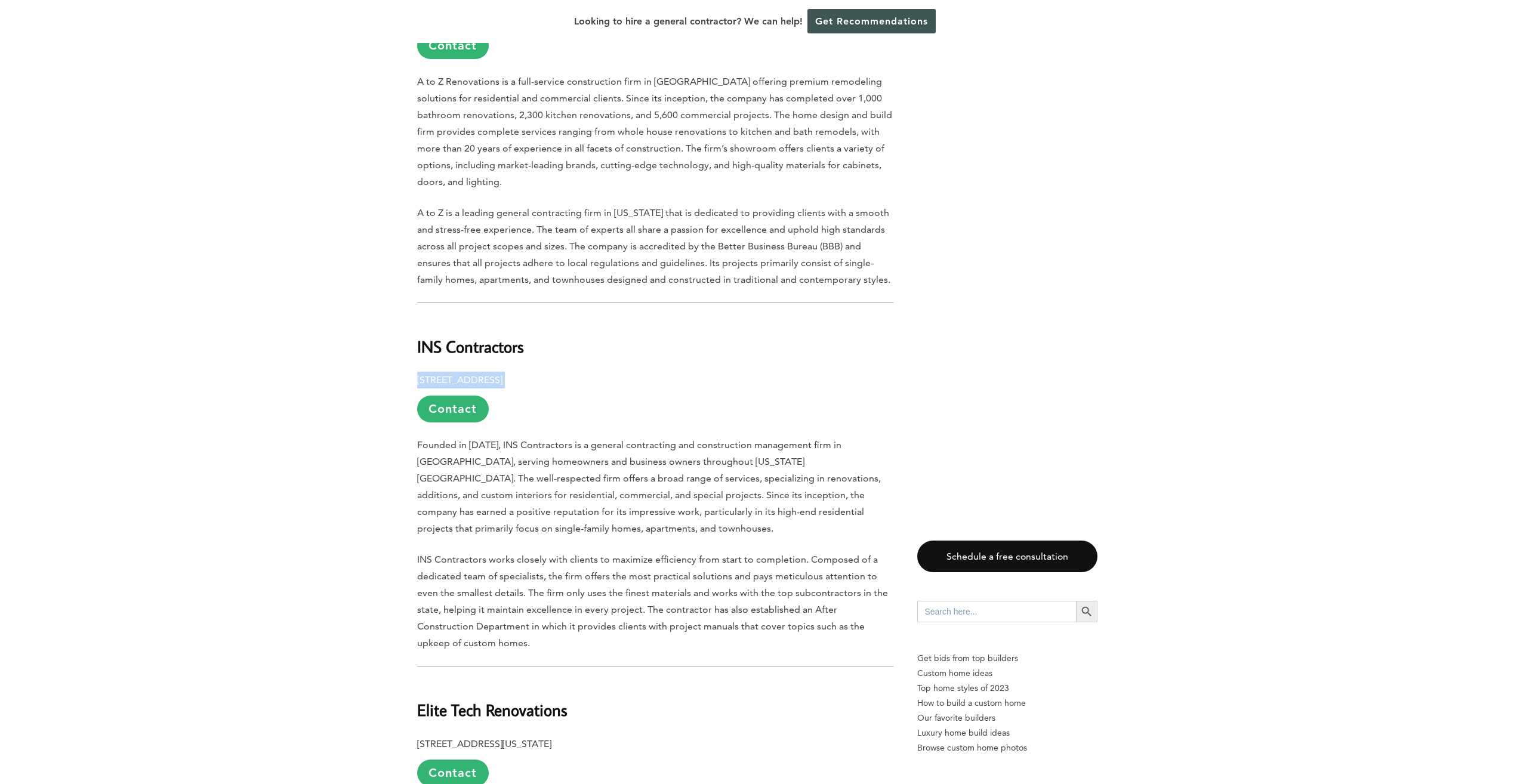
drag, startPoint x: 415, startPoint y: 350, endPoint x: 437, endPoint y: 351, distance: 22.0
copy p "[STREET_ADDRESS]"
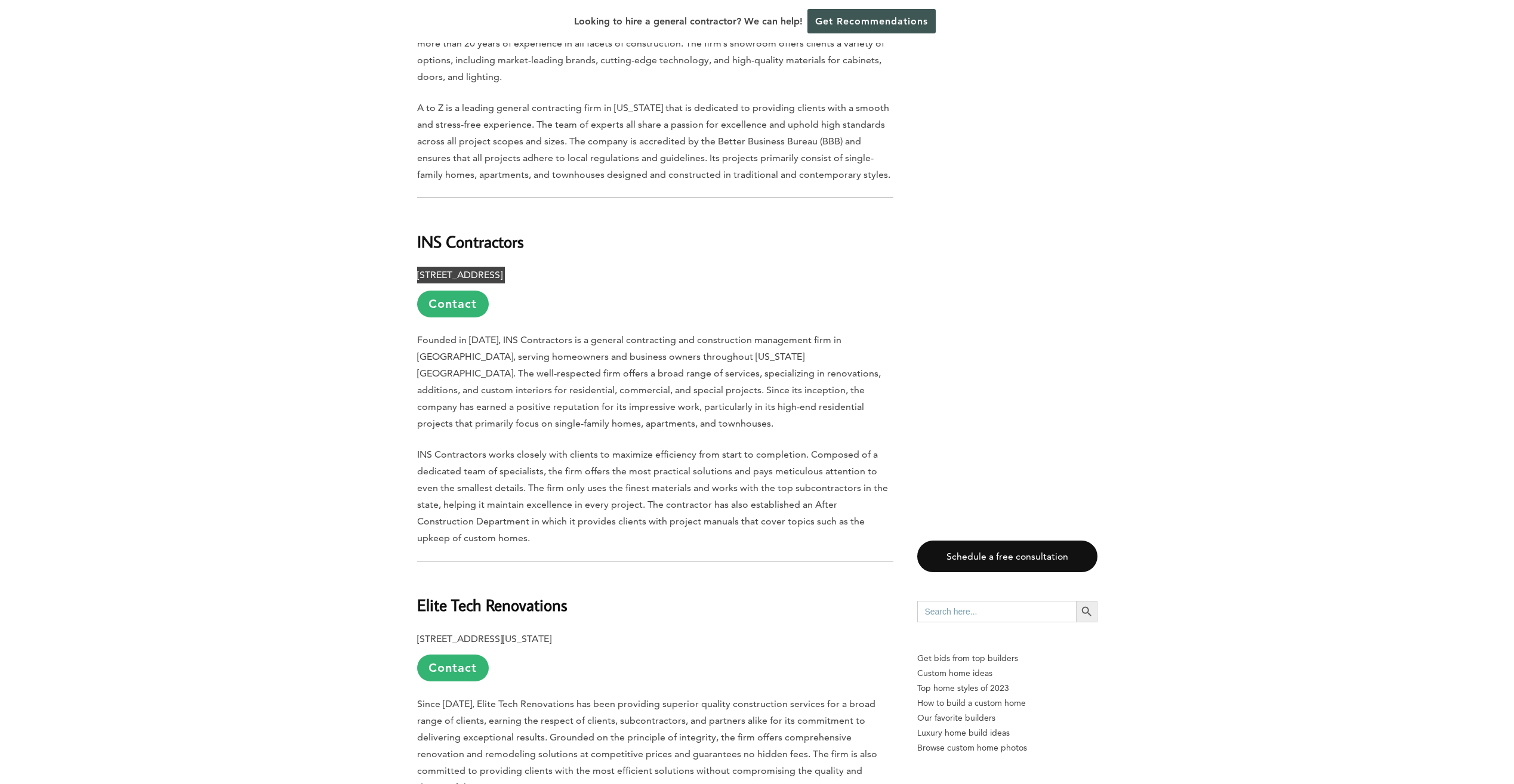
scroll to position [1193, 0]
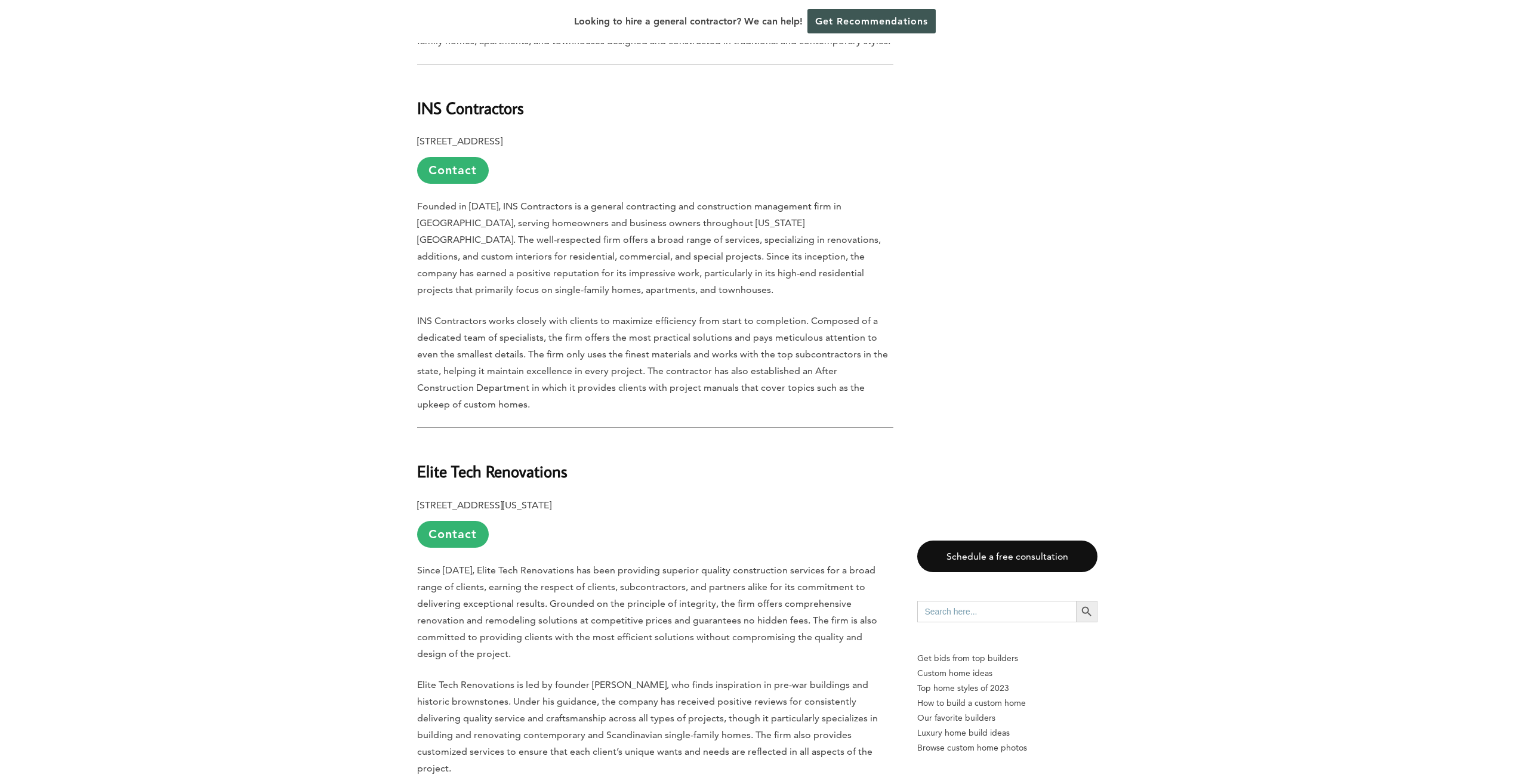
click at [527, 460] on b "Elite Tech Renovations" at bounding box center [492, 471] width 151 height 21
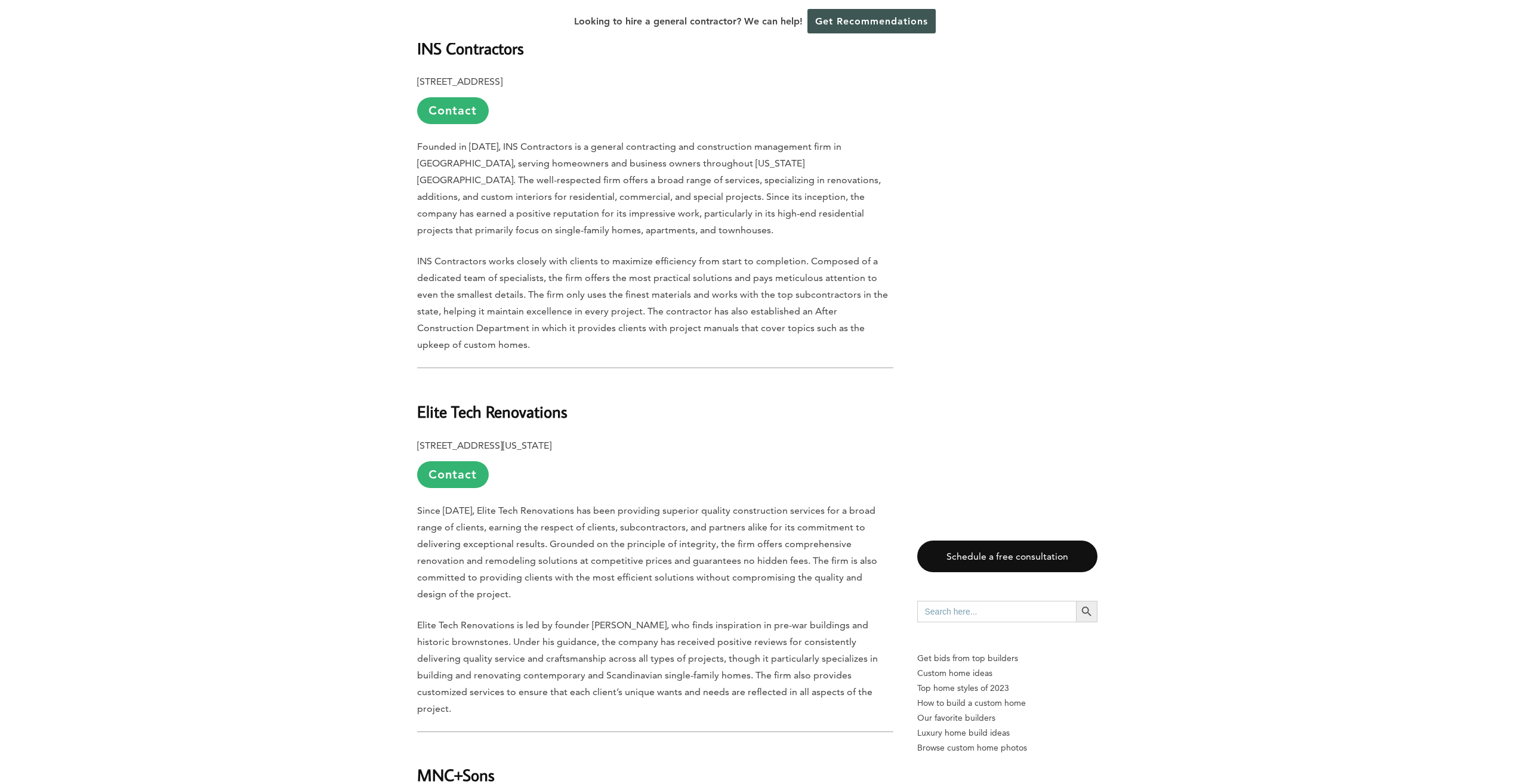
scroll to position [1432, 0]
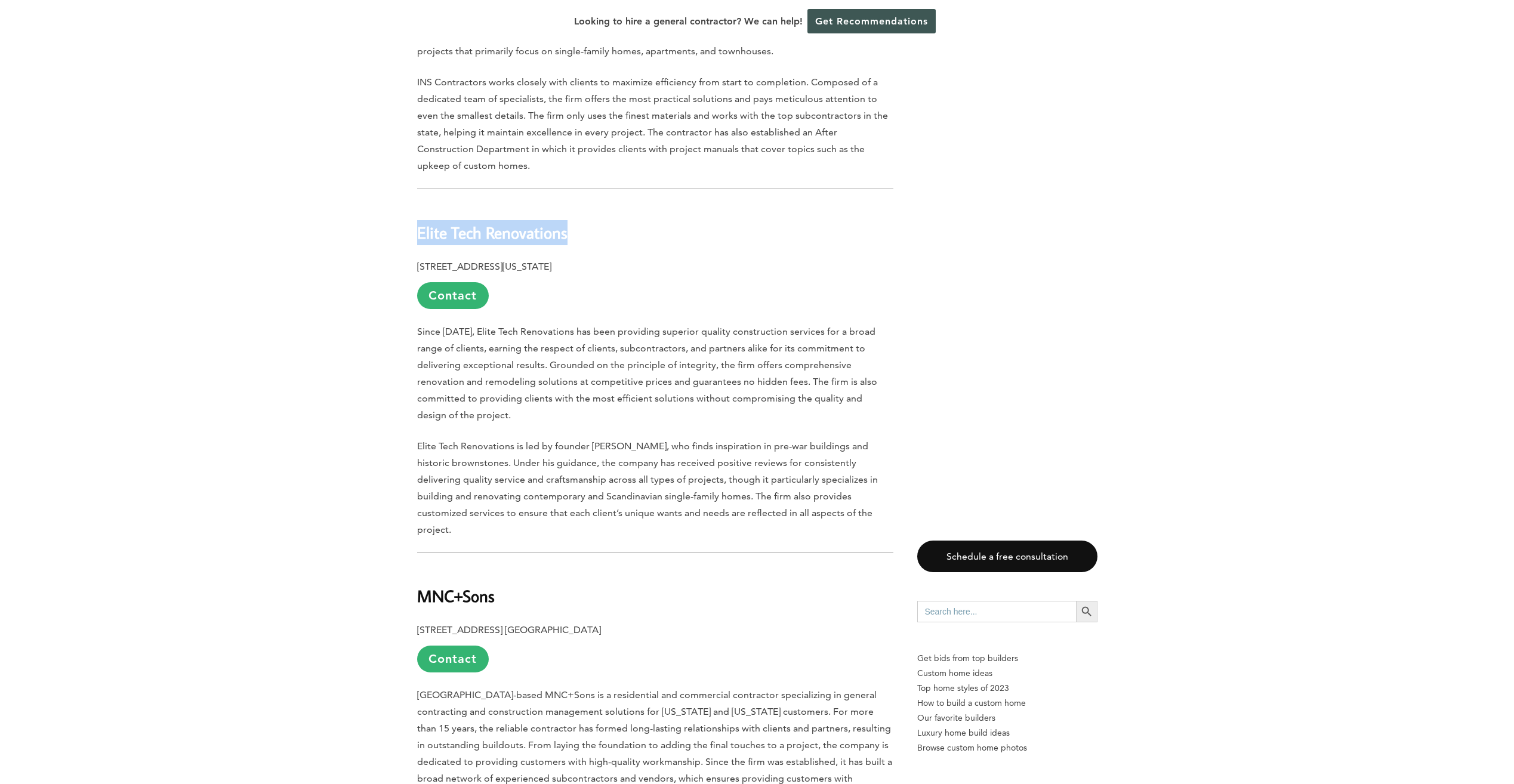
drag, startPoint x: 573, startPoint y: 204, endPoint x: 418, endPoint y: 213, distance: 155.3
click at [418, 213] on h2 "Elite Tech Renovations" at bounding box center [655, 224] width 476 height 41
drag, startPoint x: 418, startPoint y: 213, endPoint x: 424, endPoint y: 209, distance: 7.2
copy b "Elite Tech Renovations"
drag, startPoint x: 415, startPoint y: 237, endPoint x: 626, endPoint y: 235, distance: 211.0
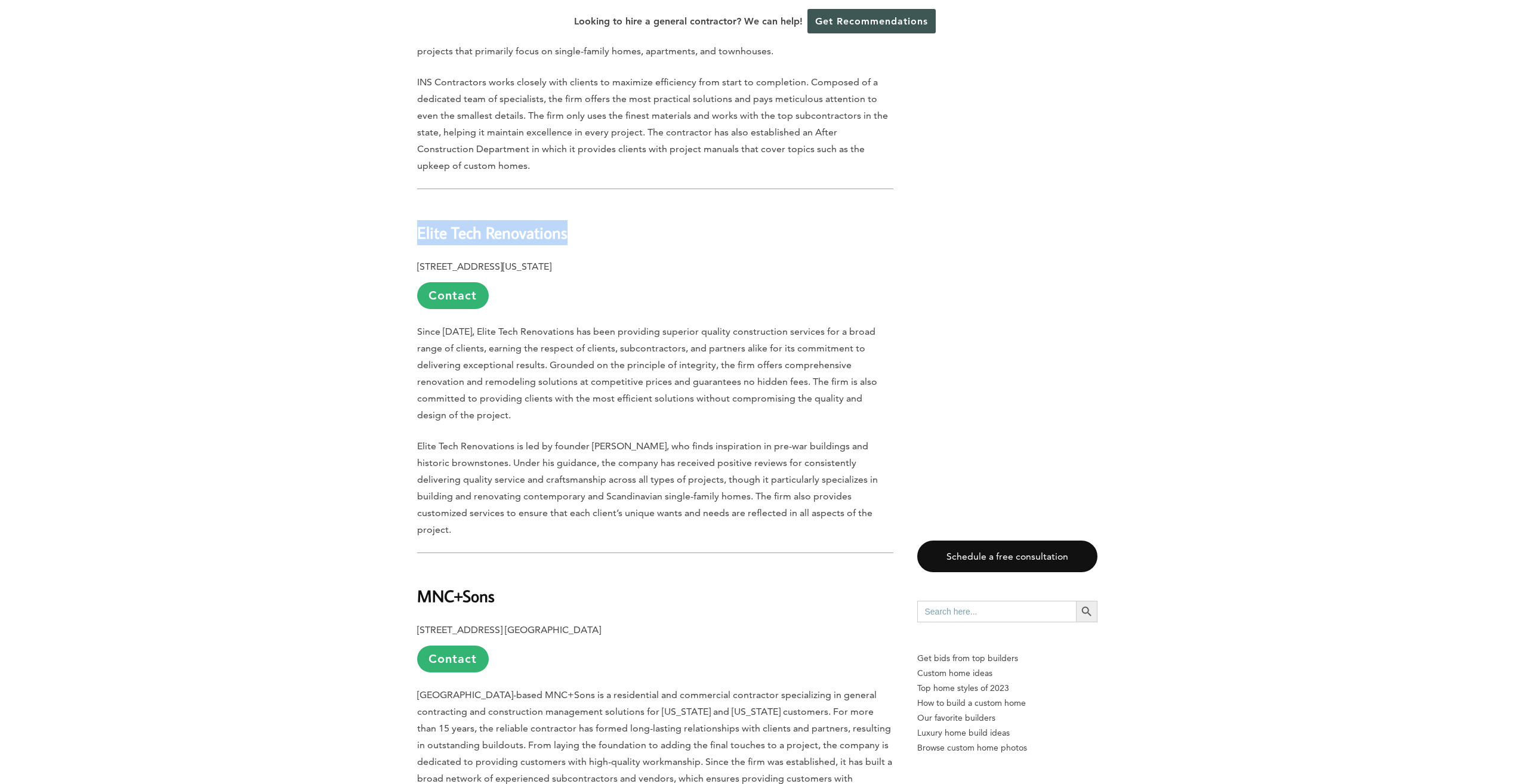
click at [626, 235] on div "Last updated on [DATE] 04:08 pm [GEOGRAPHIC_DATA] is one of the most desirable …" at bounding box center [757, 495] width 719 height 2580
drag, startPoint x: 626, startPoint y: 235, endPoint x: 614, endPoint y: 232, distance: 12.4
copy b "[STREET_ADDRESS][US_STATE]"
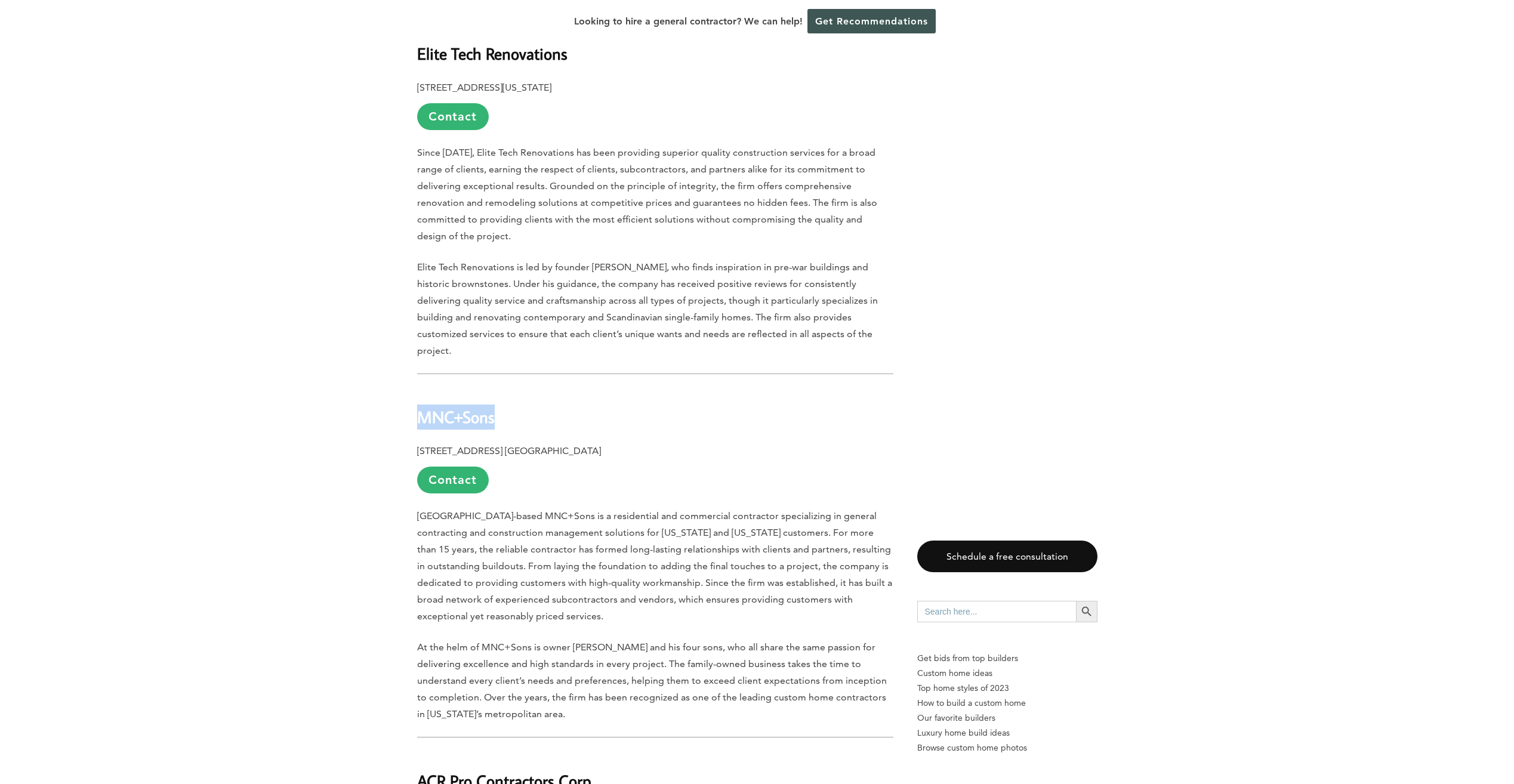
drag, startPoint x: 417, startPoint y: 368, endPoint x: 525, endPoint y: 372, distance: 108.1
click at [525, 389] on h2 "MNC+Sons" at bounding box center [655, 409] width 476 height 41
drag, startPoint x: 525, startPoint y: 372, endPoint x: 474, endPoint y: 377, distance: 51.2
copy b "MNC+Sons"
click at [417, 443] on p "[STREET_ADDRESS] [GEOGRAPHIC_DATA] Contact" at bounding box center [655, 468] width 476 height 51
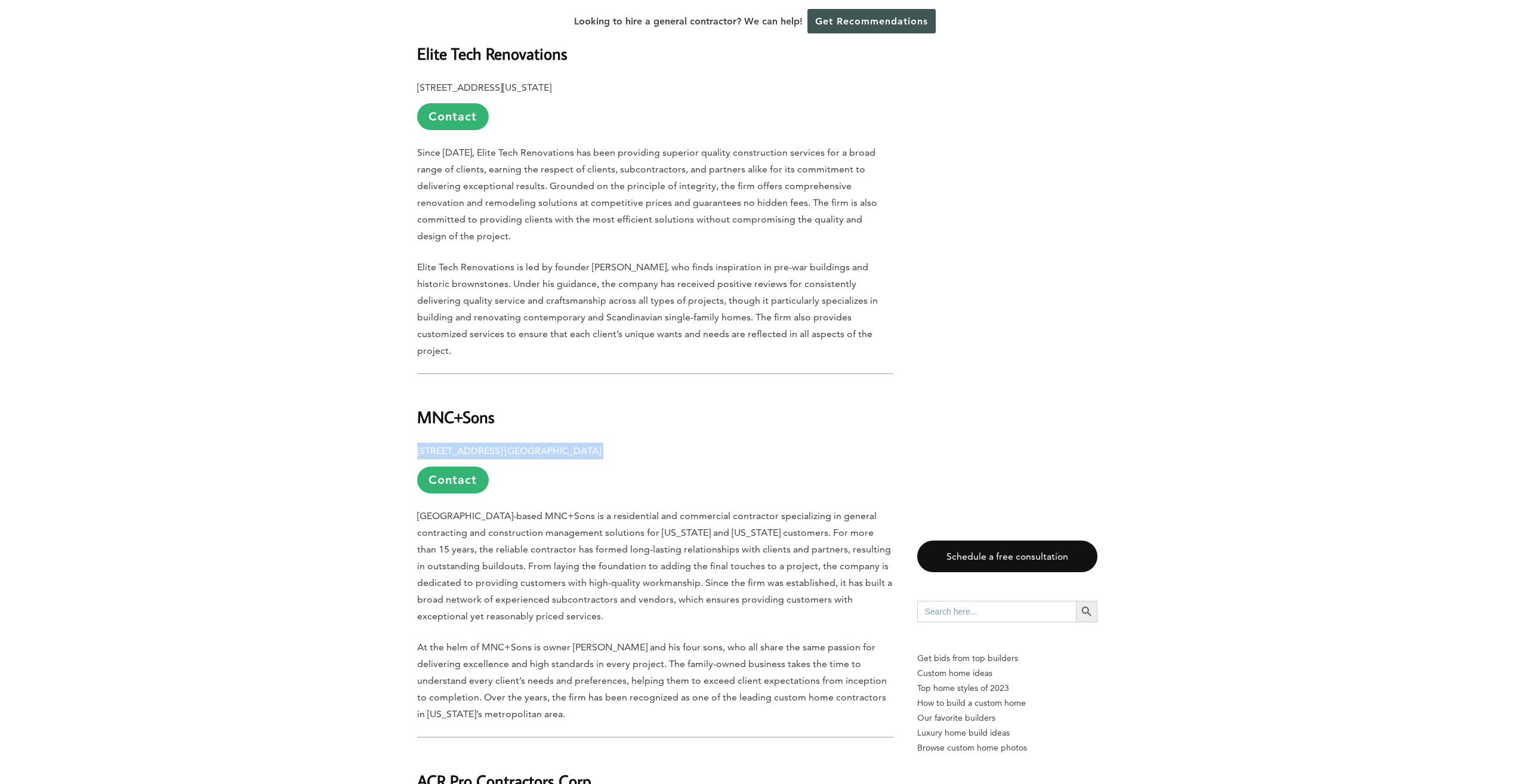
drag, startPoint x: 425, startPoint y: 405, endPoint x: 627, endPoint y: 400, distance: 202.1
click at [627, 443] on p "[STREET_ADDRESS] [GEOGRAPHIC_DATA] Contact" at bounding box center [655, 468] width 476 height 51
drag, startPoint x: 627, startPoint y: 400, endPoint x: 573, endPoint y: 409, distance: 54.7
copy p "[STREET_ADDRESS] [GEOGRAPHIC_DATA]"
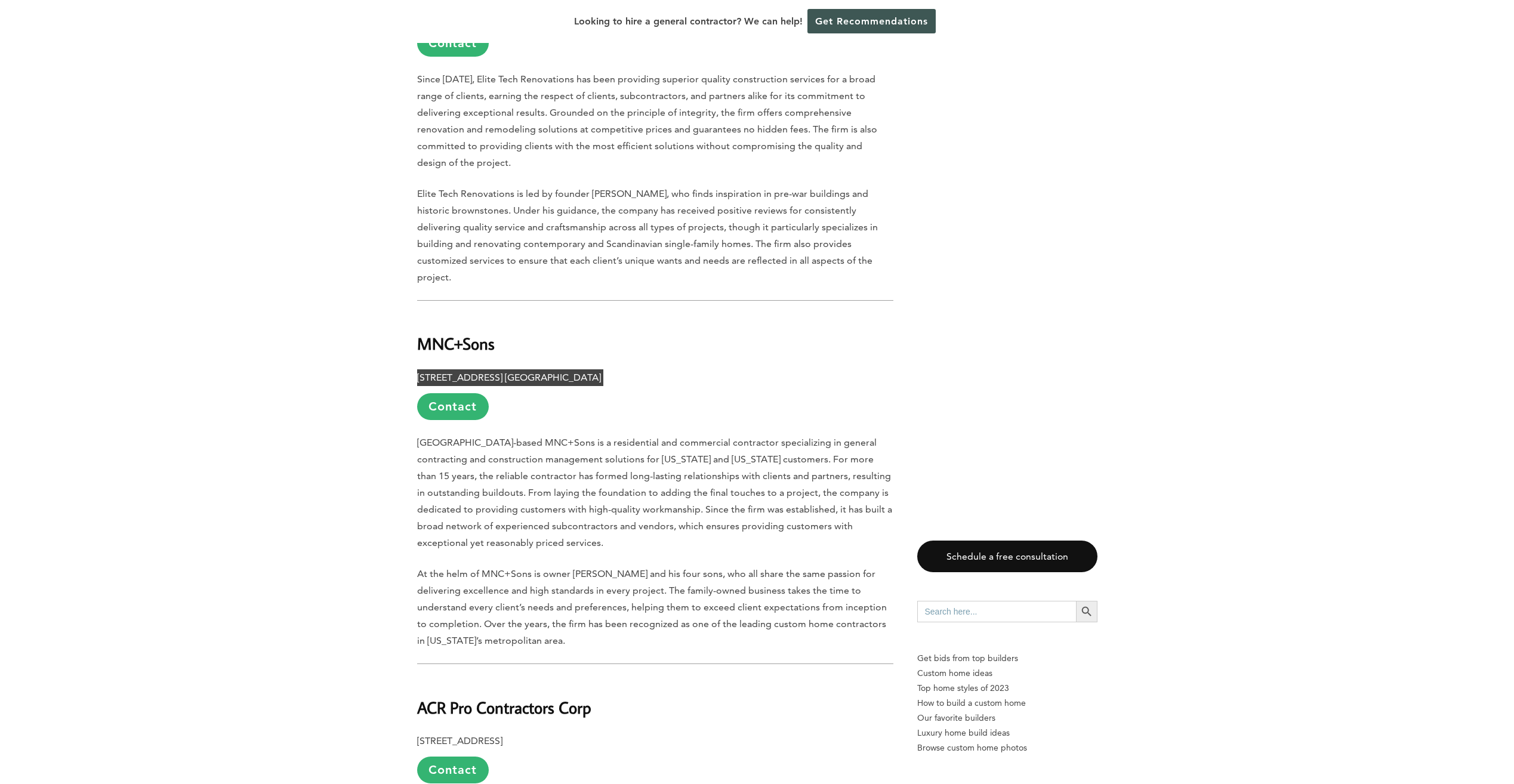
scroll to position [1849, 0]
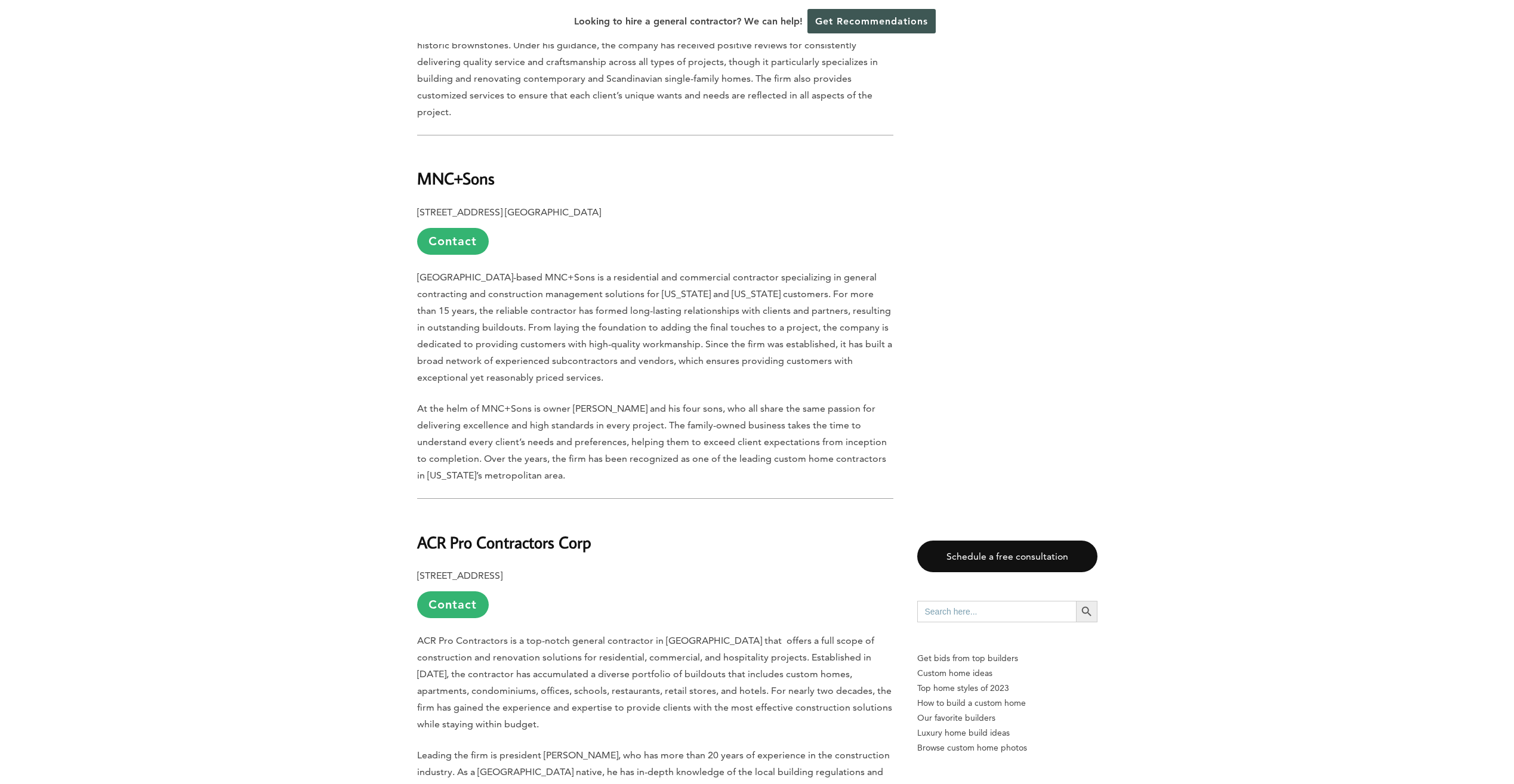
click at [431, 532] on b "ACR Pro Contractors Corp" at bounding box center [504, 542] width 174 height 21
drag, startPoint x: 417, startPoint y: 496, endPoint x: 589, endPoint y: 508, distance: 172.4
click at [589, 513] on h2 "ACR Pro Contractors Corp" at bounding box center [655, 534] width 476 height 41
copy b "ACR Pro Contractors Corp"
click at [411, 528] on div "Last updated on [DATE] 04:08 pm [GEOGRAPHIC_DATA] is one of the most desirable …" at bounding box center [757, 77] width 719 height 2580
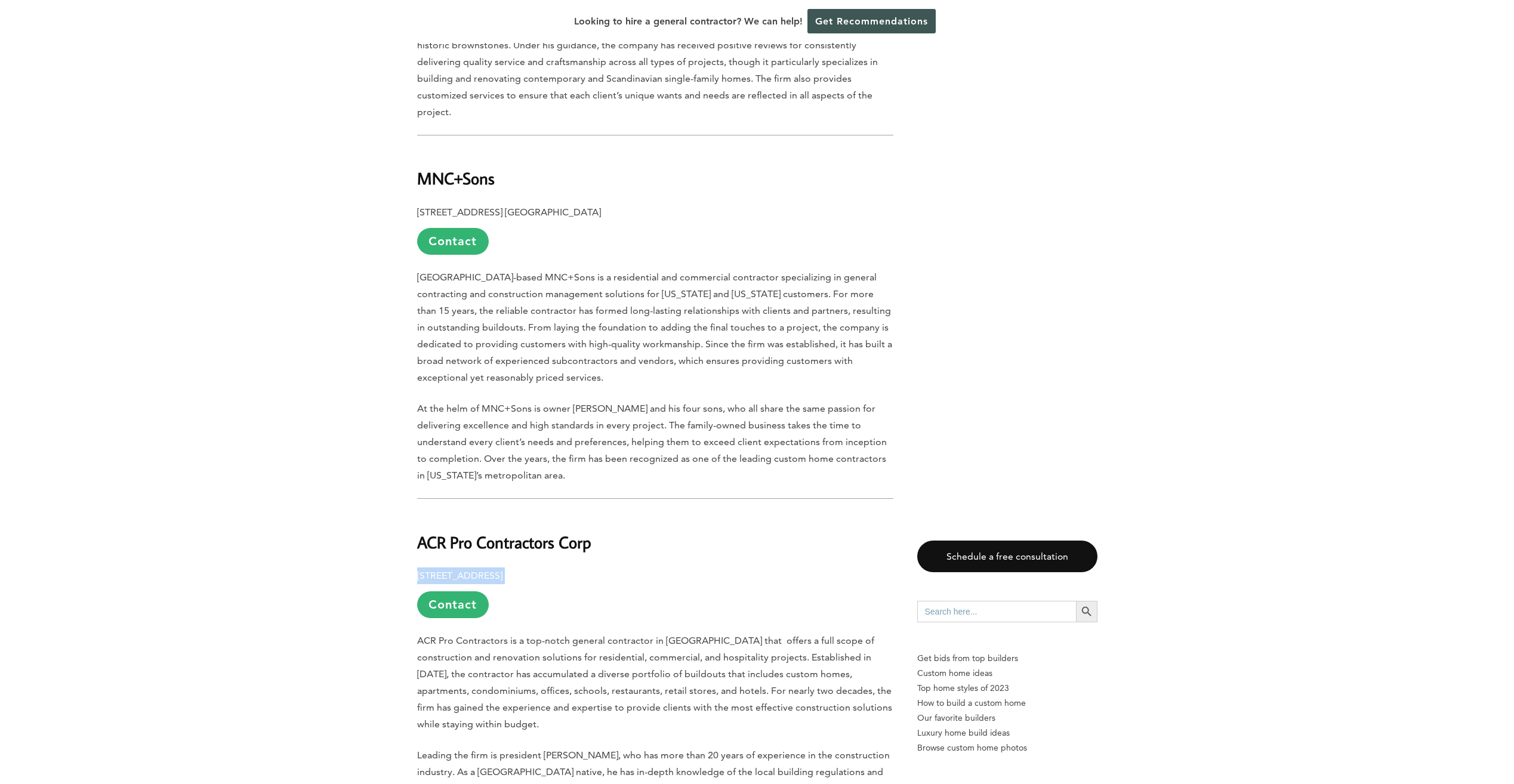
drag, startPoint x: 417, startPoint y: 529, endPoint x: 651, endPoint y: 527, distance: 234.0
click at [651, 567] on p "[STREET_ADDRESS] Contact" at bounding box center [655, 592] width 476 height 51
drag, startPoint x: 651, startPoint y: 527, endPoint x: 562, endPoint y: 529, distance: 89.0
copy p "[STREET_ADDRESS]"
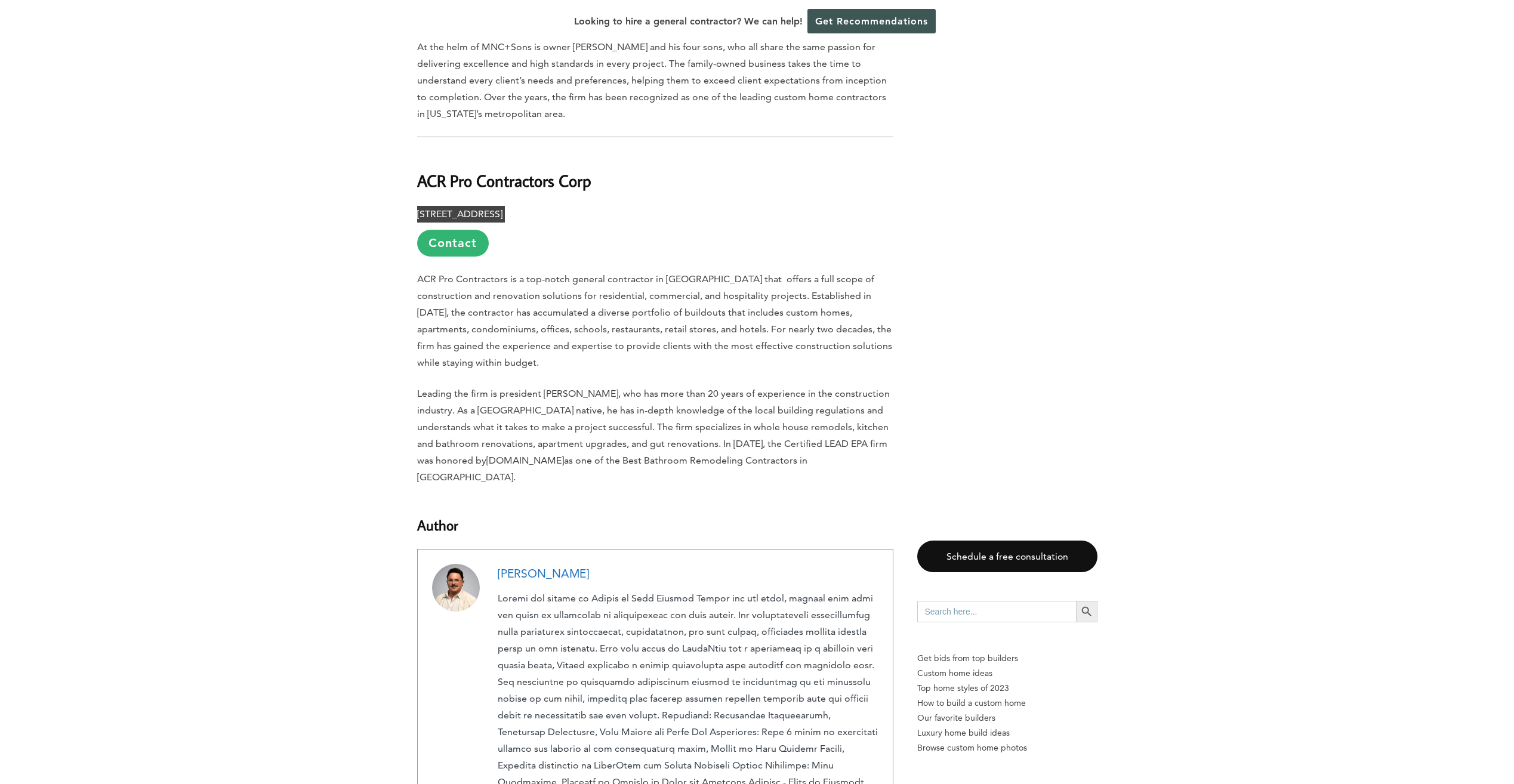
scroll to position [2505, 0]
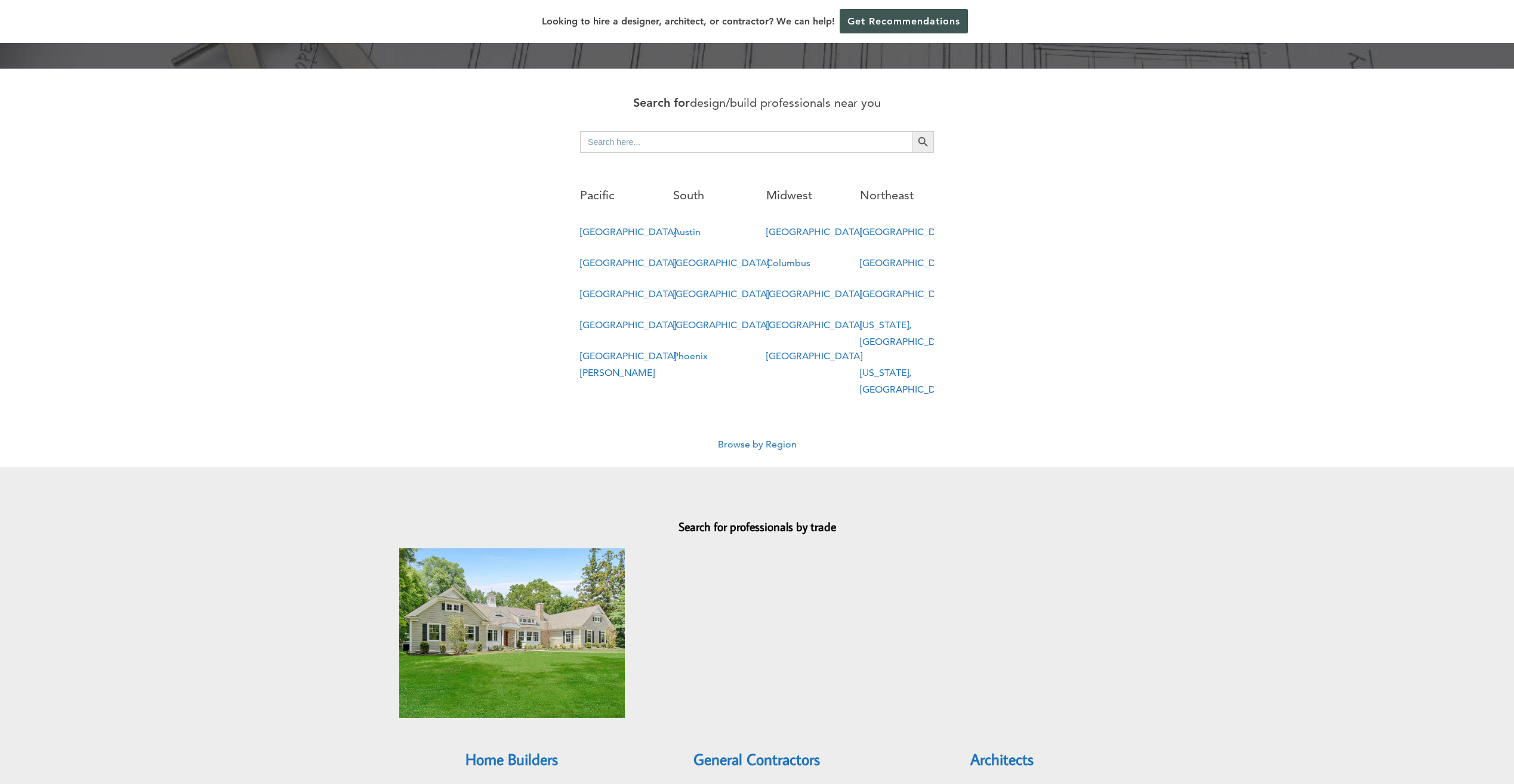
scroll to position [596, 0]
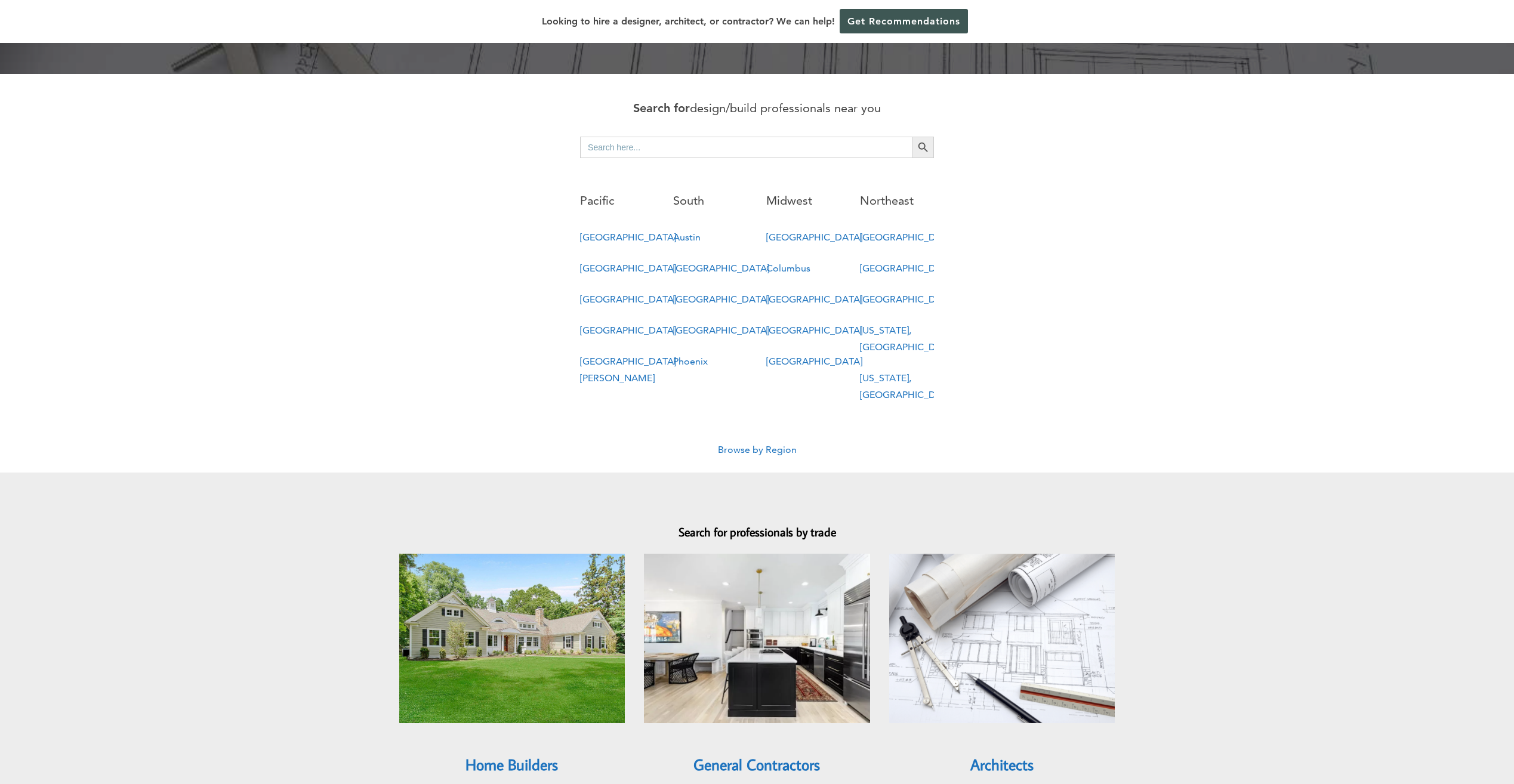
click at [889, 325] on link "[US_STATE], [GEOGRAPHIC_DATA]" at bounding box center [908, 338] width 96 height 28
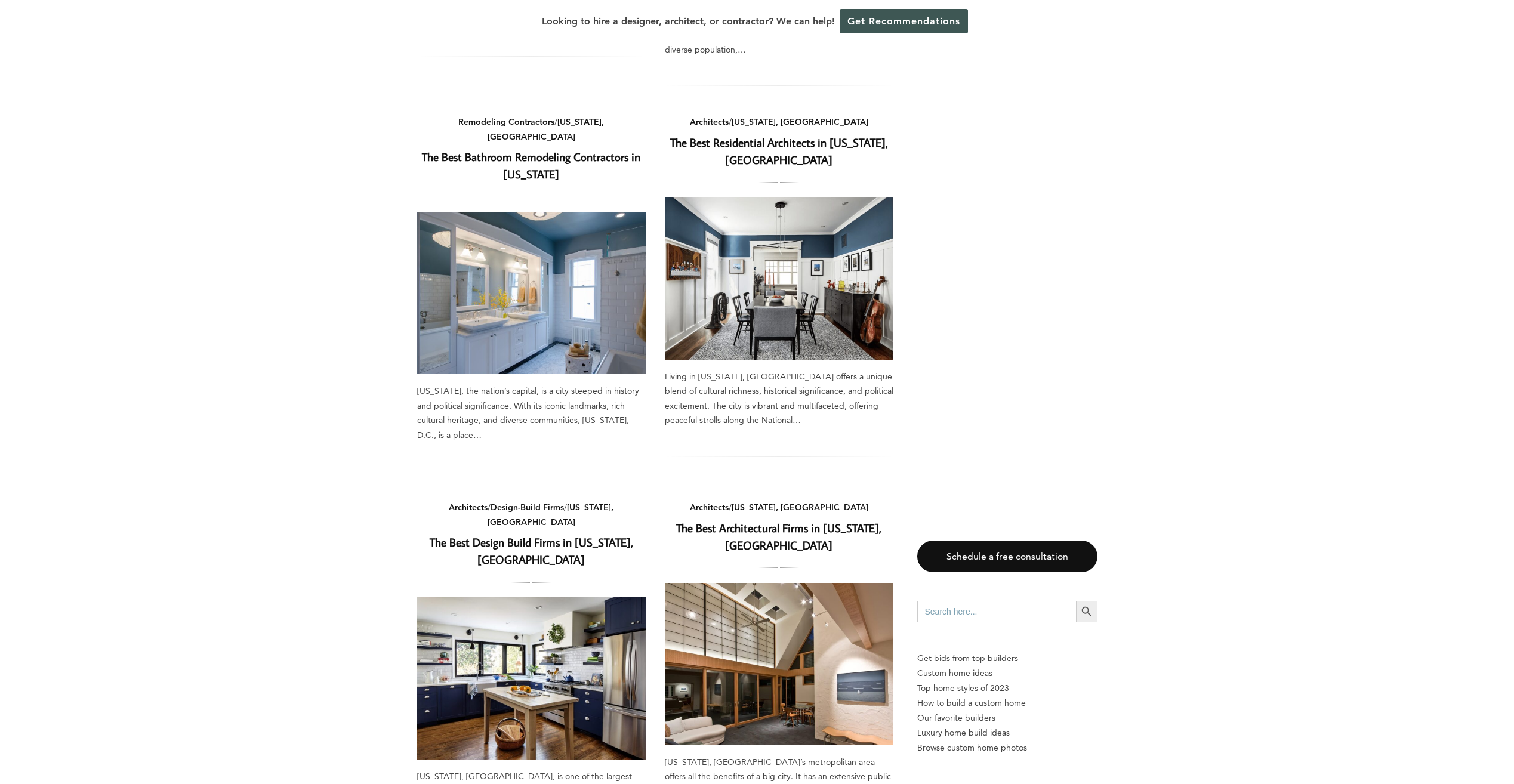
scroll to position [835, 0]
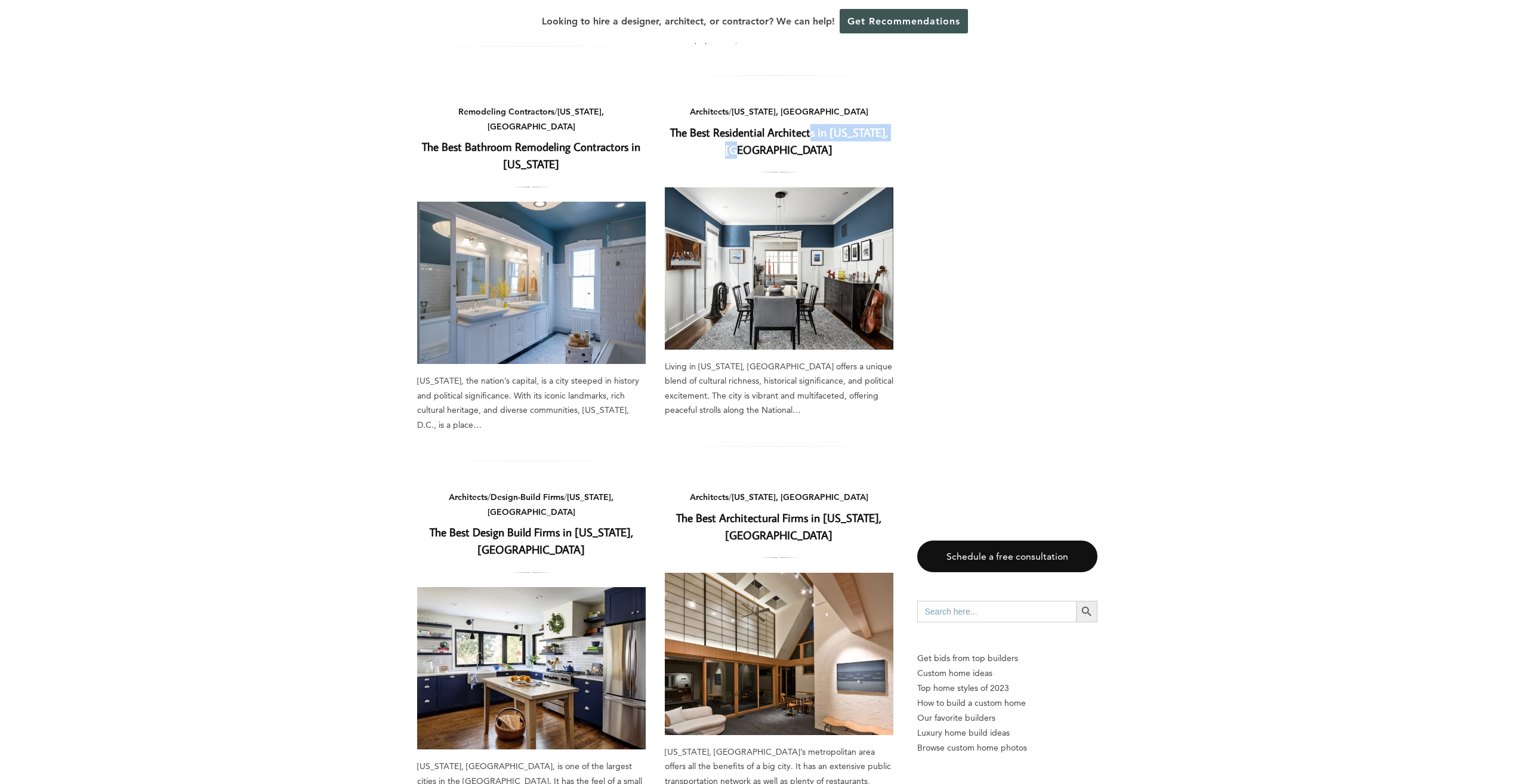
click at [807, 124] on h2 "The Best Residential Architects in Washington, DC" at bounding box center [779, 141] width 229 height 35
drag, startPoint x: 807, startPoint y: 97, endPoint x: 775, endPoint y: 79, distance: 36.7
click at [775, 104] on div "Architects / Washington, DC The Best Residential Architects in Washington, DC" at bounding box center [779, 140] width 229 height 73
drag, startPoint x: 941, startPoint y: 110, endPoint x: 899, endPoint y: 102, distance: 42.8
click at [942, 110] on aside "Schedule a free consultation Search for: Search Button Get bids from top builde…" at bounding box center [1007, 328] width 180 height 1988
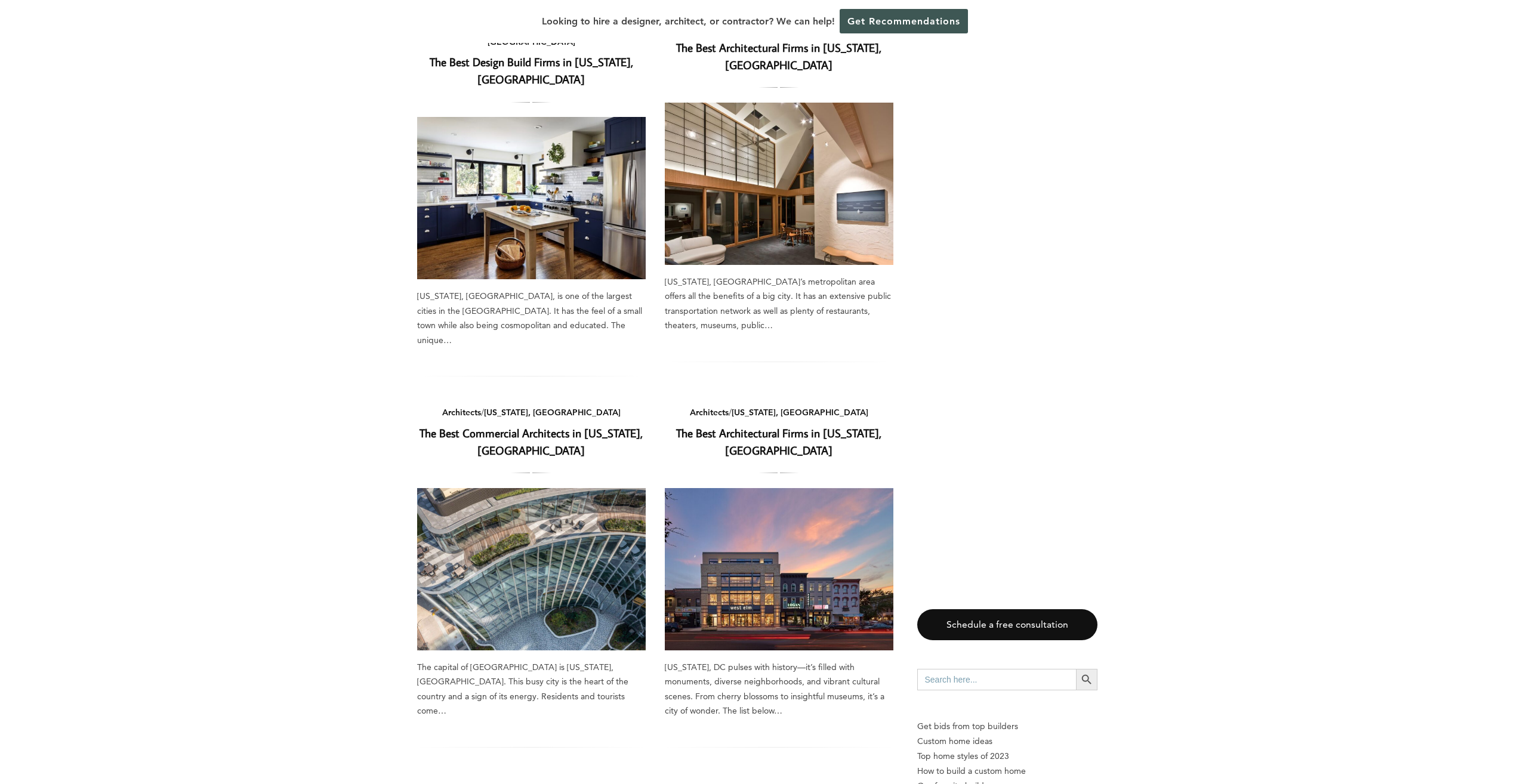
scroll to position [1372, 0]
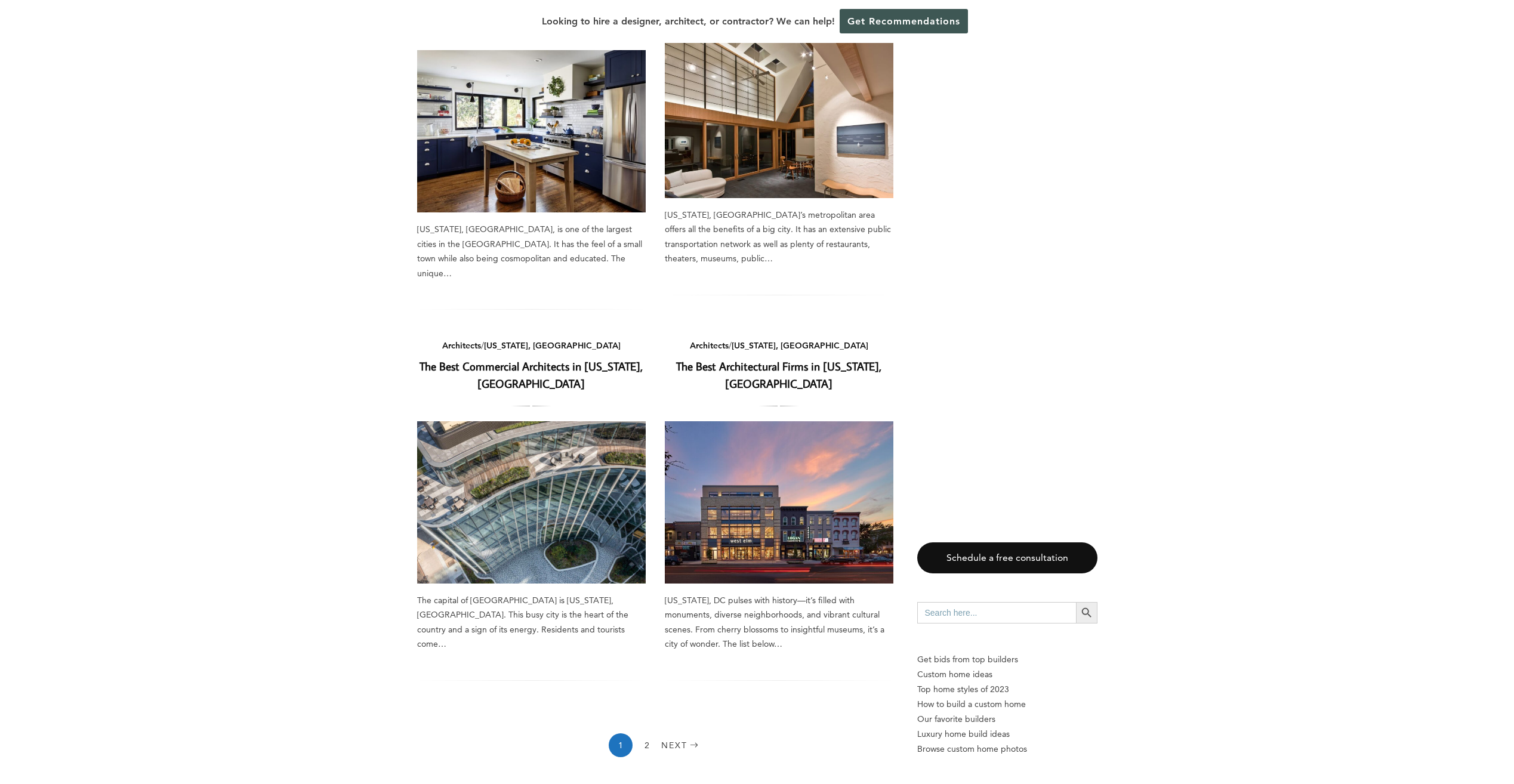
click at [740, 358] on link "The Best Architectural Firms in Washington, DC" at bounding box center [778, 374] width 205 height 32
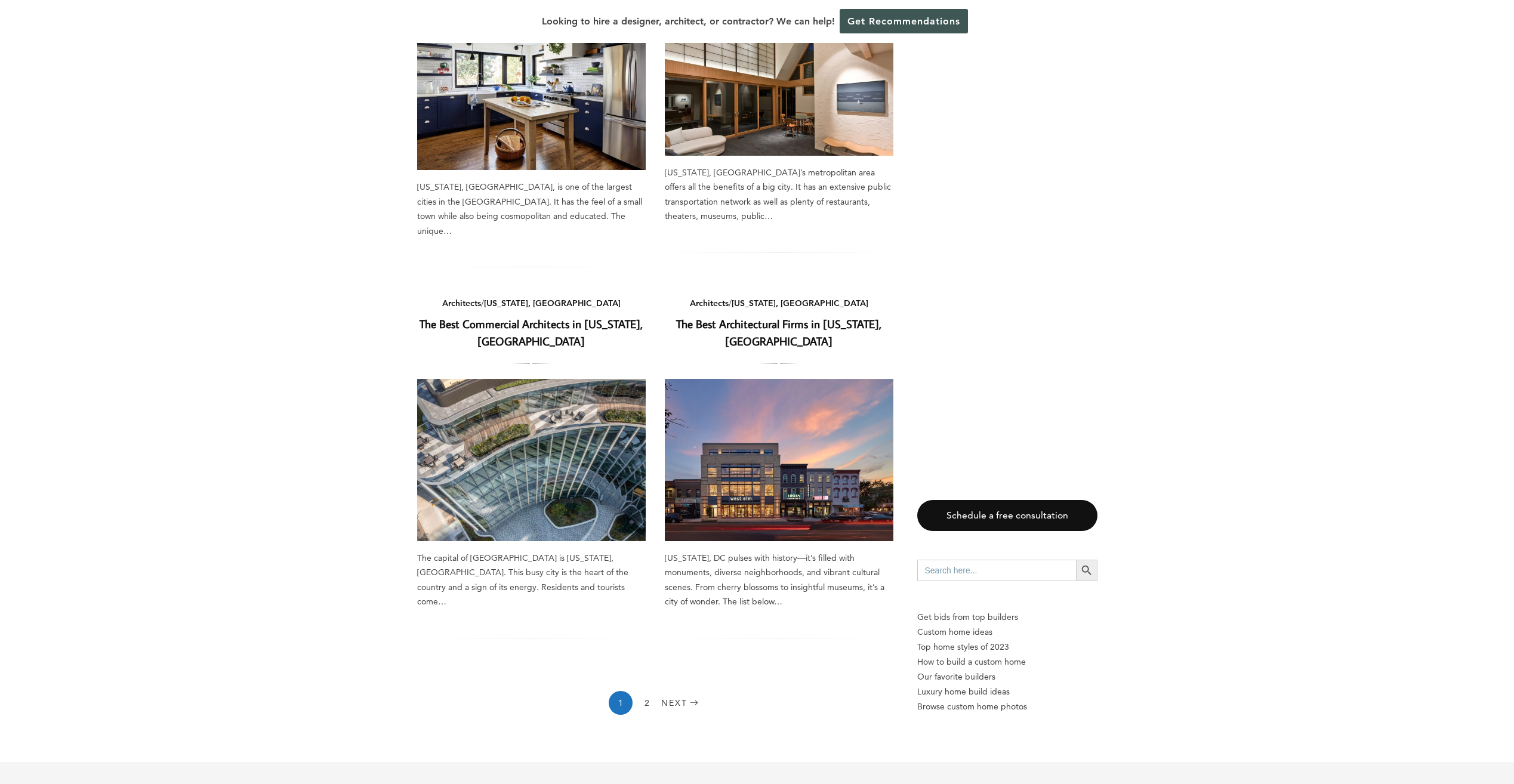
scroll to position [1611, 0]
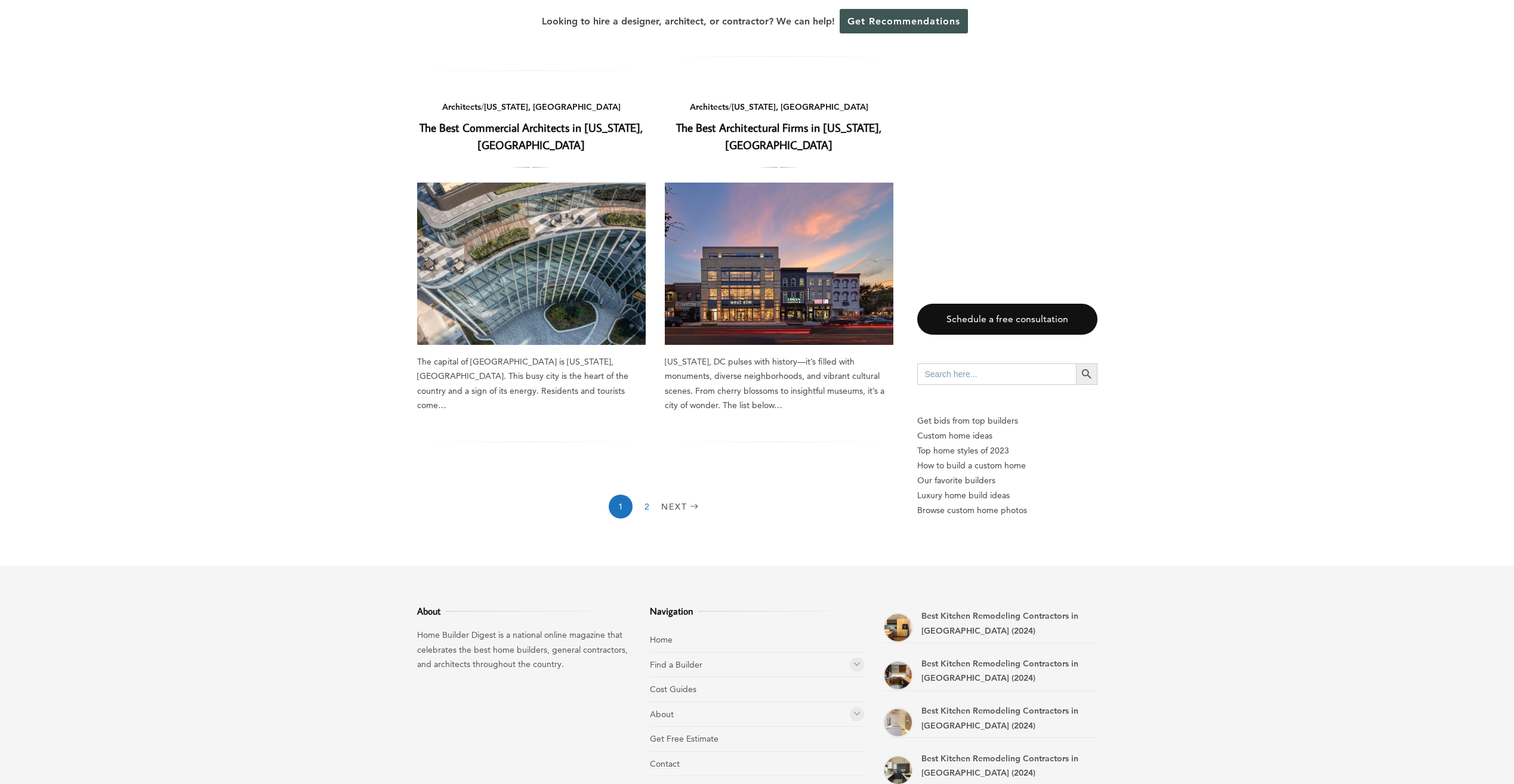
click at [643, 495] on link "2" at bounding box center [647, 506] width 24 height 24
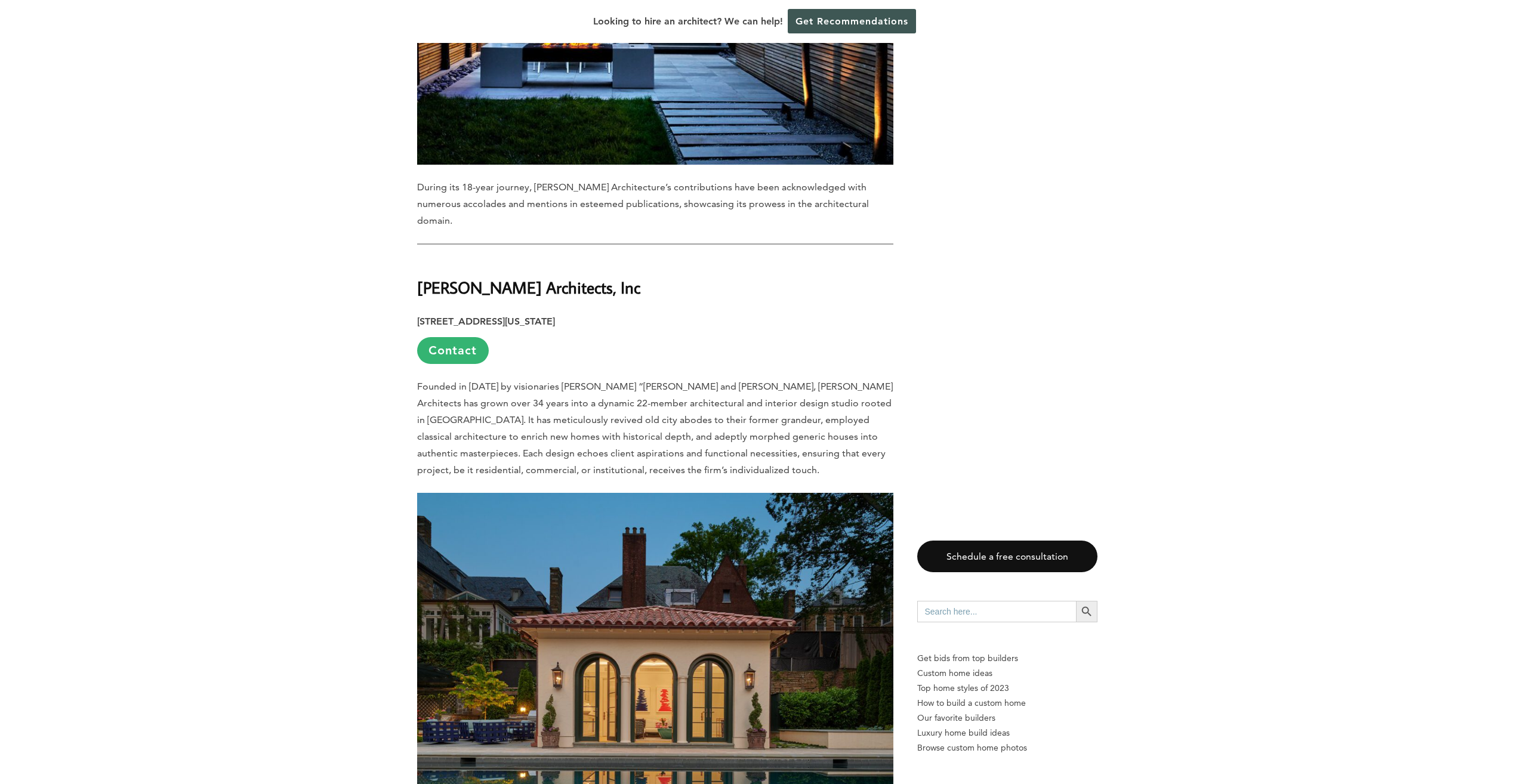
scroll to position [4351, 0]
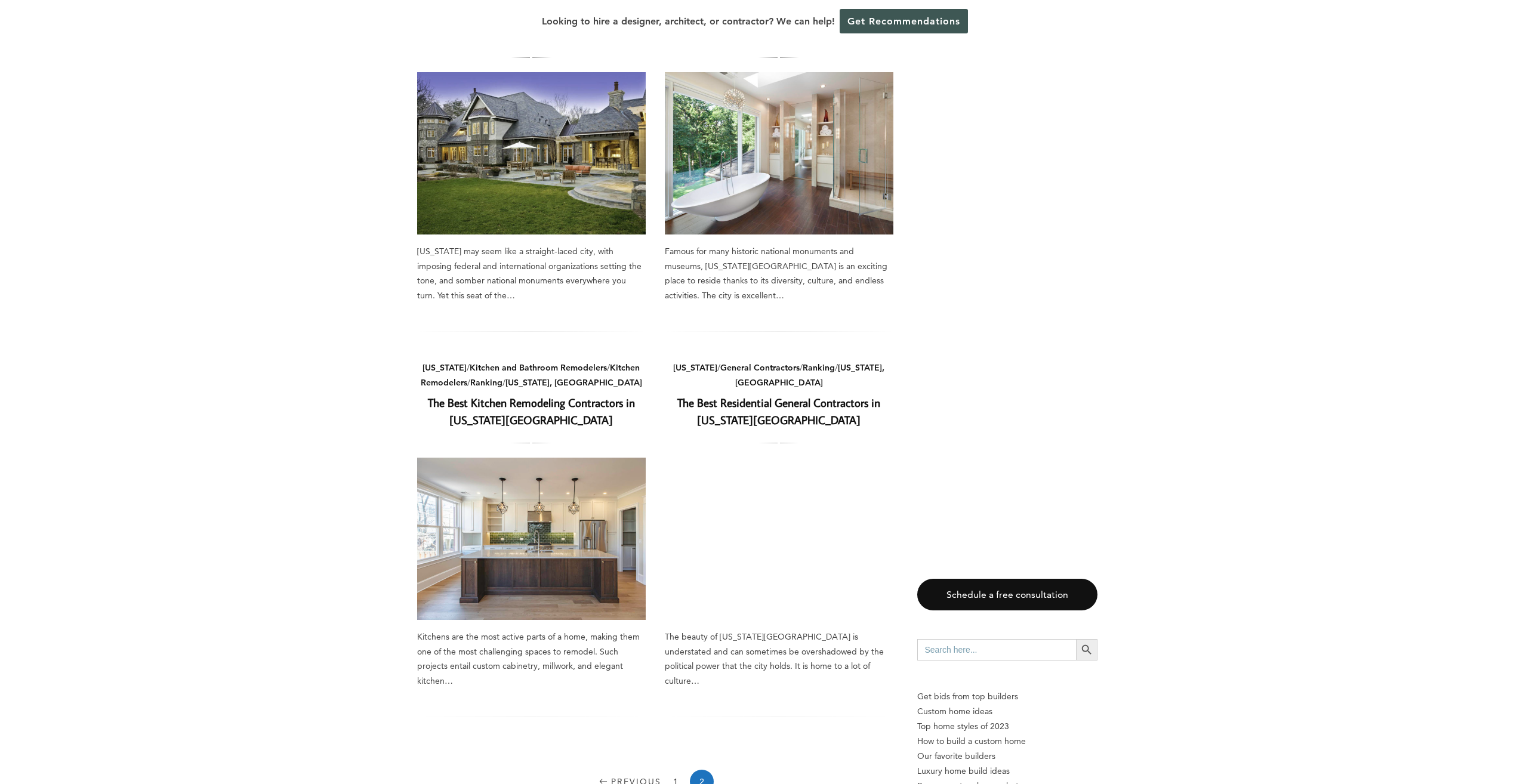
scroll to position [1491, 0]
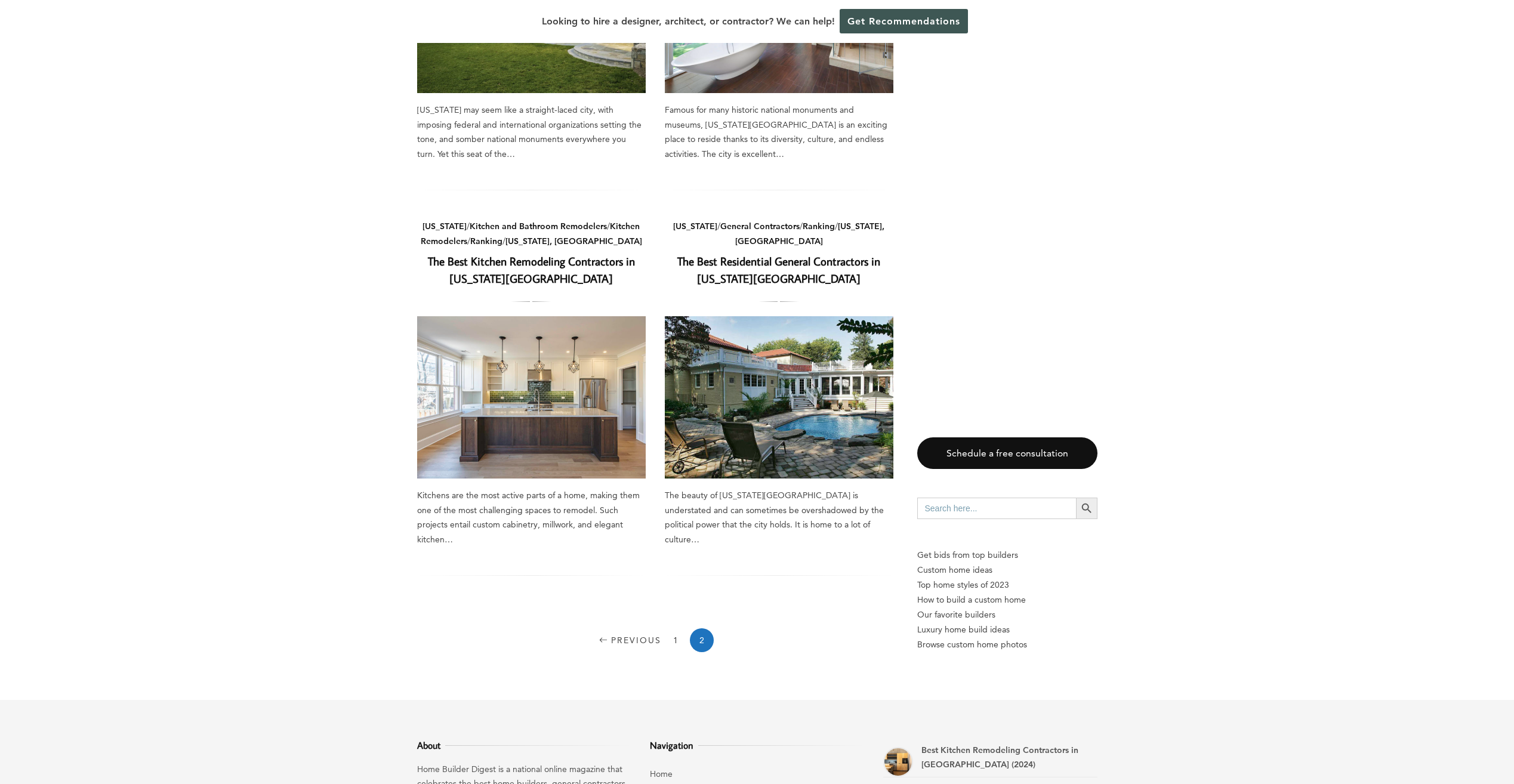
click at [807, 253] on link "The Best Residential General Contractors in [US_STATE][GEOGRAPHIC_DATA]" at bounding box center [778, 270] width 203 height 32
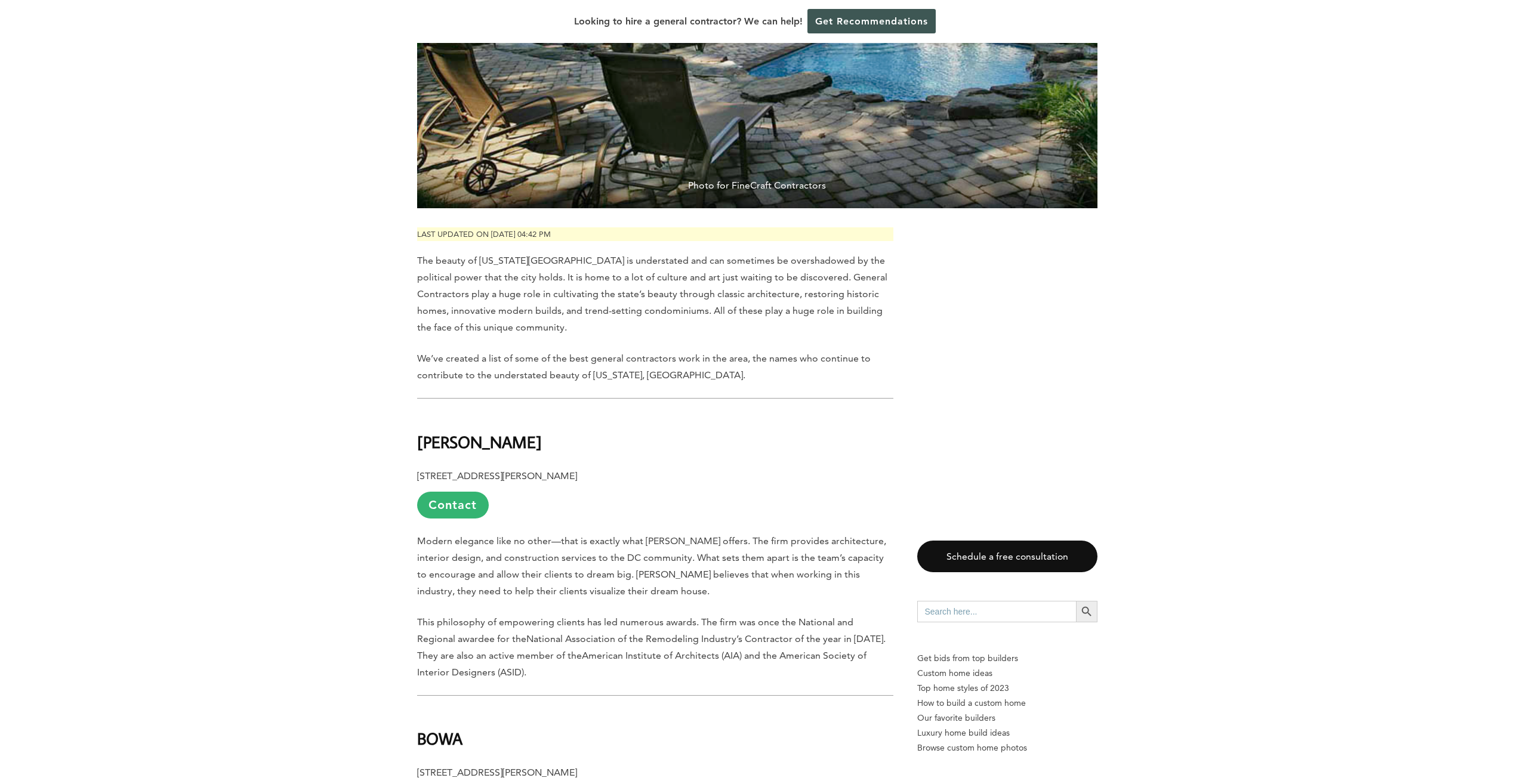
scroll to position [537, 0]
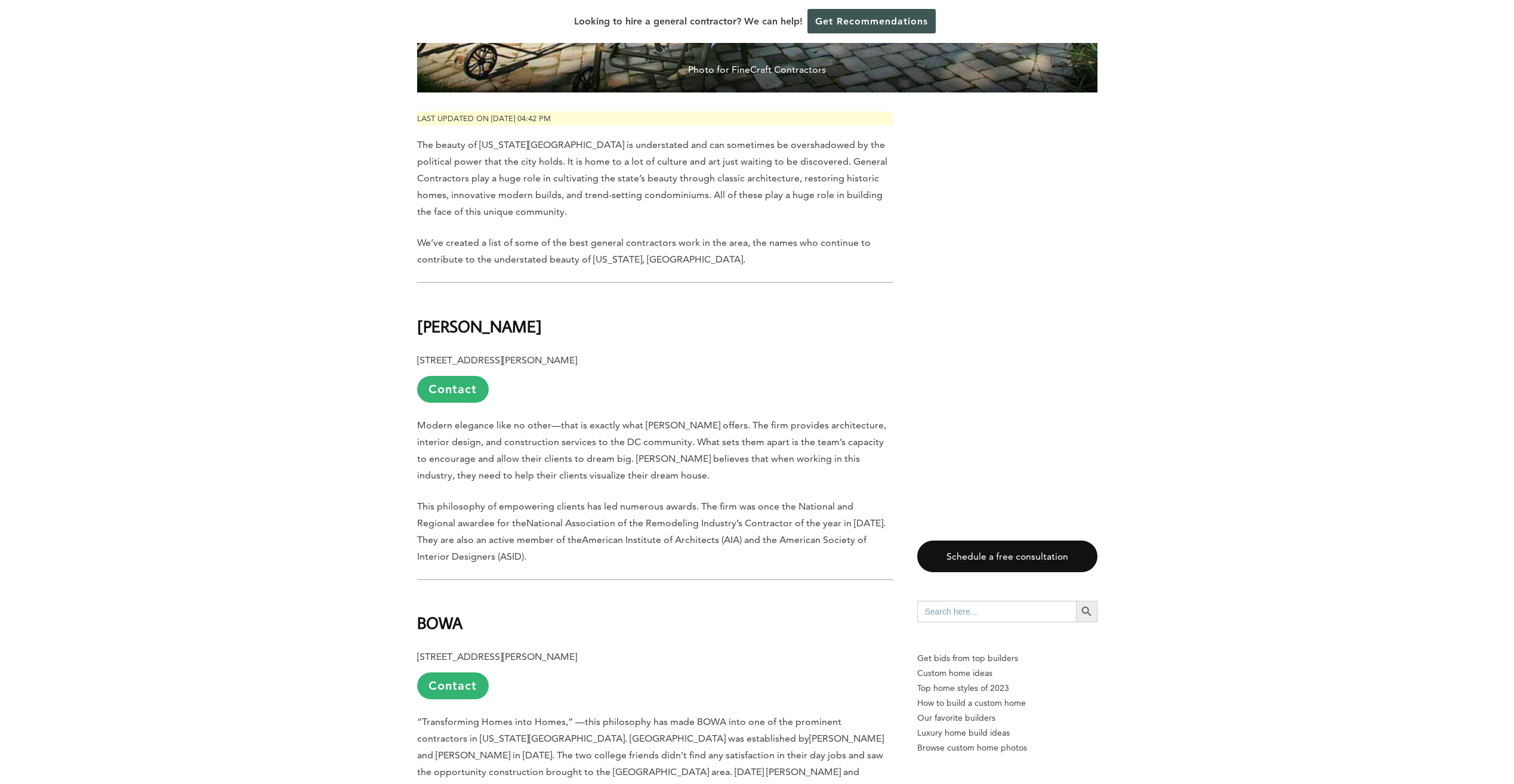
drag, startPoint x: 526, startPoint y: 296, endPoint x: 414, endPoint y: 302, distance: 112.2
drag, startPoint x: 414, startPoint y: 302, endPoint x: 510, endPoint y: 298, distance: 96.1
copy b "[PERSON_NAME]"
click at [422, 355] on b "[STREET_ADDRESS][PERSON_NAME]" at bounding box center [497, 360] width 160 height 11
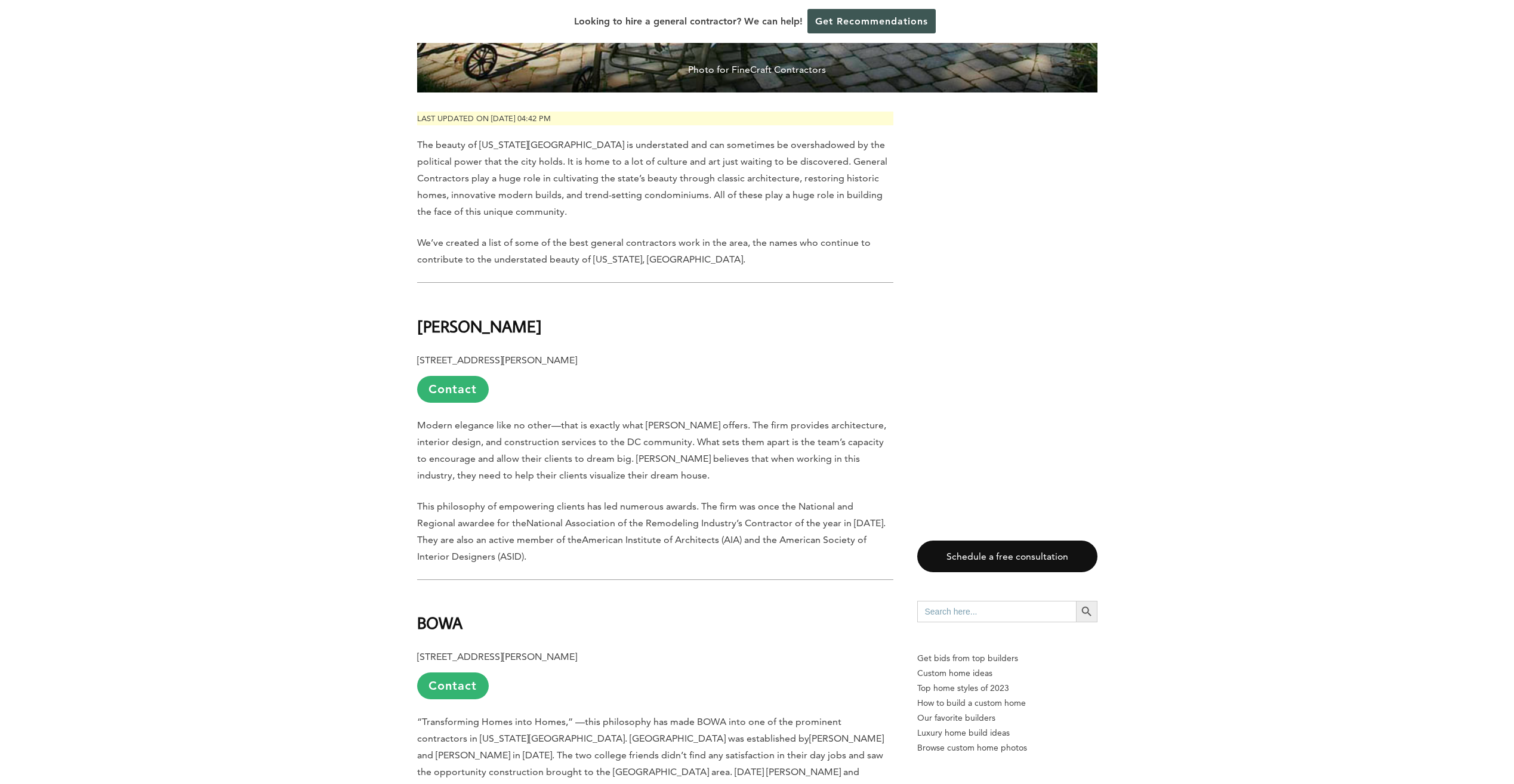
drag, startPoint x: 416, startPoint y: 330, endPoint x: 635, endPoint y: 324, distance: 219.1
drag, startPoint x: 635, startPoint y: 324, endPoint x: 627, endPoint y: 327, distance: 8.5
copy b "[STREET_ADDRESS][PERSON_NAME]"
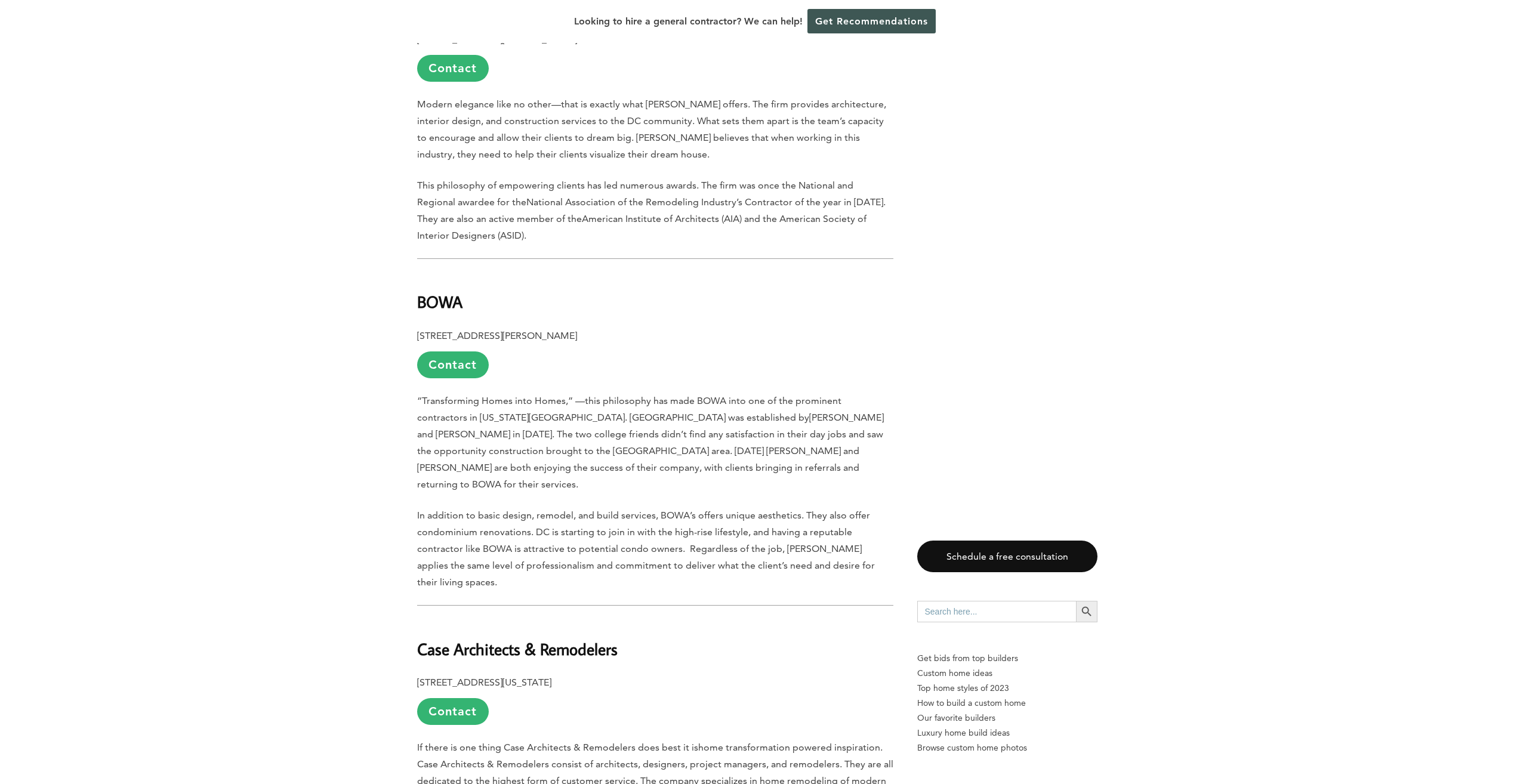
scroll to position [1014, 0]
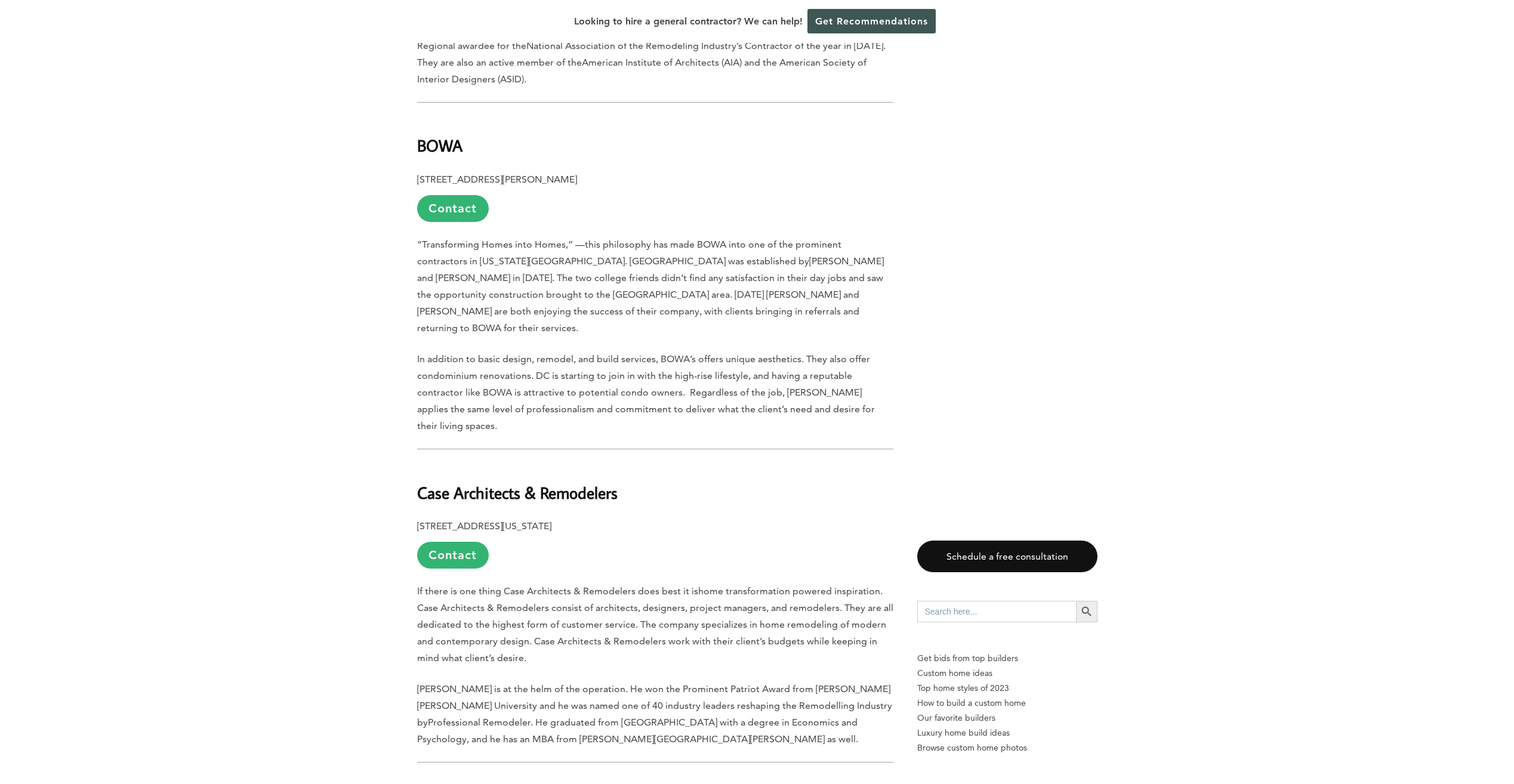
drag, startPoint x: 510, startPoint y: 456, endPoint x: 469, endPoint y: 452, distance: 41.2
drag, startPoint x: 419, startPoint y: 434, endPoint x: 621, endPoint y: 434, distance: 202.0
click at [621, 464] on h2 "Case Architects & Remodelers" at bounding box center [655, 484] width 476 height 41
drag, startPoint x: 621, startPoint y: 434, endPoint x: 598, endPoint y: 428, distance: 23.8
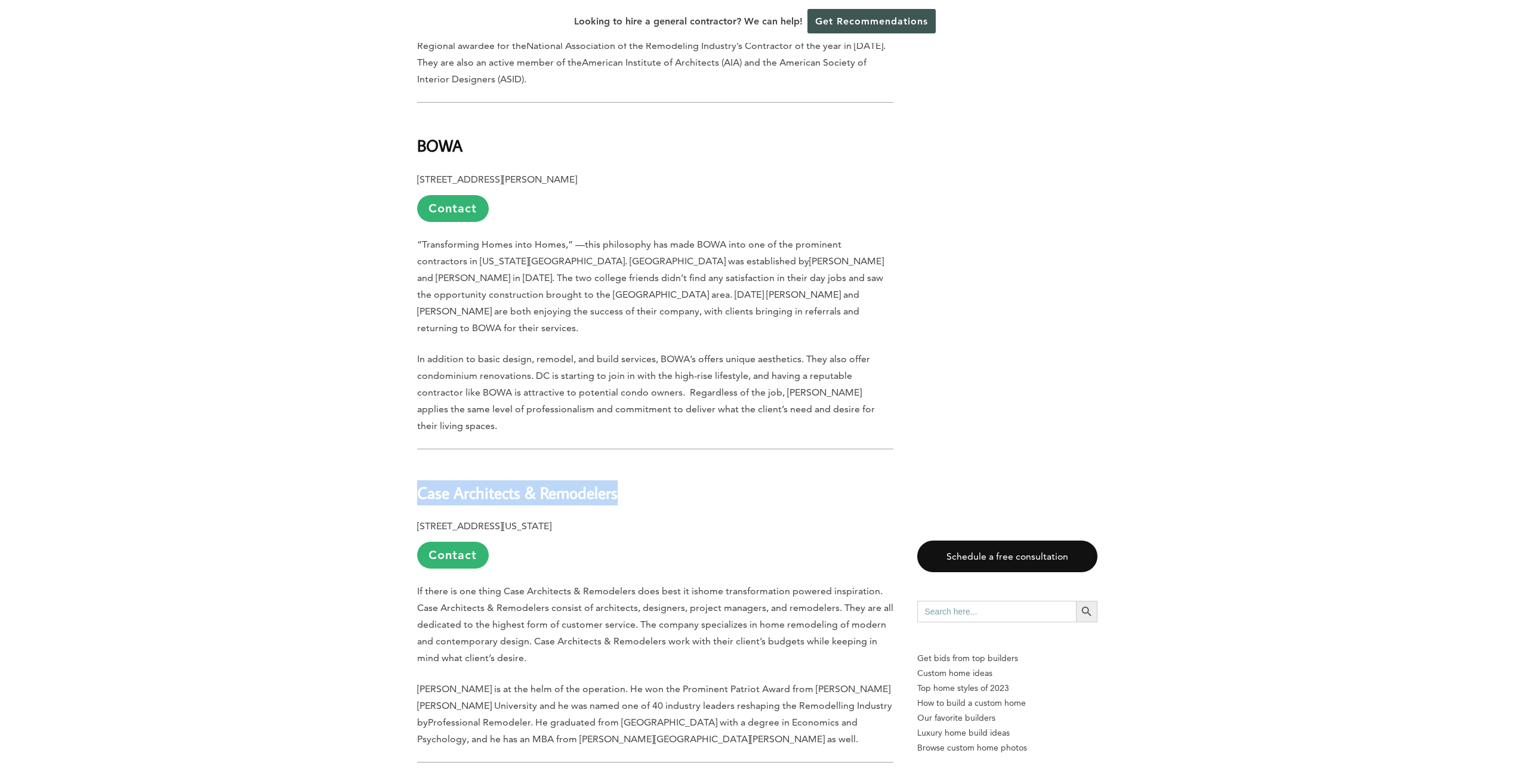
copy b "Case Architects & Remodelers"
drag, startPoint x: 410, startPoint y: 464, endPoint x: 714, endPoint y: 456, distance: 304.1
copy p "[STREET_ADDRESS][US_STATE]"
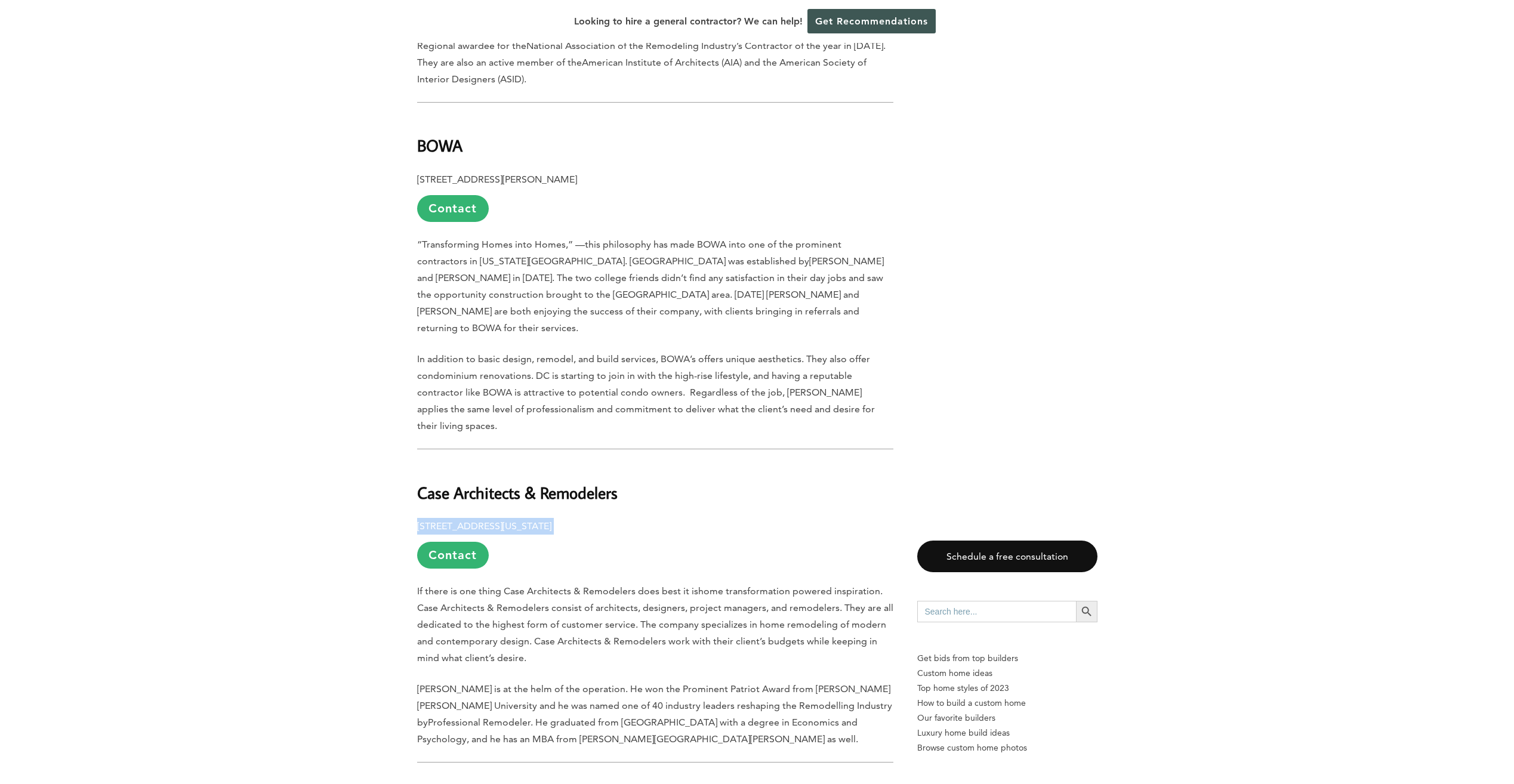
copy p "[STREET_ADDRESS][US_STATE]"
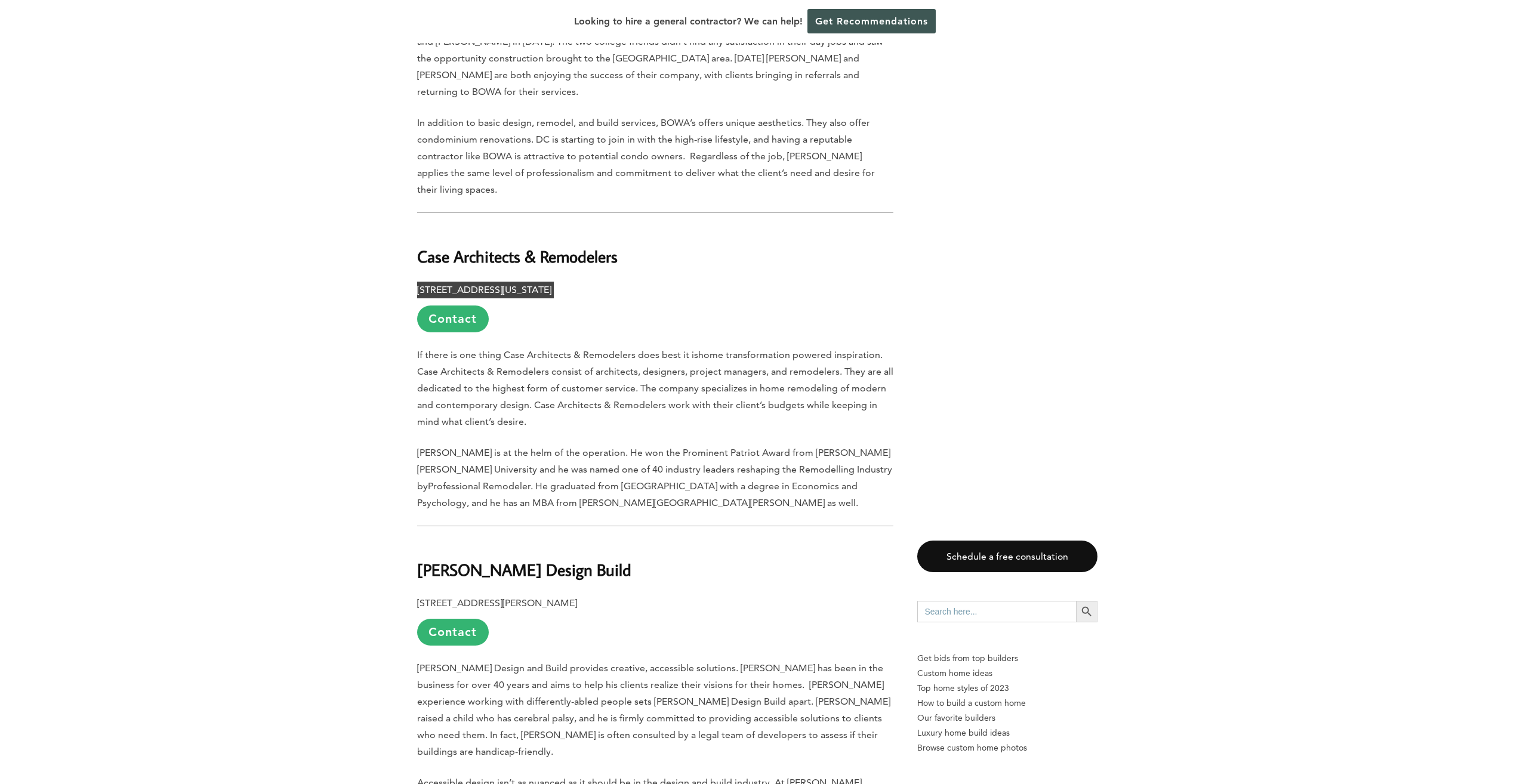
scroll to position [1253, 0]
click at [448, 538] on h2 "[PERSON_NAME] Design Build" at bounding box center [655, 558] width 476 height 41
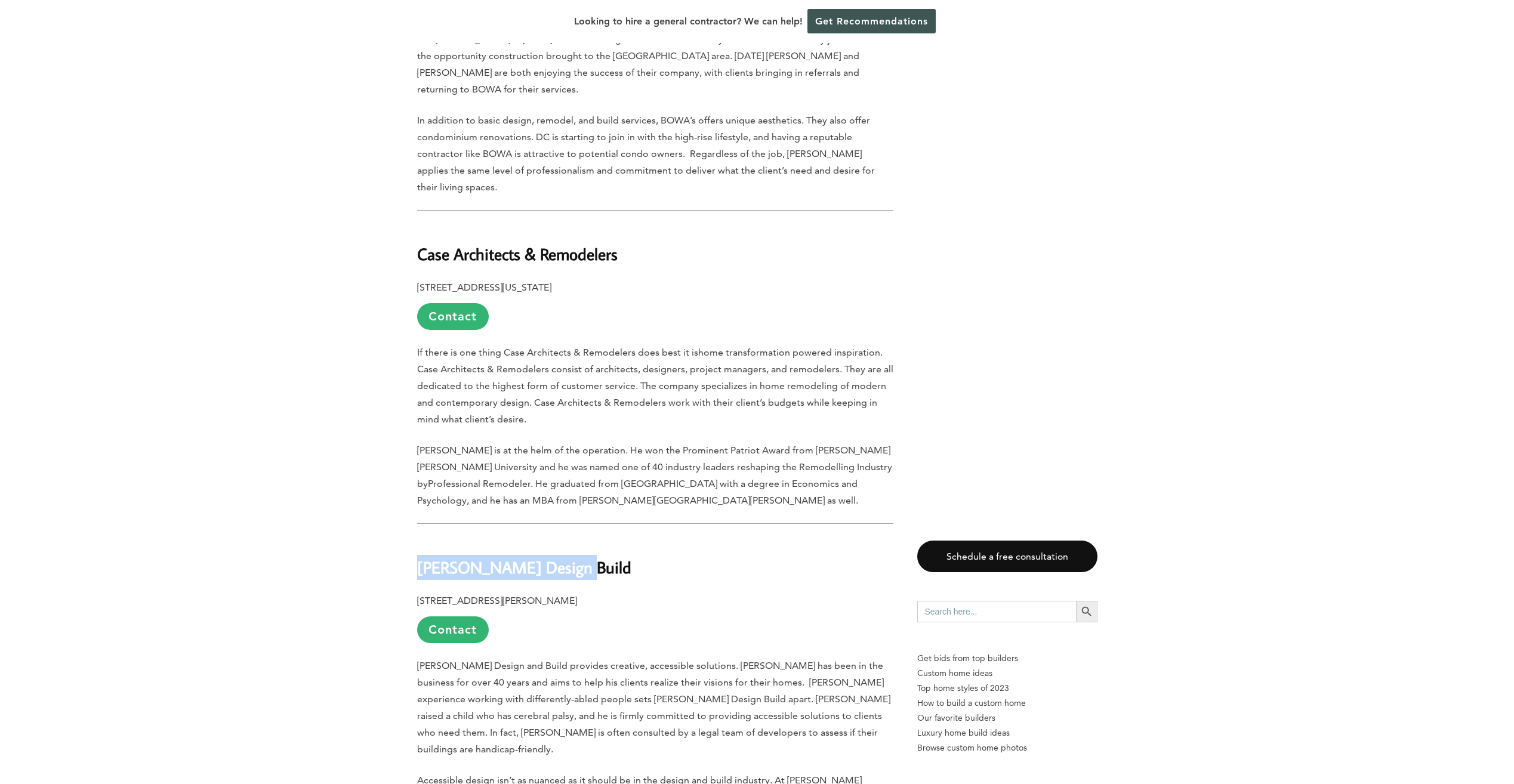
drag, startPoint x: 409, startPoint y: 506, endPoint x: 573, endPoint y: 502, distance: 164.0
drag, startPoint x: 573, startPoint y: 502, endPoint x: 557, endPoint y: 502, distance: 16.0
copy b "[PERSON_NAME] Design Build"
click at [494, 595] on b "[STREET_ADDRESS][PERSON_NAME]" at bounding box center [497, 601] width 160 height 11
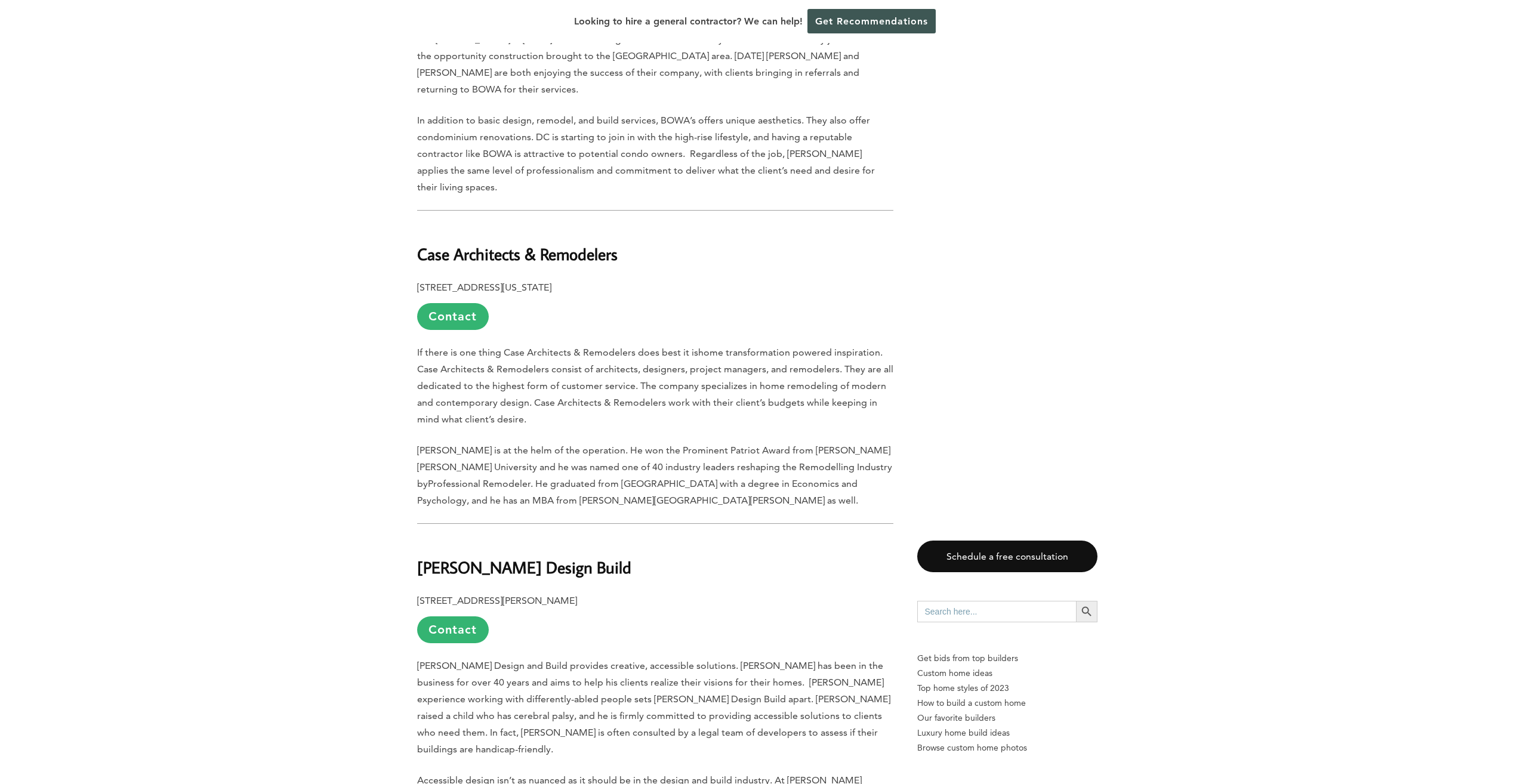
drag, startPoint x: 416, startPoint y: 537, endPoint x: 624, endPoint y: 534, distance: 208.0
drag, startPoint x: 624, startPoint y: 534, endPoint x: 610, endPoint y: 537, distance: 14.3
copy b "[STREET_ADDRESS][PERSON_NAME]"
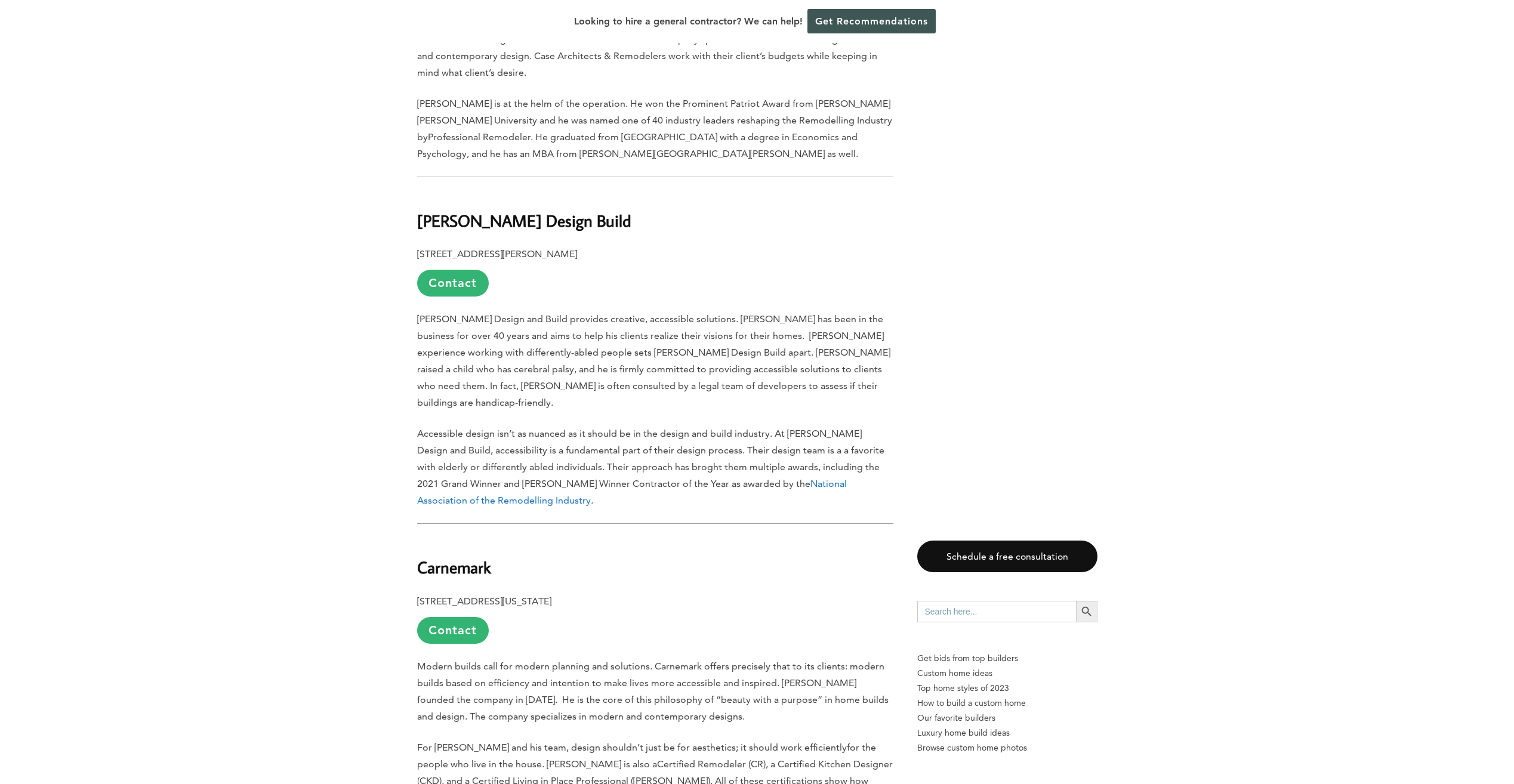
scroll to position [1611, 0]
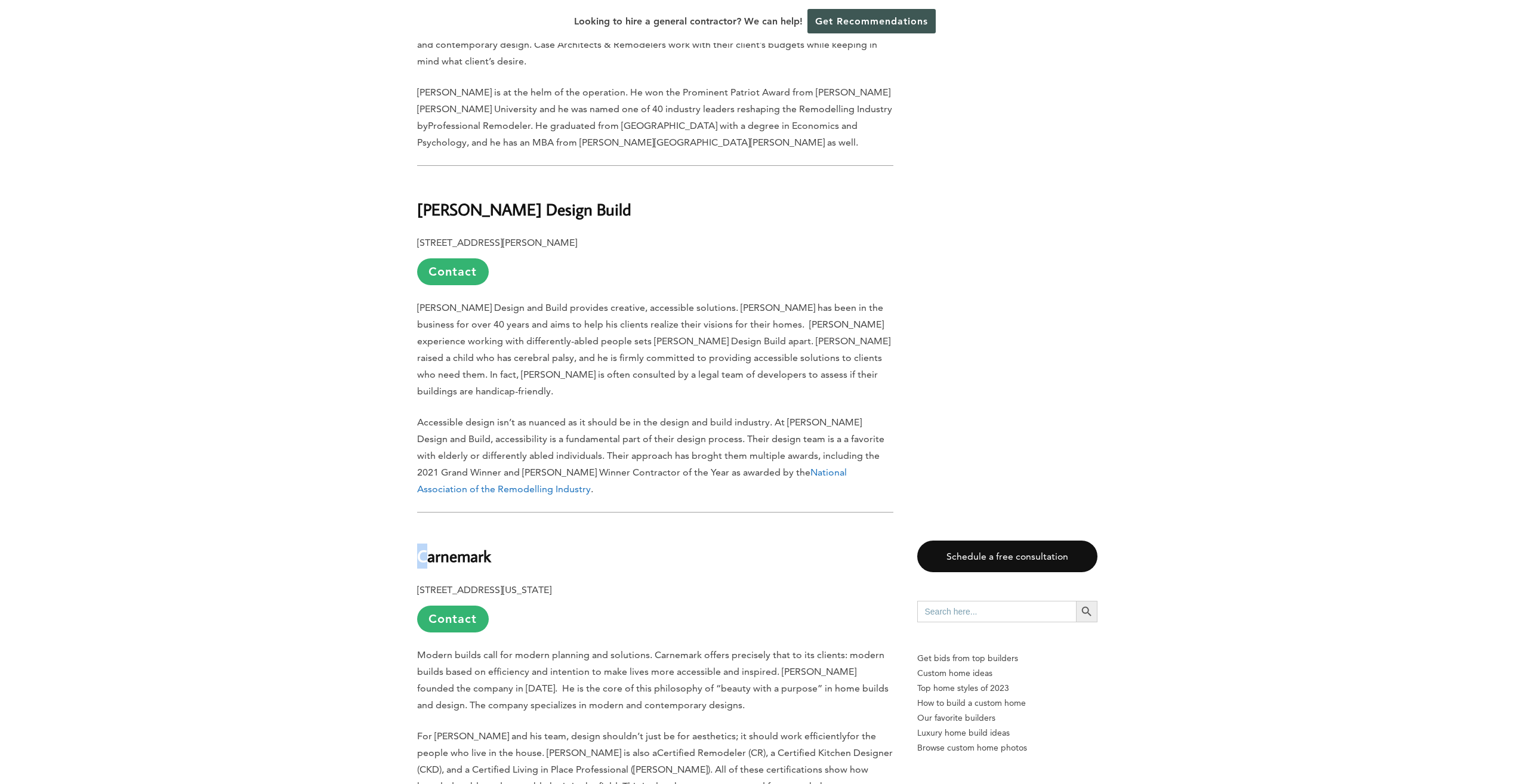
click at [422, 545] on b "Carnemark" at bounding box center [454, 556] width 74 height 21
drag, startPoint x: 412, startPoint y: 475, endPoint x: 508, endPoint y: 476, distance: 96.0
drag, startPoint x: 508, startPoint y: 476, endPoint x: 487, endPoint y: 475, distance: 21.0
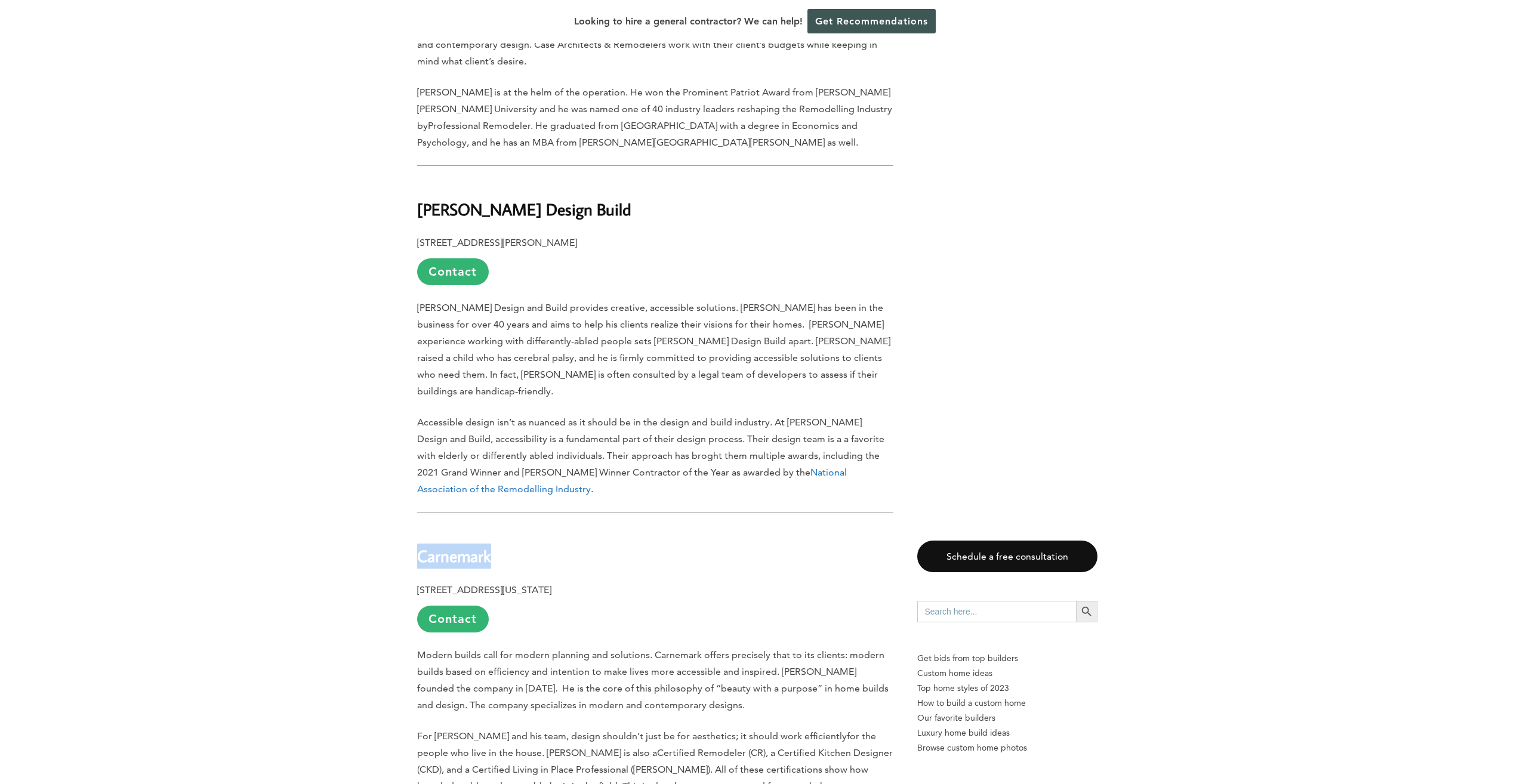
copy b "Carnemark"
drag, startPoint x: 675, startPoint y: 506, endPoint x: 392, endPoint y: 508, distance: 283.0
drag, startPoint x: 392, startPoint y: 508, endPoint x: 458, endPoint y: 512, distance: 66.1
copy p "[STREET_ADDRESS][US_STATE]"
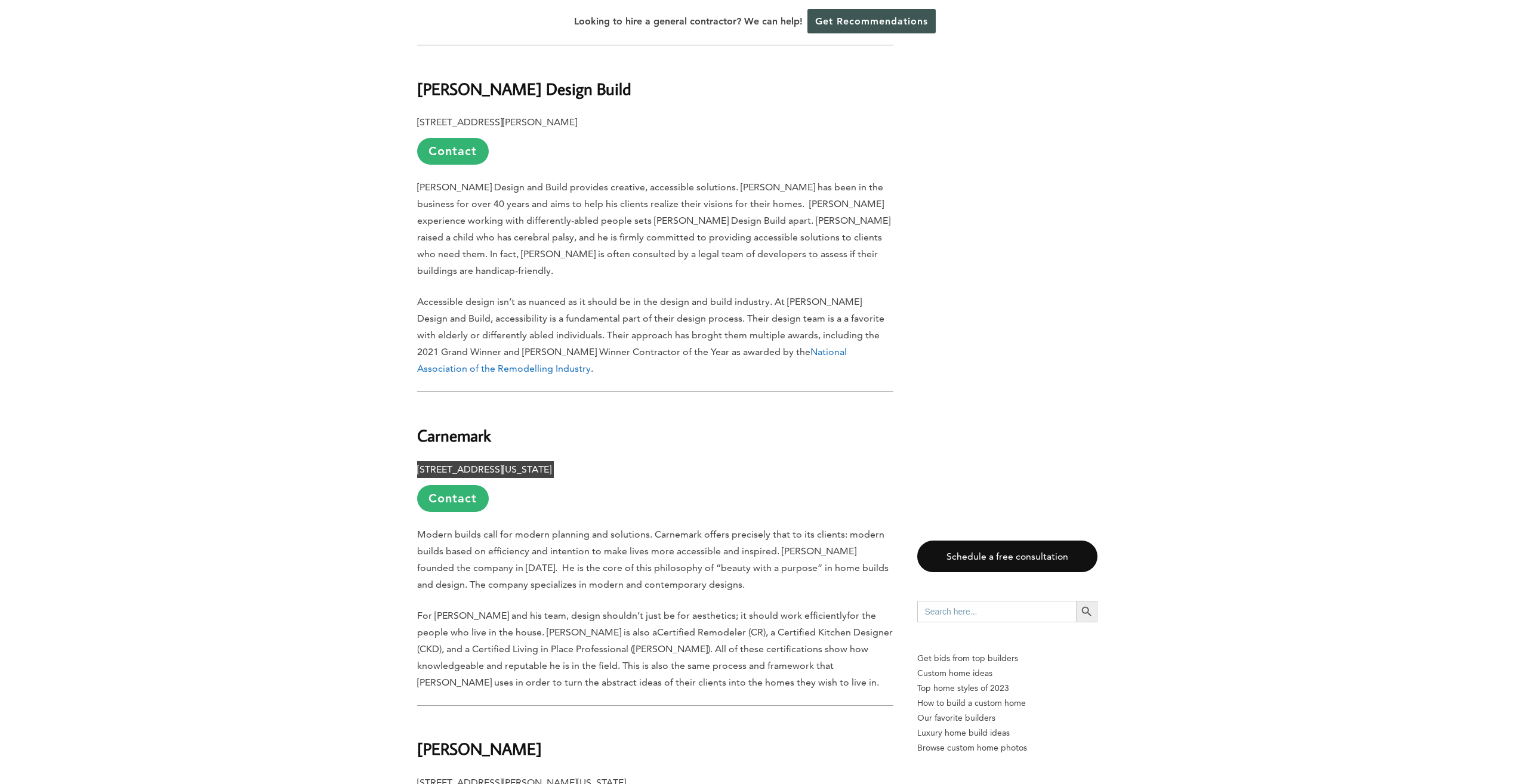
scroll to position [1849, 0]
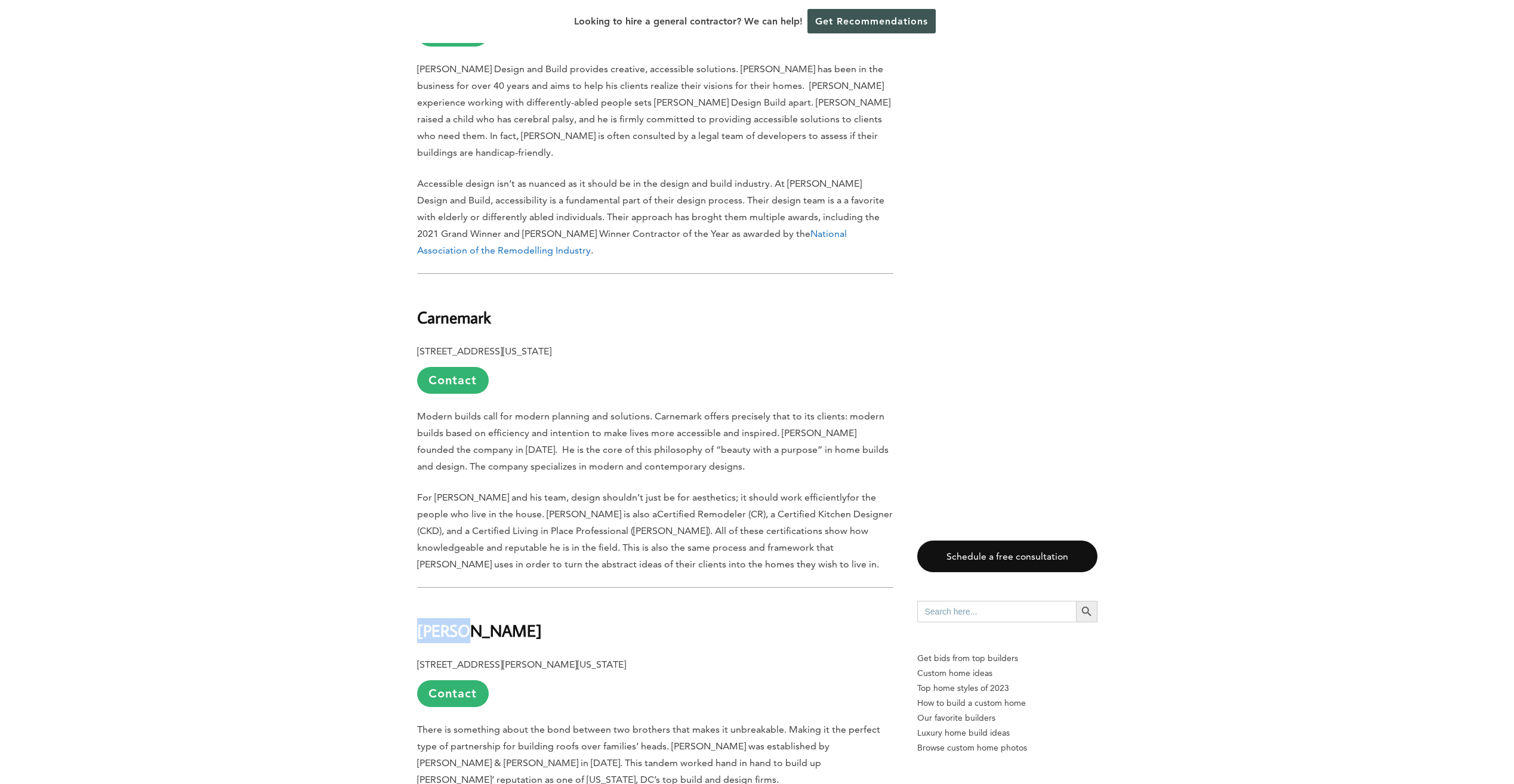
drag, startPoint x: 463, startPoint y: 555, endPoint x: 413, endPoint y: 557, distance: 50.0
drag, startPoint x: 413, startPoint y: 557, endPoint x: 427, endPoint y: 557, distance: 14.0
copy b "[PERSON_NAME]"
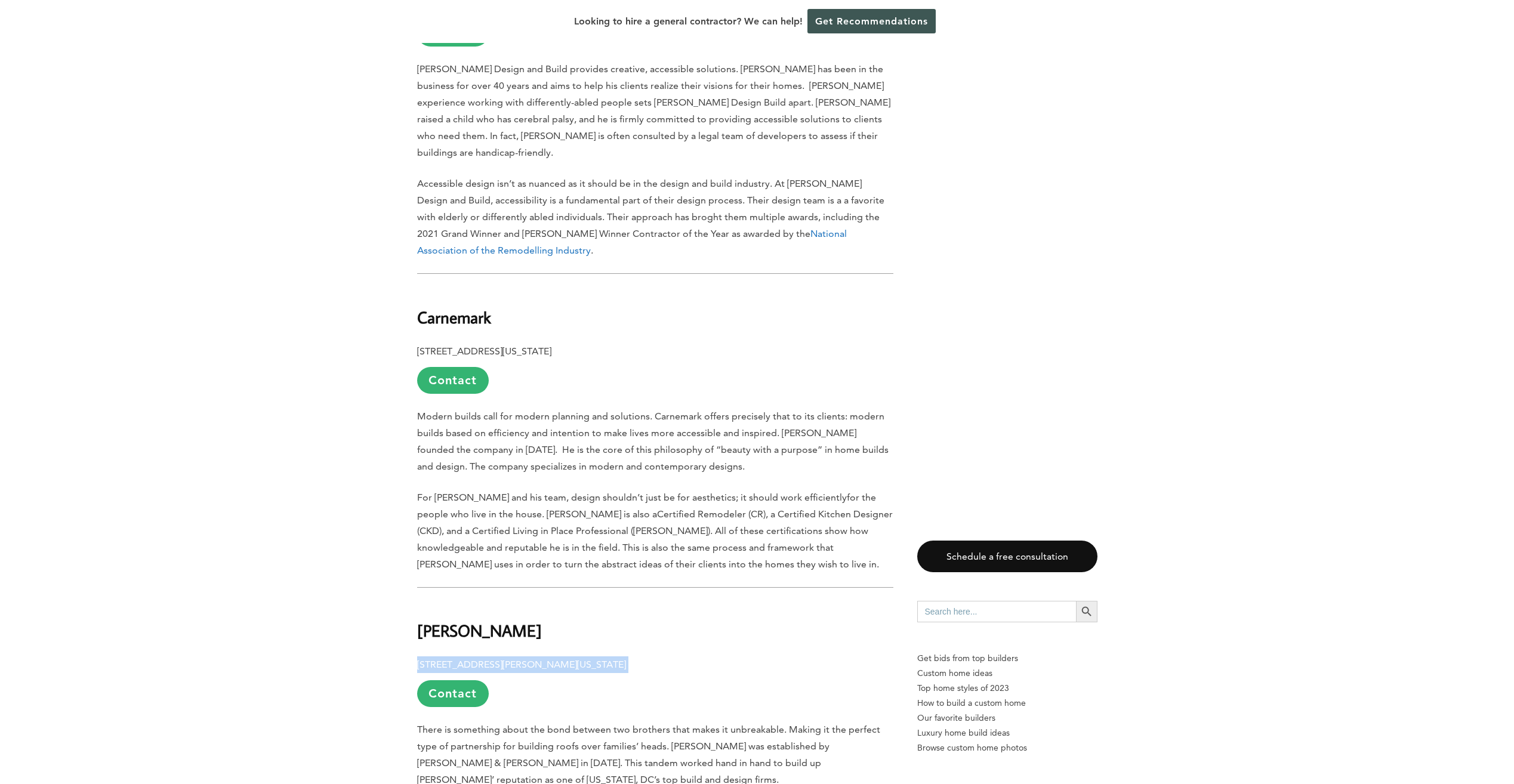
drag, startPoint x: 666, startPoint y: 584, endPoint x: 409, endPoint y: 586, distance: 257.0
drag, startPoint x: 409, startPoint y: 586, endPoint x: 465, endPoint y: 591, distance: 56.2
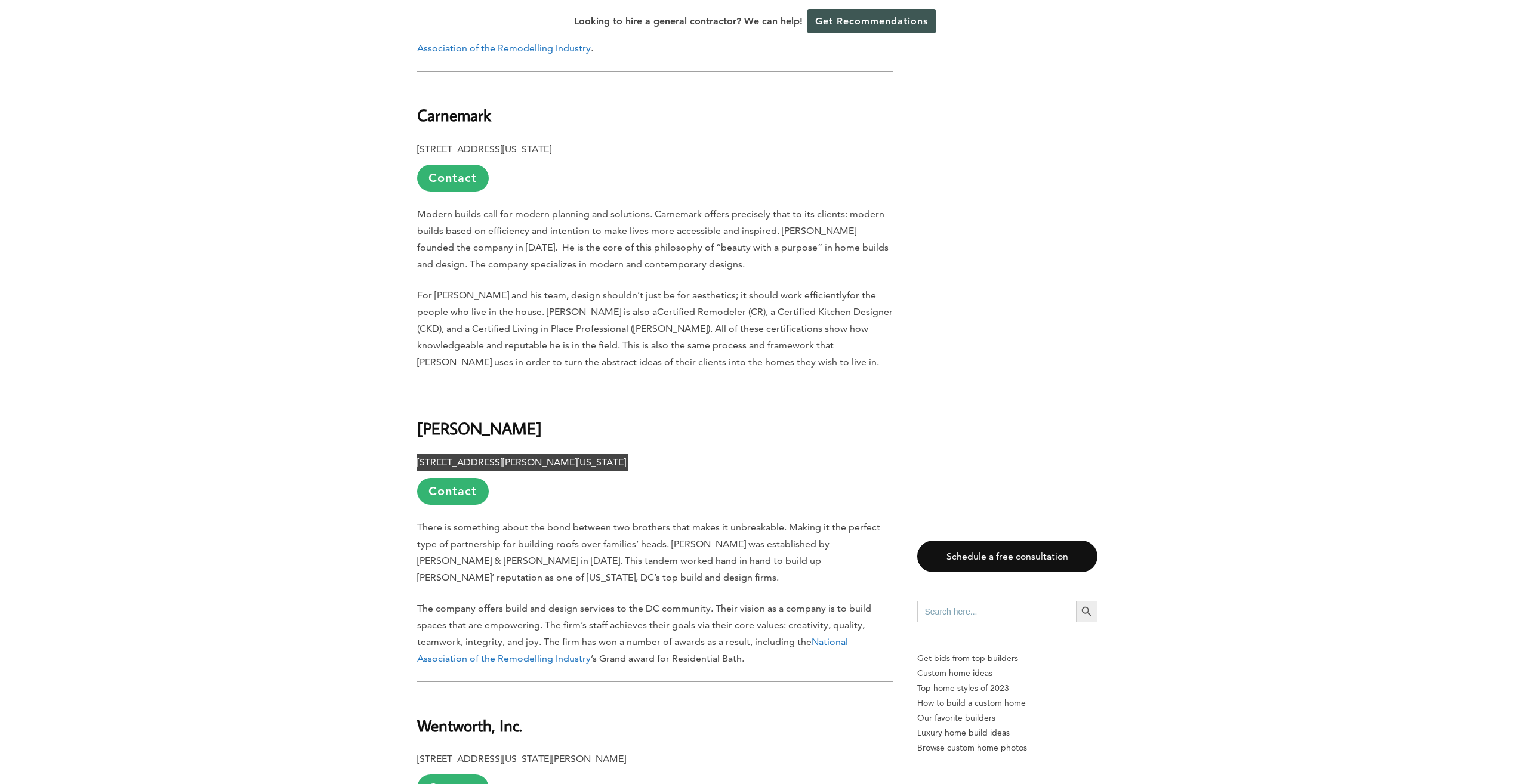
scroll to position [2266, 0]
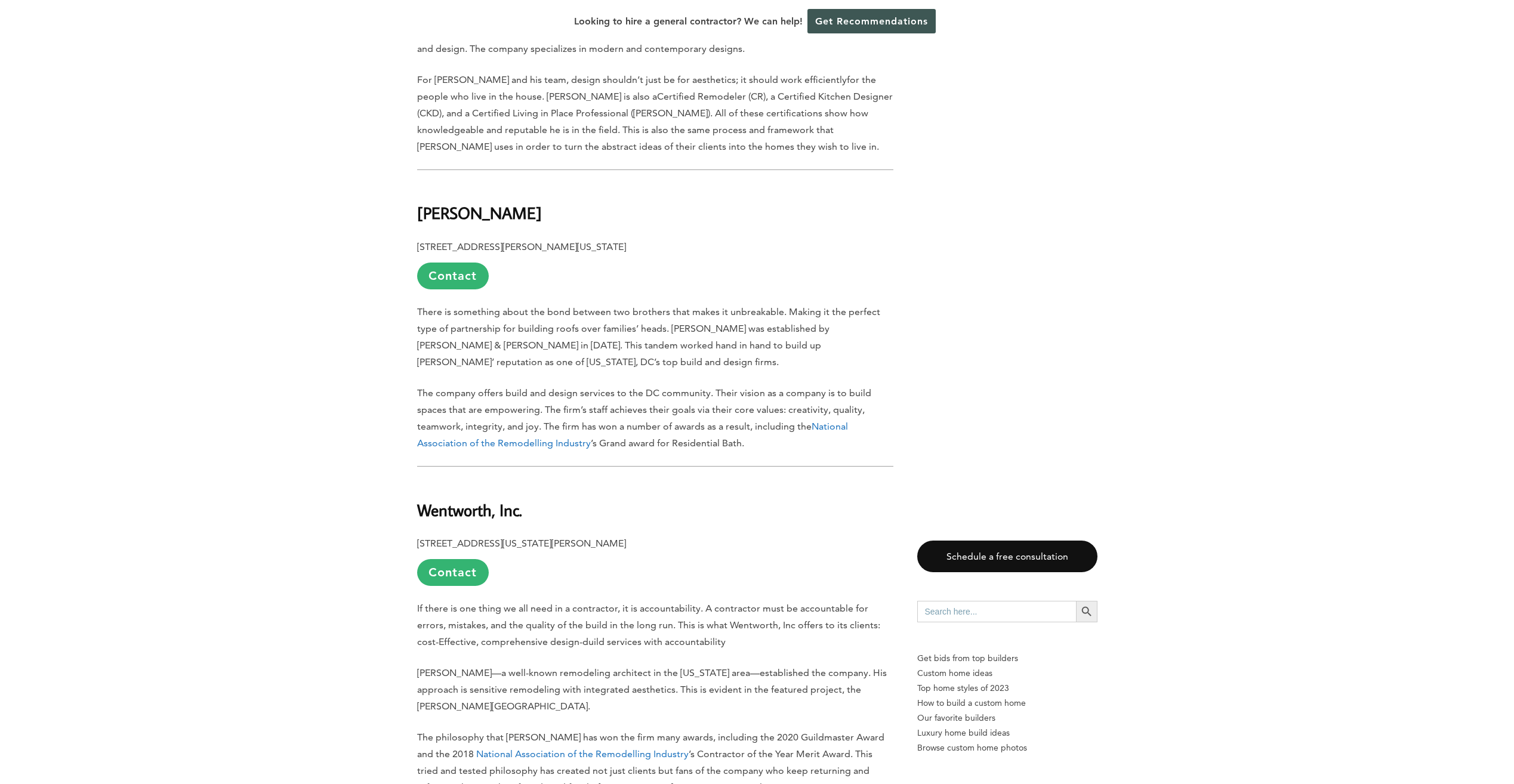
click at [523, 481] on h2 "Wentworth, Inc." at bounding box center [655, 501] width 476 height 41
drag, startPoint x: 528, startPoint y: 429, endPoint x: 404, endPoint y: 434, distance: 124.1
drag, startPoint x: 404, startPoint y: 434, endPoint x: 462, endPoint y: 434, distance: 58.0
click at [722, 535] on p "[STREET_ADDRESS][US_STATE][PERSON_NAME] Contact" at bounding box center [655, 560] width 476 height 51
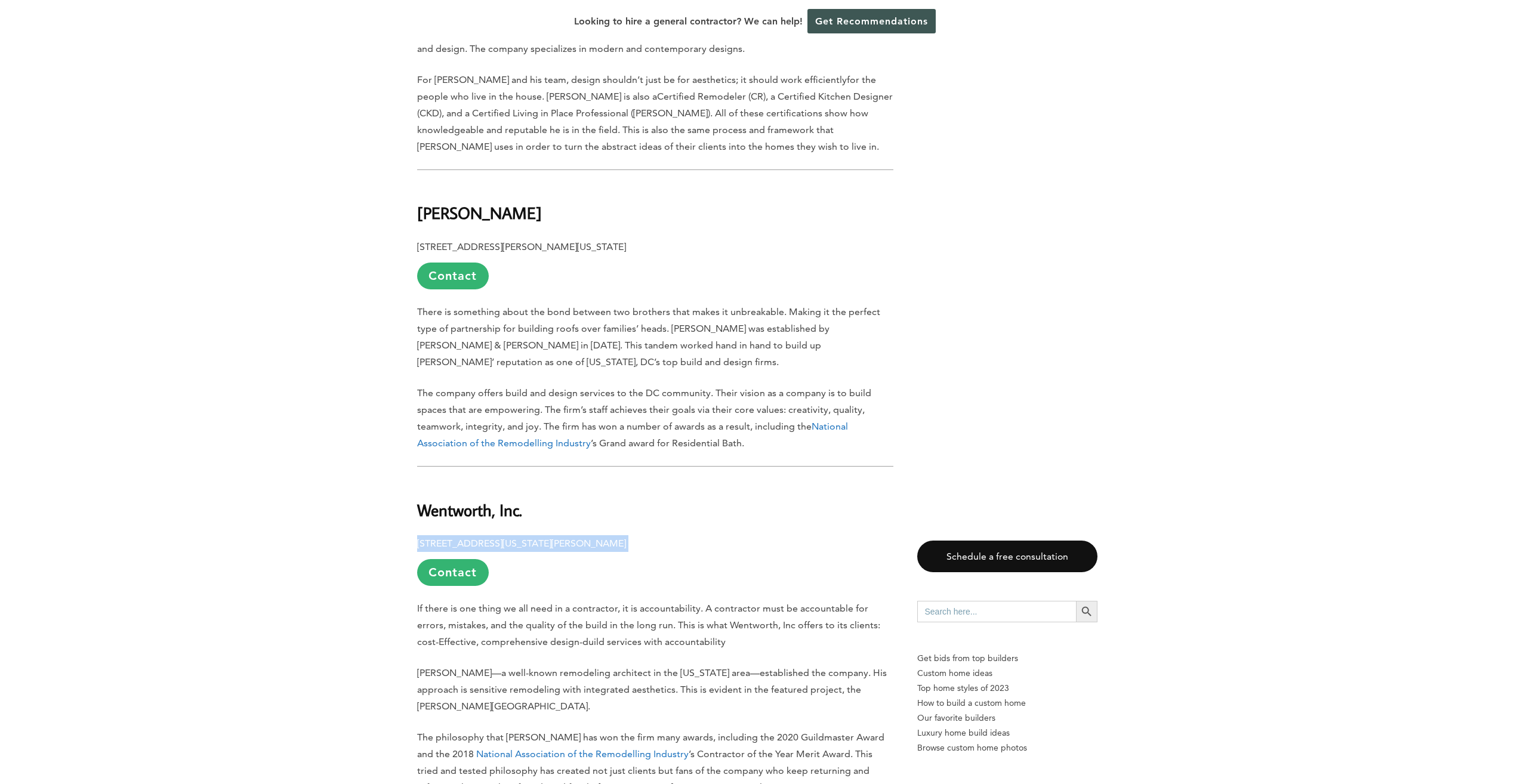
drag, startPoint x: 706, startPoint y: 459, endPoint x: 417, endPoint y: 464, distance: 289.0
click at [417, 535] on p "[STREET_ADDRESS][US_STATE][PERSON_NAME] Contact" at bounding box center [655, 560] width 476 height 51
drag, startPoint x: 417, startPoint y: 464, endPoint x: 428, endPoint y: 468, distance: 11.7
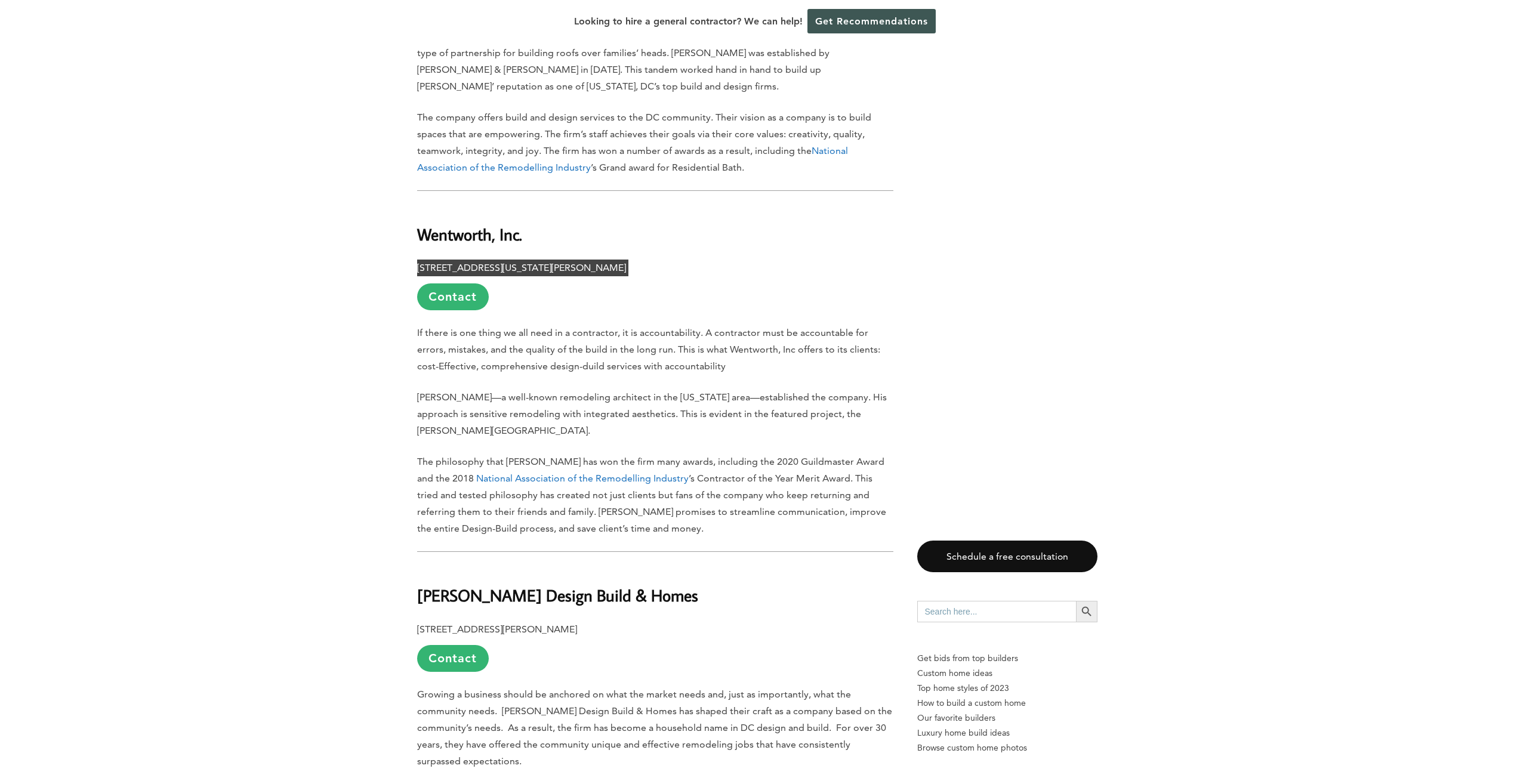
scroll to position [2625, 0]
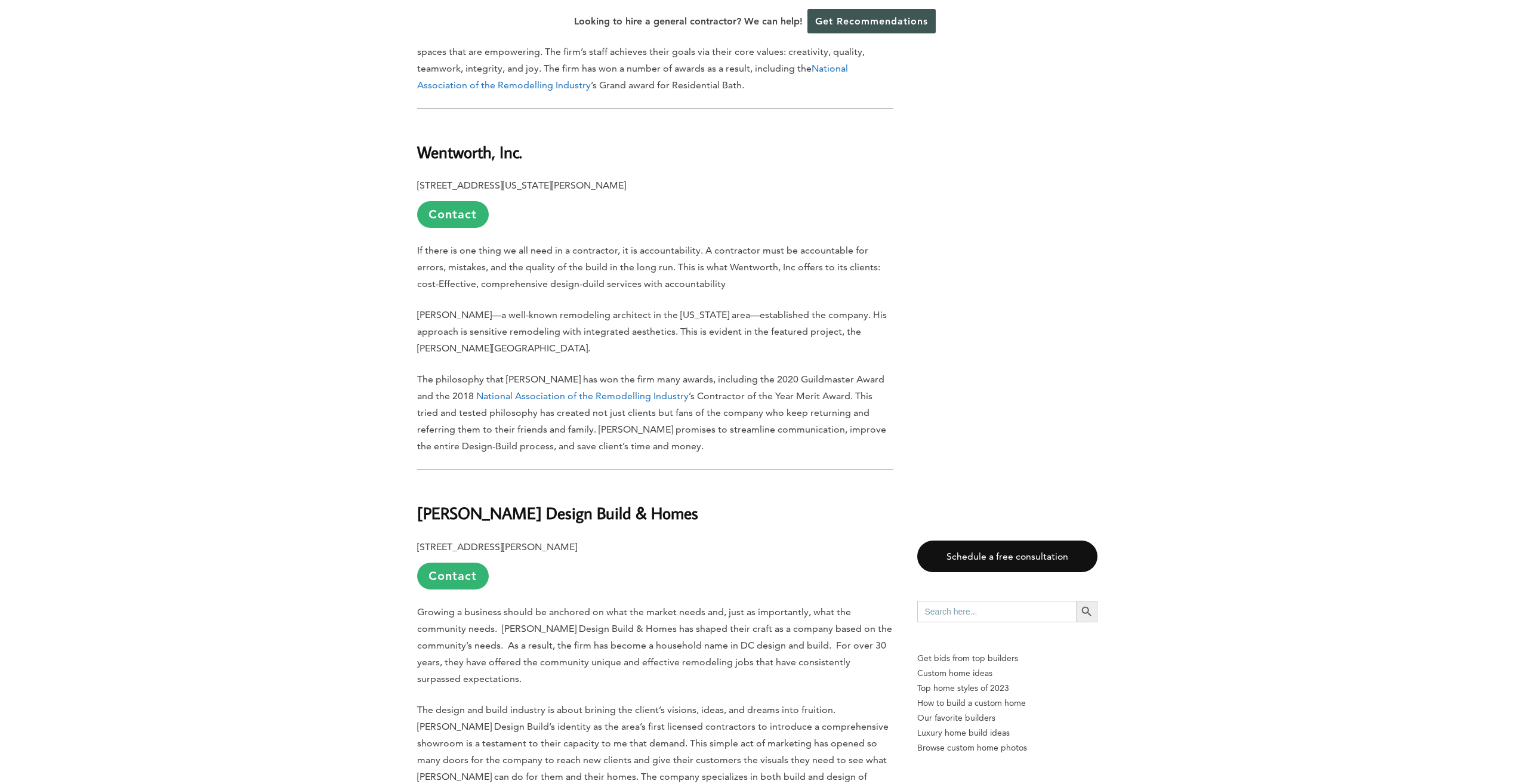
drag, startPoint x: 435, startPoint y: 421, endPoint x: 420, endPoint y: 424, distance: 15.3
click at [434, 484] on h2 "[PERSON_NAME] Design Build & Homes" at bounding box center [655, 504] width 476 height 41
drag, startPoint x: 417, startPoint y: 433, endPoint x: 662, endPoint y: 433, distance: 245.0
click at [662, 502] on b "[PERSON_NAME] Design Build & Homes" at bounding box center [557, 513] width 281 height 21
click at [663, 502] on b "[PERSON_NAME] Design Build & Homes" at bounding box center [557, 513] width 281 height 21
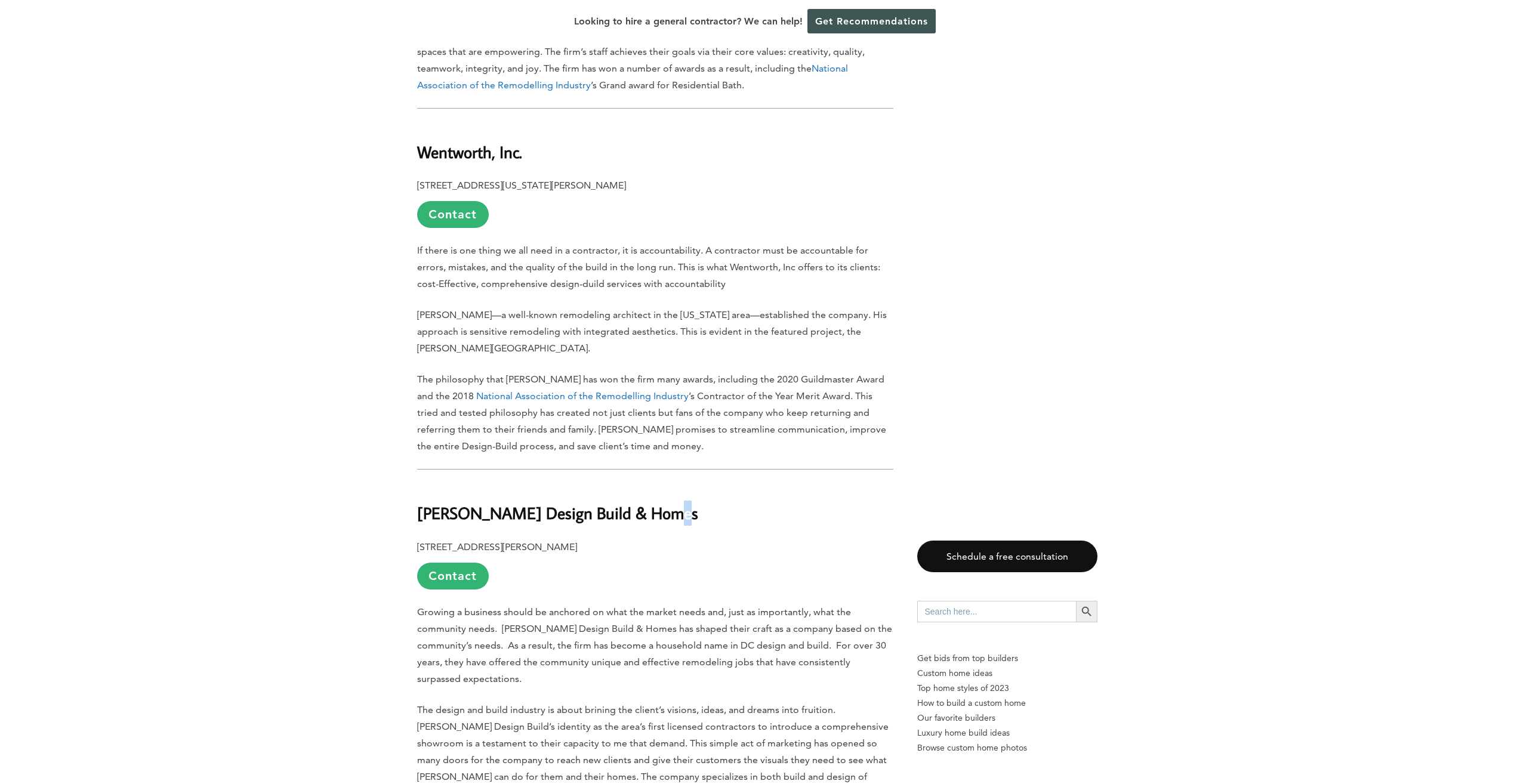
click at [667, 484] on h2 "[PERSON_NAME] Design Build & Homes" at bounding box center [655, 504] width 476 height 41
click at [673, 484] on h2 "[PERSON_NAME] Design Build & Homes" at bounding box center [655, 504] width 476 height 41
click at [657, 502] on b "[PERSON_NAME] Design Build & Homes" at bounding box center [557, 513] width 281 height 21
drag, startPoint x: 664, startPoint y: 436, endPoint x: 420, endPoint y: 446, distance: 244.2
click at [420, 484] on h2 "[PERSON_NAME] Design Build & Homes" at bounding box center [655, 504] width 476 height 41
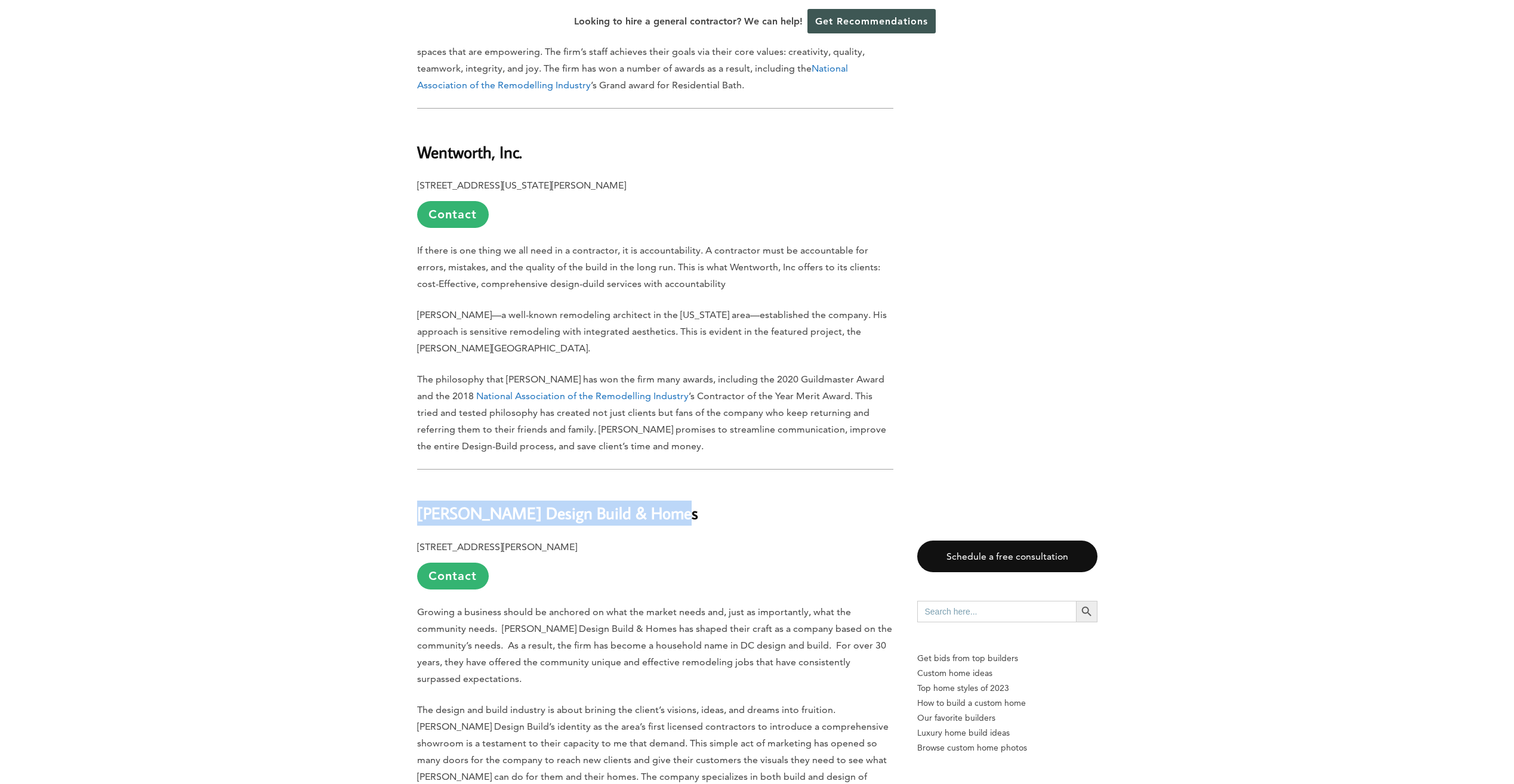
drag, startPoint x: 420, startPoint y: 446, endPoint x: 426, endPoint y: 441, distance: 7.8
drag, startPoint x: 588, startPoint y: 457, endPoint x: 416, endPoint y: 472, distance: 172.7
drag, startPoint x: 416, startPoint y: 472, endPoint x: 425, endPoint y: 469, distance: 9.5
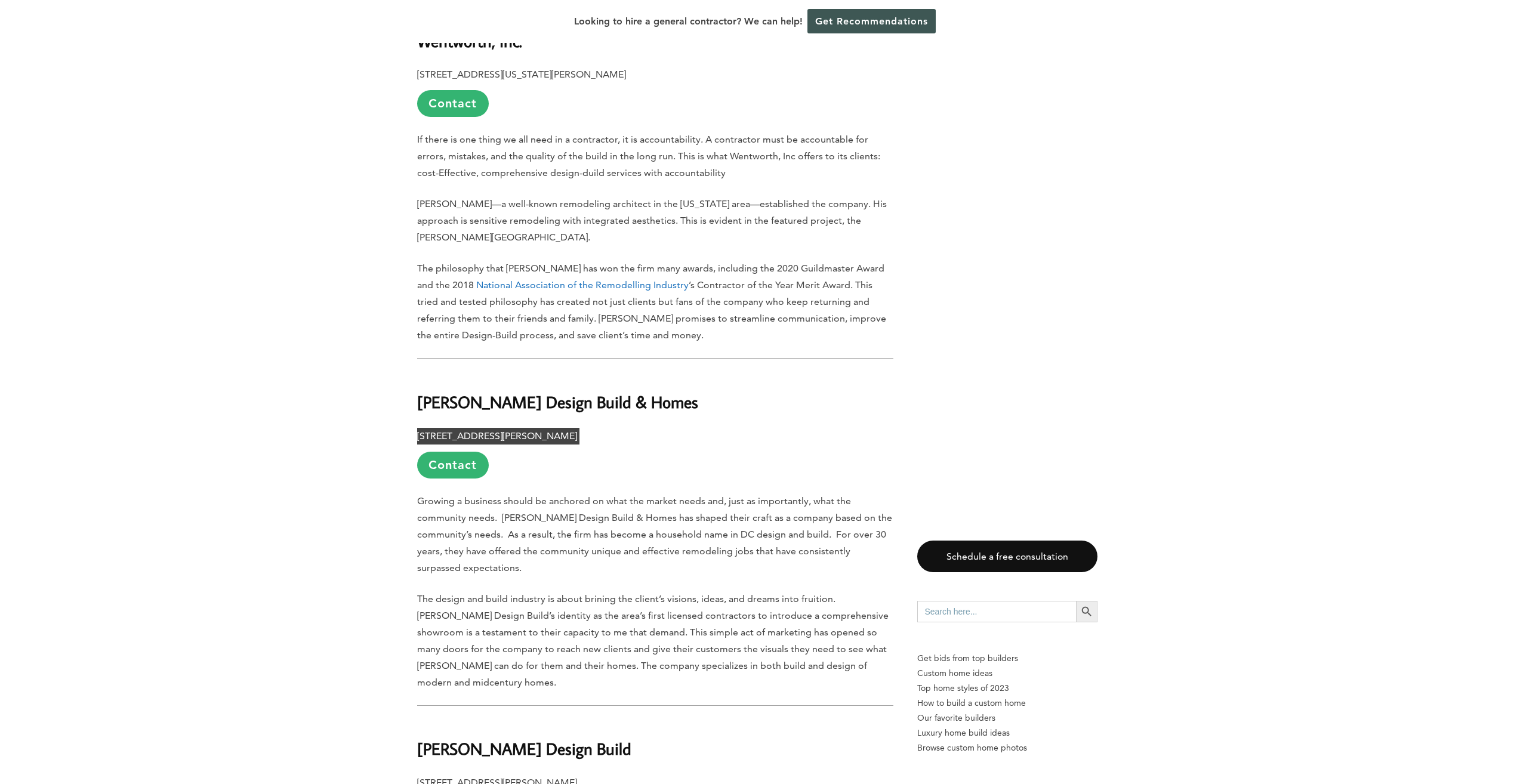
scroll to position [2923, 0]
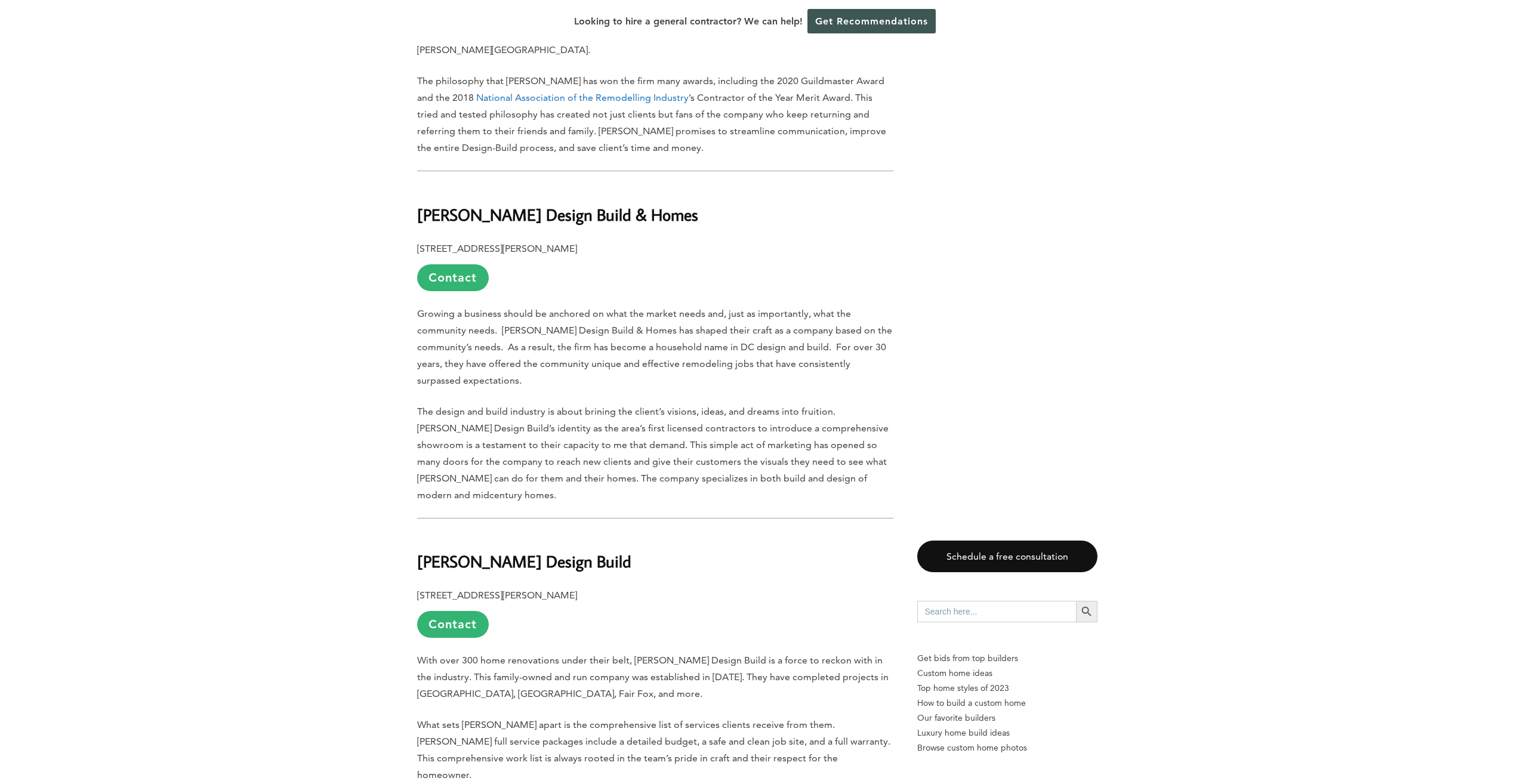
click at [619, 532] on h2 "[PERSON_NAME] Design Build" at bounding box center [655, 553] width 476 height 41
drag, startPoint x: 554, startPoint y: 479, endPoint x: 410, endPoint y: 492, distance: 144.6
click at [410, 492] on div "Last updated on [DATE] 04:42 pm The beauty of [US_STATE][GEOGRAPHIC_DATA] is un…" at bounding box center [757, 584] width 719 height 5756
drag, startPoint x: 410, startPoint y: 492, endPoint x: 457, endPoint y: 487, distance: 47.3
click at [417, 587] on p "[STREET_ADDRESS][PERSON_NAME] Contact" at bounding box center [655, 612] width 476 height 51
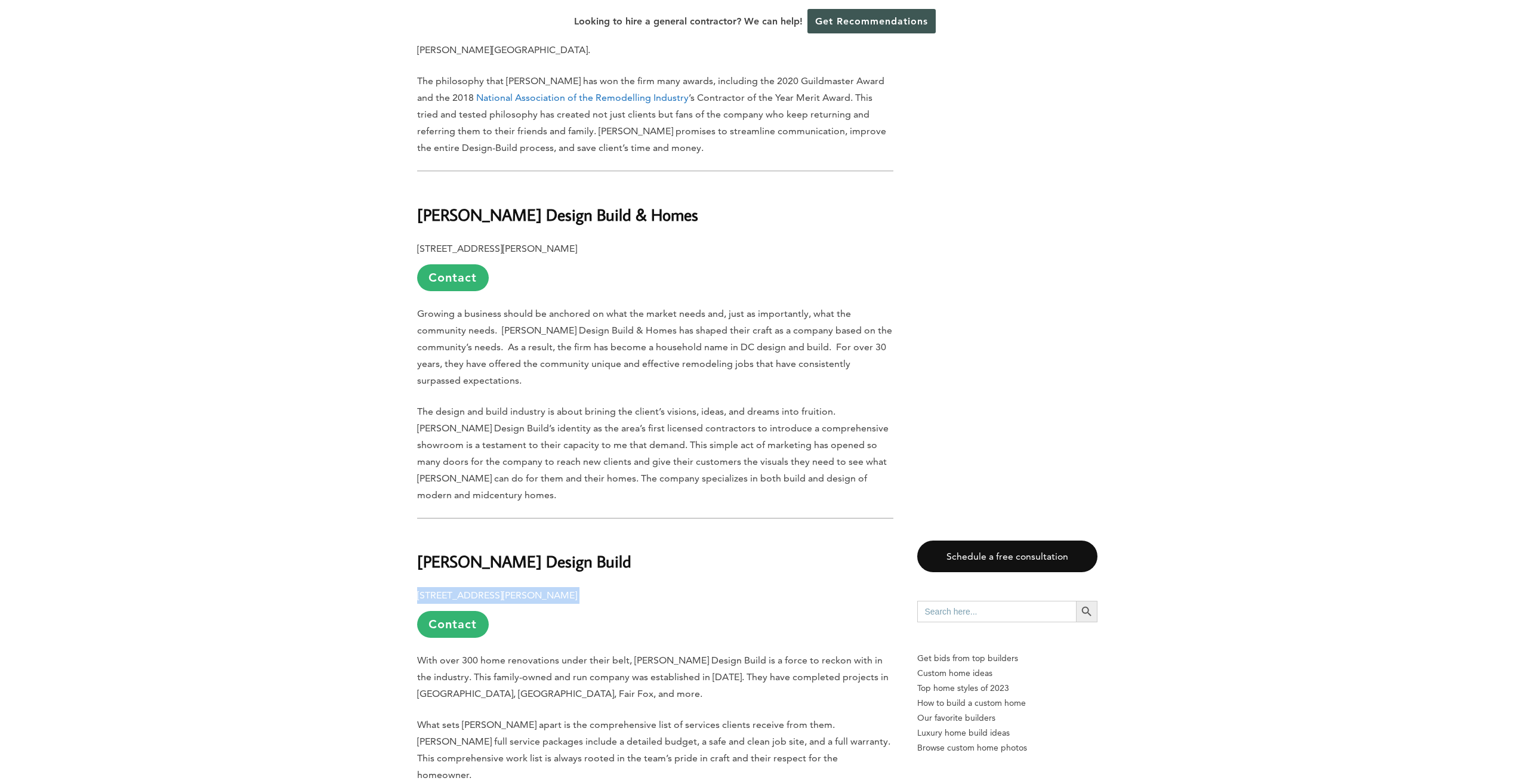
drag, startPoint x: 415, startPoint y: 518, endPoint x: 665, endPoint y: 501, distance: 250.6
click at [665, 501] on div "Last updated on [DATE] 04:42 pm The beauty of [US_STATE][GEOGRAPHIC_DATA] is un…" at bounding box center [757, 584] width 719 height 5756
drag, startPoint x: 665, startPoint y: 501, endPoint x: 577, endPoint y: 516, distance: 89.3
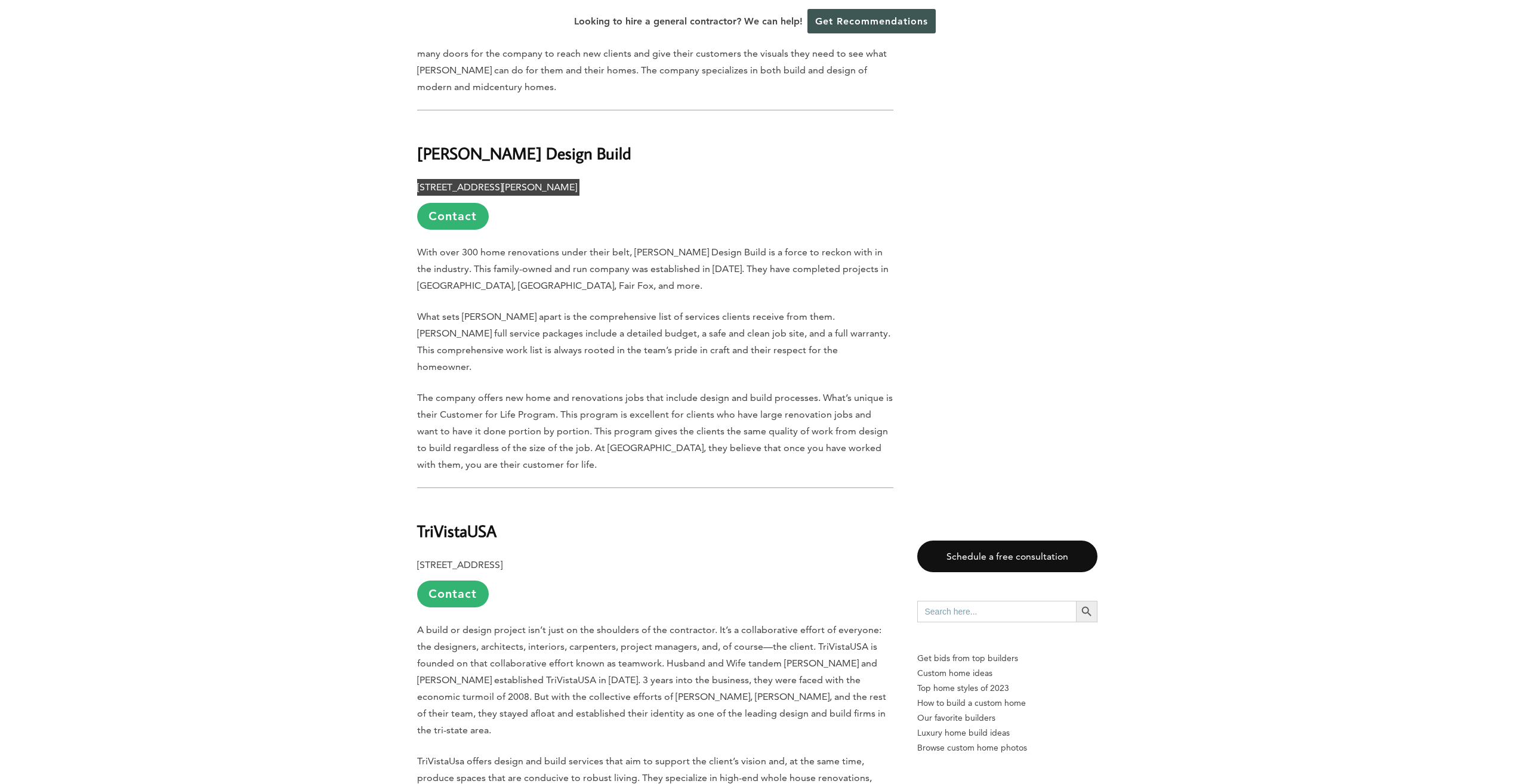
scroll to position [3341, 0]
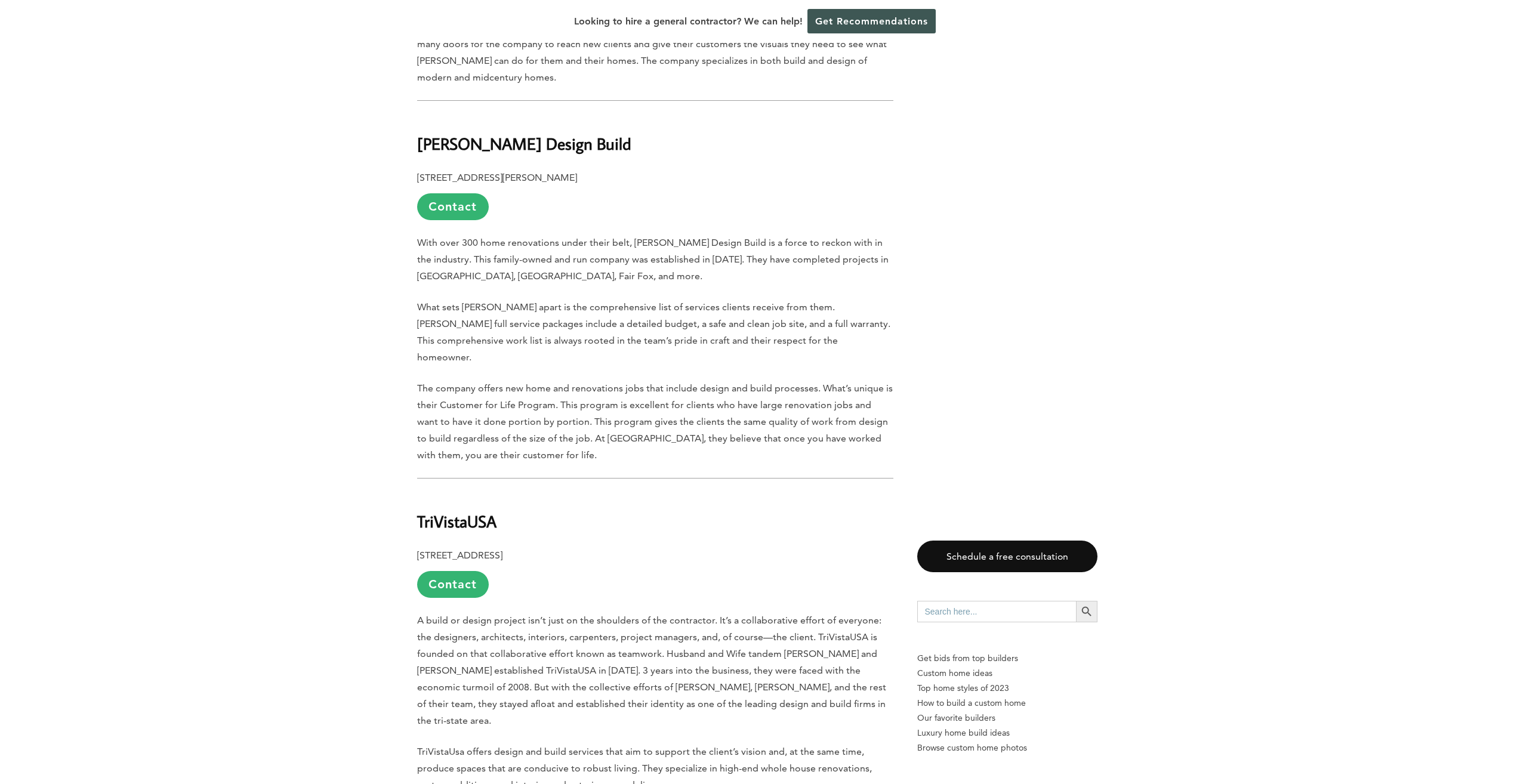
click at [420, 511] on b "TriVistaUSA" at bounding box center [457, 521] width 79 height 21
click at [417, 511] on b "TriVistaUSA" at bounding box center [457, 521] width 79 height 21
drag, startPoint x: 410, startPoint y: 426, endPoint x: 507, endPoint y: 421, distance: 97.1
click at [507, 421] on div "Last updated on [DATE] 04:42 pm The beauty of [US_STATE][GEOGRAPHIC_DATA] is un…" at bounding box center [757, 167] width 719 height 5756
drag, startPoint x: 507, startPoint y: 421, endPoint x: 486, endPoint y: 425, distance: 21.4
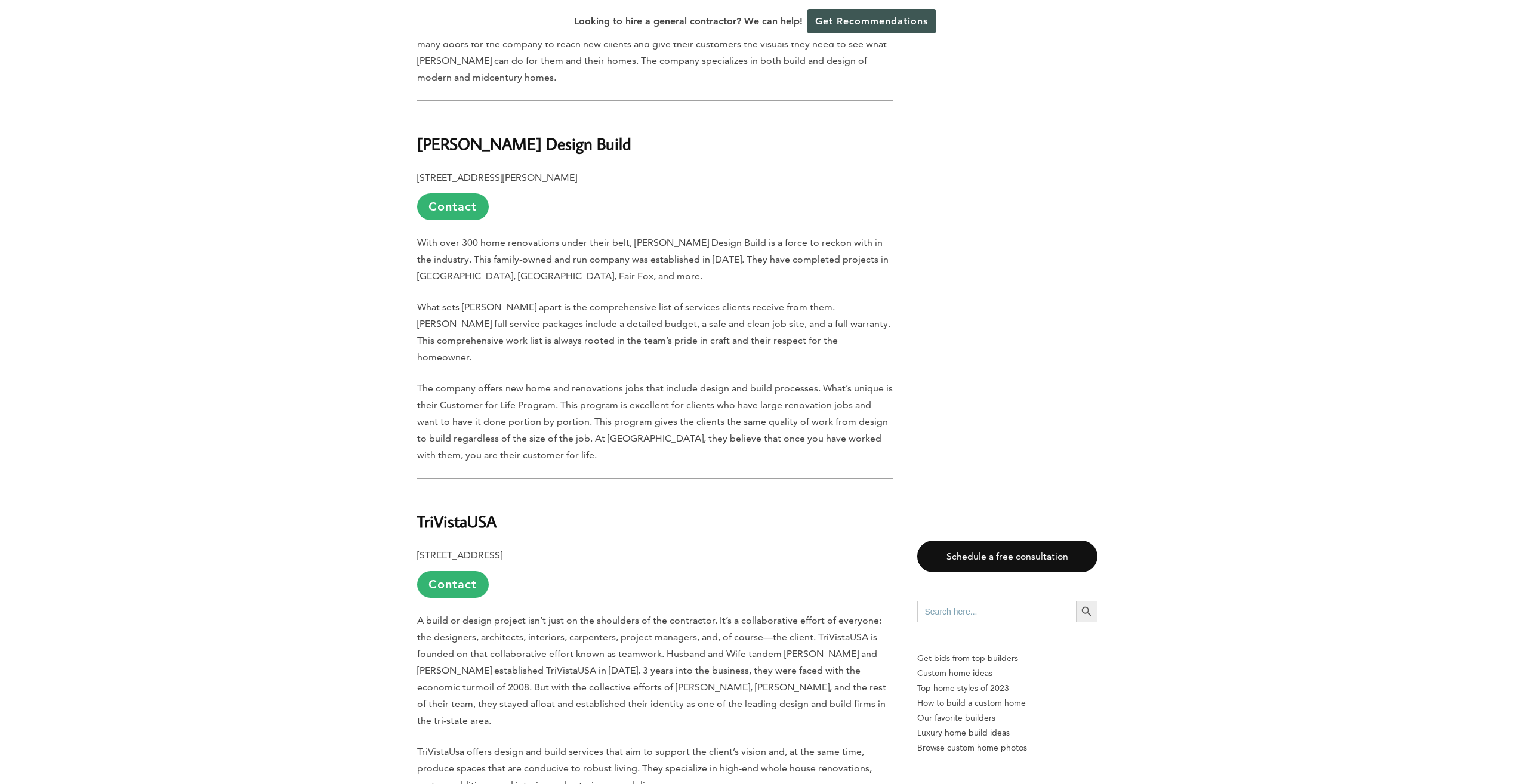
drag, startPoint x: 384, startPoint y: 456, endPoint x: 394, endPoint y: 456, distance: 10.0
click at [385, 456] on div "Last updated on [DATE] 04:42 pm The beauty of [US_STATE][GEOGRAPHIC_DATA] is un…" at bounding box center [757, 167] width 1514 height 5756
drag, startPoint x: 427, startPoint y: 457, endPoint x: 655, endPoint y: 444, distance: 228.4
click at [655, 444] on div "Last updated on [DATE] 04:42 pm The beauty of [US_STATE][GEOGRAPHIC_DATA] is un…" at bounding box center [757, 167] width 719 height 5756
drag, startPoint x: 655, startPoint y: 444, endPoint x: 632, endPoint y: 452, distance: 24.4
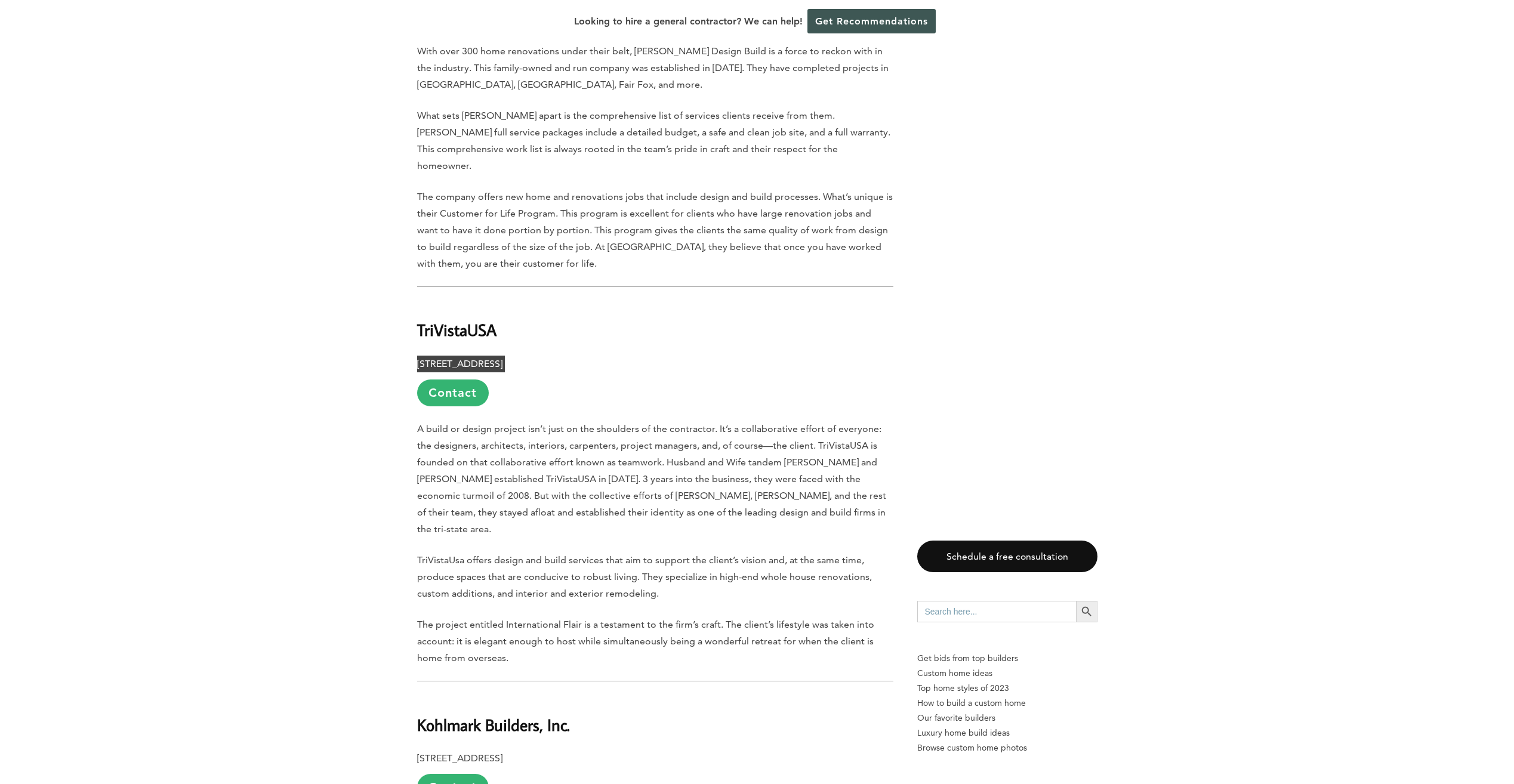
scroll to position [3698, 0]
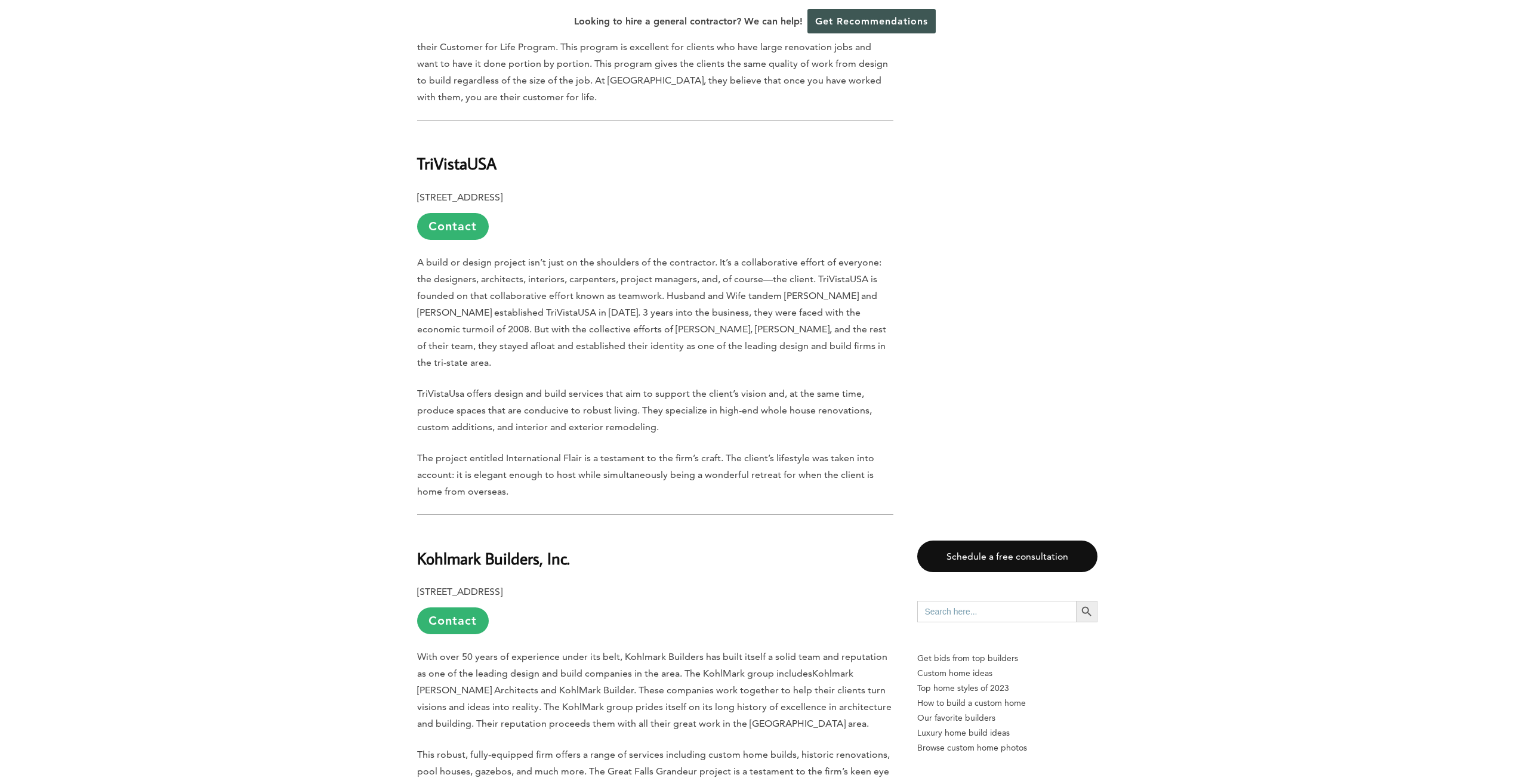
click at [508, 548] on b "Kohlmark Builders, Inc." at bounding box center [494, 558] width 153 height 21
drag, startPoint x: 575, startPoint y: 439, endPoint x: 412, endPoint y: 452, distance: 163.5
drag, startPoint x: 412, startPoint y: 452, endPoint x: 443, endPoint y: 451, distance: 31.0
drag, startPoint x: 589, startPoint y: 475, endPoint x: 414, endPoint y: 485, distance: 175.3
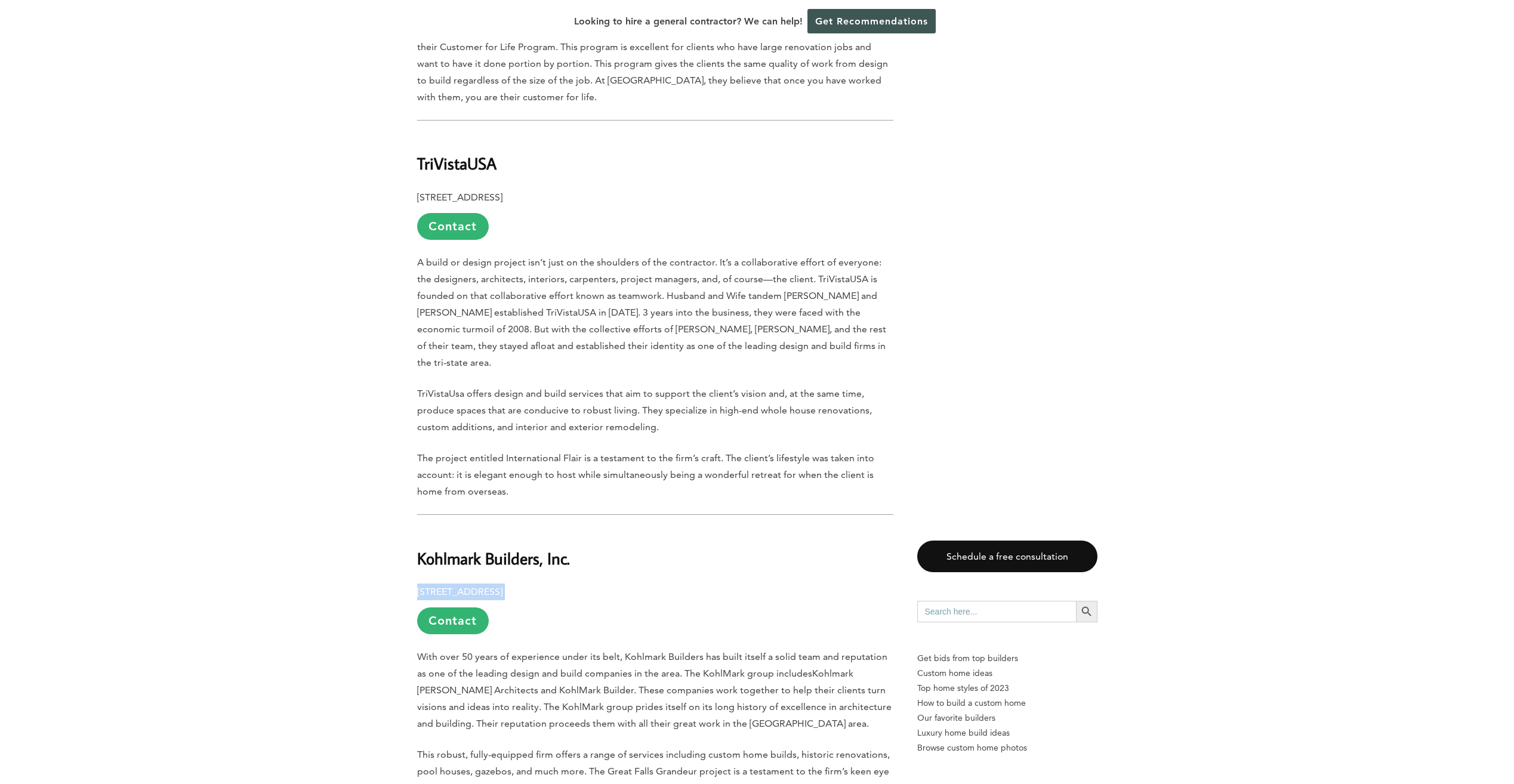
drag, startPoint x: 414, startPoint y: 485, endPoint x: 423, endPoint y: 481, distance: 9.8
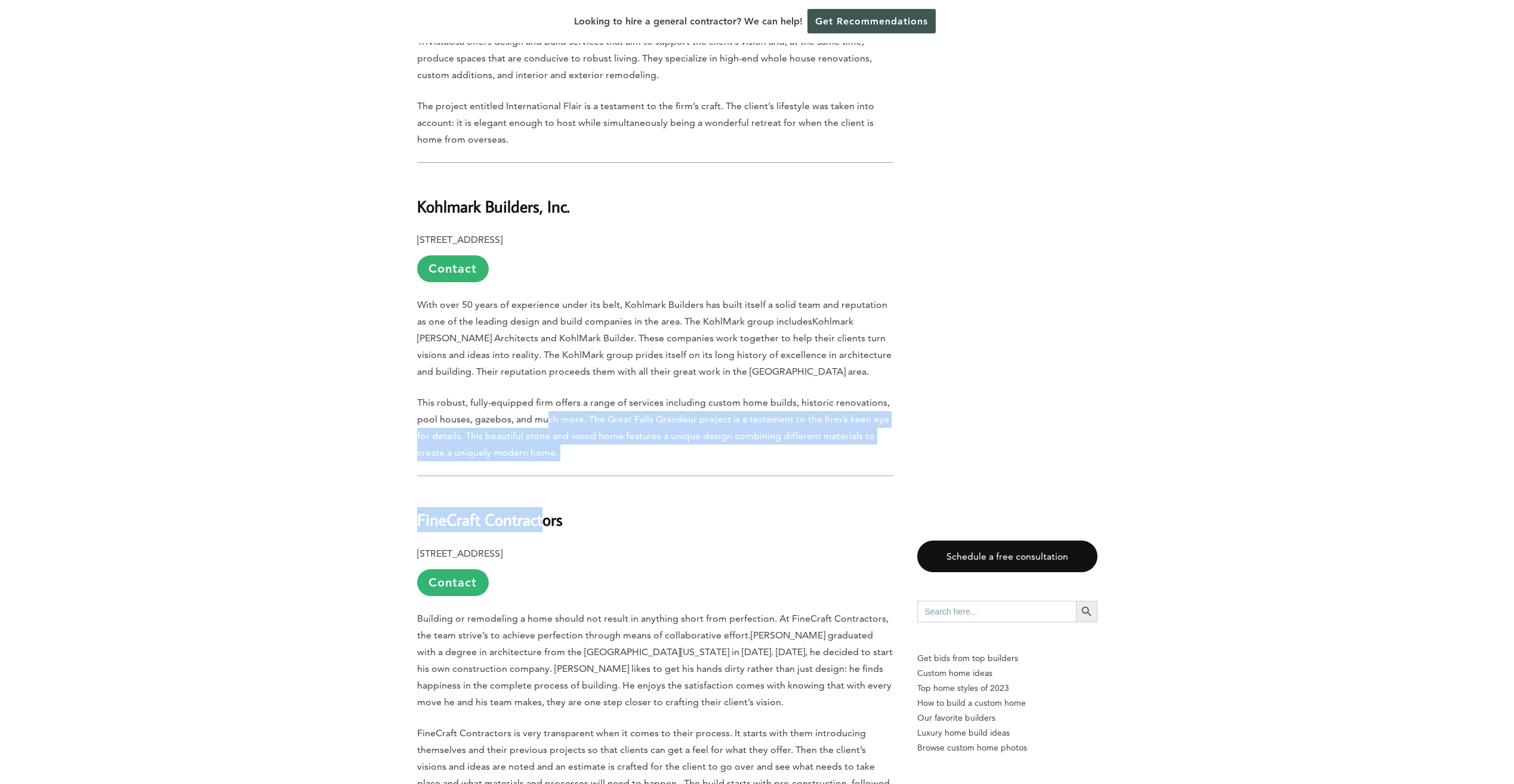
scroll to position [4056, 0]
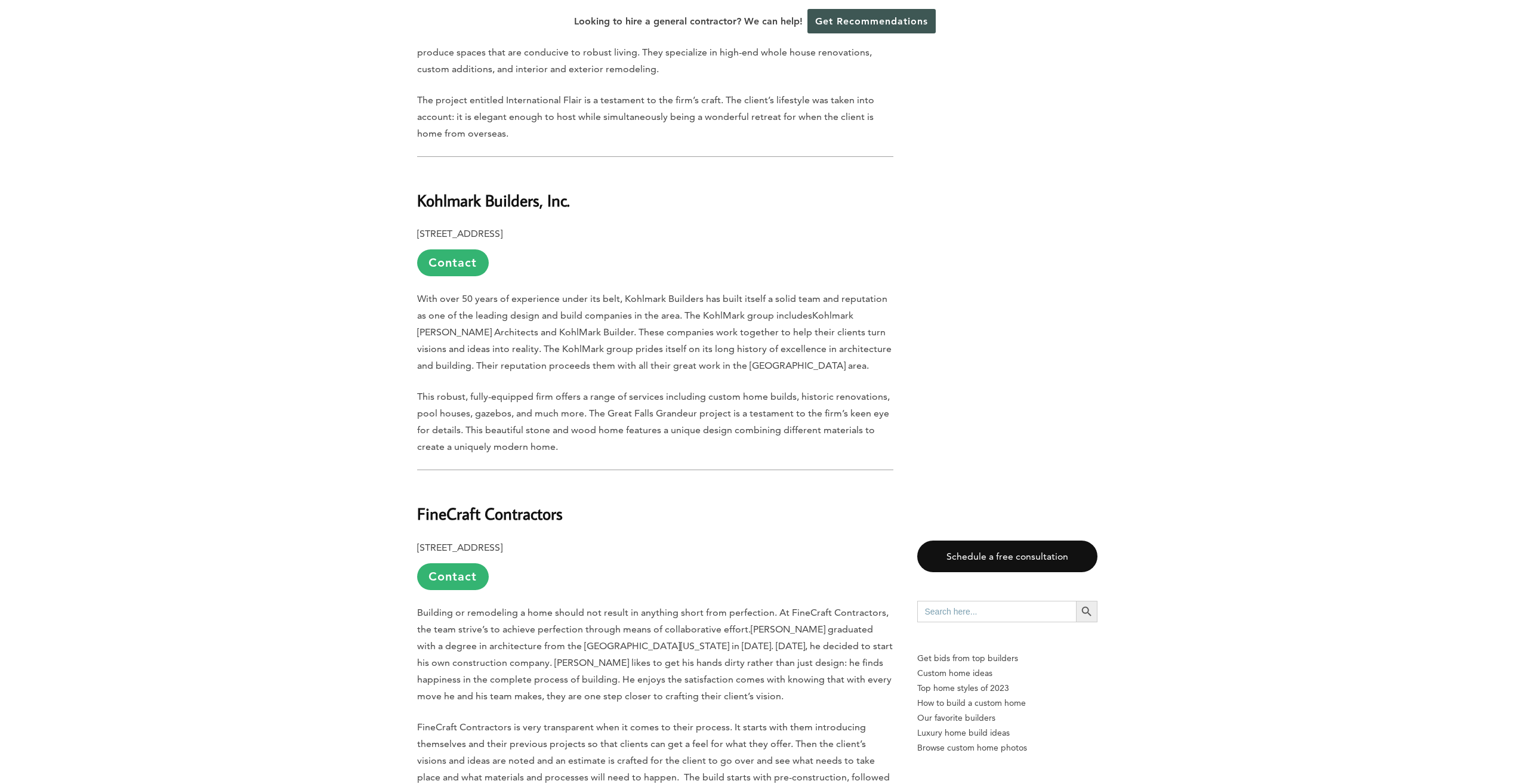
drag, startPoint x: 642, startPoint y: 462, endPoint x: 613, endPoint y: 435, distance: 39.6
click at [637, 539] on p "[STREET_ADDRESS] Contact" at bounding box center [655, 565] width 476 height 51
drag, startPoint x: 539, startPoint y: 403, endPoint x: 414, endPoint y: 405, distance: 125.0
drag, startPoint x: 414, startPoint y: 405, endPoint x: 484, endPoint y: 394, distance: 70.9
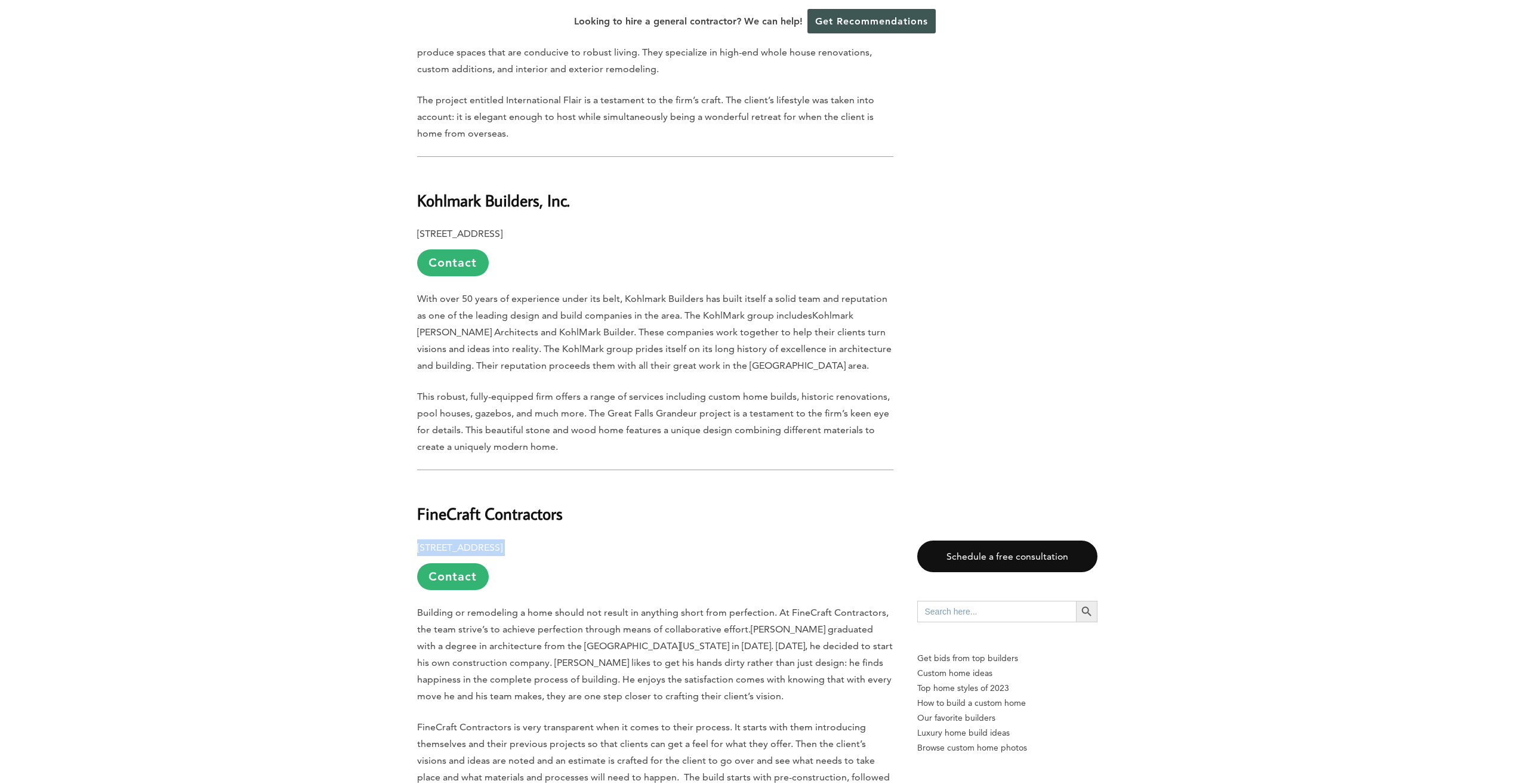
drag, startPoint x: 417, startPoint y: 434, endPoint x: 641, endPoint y: 426, distance: 224.1
click at [641, 539] on p "[STREET_ADDRESS] Contact" at bounding box center [655, 565] width 476 height 51
drag, startPoint x: 641, startPoint y: 426, endPoint x: 598, endPoint y: 438, distance: 44.6
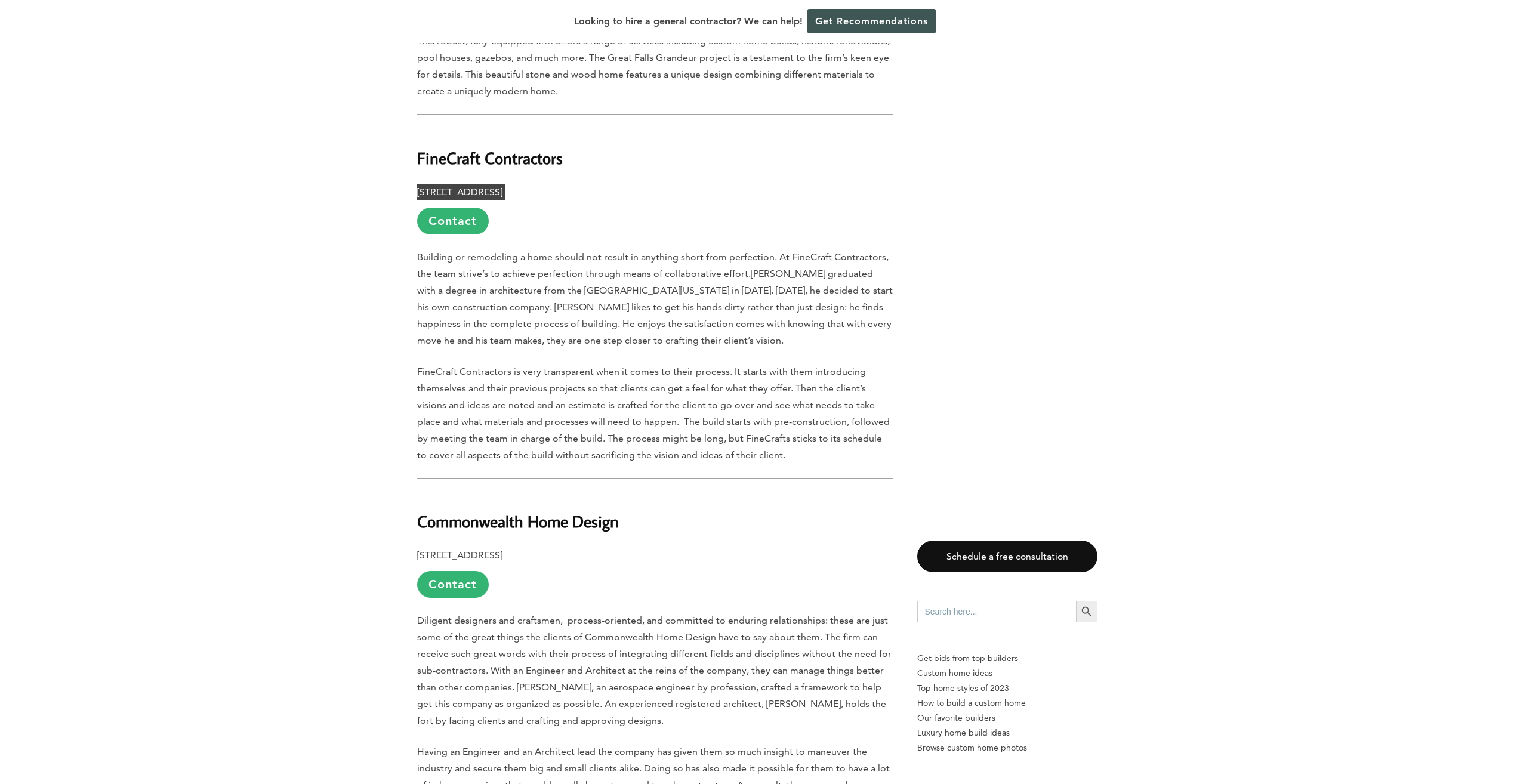
scroll to position [4414, 0]
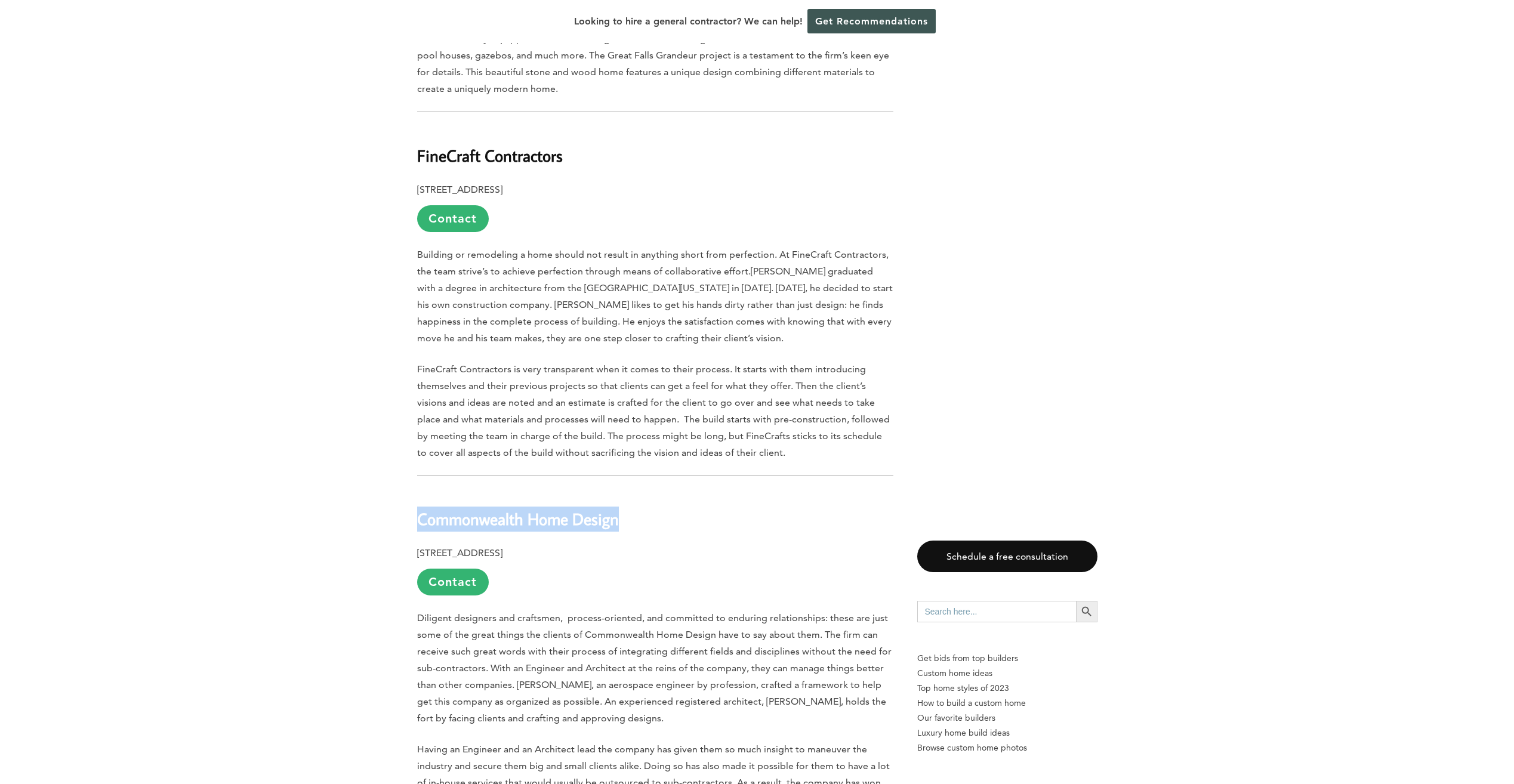
drag, startPoint x: 412, startPoint y: 408, endPoint x: 658, endPoint y: 405, distance: 246.0
drag, startPoint x: 658, startPoint y: 405, endPoint x: 583, endPoint y: 404, distance: 75.0
click at [502, 547] on b "[STREET_ADDRESS]" at bounding box center [460, 553] width 86 height 11
drag, startPoint x: 604, startPoint y: 441, endPoint x: 414, endPoint y: 441, distance: 190.0
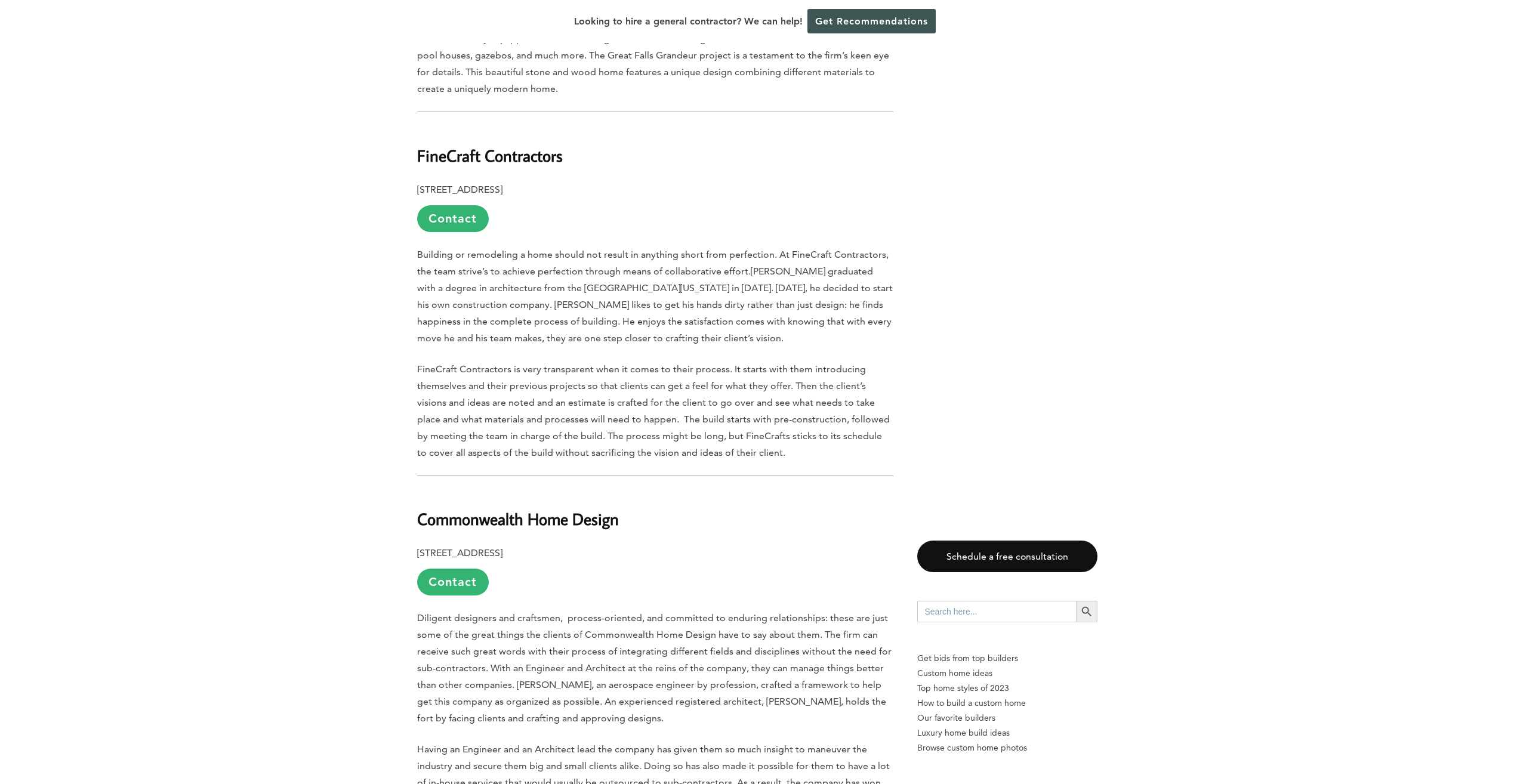
drag, startPoint x: 414, startPoint y: 441, endPoint x: 435, endPoint y: 443, distance: 21.1
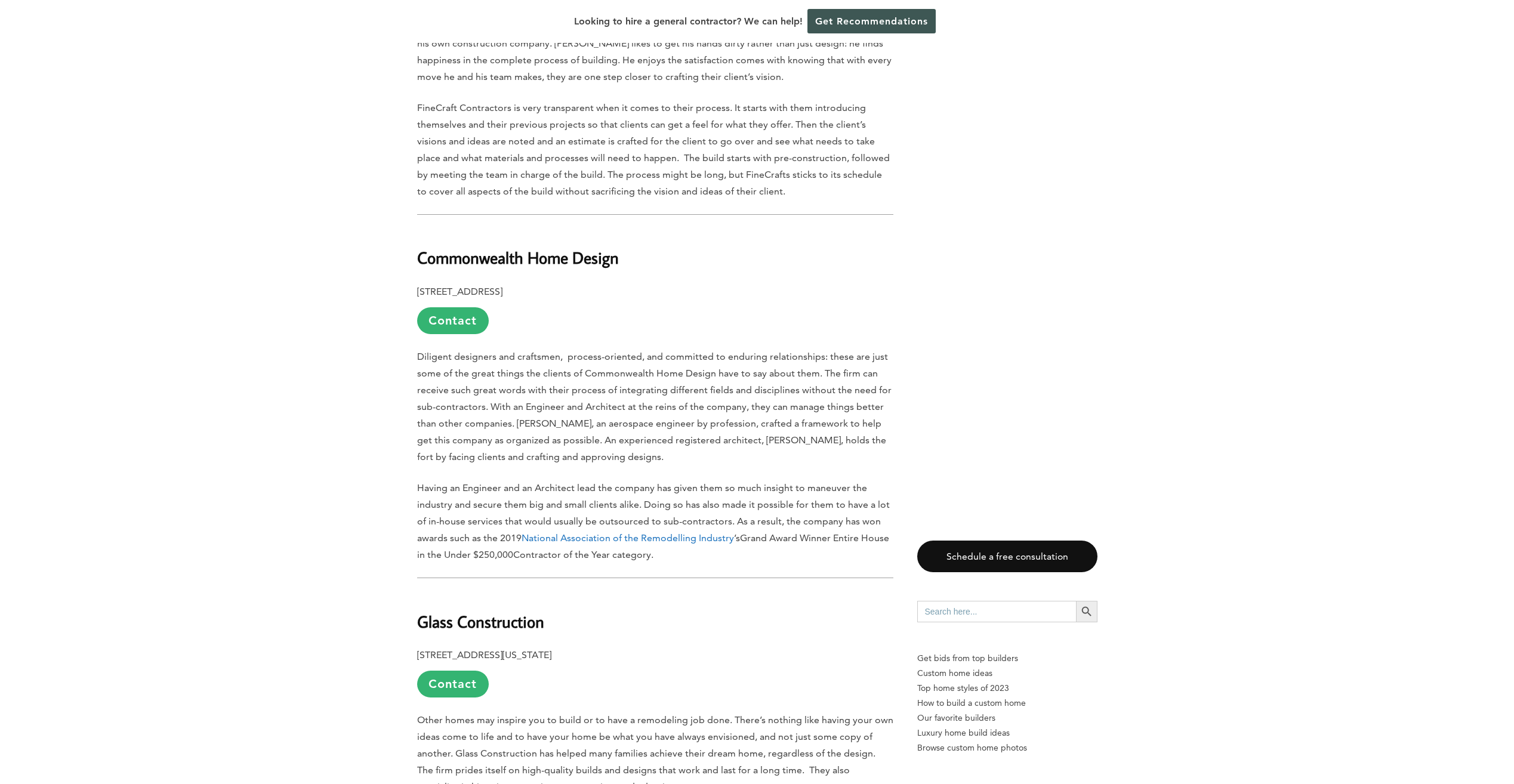
scroll to position [4832, 0]
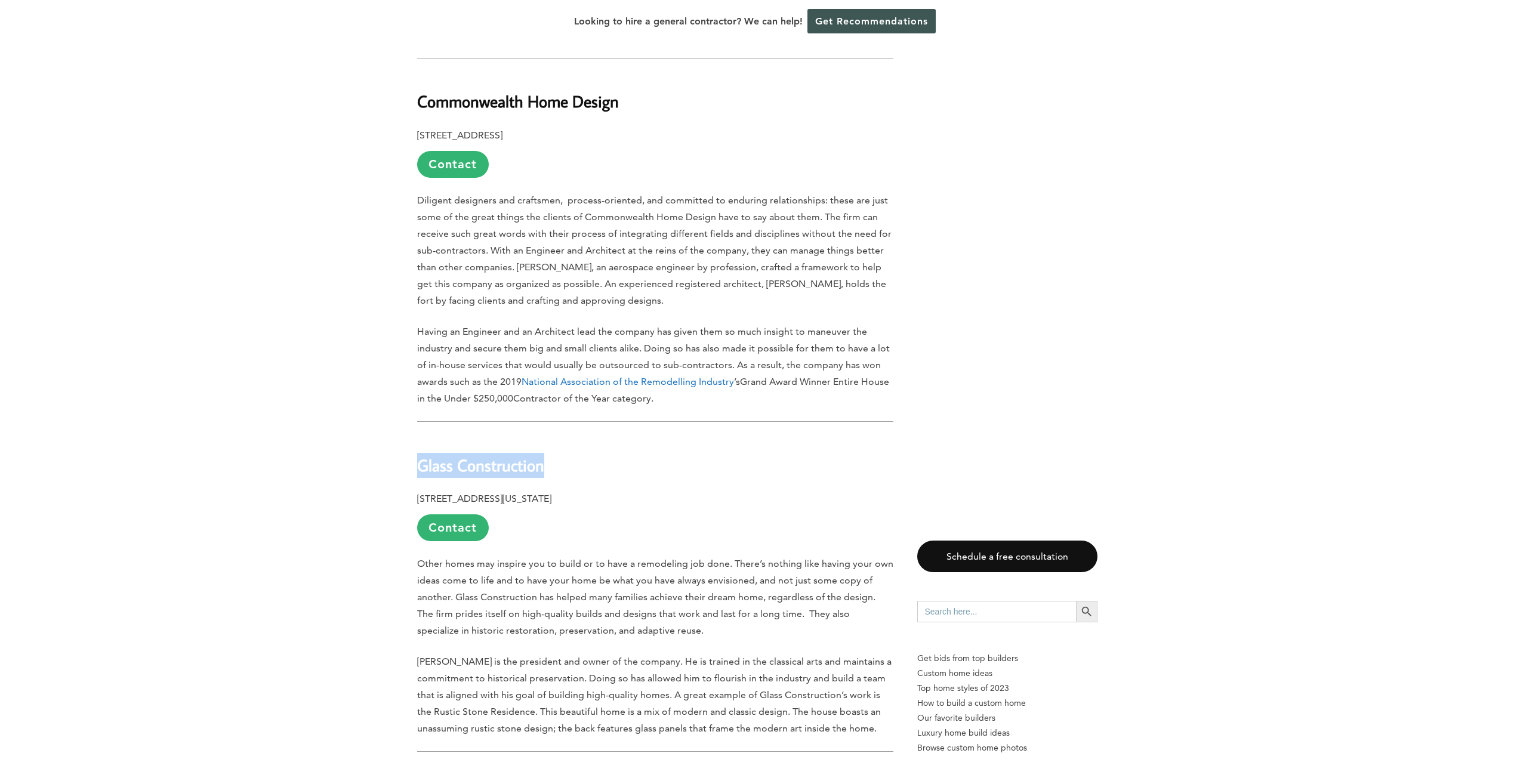
drag, startPoint x: 414, startPoint y: 347, endPoint x: 563, endPoint y: 348, distance: 149.0
drag, startPoint x: 563, startPoint y: 348, endPoint x: 503, endPoint y: 359, distance: 61.0
click at [608, 490] on p "[STREET_ADDRESS][US_STATE] Contact" at bounding box center [655, 516] width 476 height 51
drag, startPoint x: 613, startPoint y: 385, endPoint x: 412, endPoint y: 392, distance: 201.1
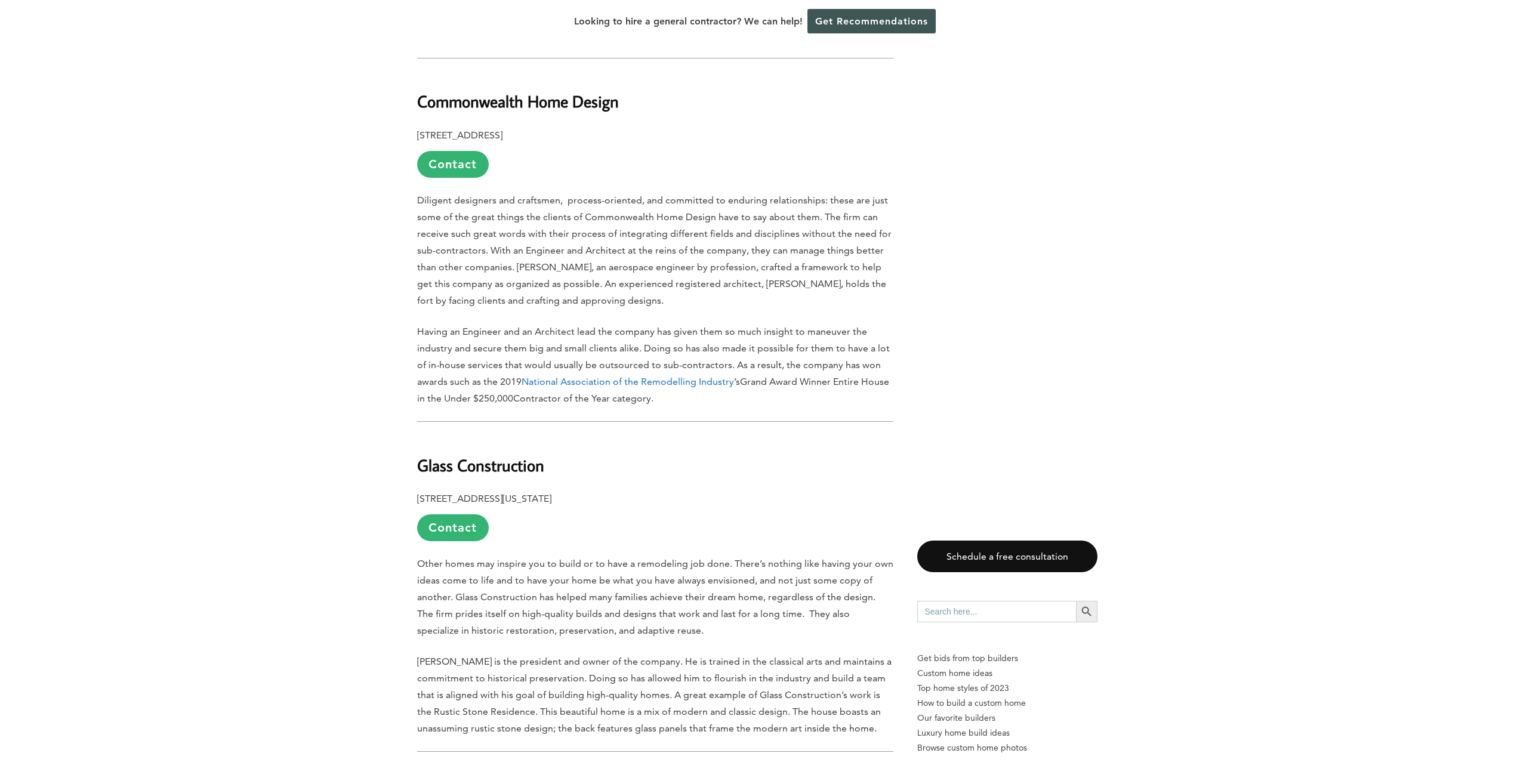
drag, startPoint x: 412, startPoint y: 392, endPoint x: 441, endPoint y: 390, distance: 29.1
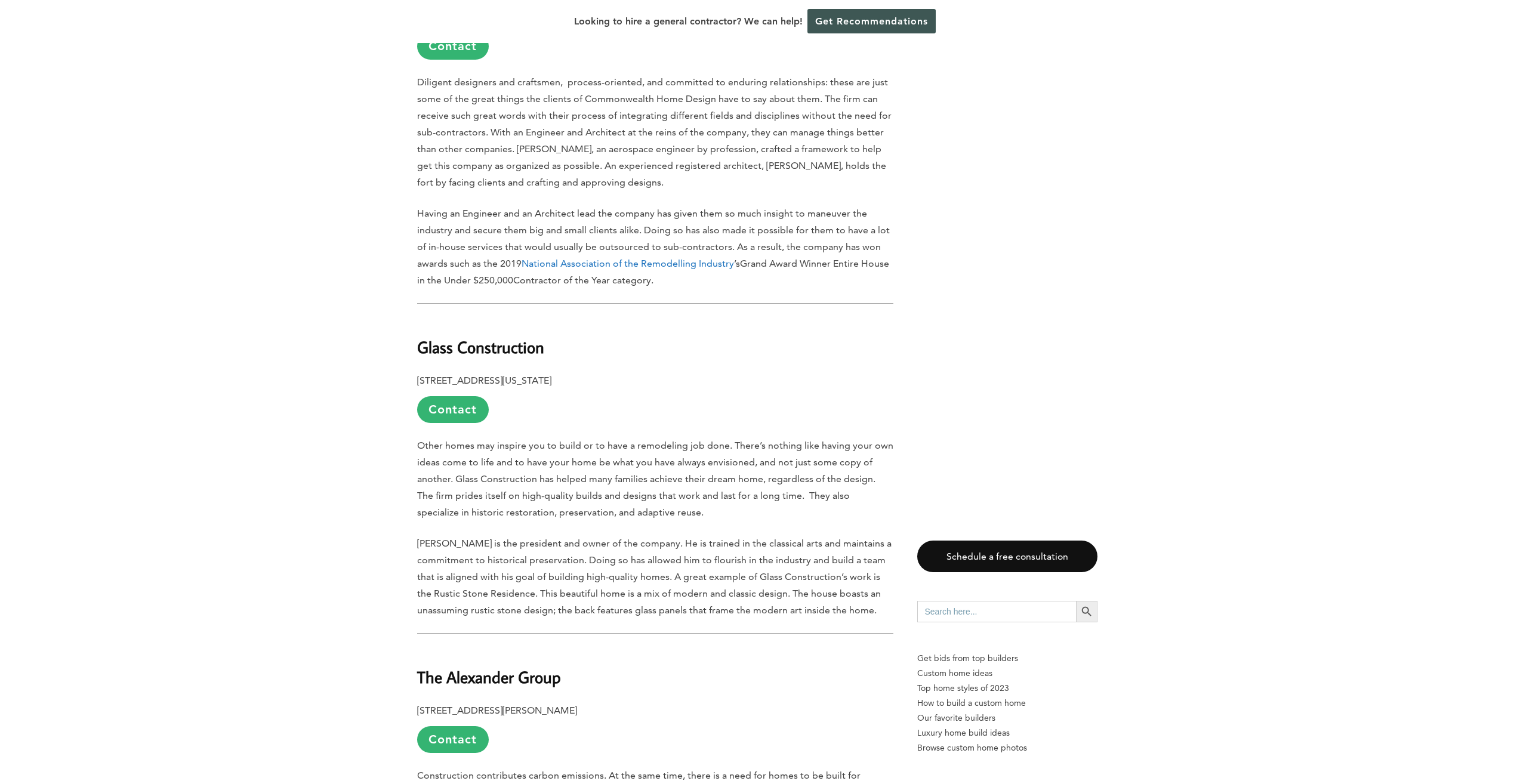
scroll to position [4951, 0]
drag, startPoint x: 413, startPoint y: 571, endPoint x: 564, endPoint y: 565, distance: 151.1
drag, startPoint x: 564, startPoint y: 565, endPoint x: 531, endPoint y: 566, distance: 33.0
click at [604, 646] on h2 "The Alexander Group" at bounding box center [655, 667] width 476 height 41
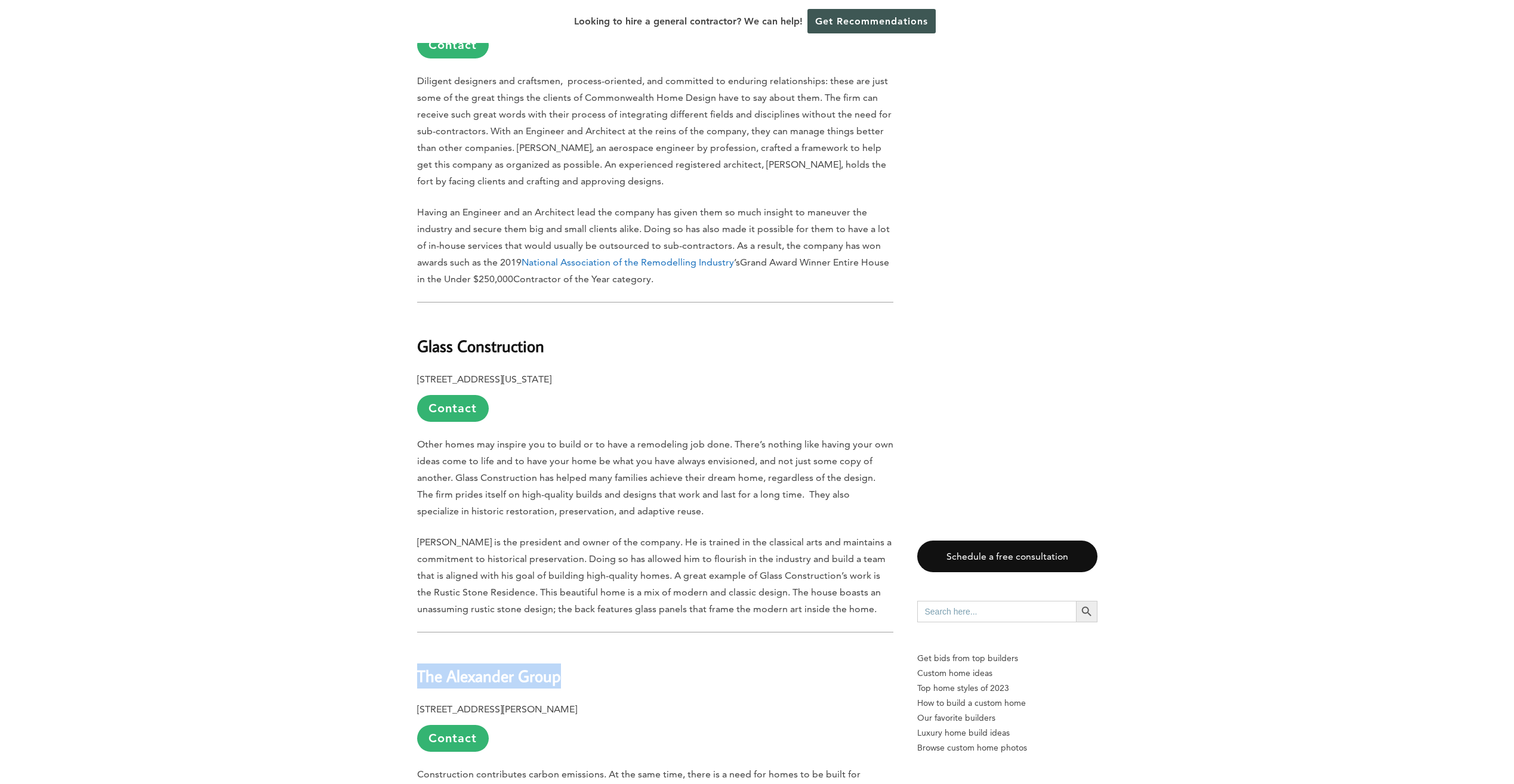
drag, startPoint x: 639, startPoint y: 599, endPoint x: 404, endPoint y: 589, distance: 235.2
drag, startPoint x: 404, startPoint y: 589, endPoint x: 472, endPoint y: 599, distance: 68.7
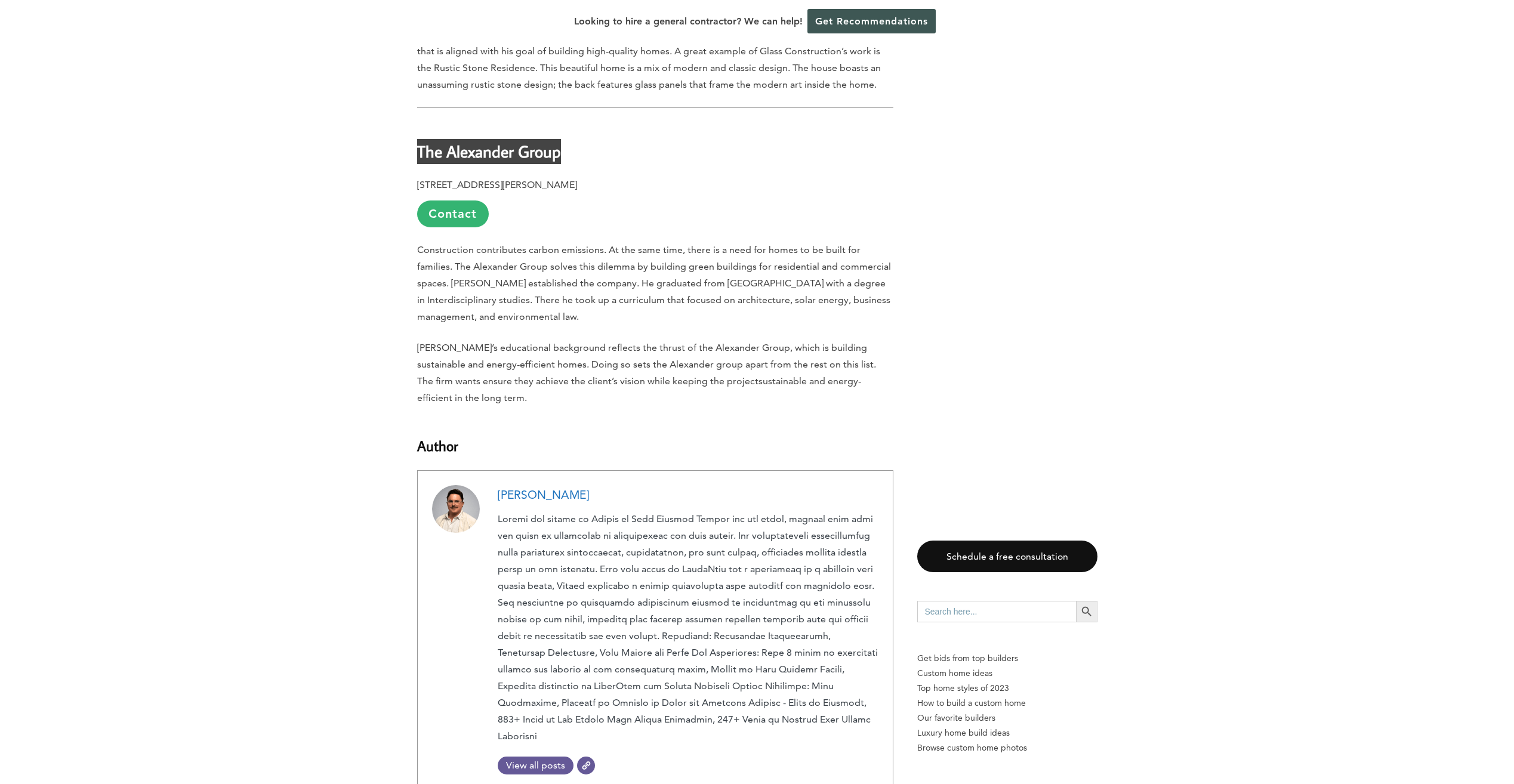
scroll to position [5666, 0]
